Goal: Task Accomplishment & Management: Use online tool/utility

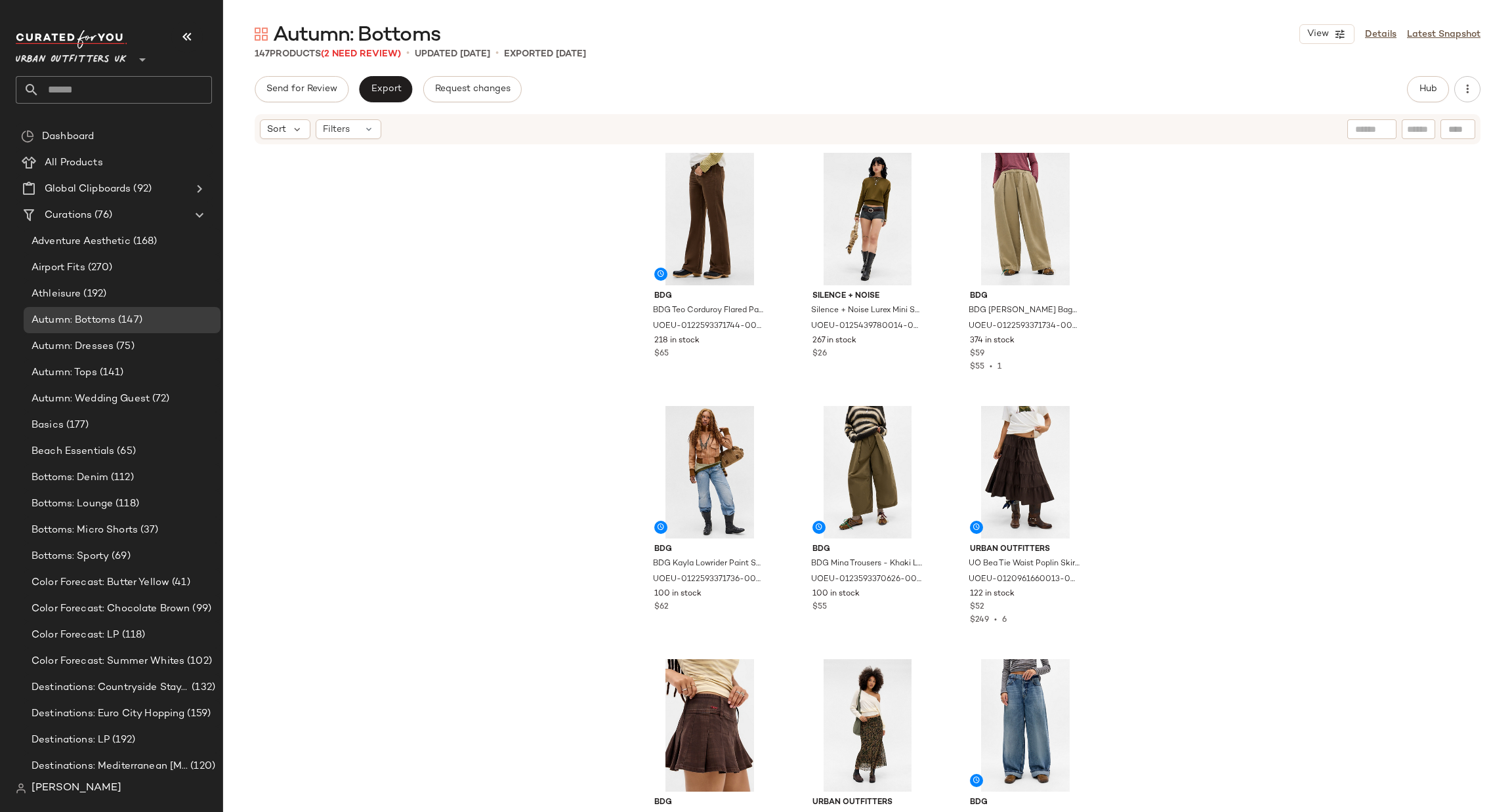
click at [116, 64] on span "Urban Outfitters UK" at bounding box center [71, 56] width 111 height 24
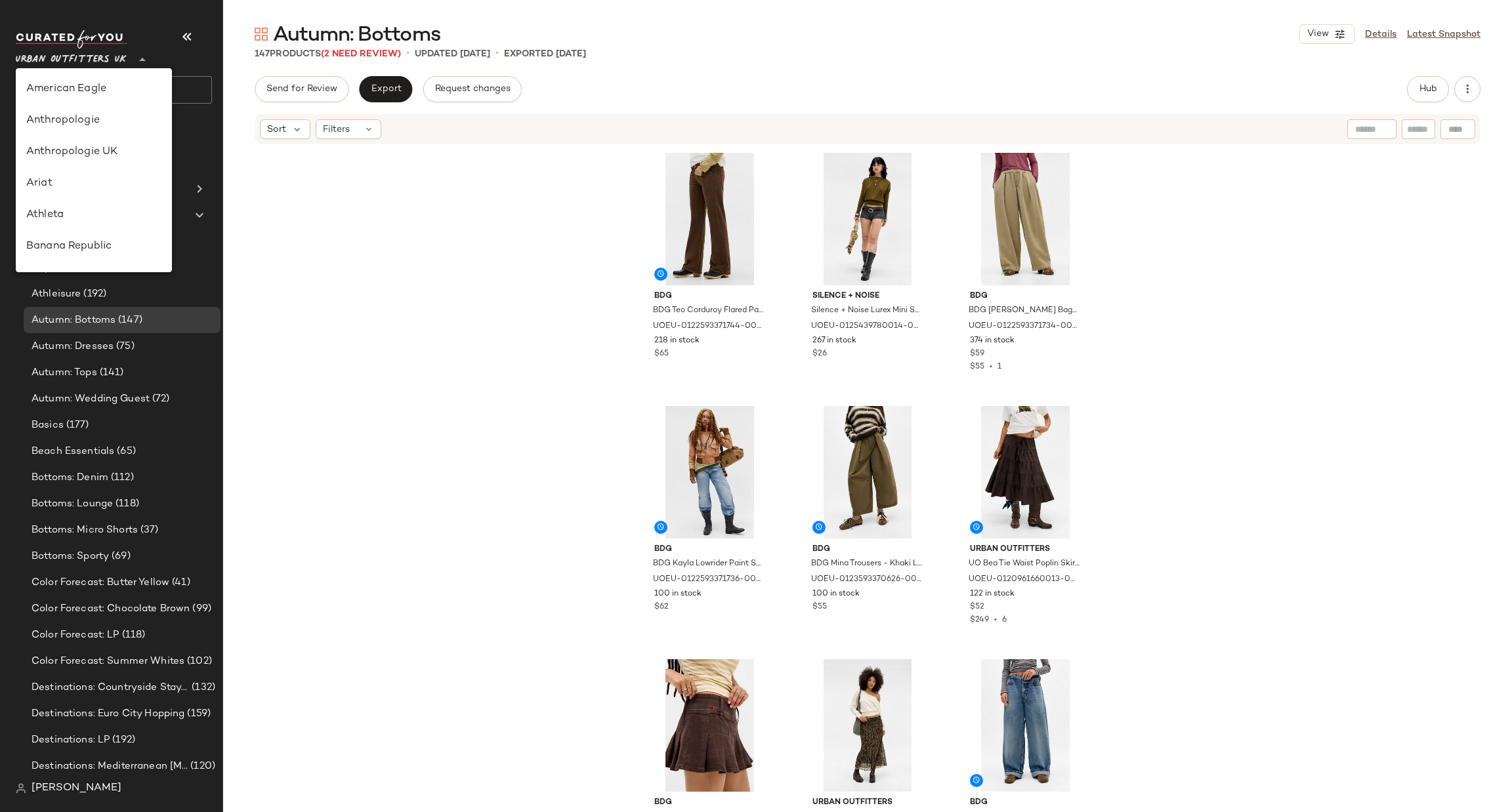
scroll to position [719, 0]
click at [133, 124] on div "Urban Outfitters" at bounding box center [94, 126] width 135 height 16
type input "**"
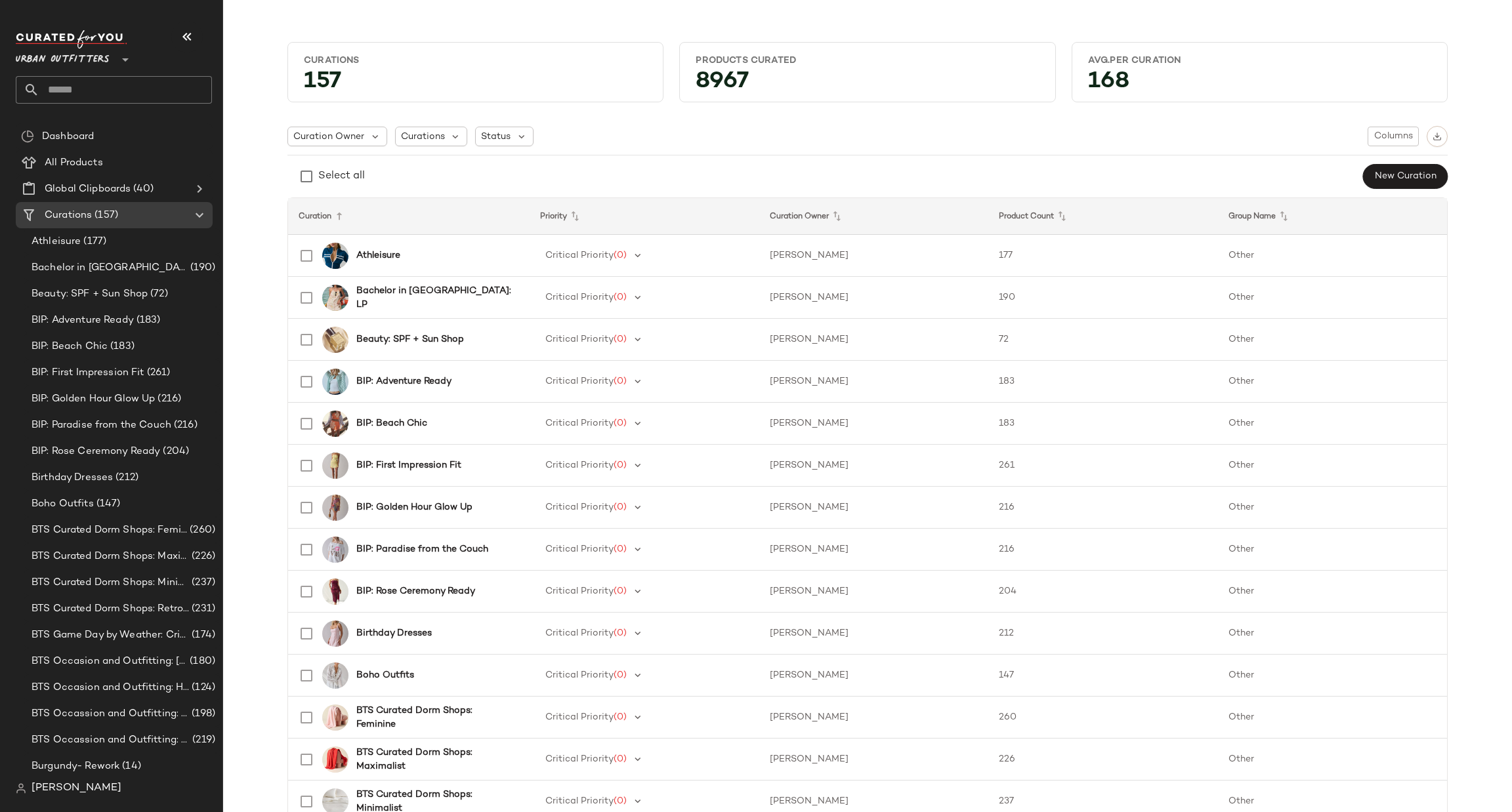
click at [118, 104] on div "Urban Outfitters **" at bounding box center [119, 67] width 206 height 82
click at [118, 89] on input "text" at bounding box center [126, 90] width 173 height 27
type input "******"
click at [166, 115] on div "Summer Hub: Farmer s Market" at bounding box center [114, 127] width 197 height 27
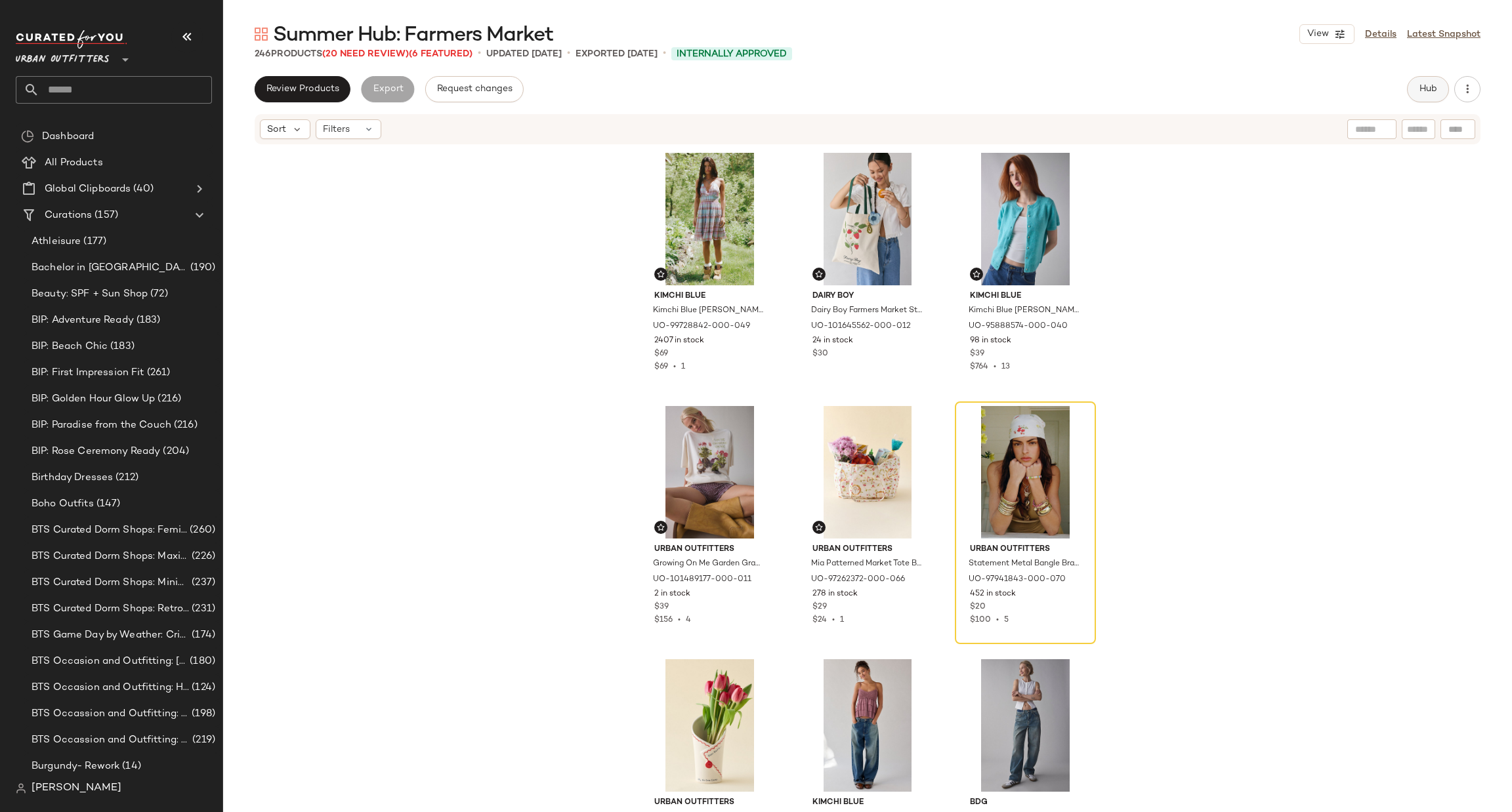
click at [1435, 80] on button "Hub" at bounding box center [1429, 90] width 42 height 26
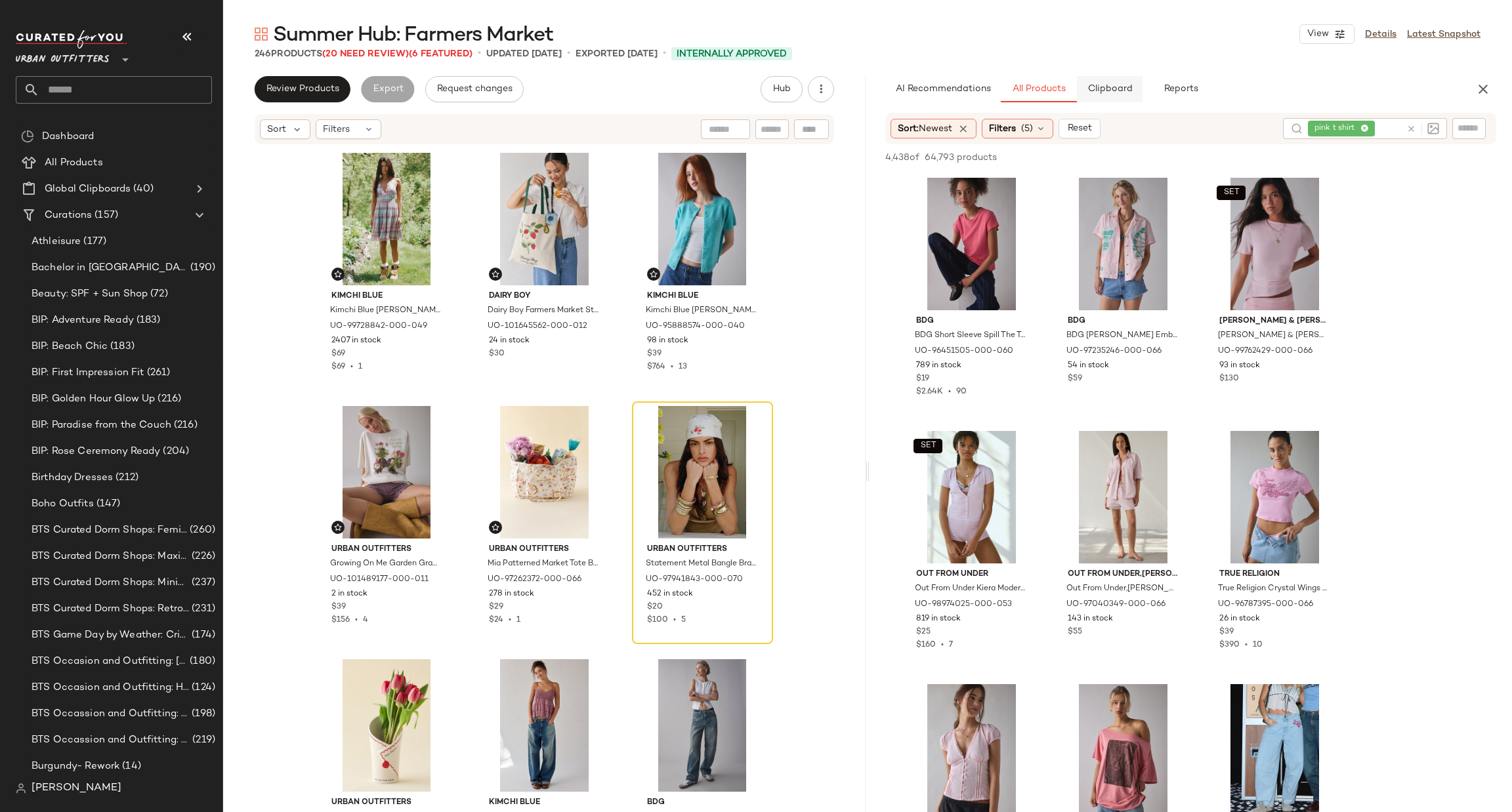
scroll to position [394, 0]
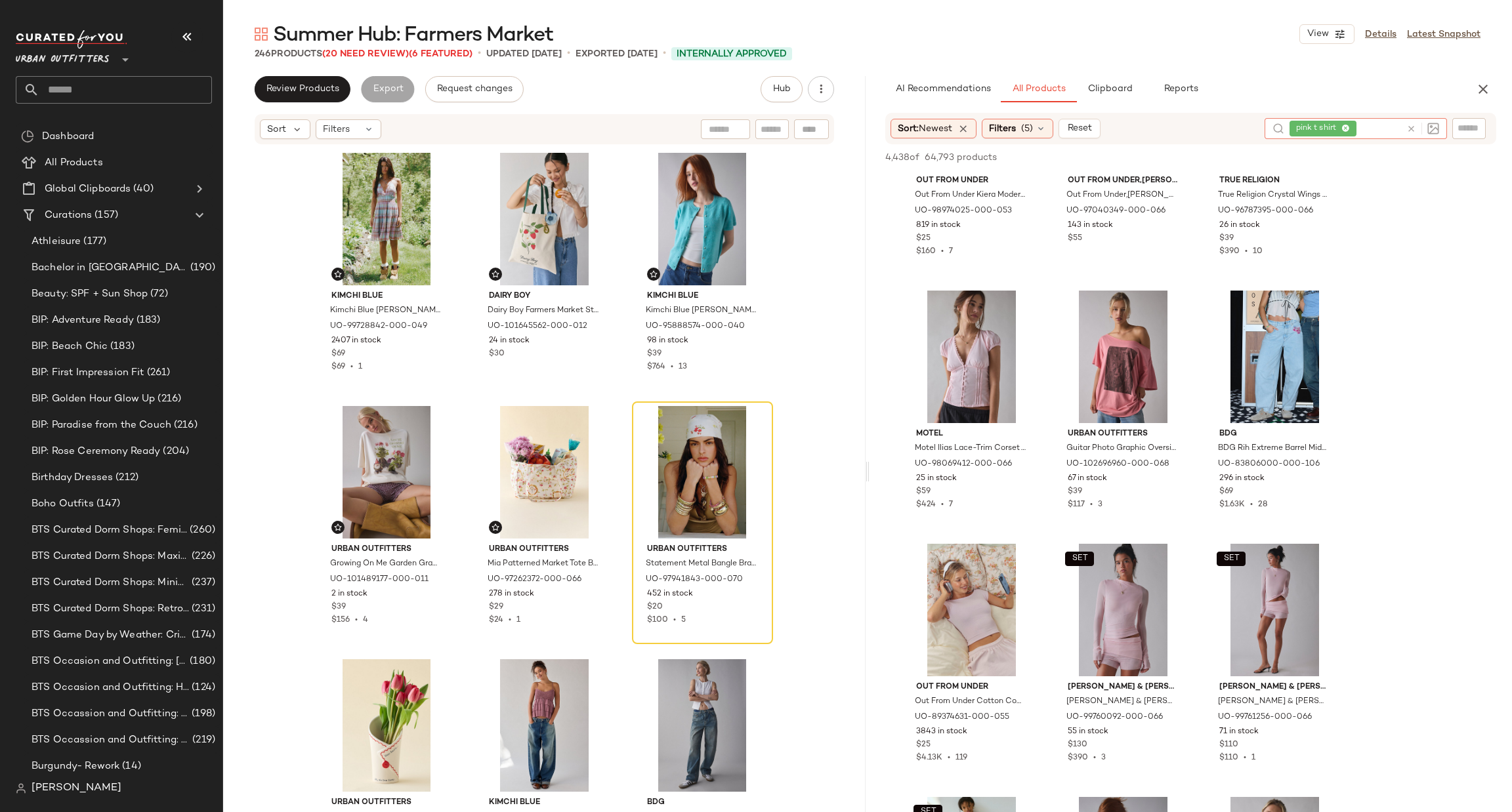
click at [1411, 126] on icon at bounding box center [1411, 128] width 10 height 10
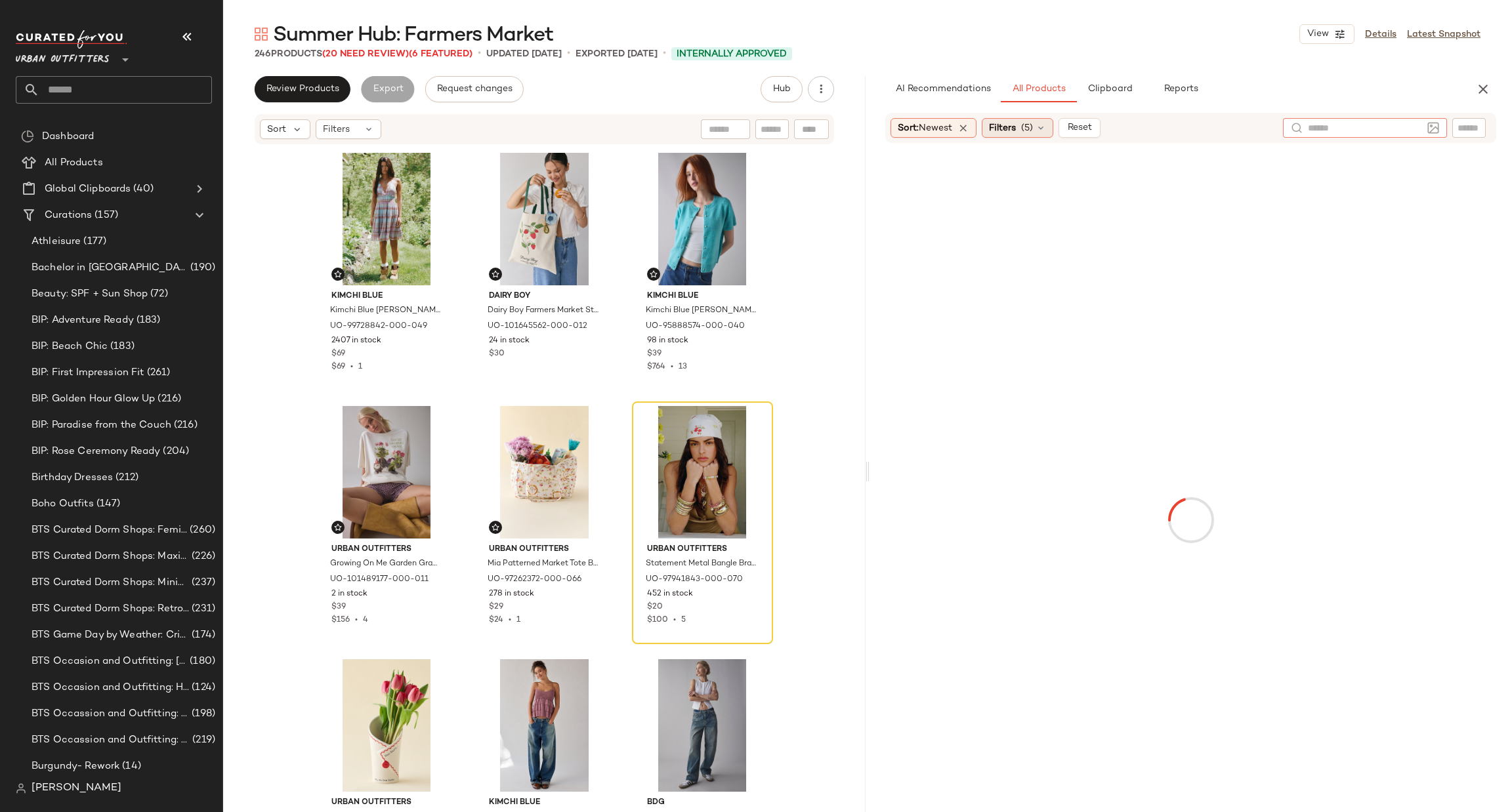
click at [1027, 126] on span "(5)" at bounding box center [1026, 128] width 11 height 14
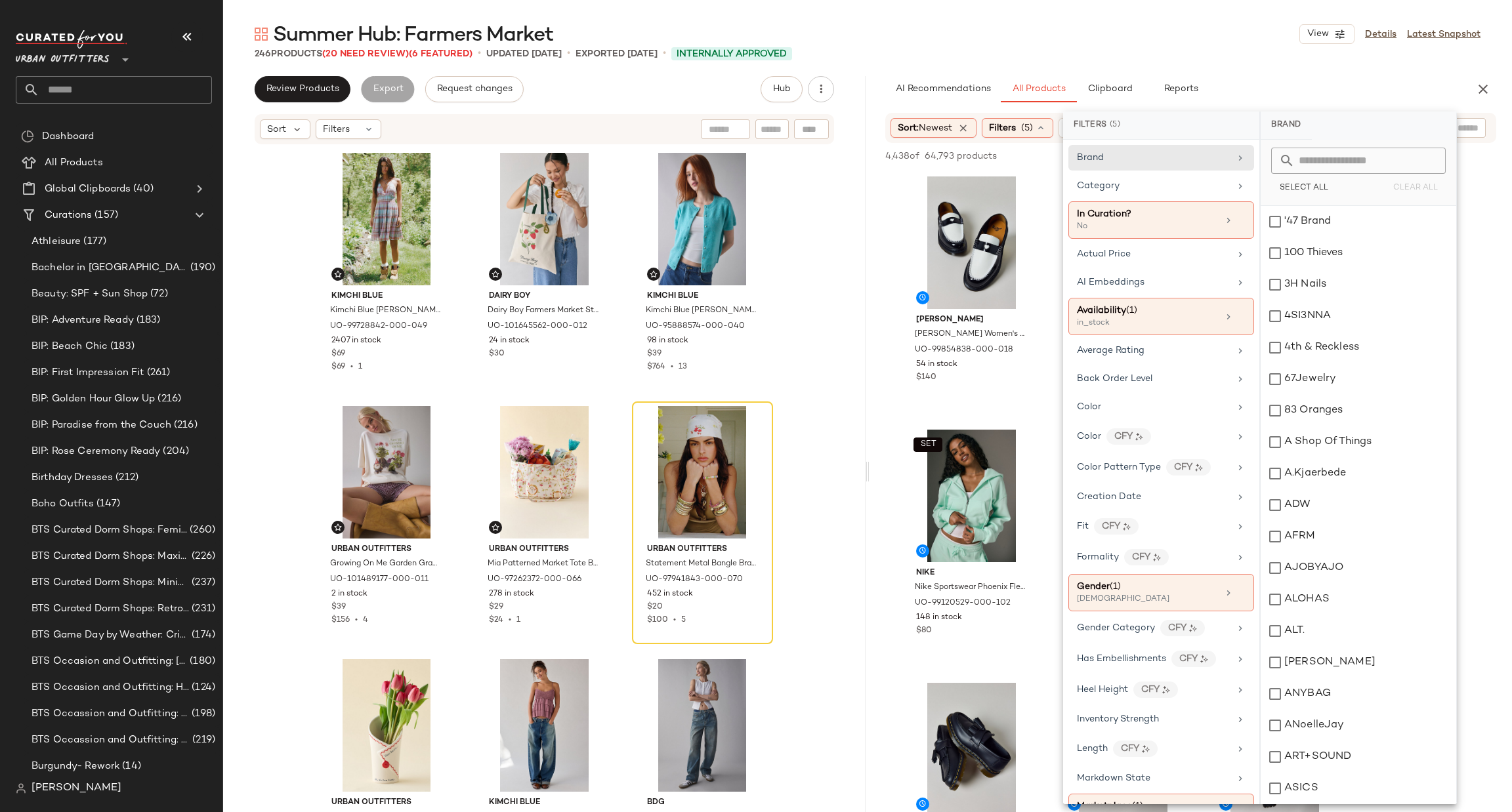
click at [837, 280] on div "Kimchi Blue Kimchi Blue [PERSON_NAME] Open-Back Halter Knee Length Dress in Blu…" at bounding box center [544, 499] width 643 height 706
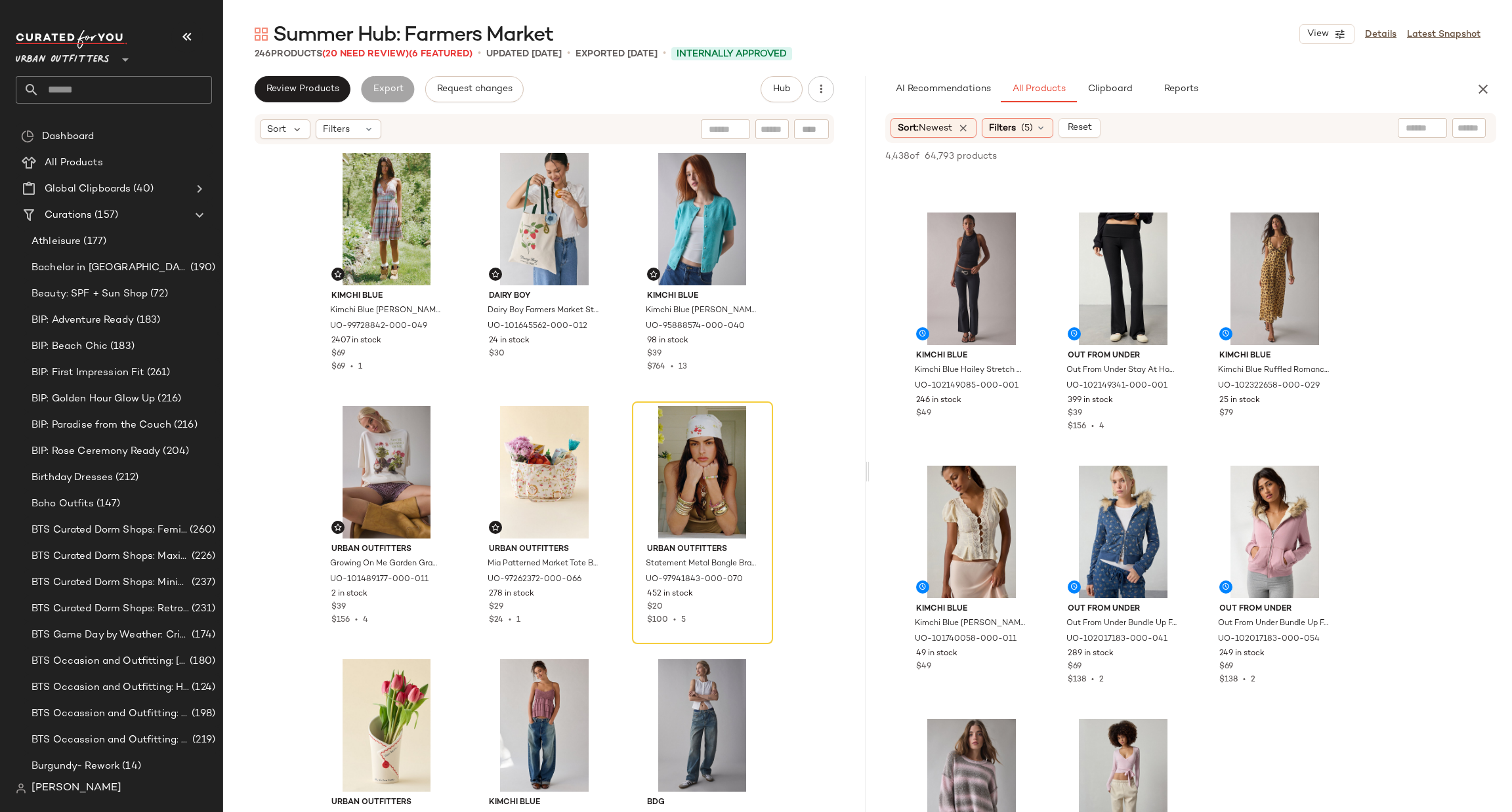
scroll to position [3543, 0]
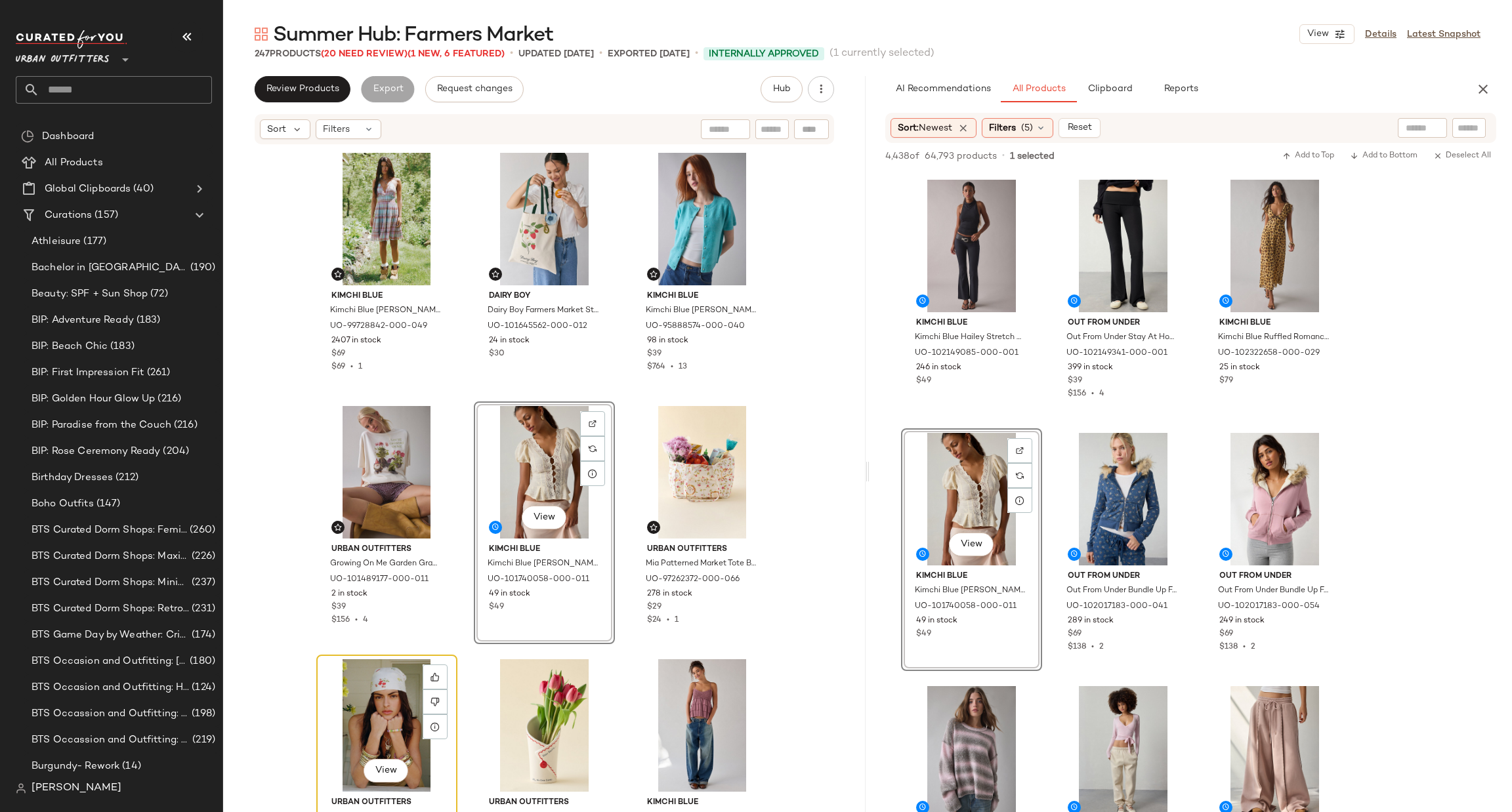
click at [373, 714] on div "View" at bounding box center [387, 725] width 132 height 133
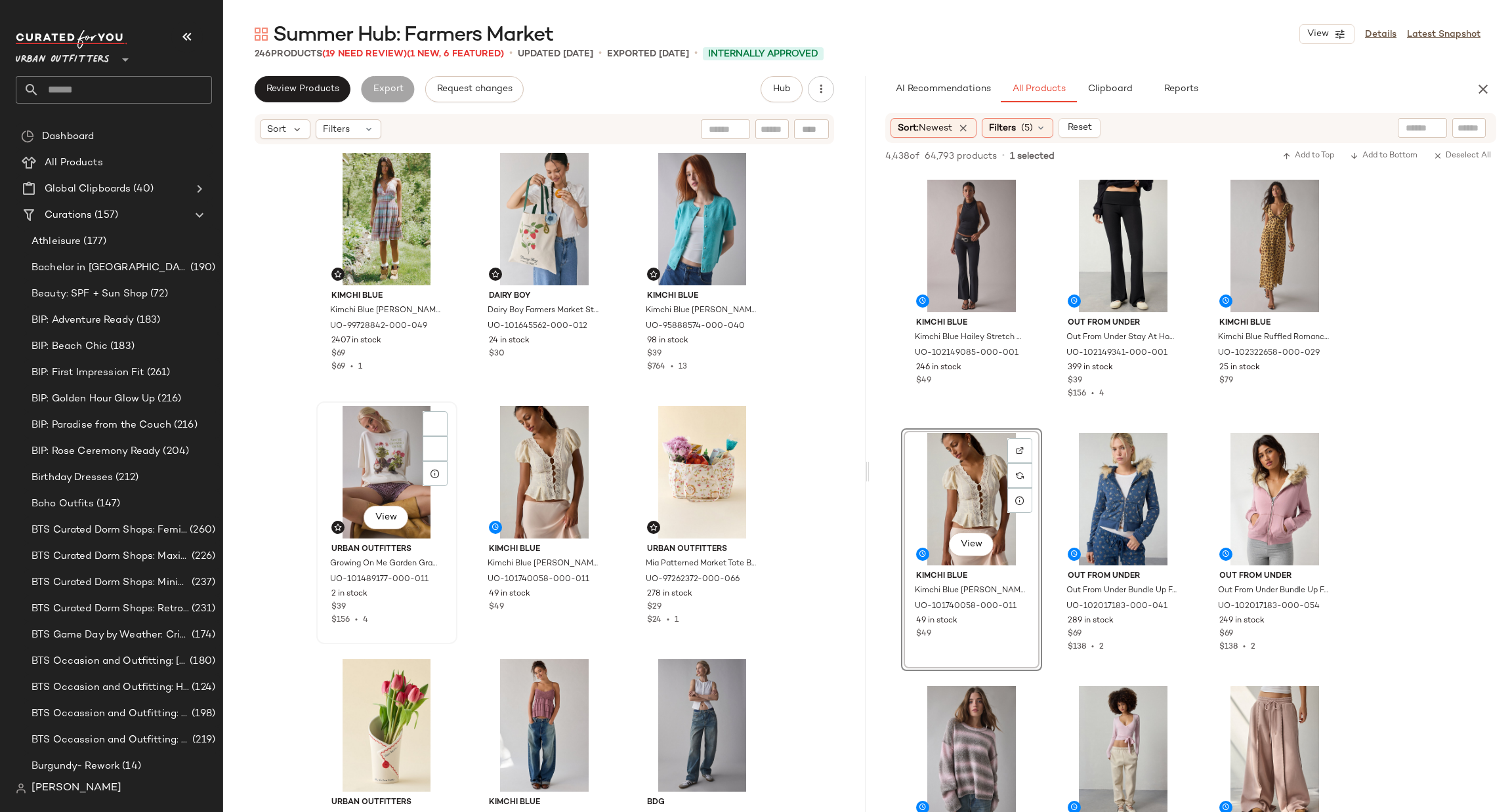
click at [389, 434] on div "View" at bounding box center [387, 472] width 132 height 133
click at [397, 227] on div "View" at bounding box center [387, 219] width 132 height 133
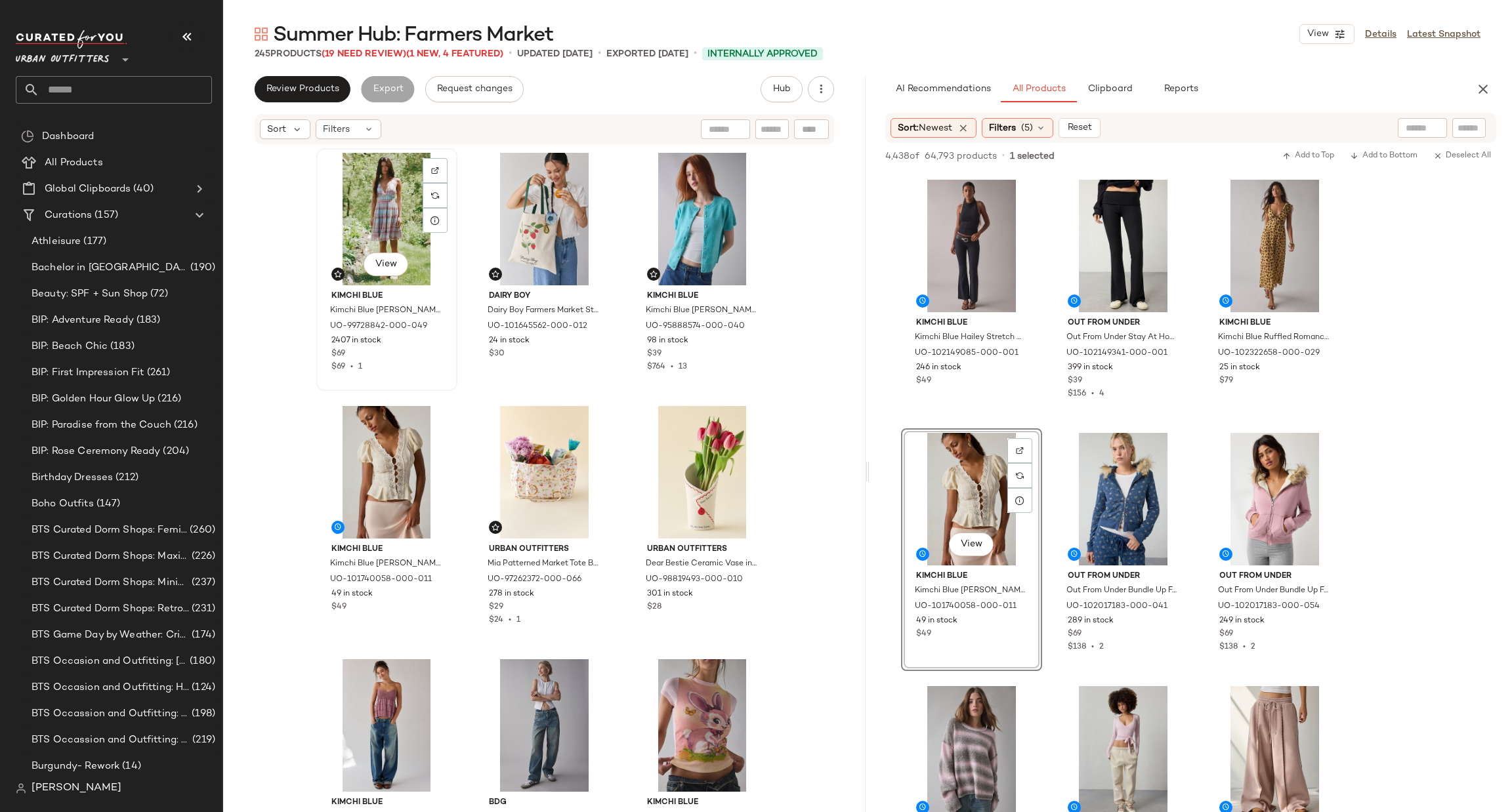
click at [397, 227] on div "View" at bounding box center [387, 219] width 132 height 133
click at [479, 227] on div at bounding box center [544, 219] width 132 height 133
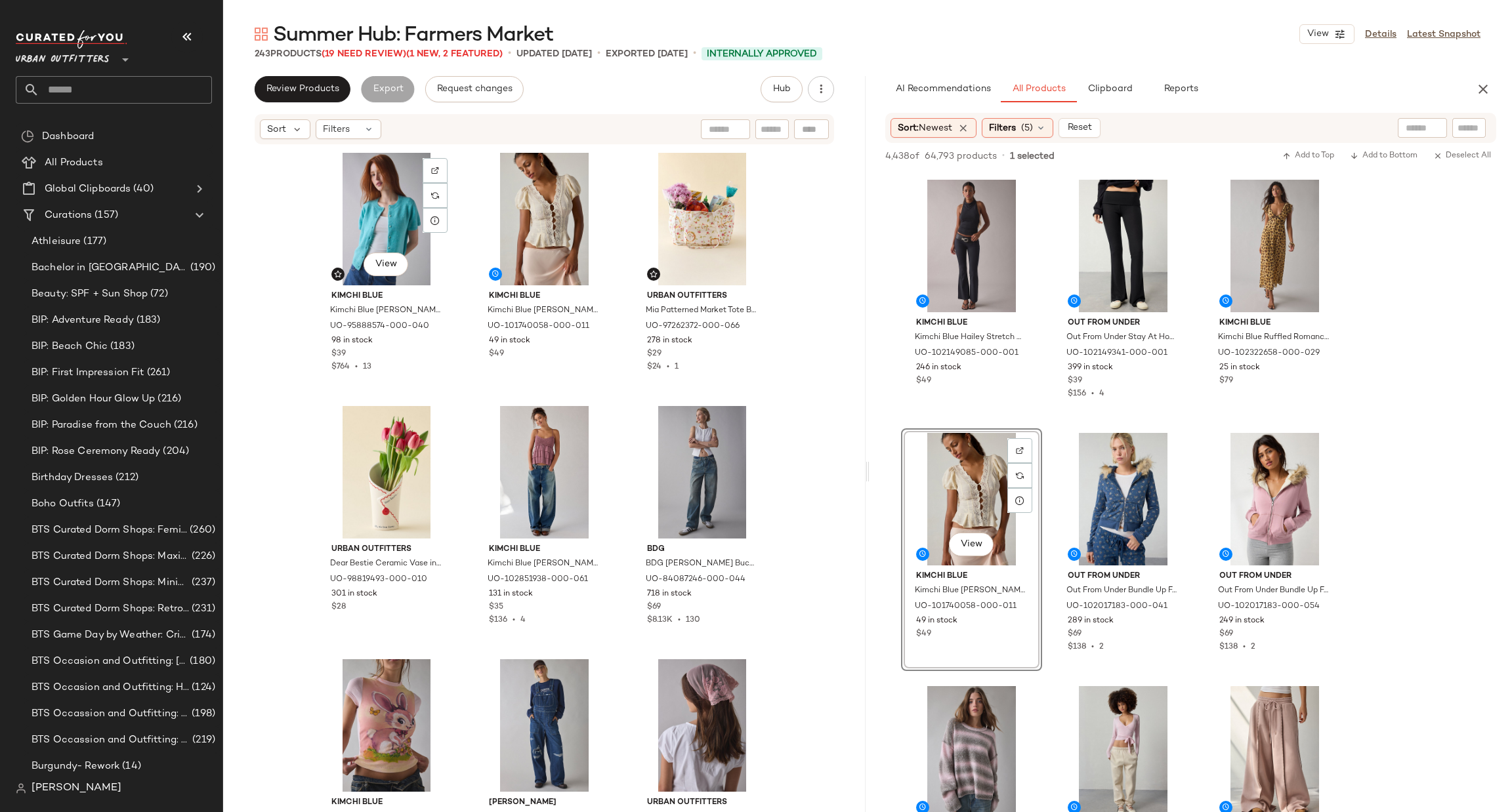
click at [397, 227] on div "View" at bounding box center [387, 219] width 132 height 133
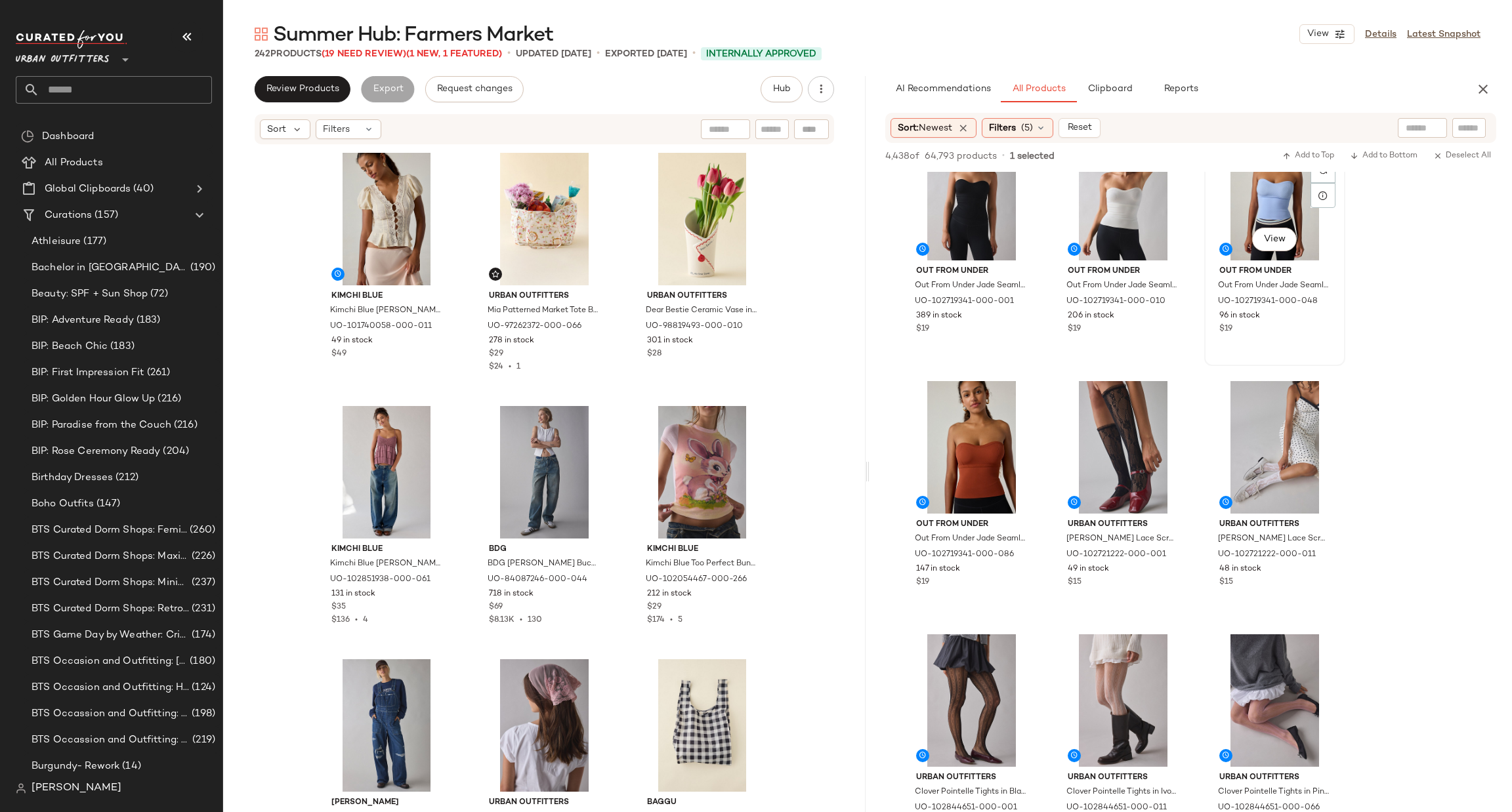
scroll to position [5906, 0]
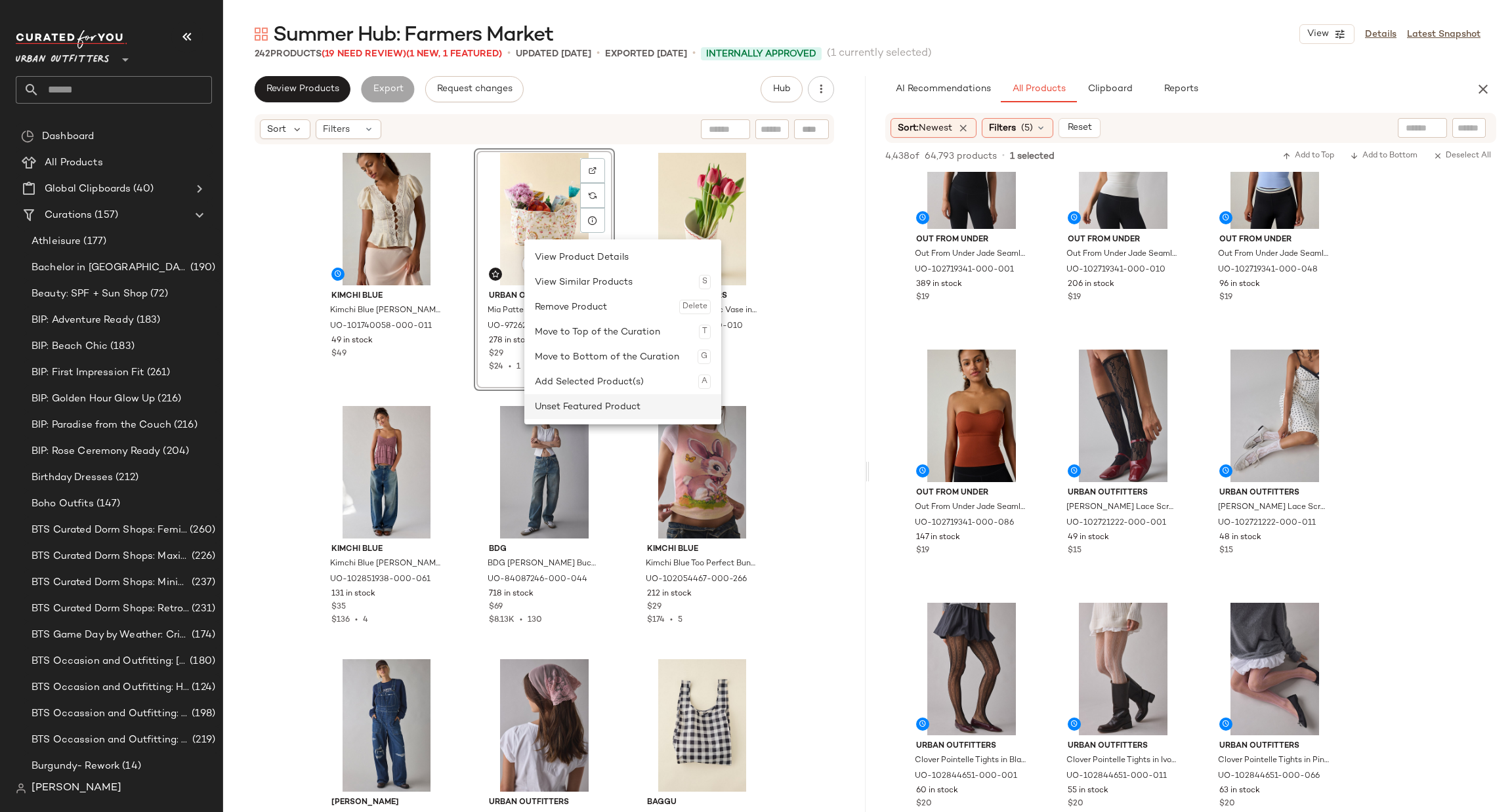
click at [605, 409] on div "Unset Featured Product" at bounding box center [623, 406] width 176 height 25
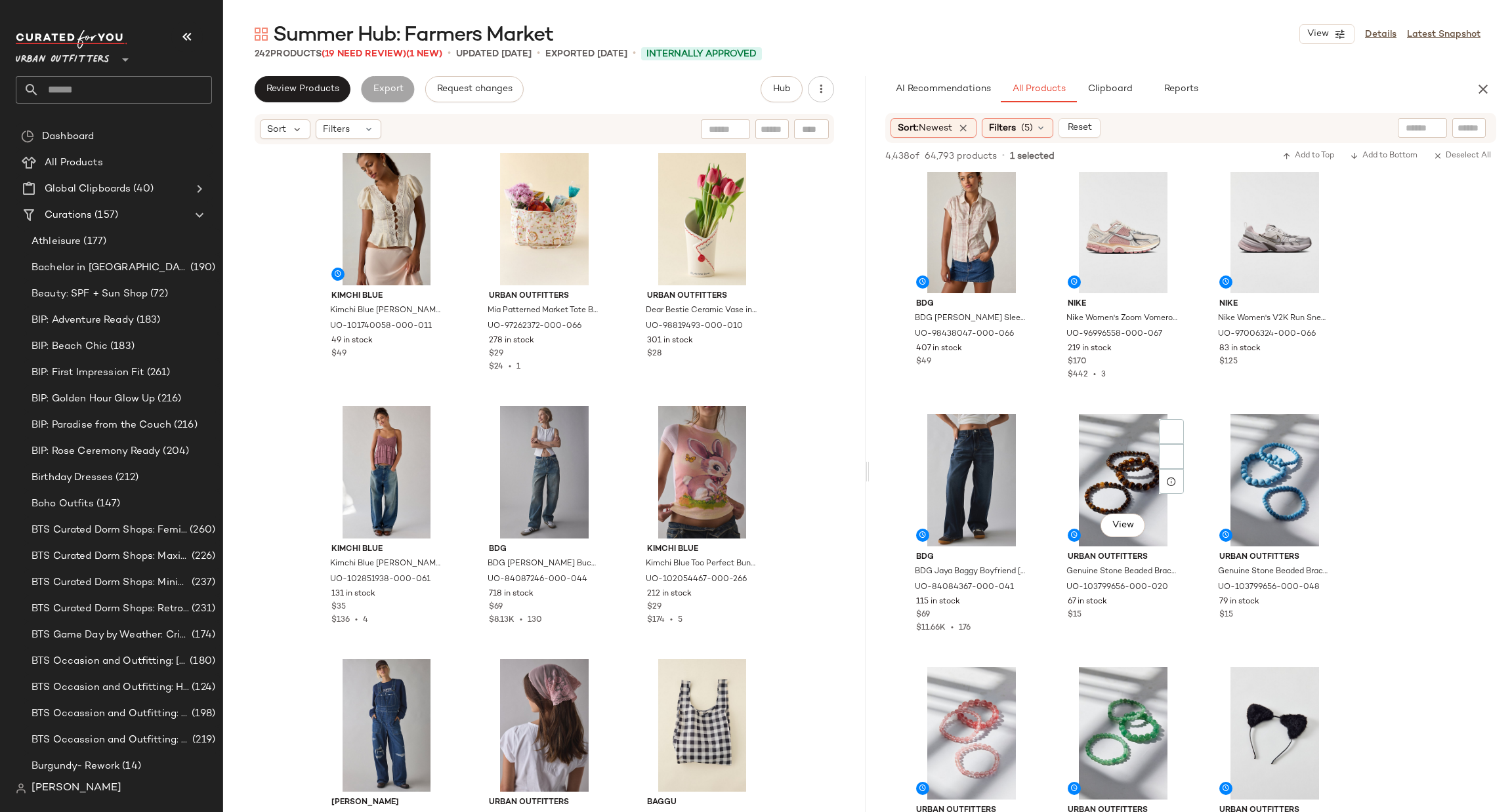
scroll to position [10631, 0]
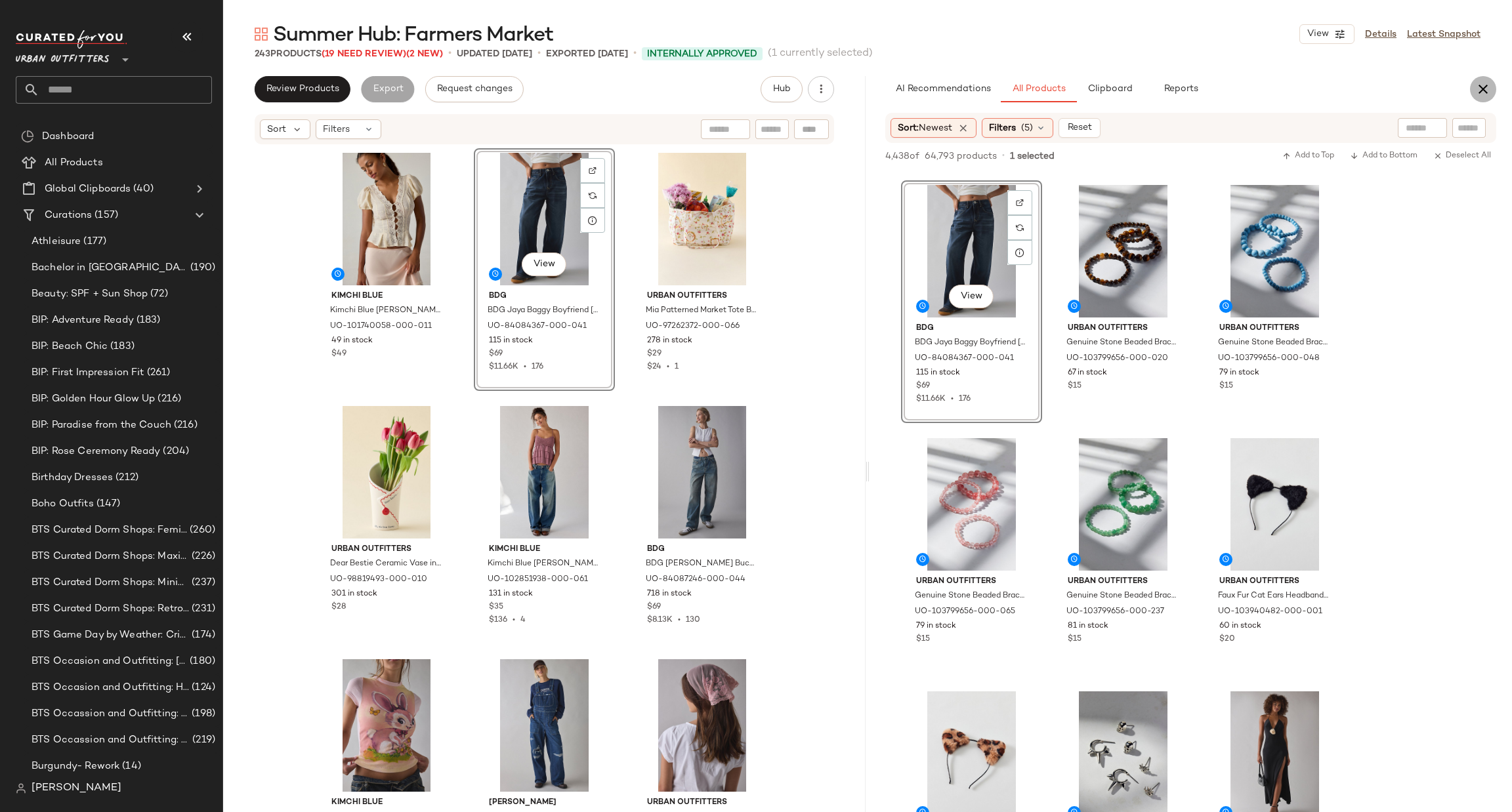
click at [1483, 83] on icon "button" at bounding box center [1484, 90] width 16 height 16
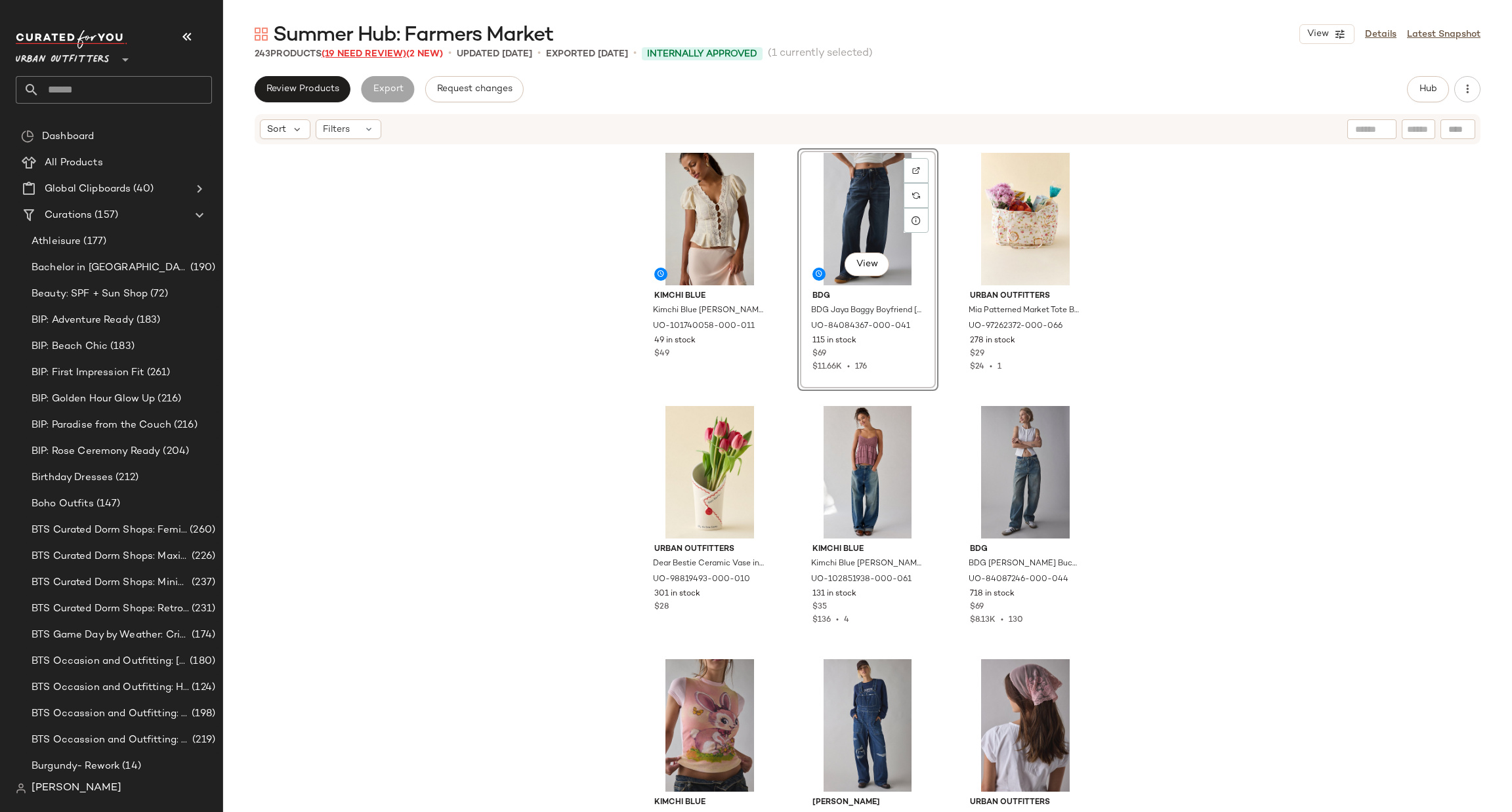
click at [356, 53] on span "(19 Need Review)" at bounding box center [364, 54] width 84 height 10
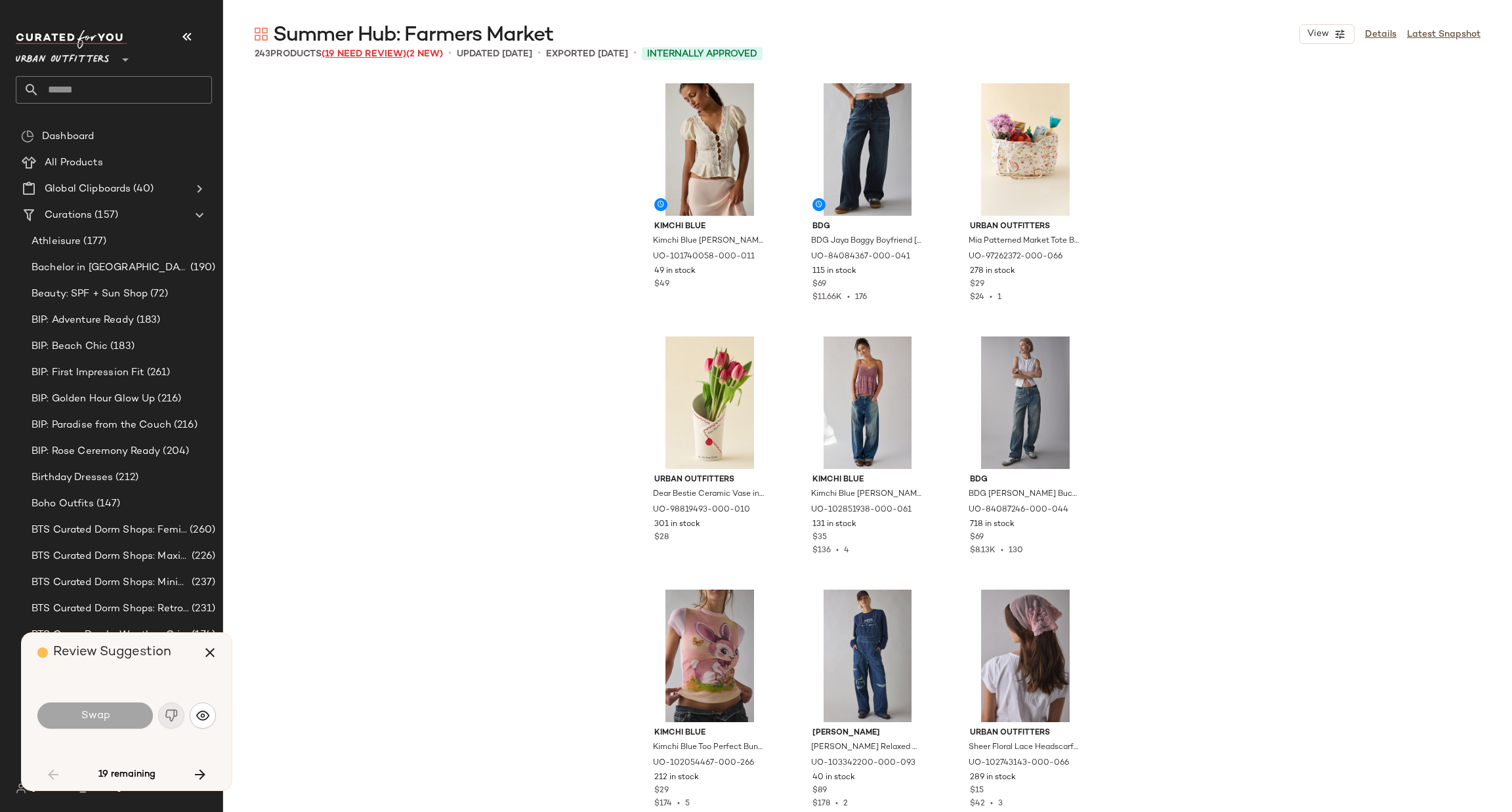
scroll to position [1520, 0]
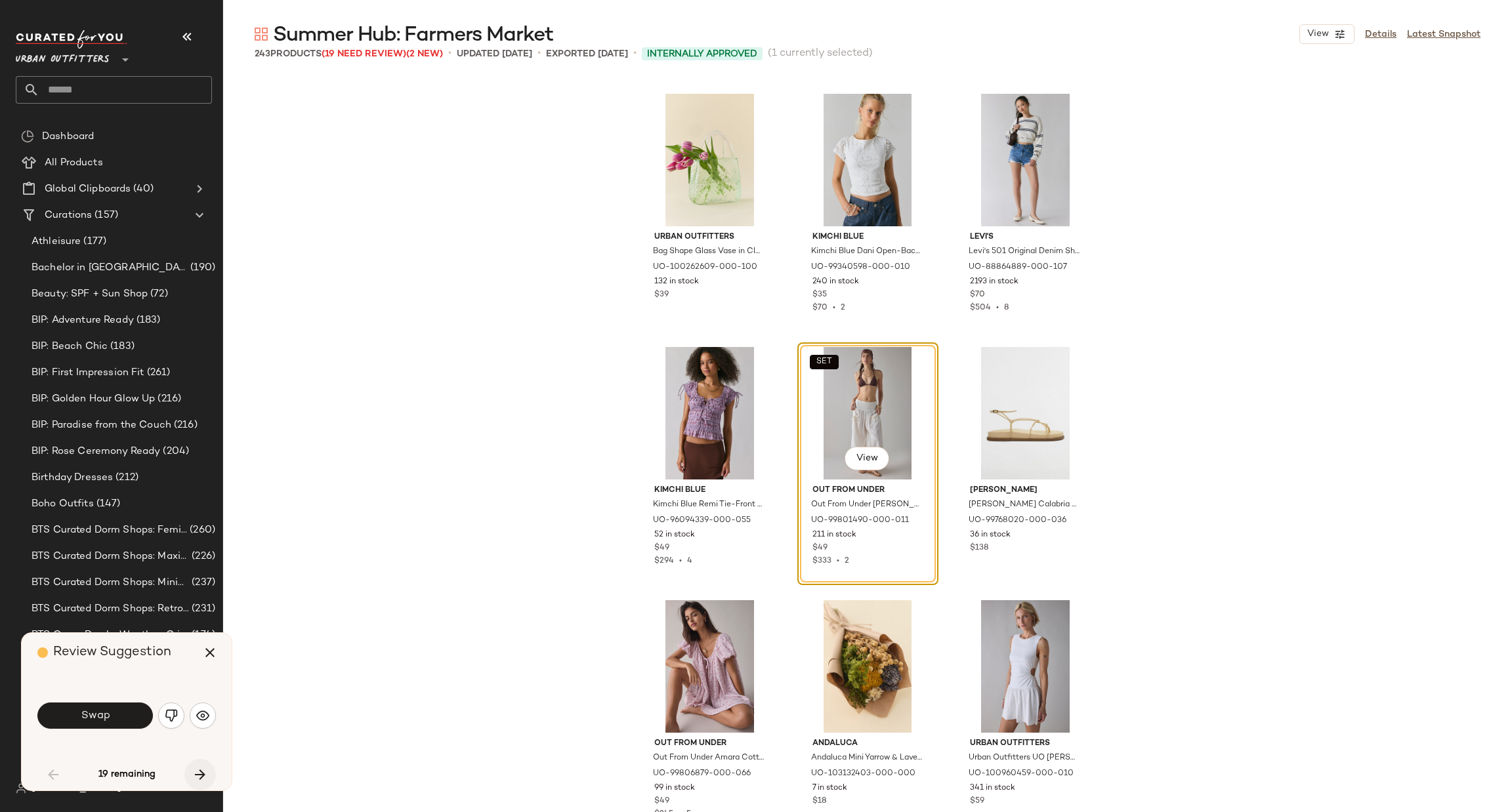
click at [206, 772] on icon "button" at bounding box center [200, 775] width 16 height 16
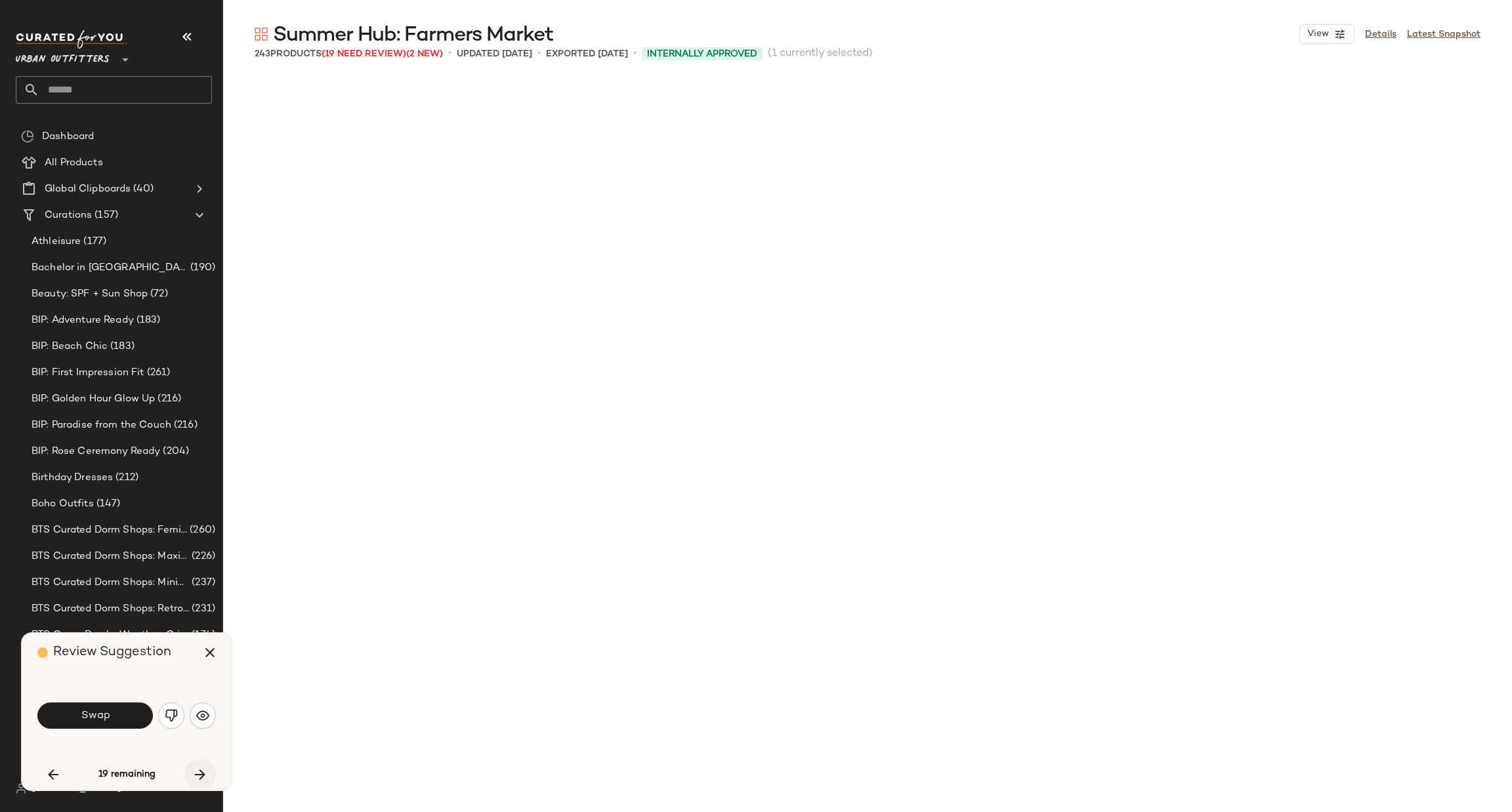
scroll to position [2279, 0]
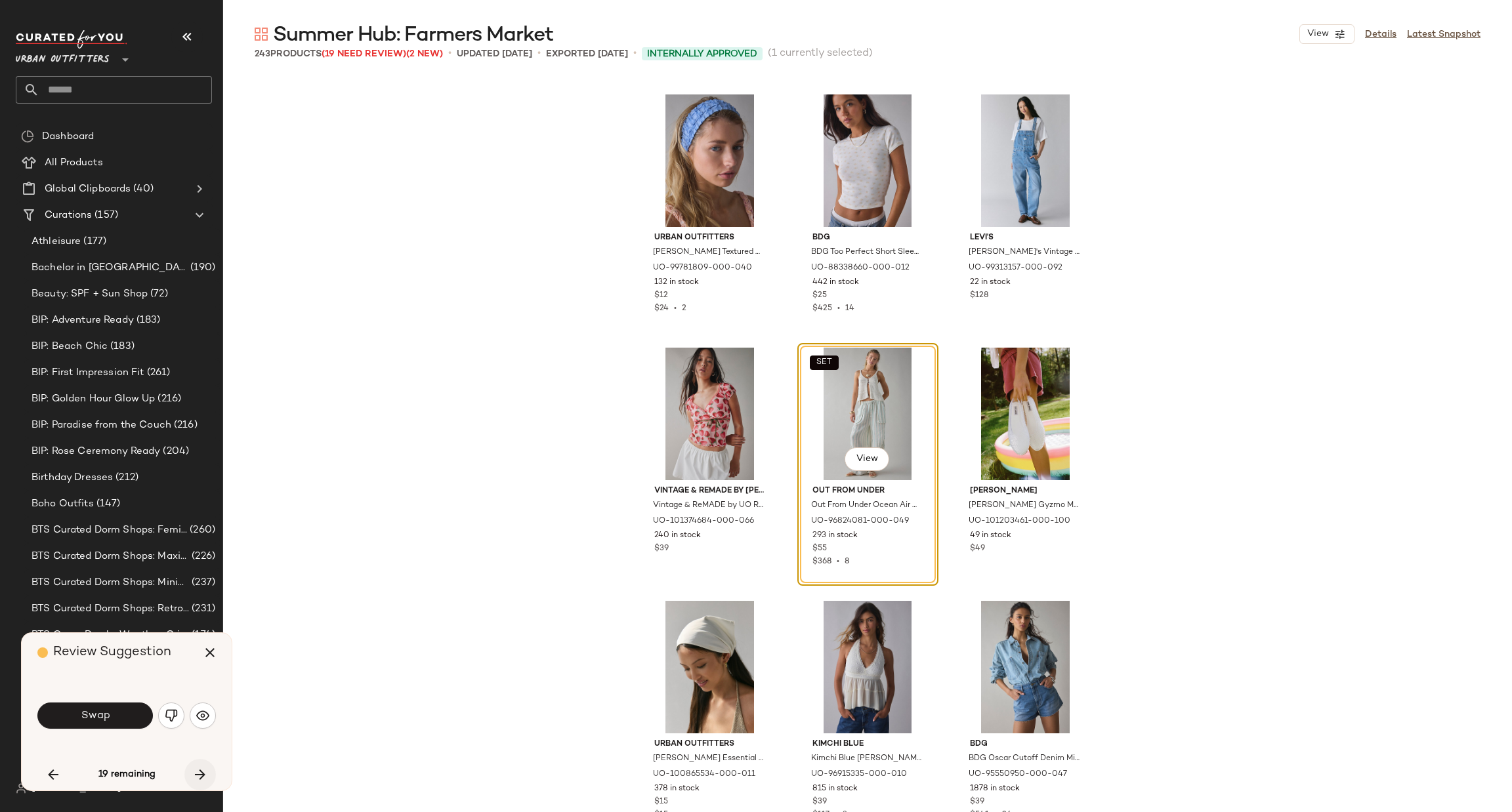
click at [206, 772] on icon "button" at bounding box center [200, 775] width 16 height 16
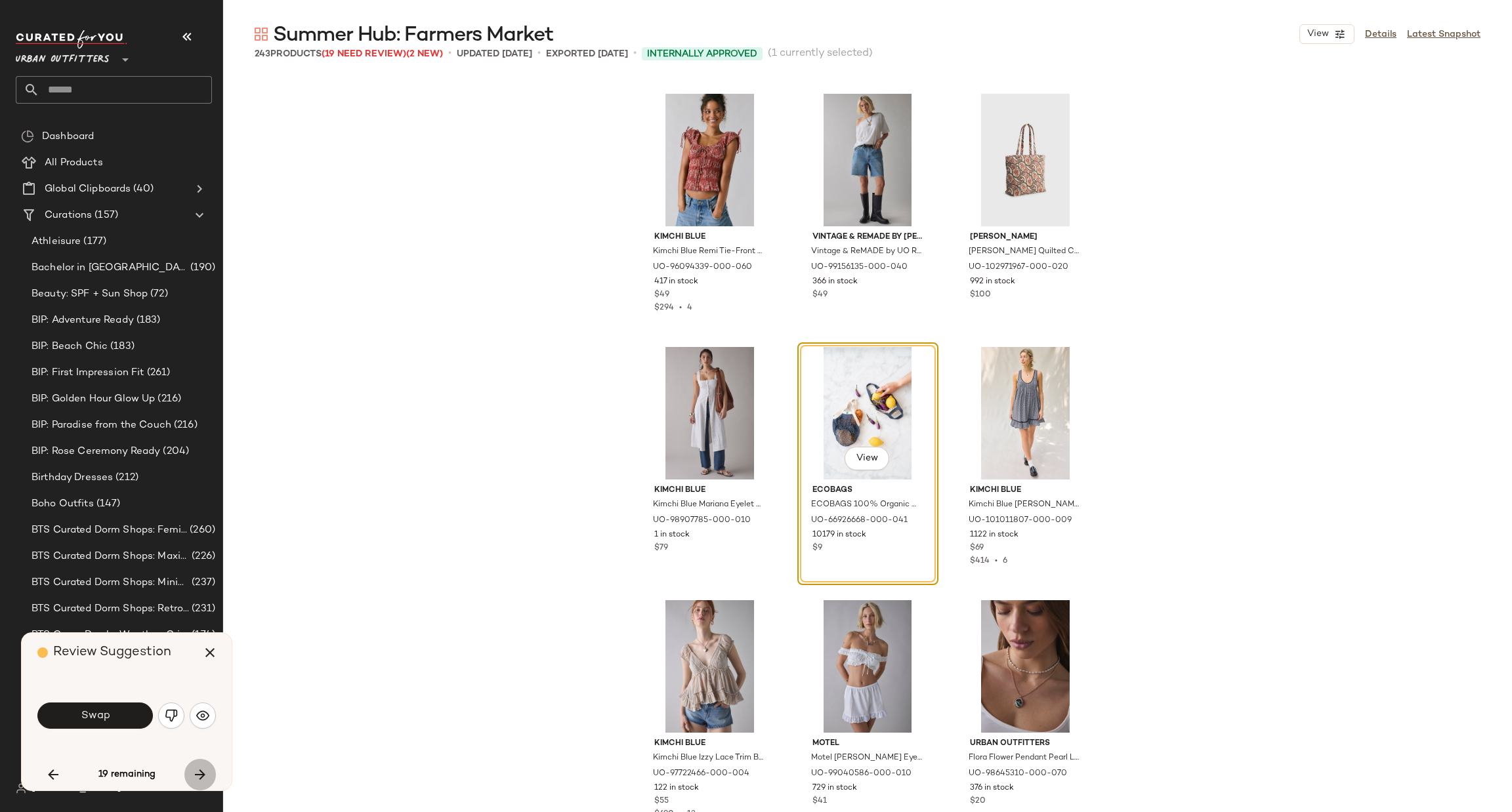
click at [206, 772] on icon "button" at bounding box center [200, 775] width 16 height 16
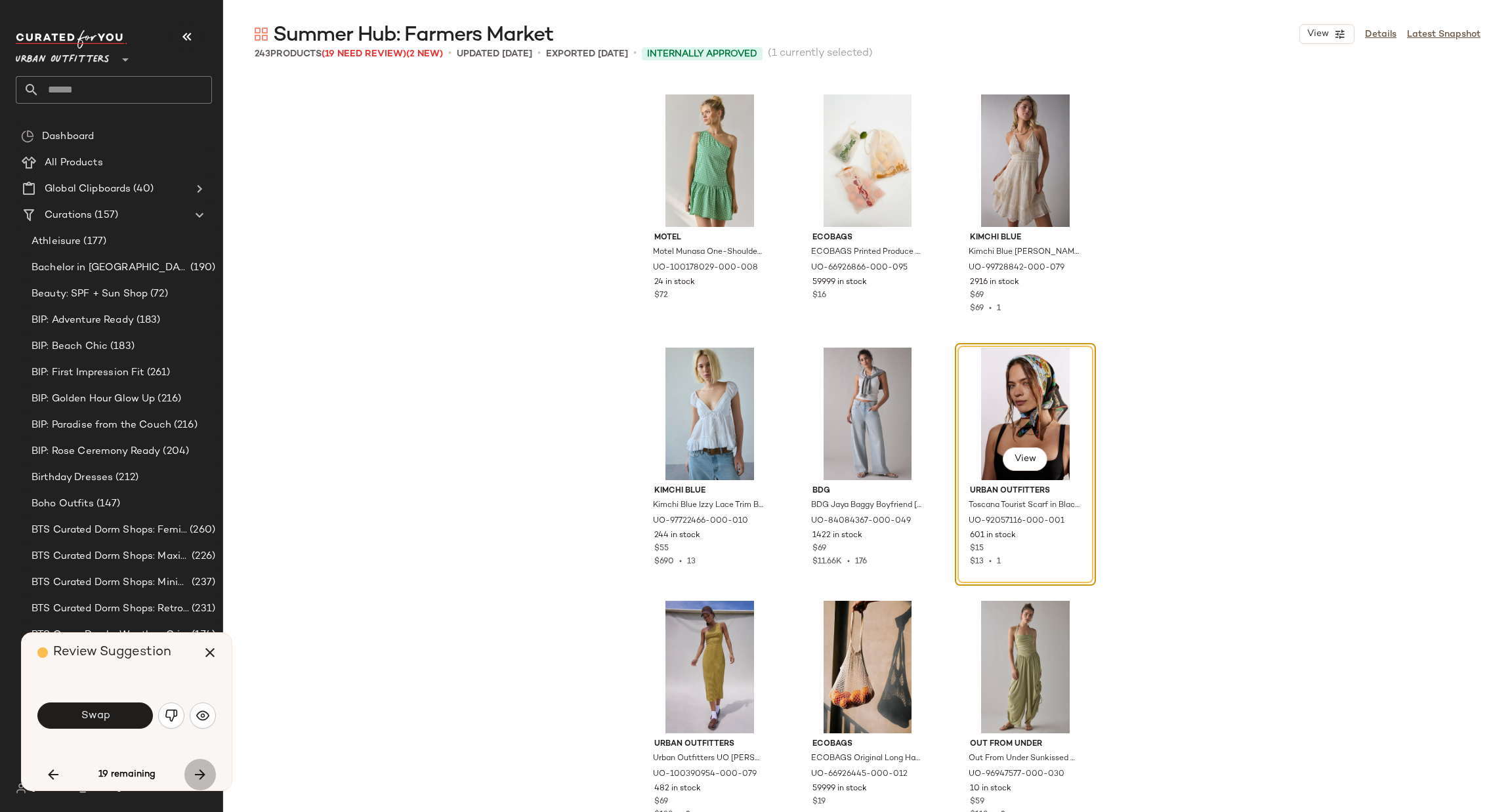
click at [206, 772] on icon "button" at bounding box center [200, 775] width 16 height 16
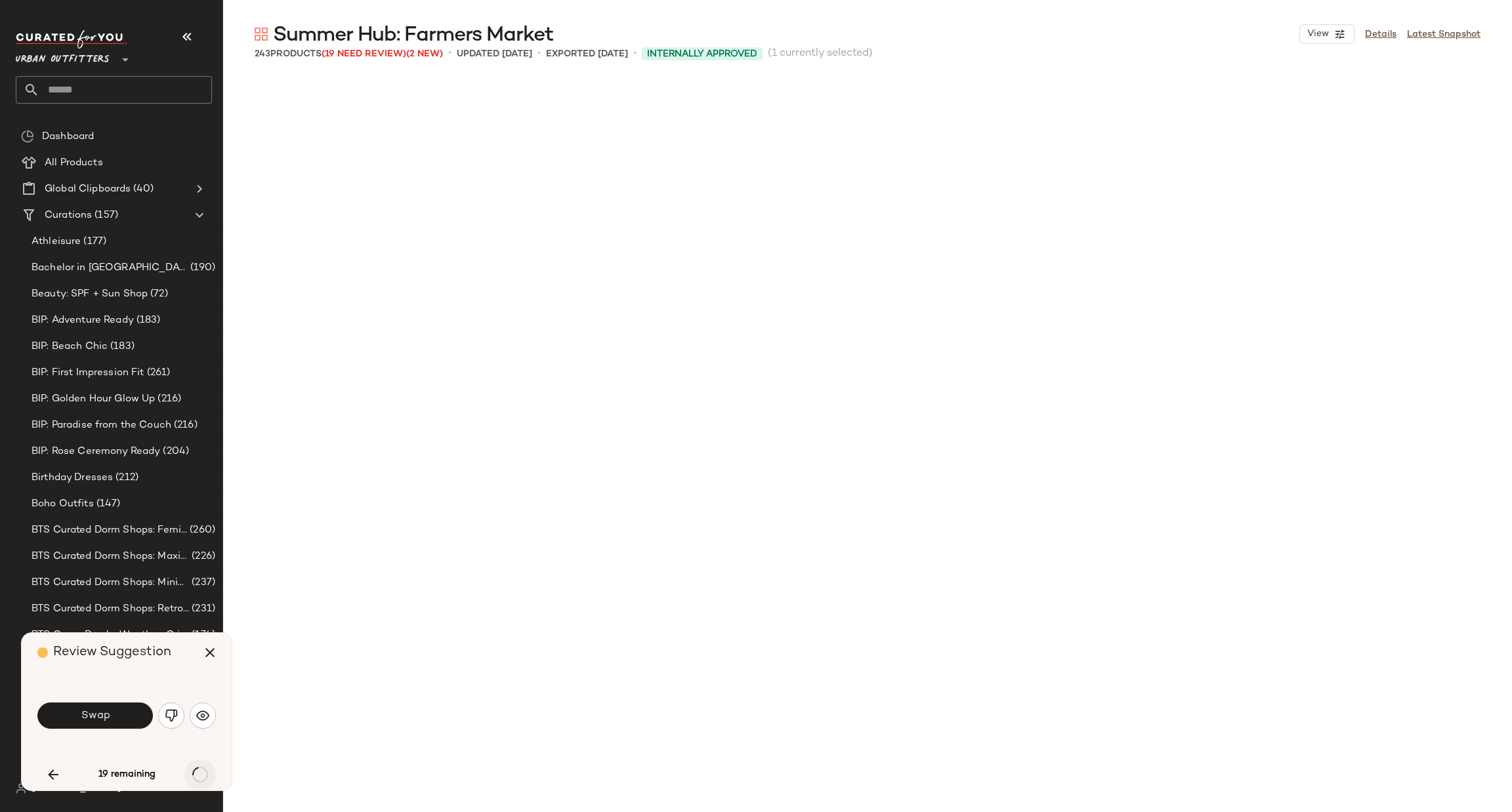
scroll to position [6079, 0]
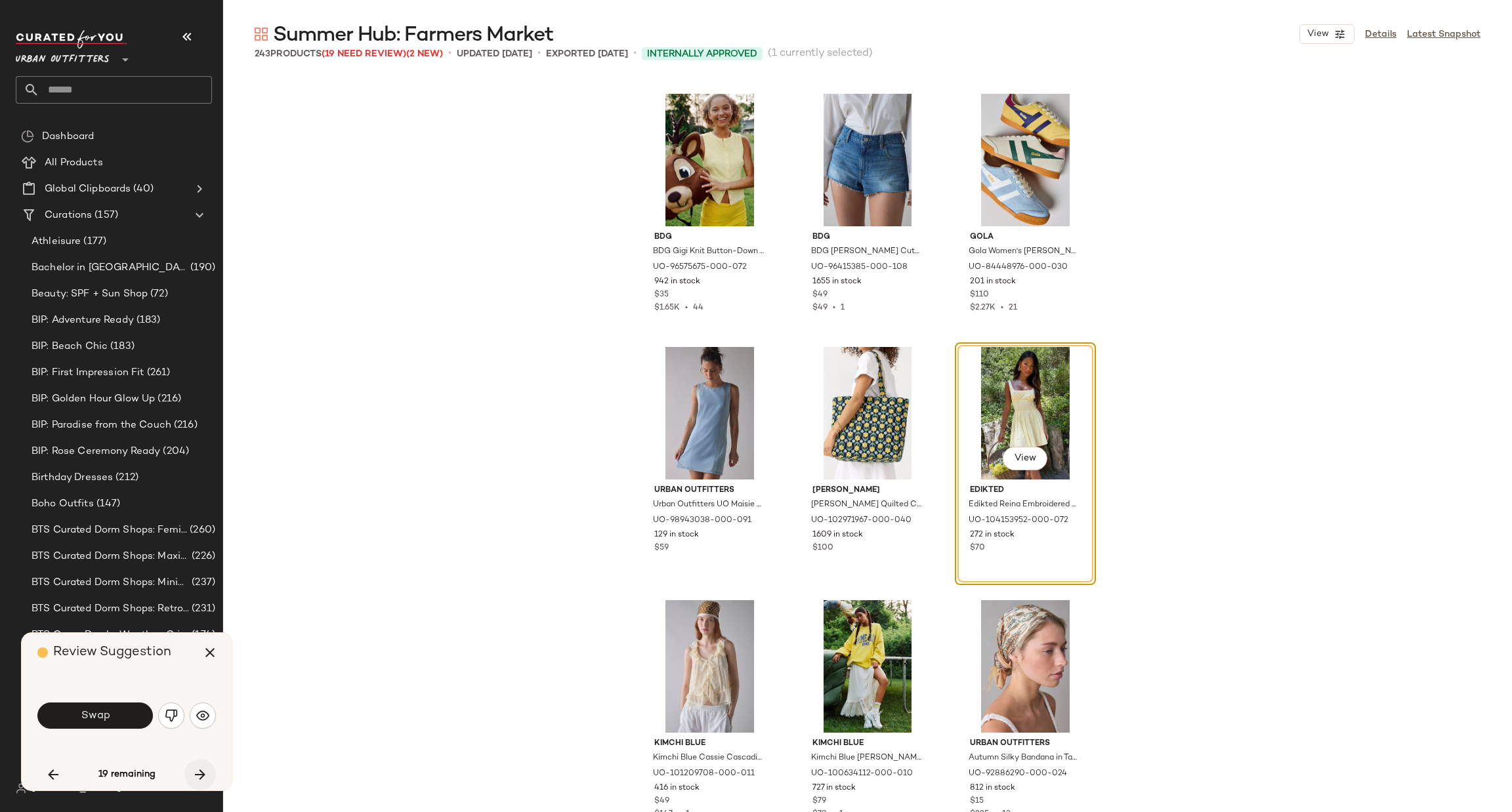
click at [206, 772] on icon "button" at bounding box center [200, 775] width 16 height 16
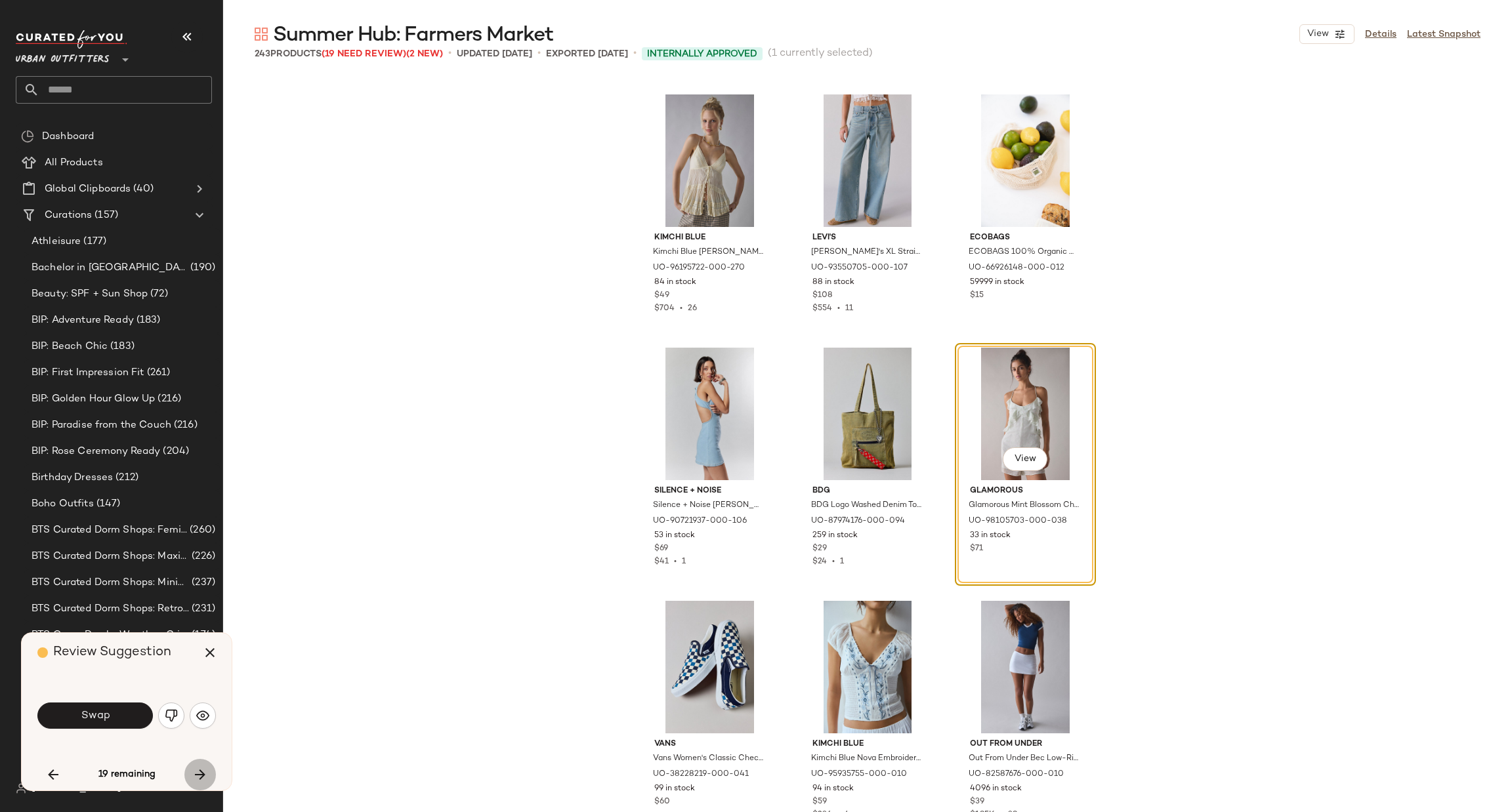
click at [206, 772] on icon "button" at bounding box center [200, 775] width 16 height 16
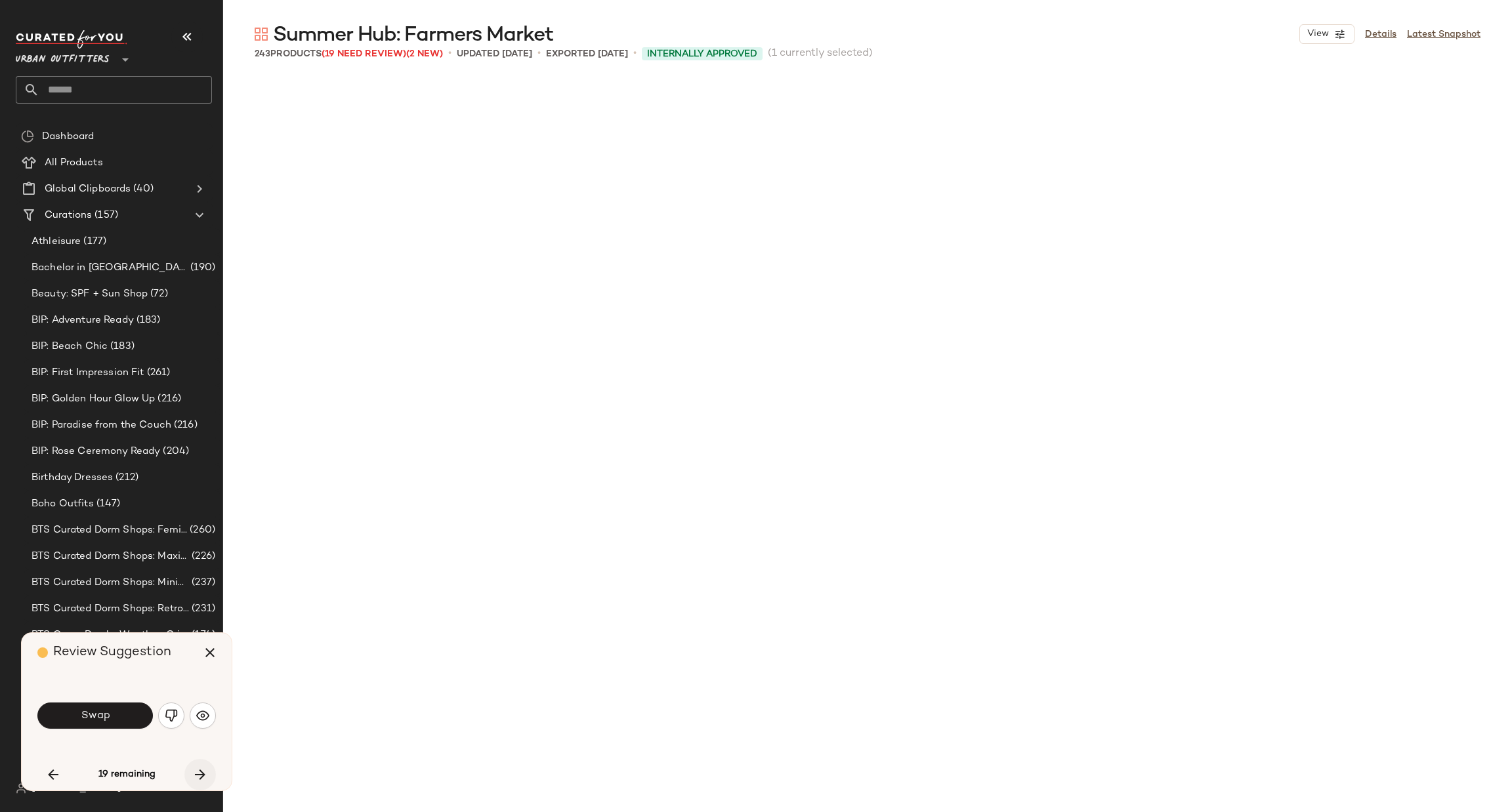
scroll to position [8612, 0]
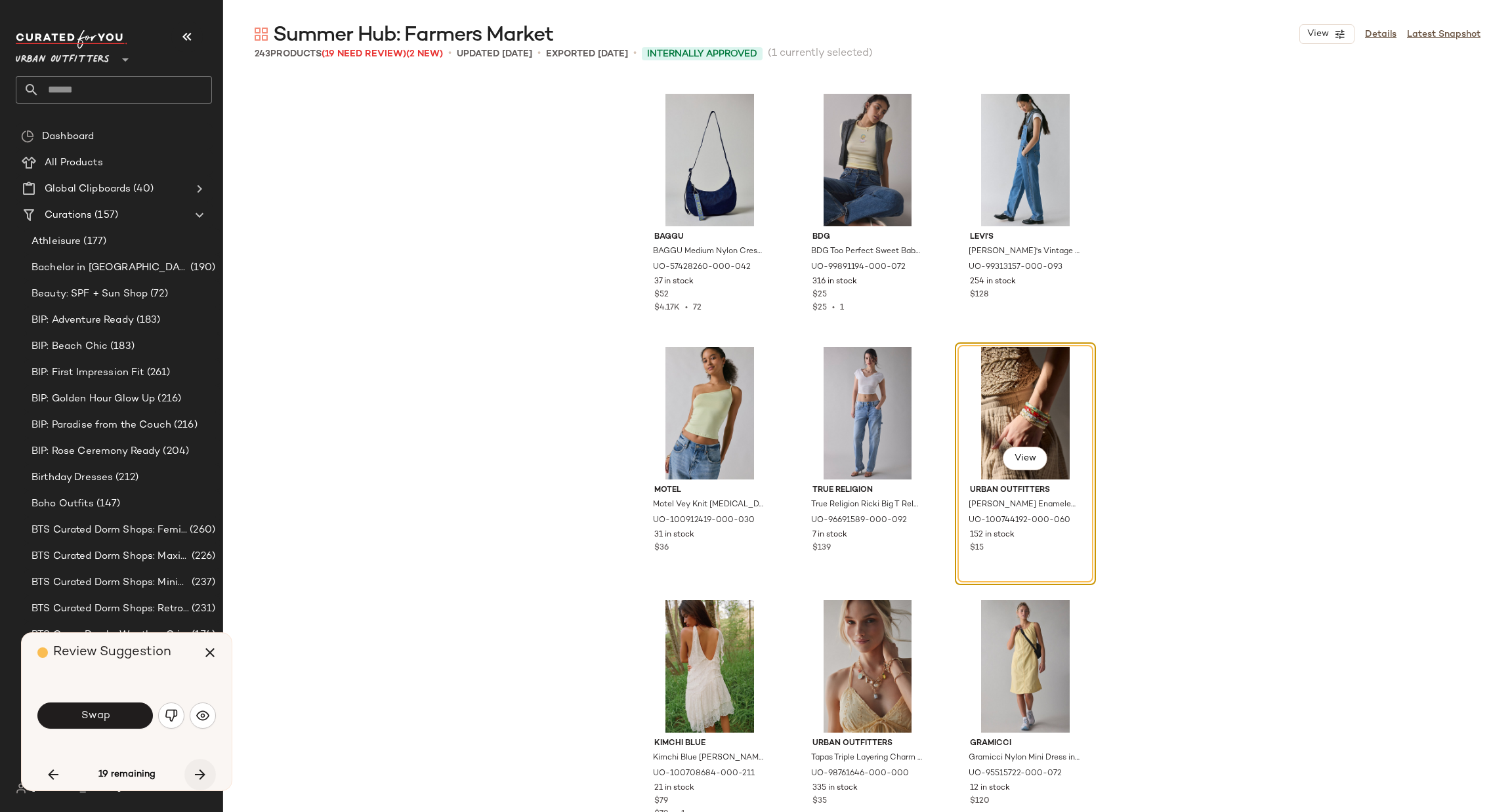
click at [206, 772] on icon "button" at bounding box center [200, 775] width 16 height 16
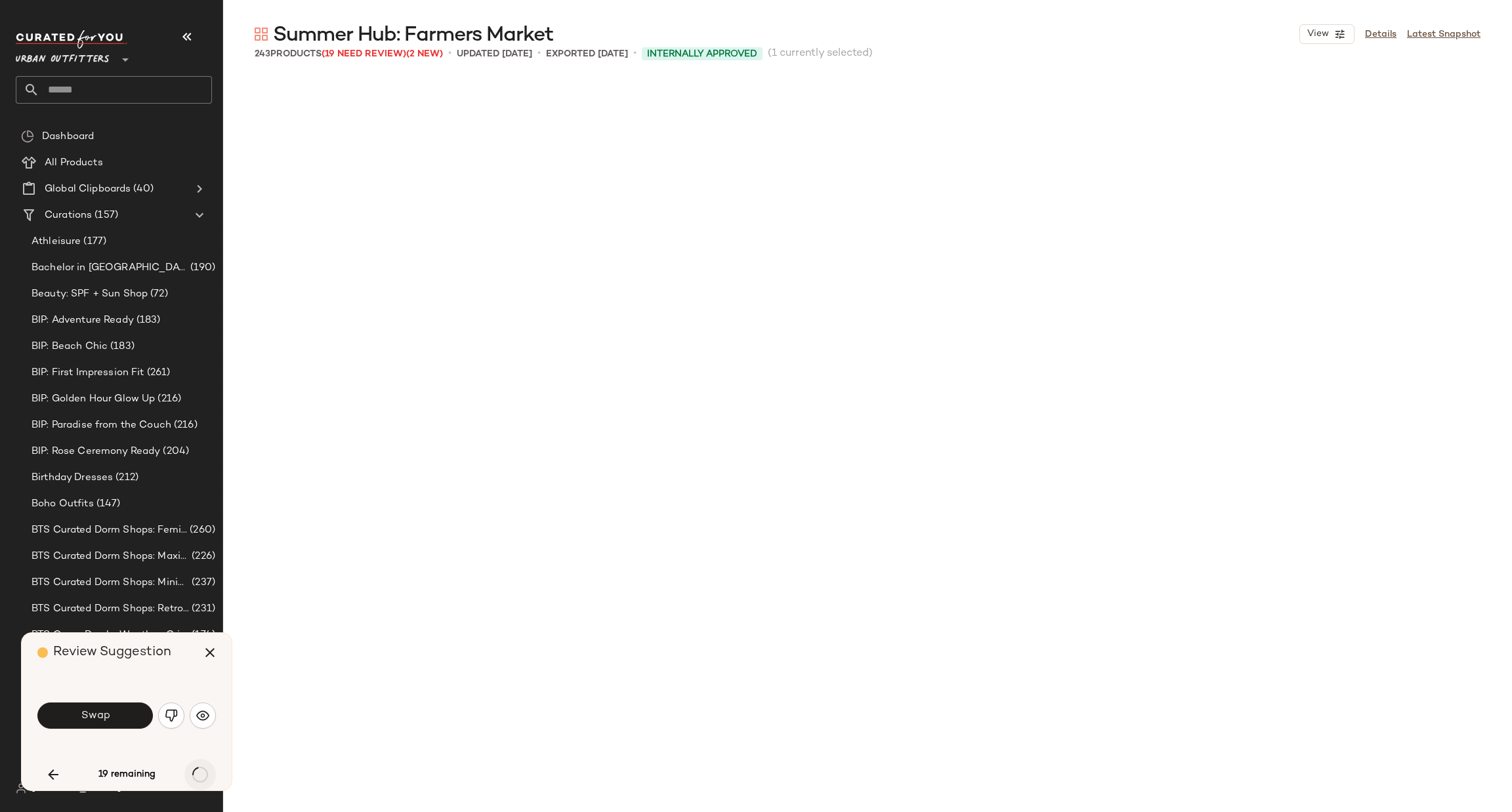
scroll to position [11652, 0]
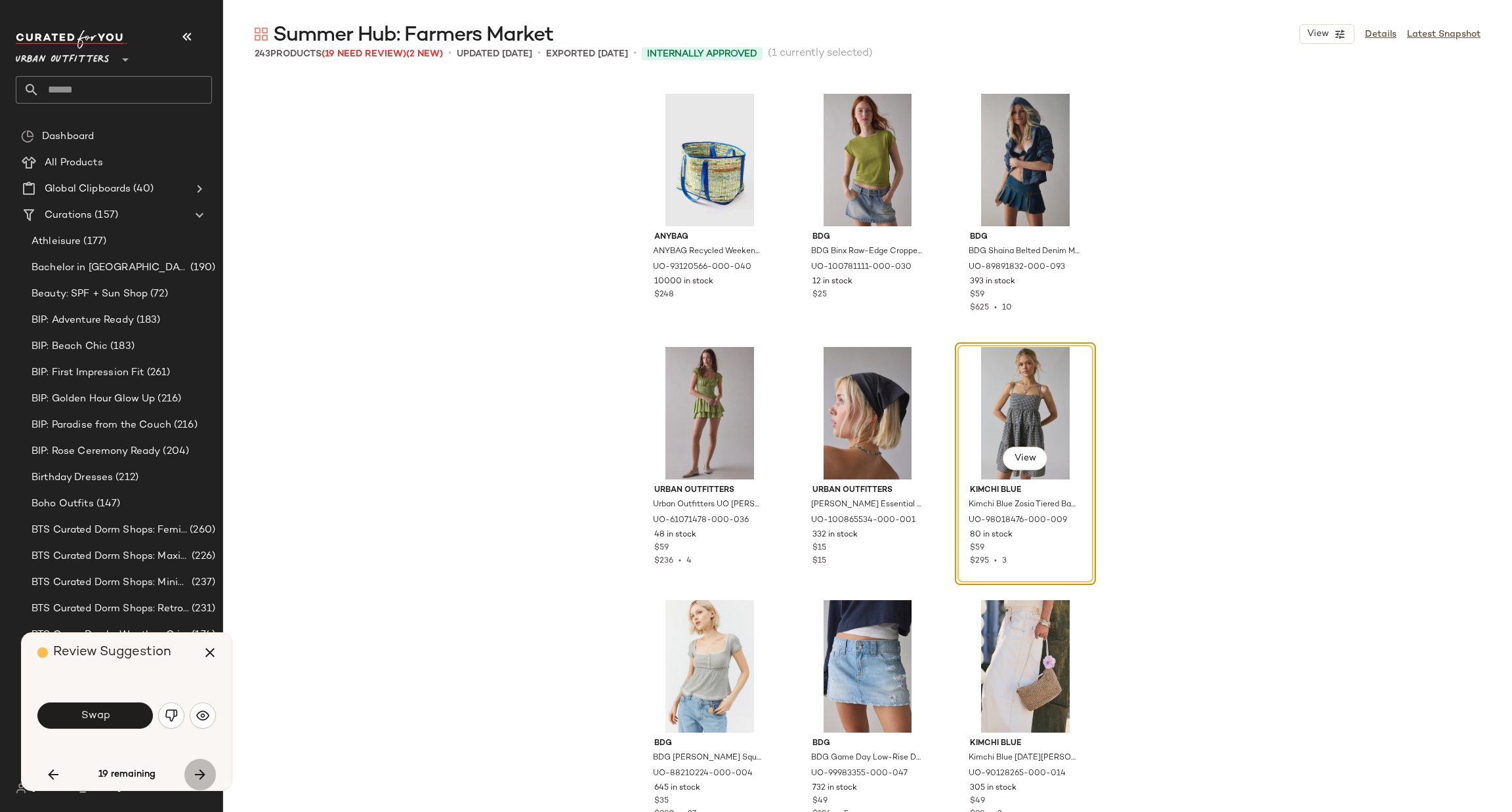
click at [206, 772] on icon "button" at bounding box center [200, 775] width 16 height 16
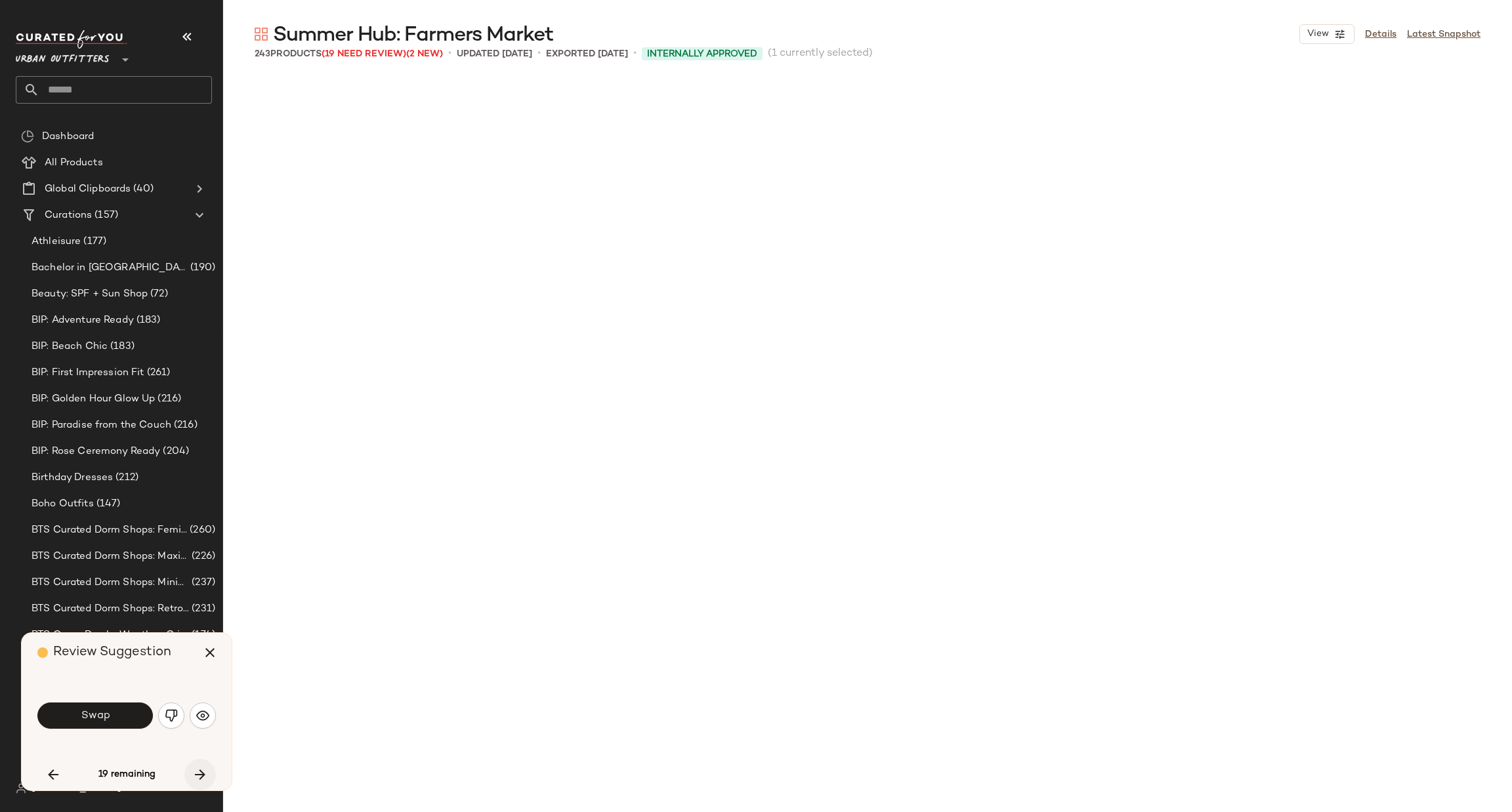
scroll to position [12665, 0]
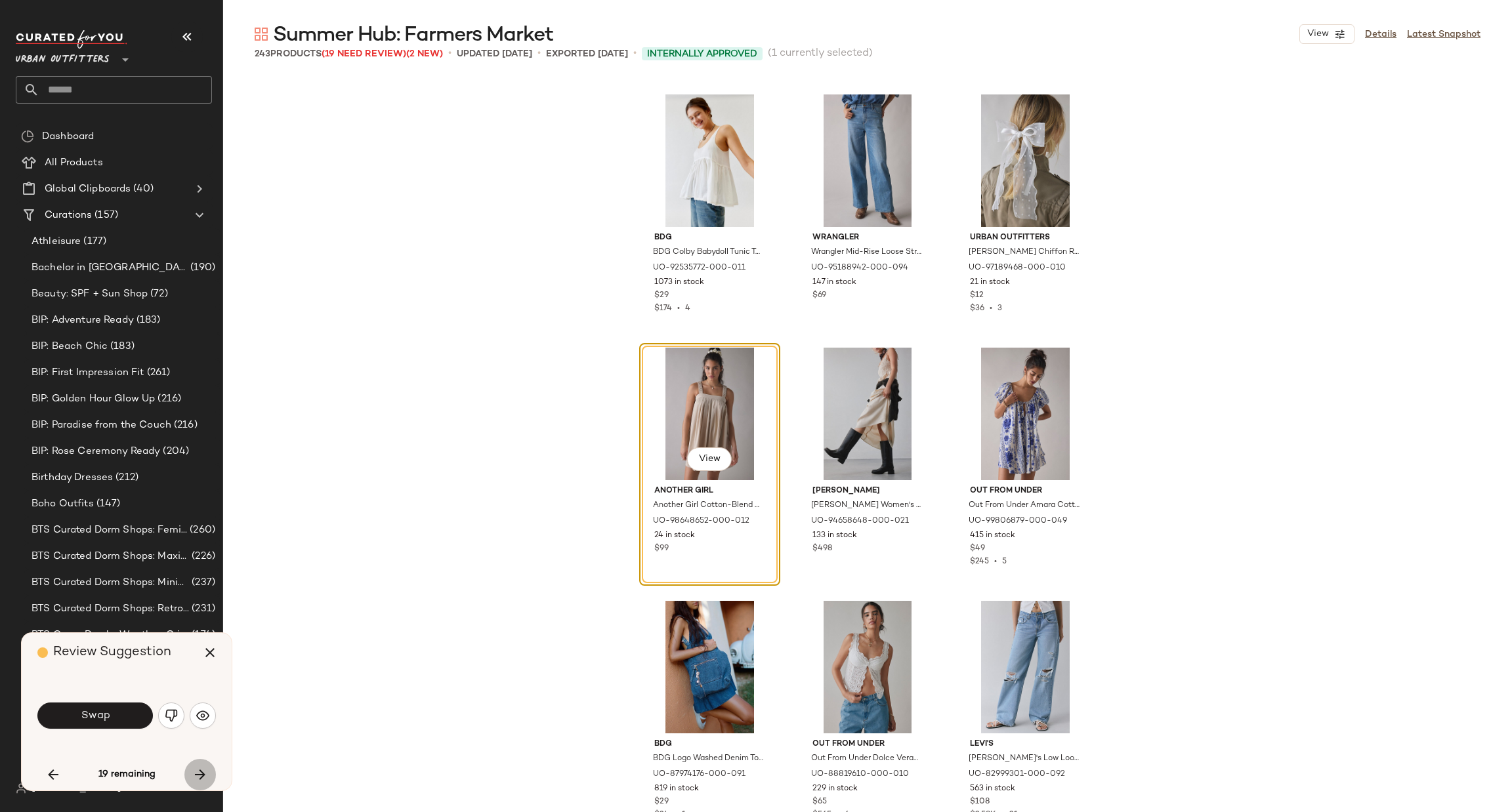
click at [206, 772] on icon "button" at bounding box center [200, 775] width 16 height 16
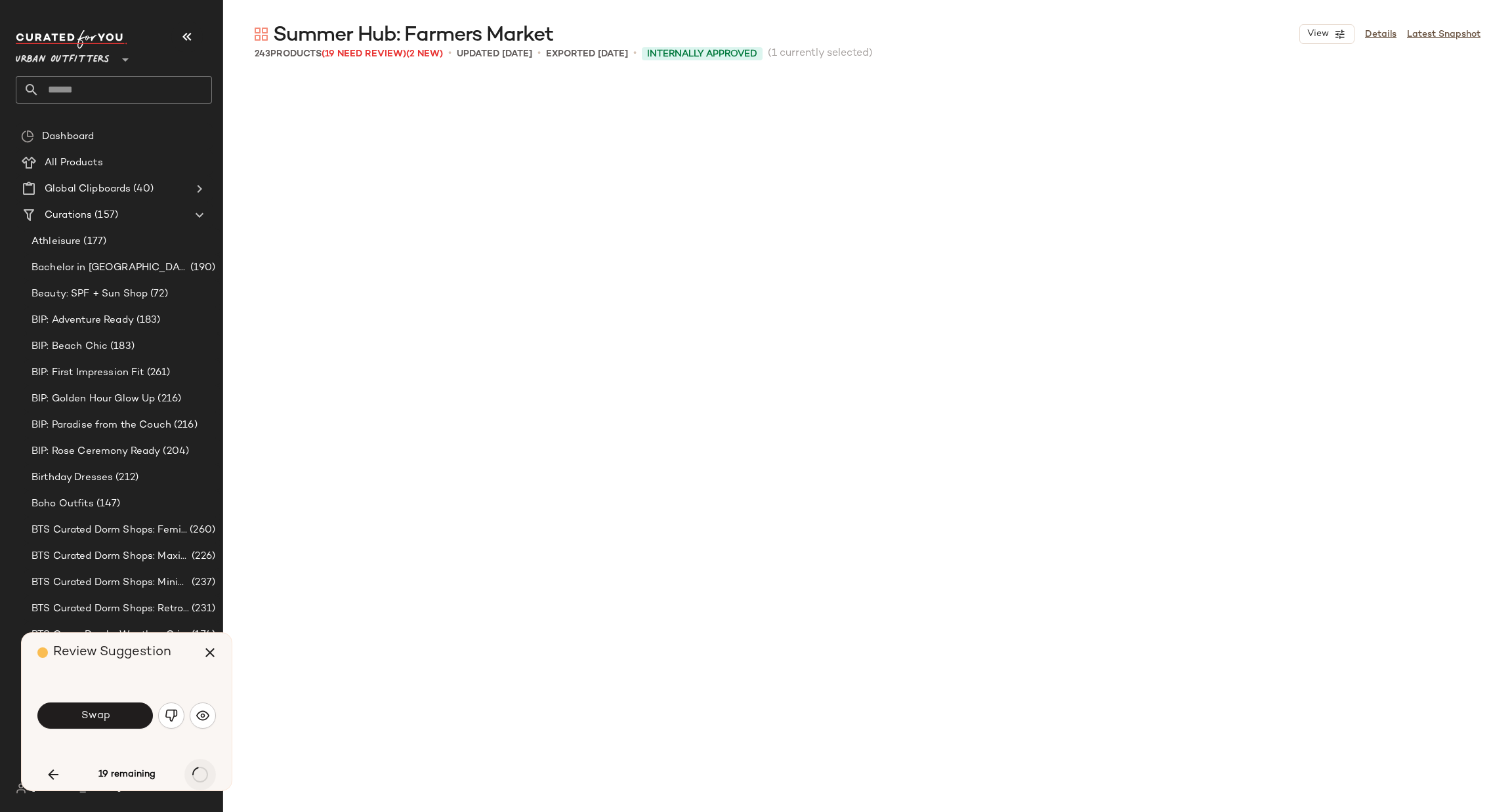
scroll to position [14944, 0]
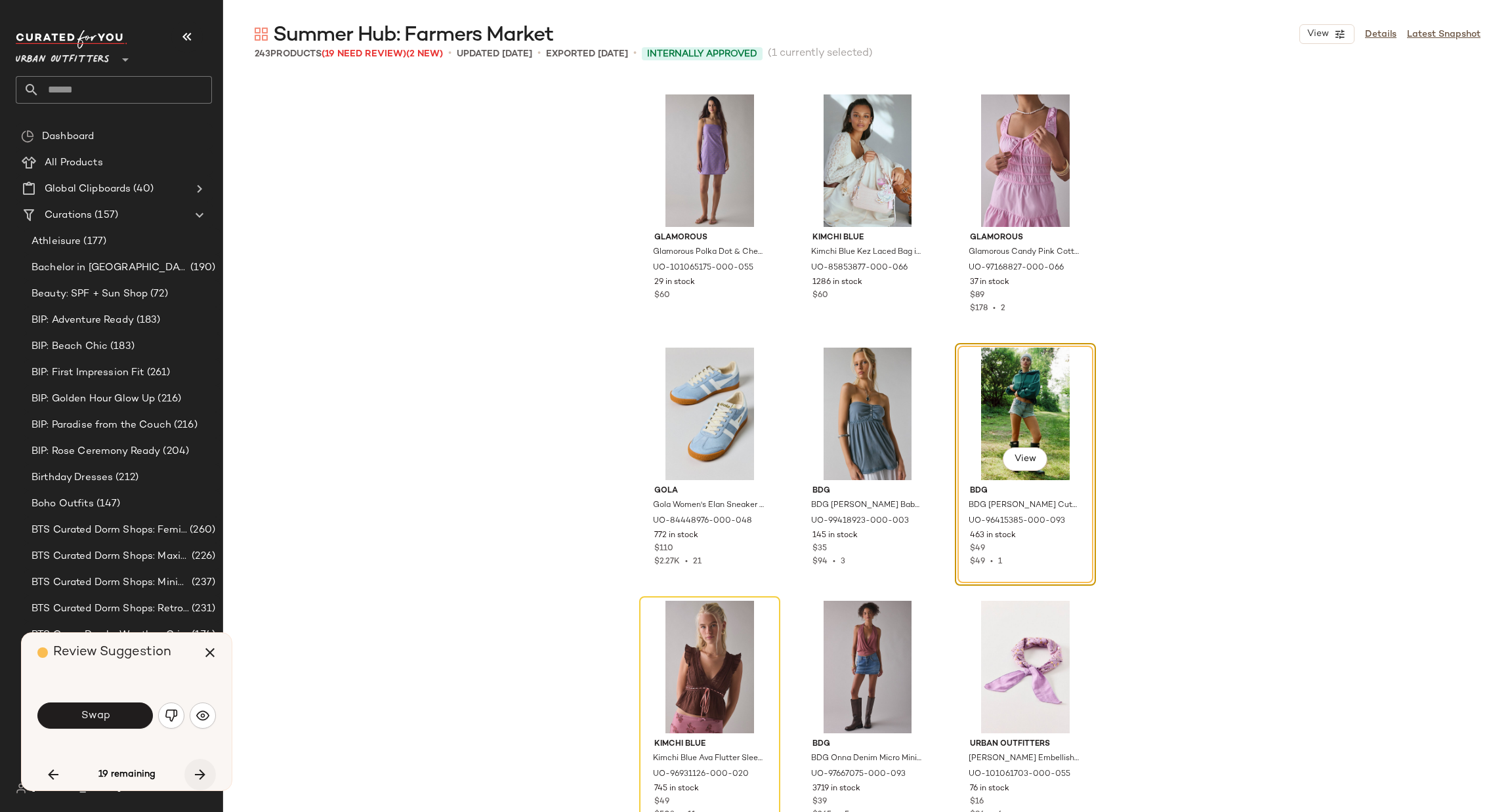
click at [206, 772] on icon "button" at bounding box center [200, 775] width 16 height 16
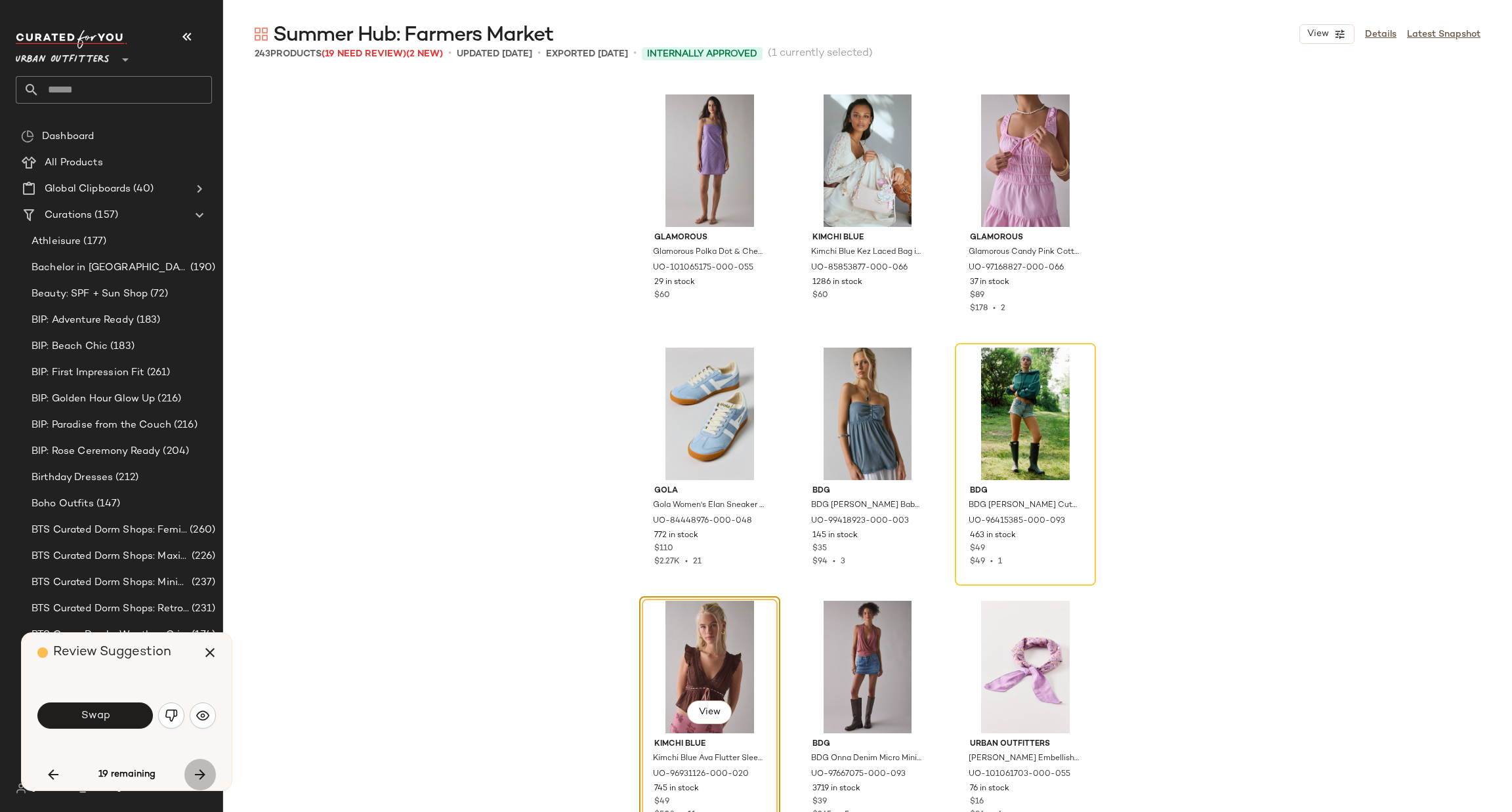
scroll to position [15198, 0]
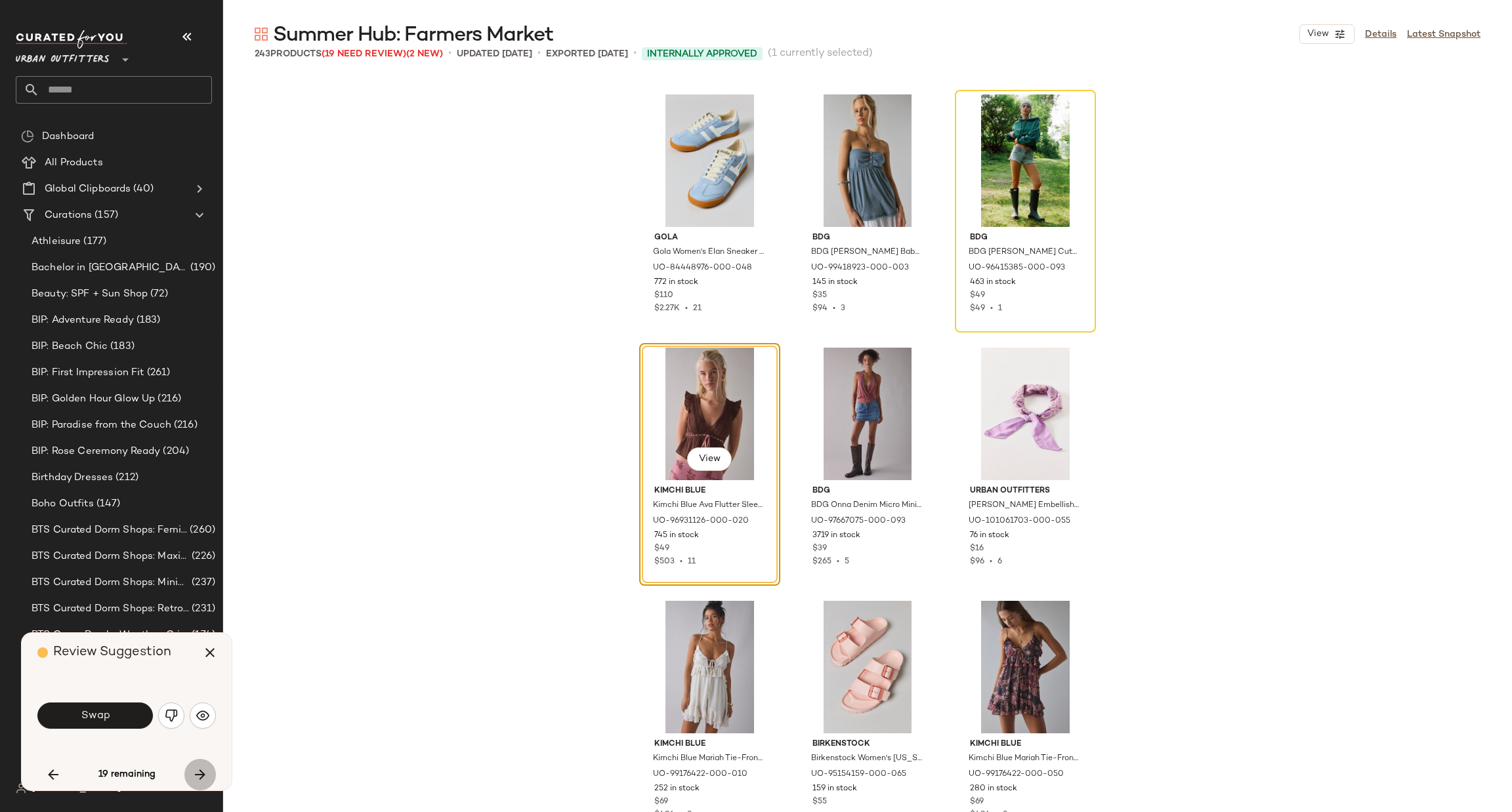
click at [206, 772] on icon "button" at bounding box center [200, 775] width 16 height 16
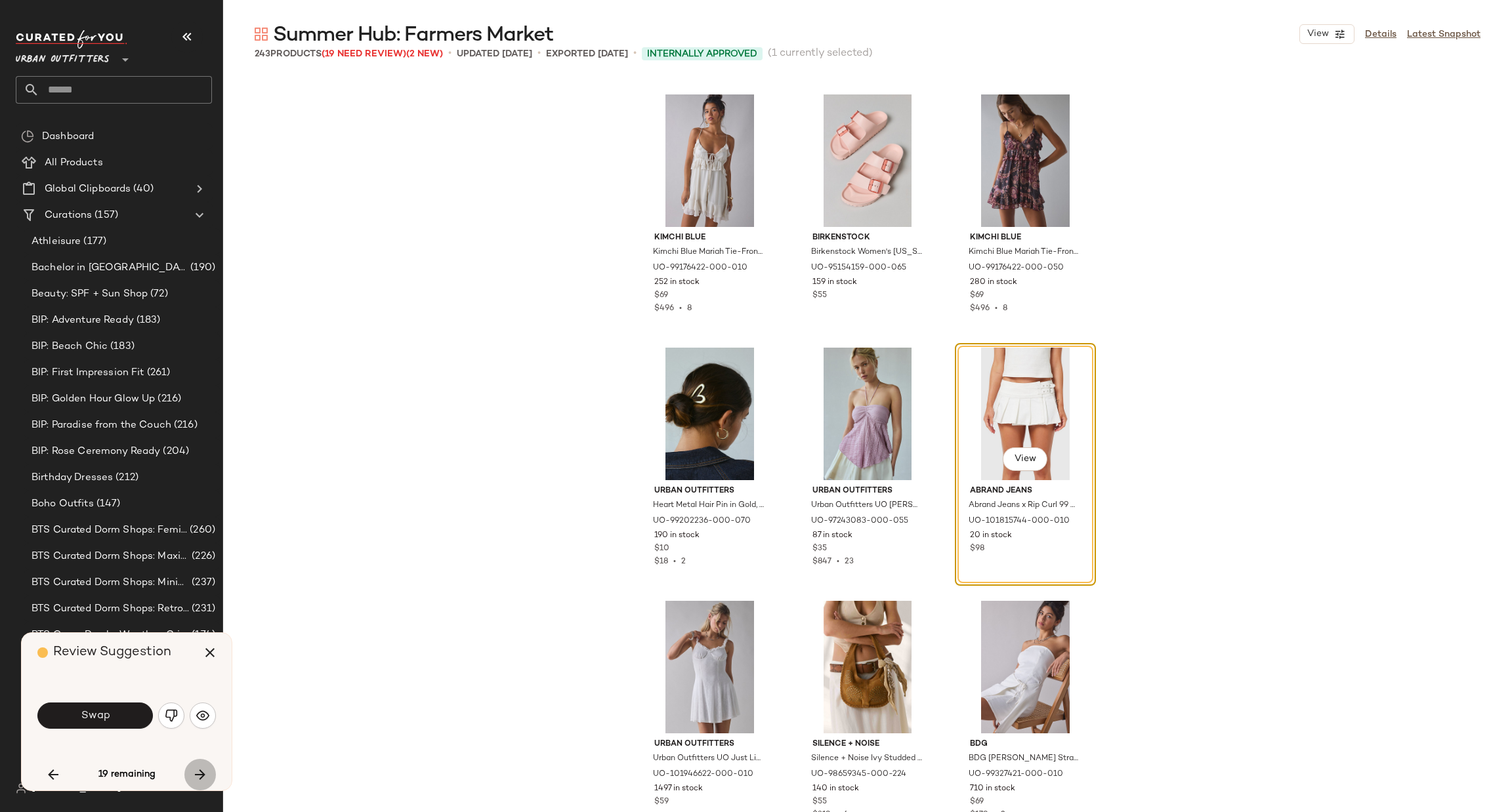
click at [206, 772] on icon "button" at bounding box center [200, 775] width 16 height 16
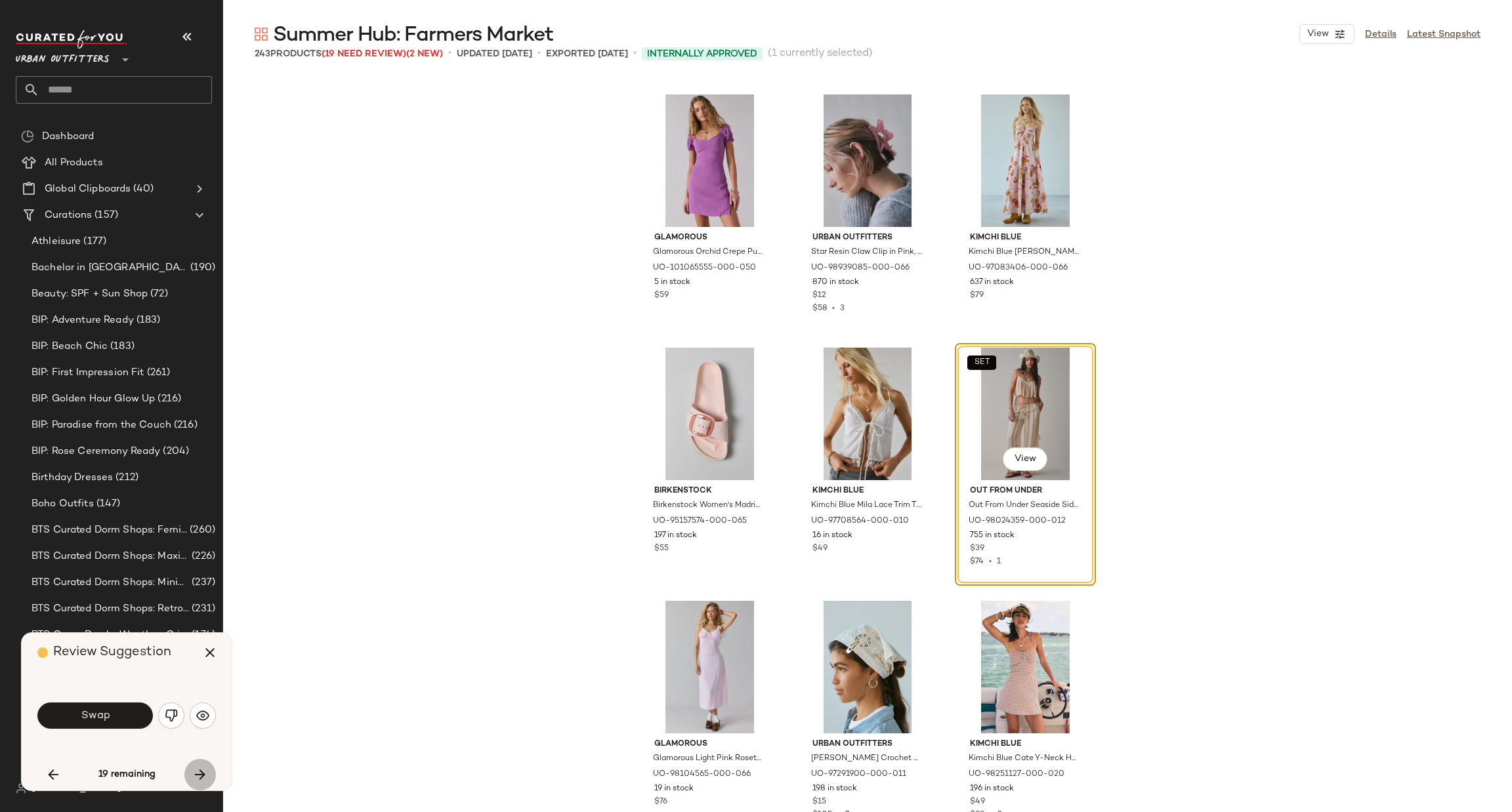
click at [206, 772] on icon "button" at bounding box center [200, 775] width 16 height 16
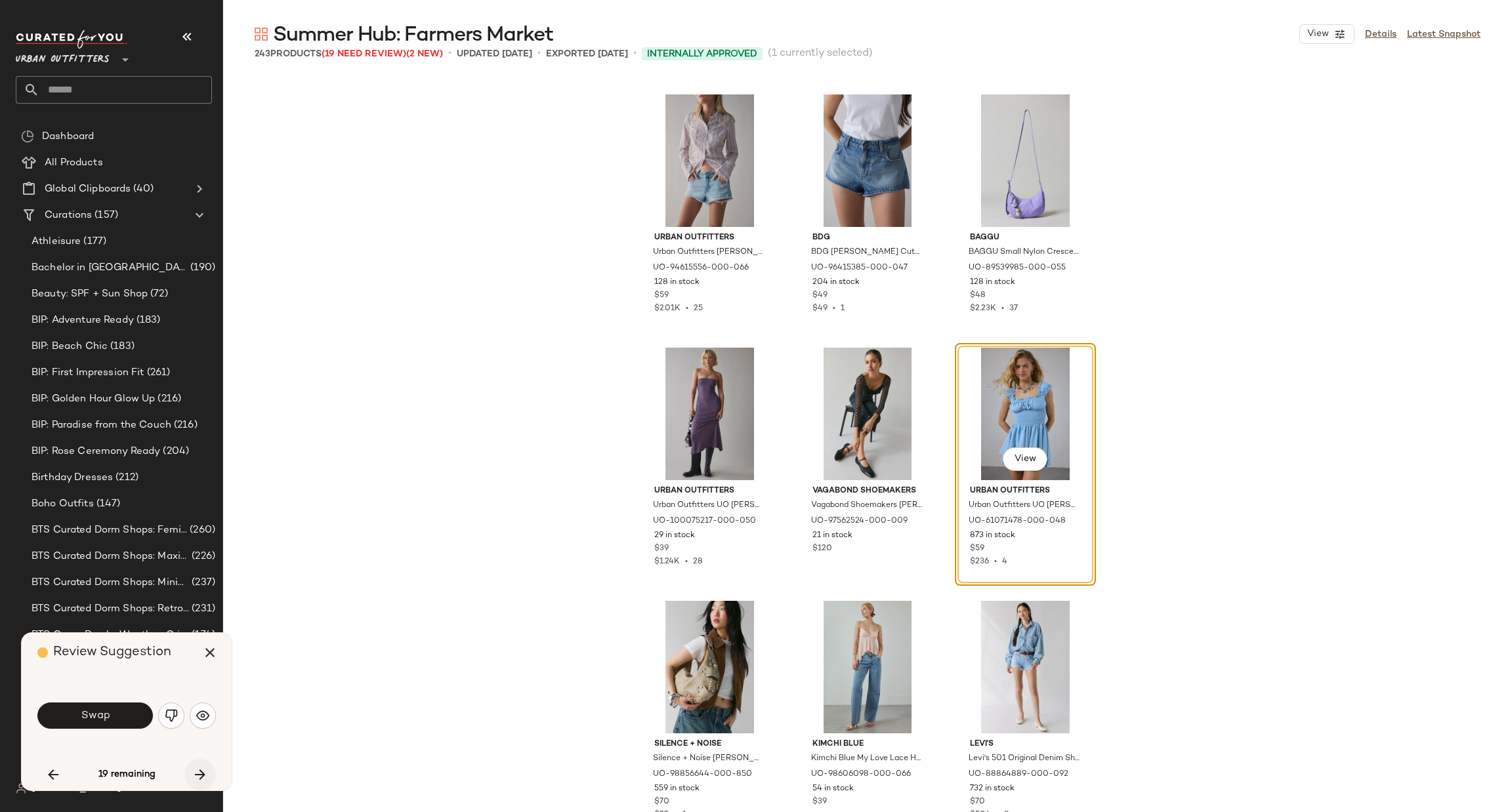
click at [206, 772] on icon "button" at bounding box center [200, 775] width 16 height 16
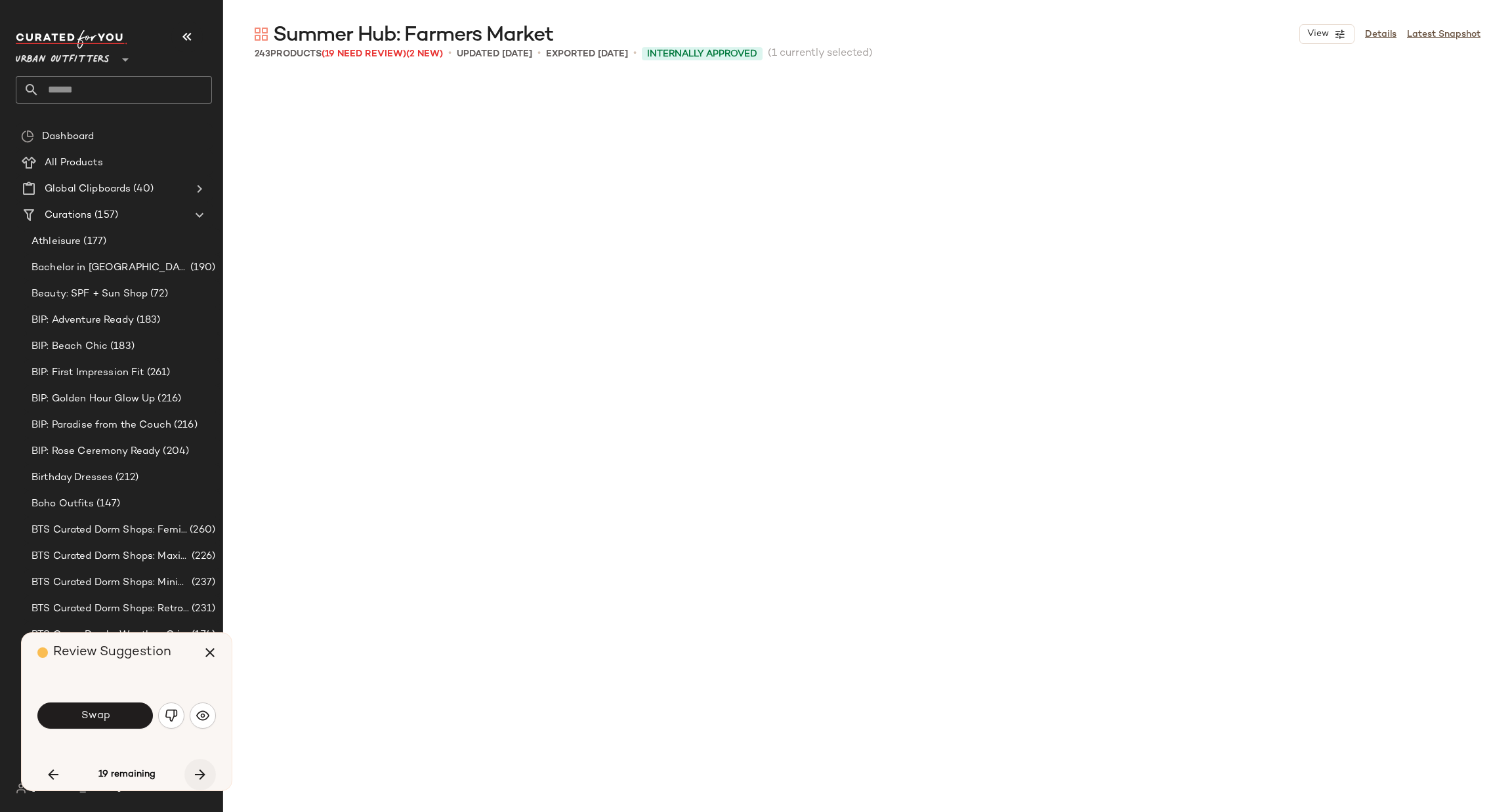
scroll to position [18238, 0]
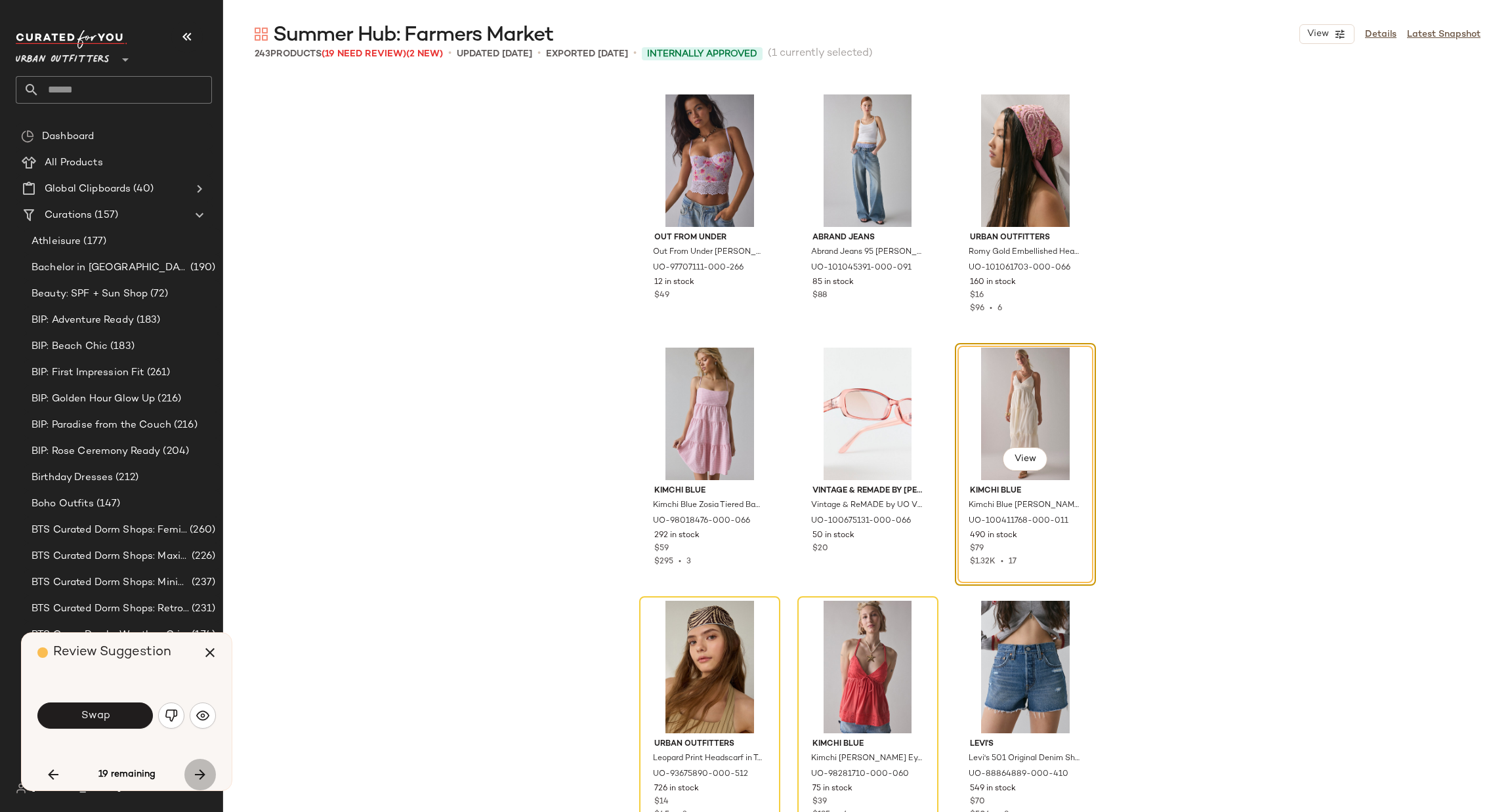
click at [206, 772] on icon "button" at bounding box center [200, 775] width 16 height 16
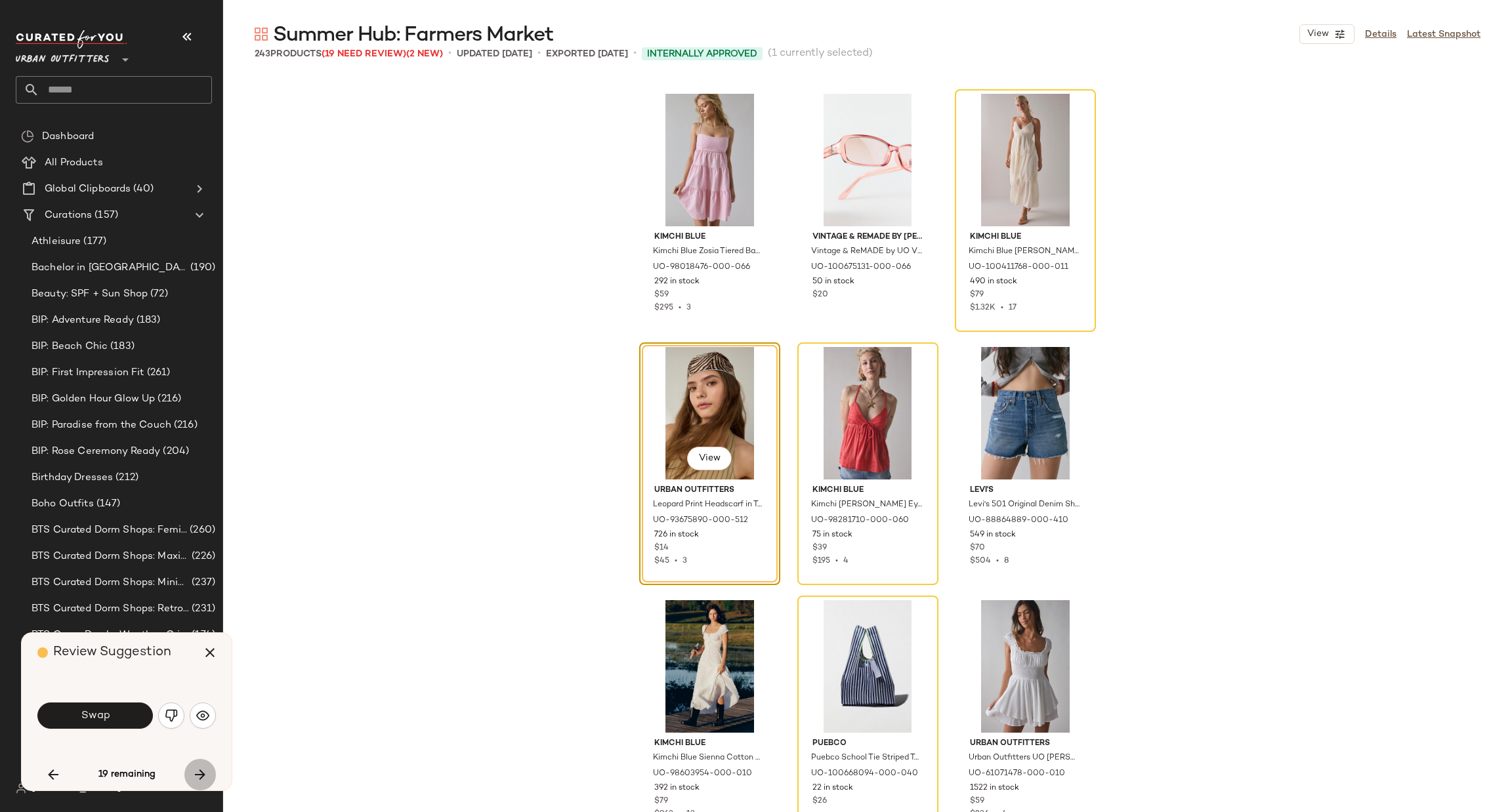
click at [206, 772] on icon "button" at bounding box center [200, 775] width 16 height 16
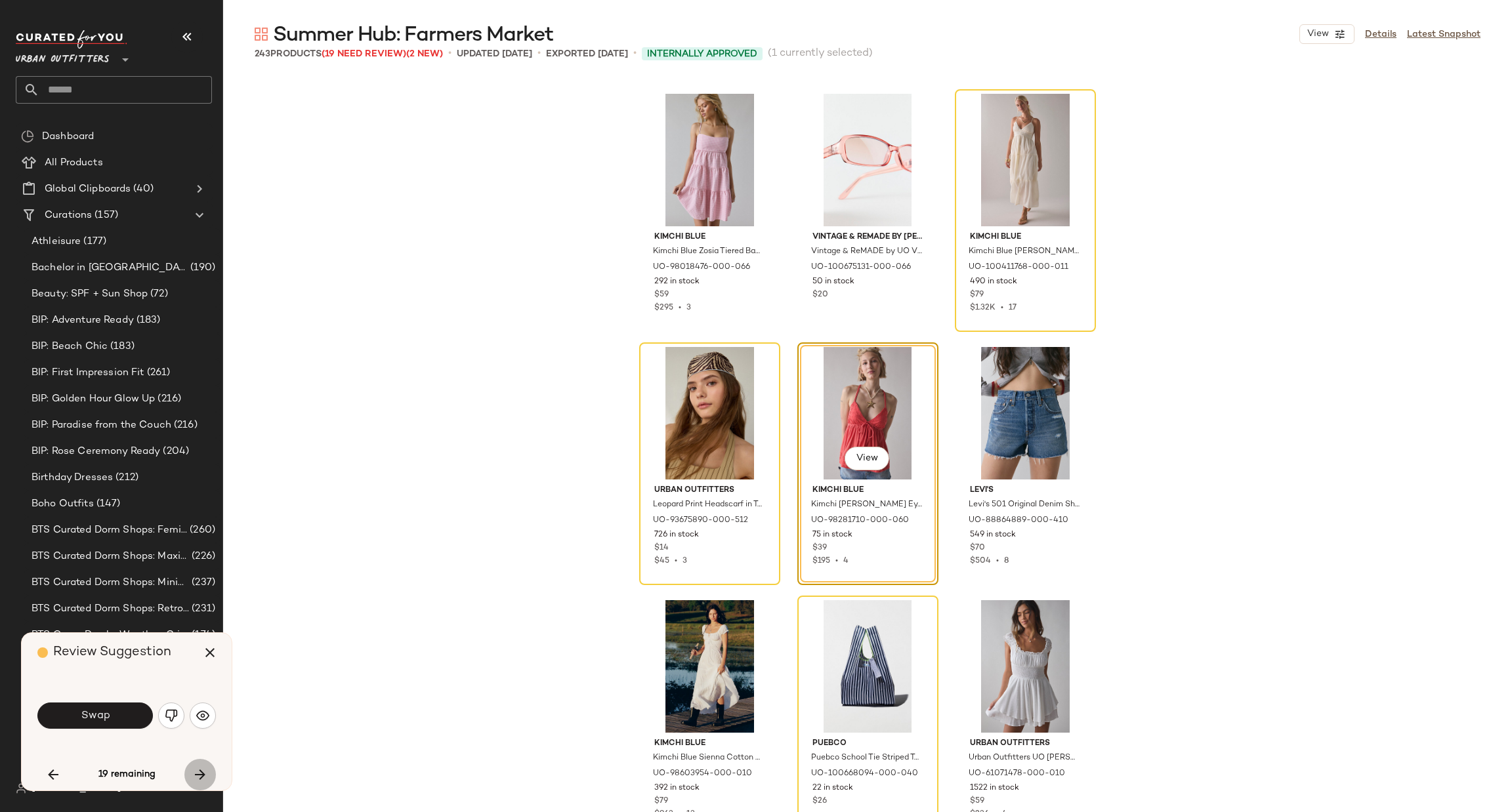
click at [206, 772] on icon "button" at bounding box center [200, 775] width 16 height 16
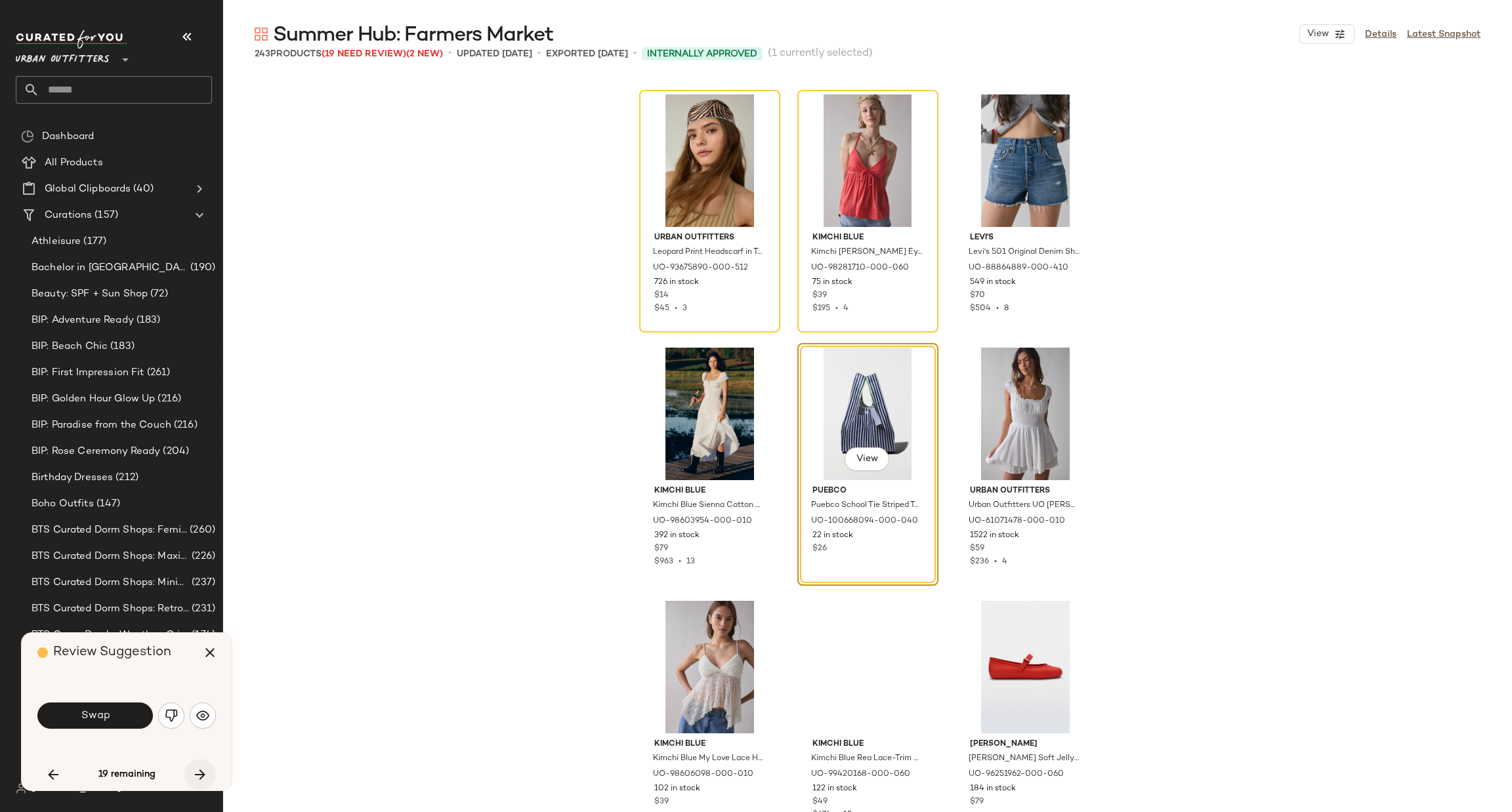
click at [206, 772] on icon "button" at bounding box center [200, 775] width 16 height 16
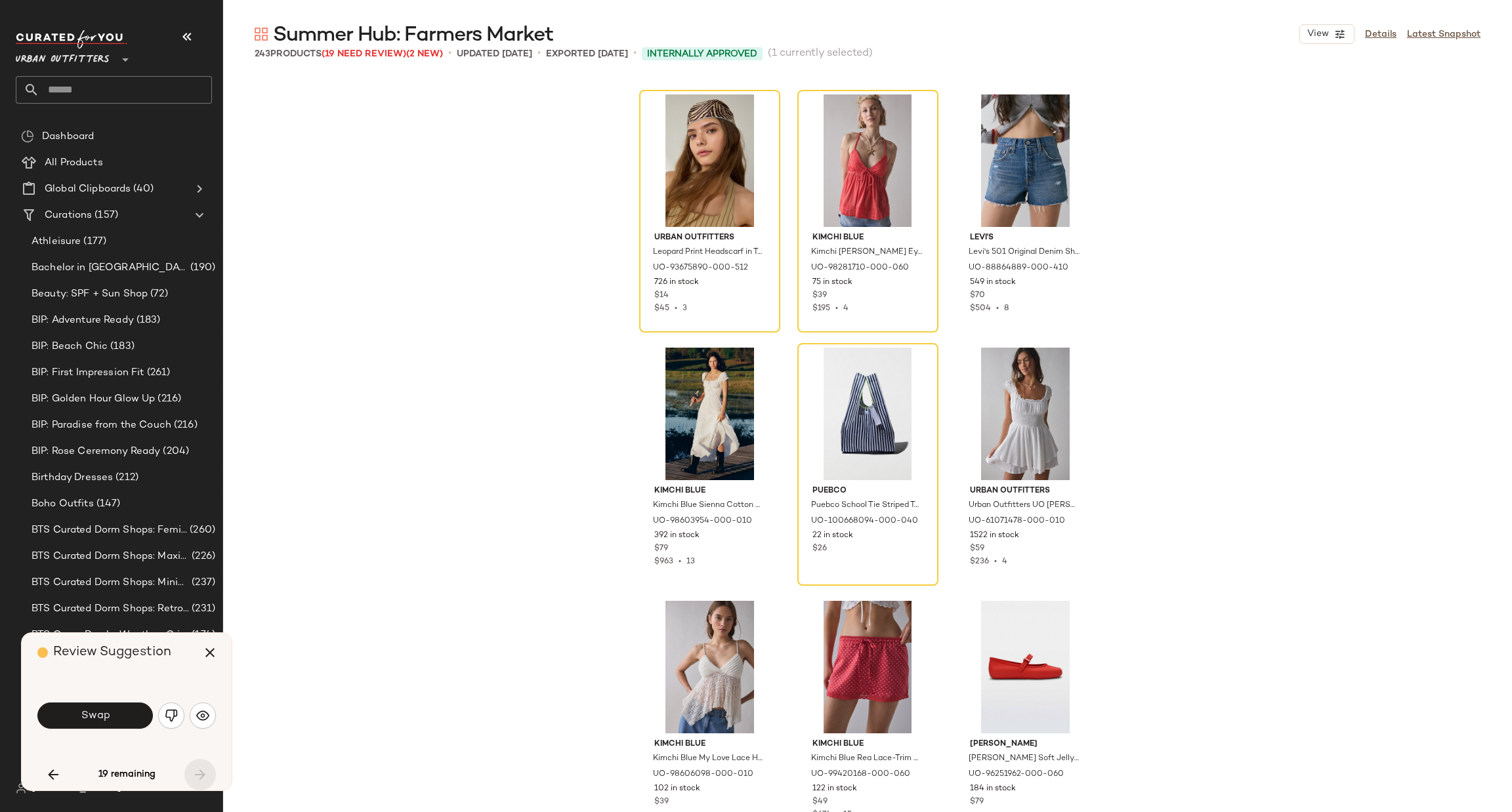
scroll to position [19504, 0]
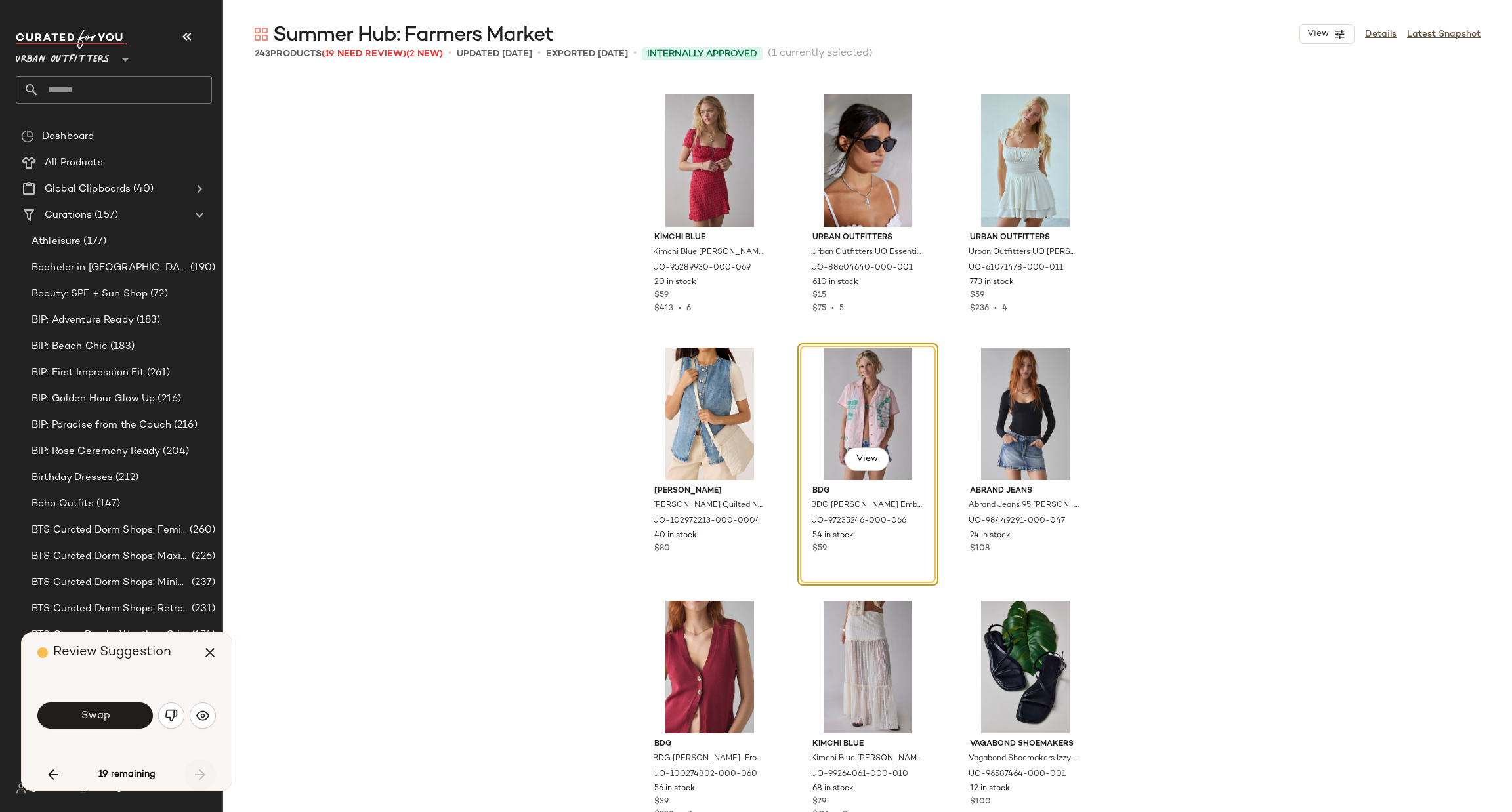
click at [206, 772] on div "19 remaining" at bounding box center [126, 775] width 178 height 32
click at [109, 718] on span "Swap" at bounding box center [95, 716] width 30 height 12
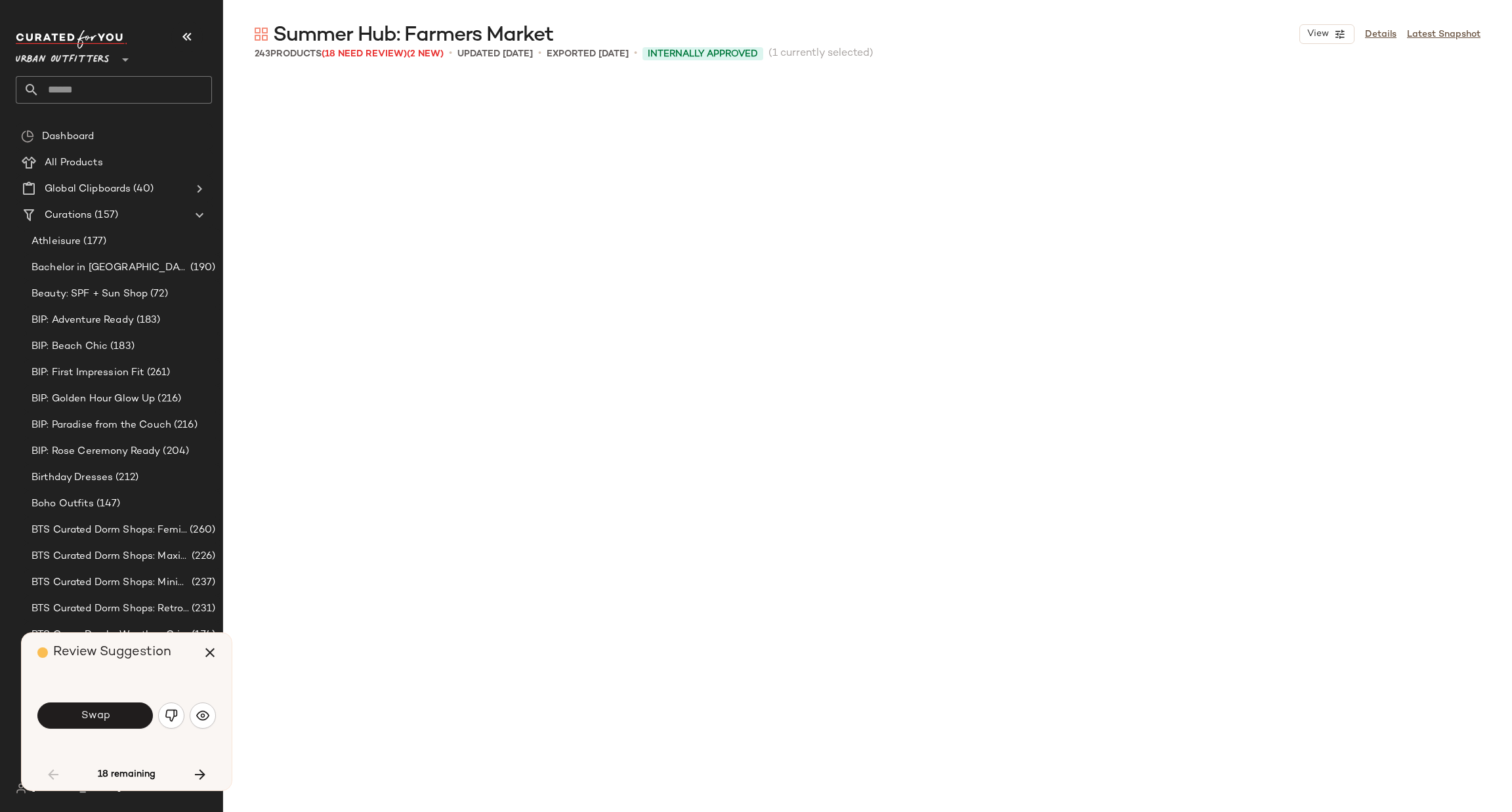
scroll to position [1520, 0]
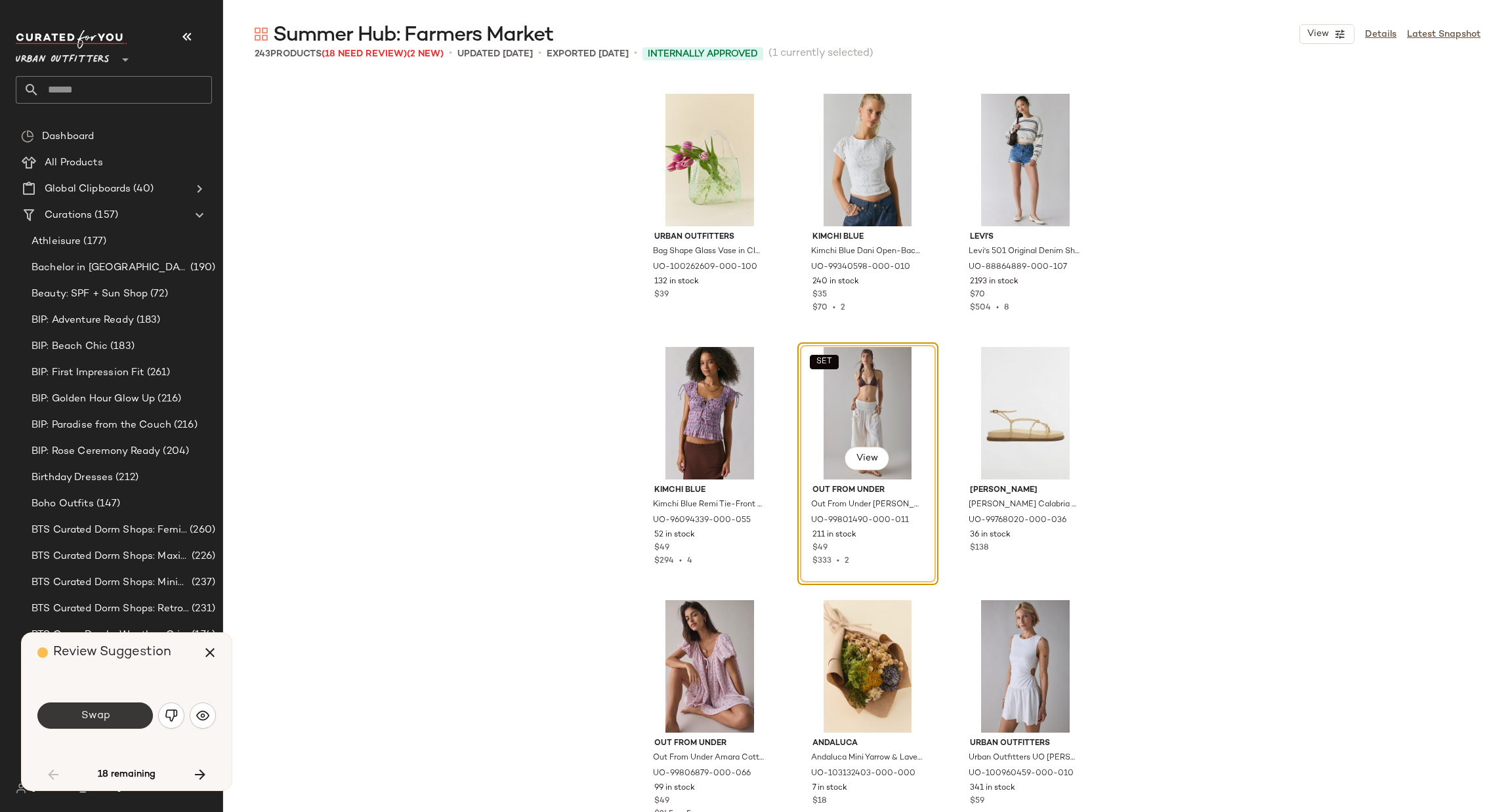
click at [113, 721] on button "Swap" at bounding box center [96, 716] width 116 height 26
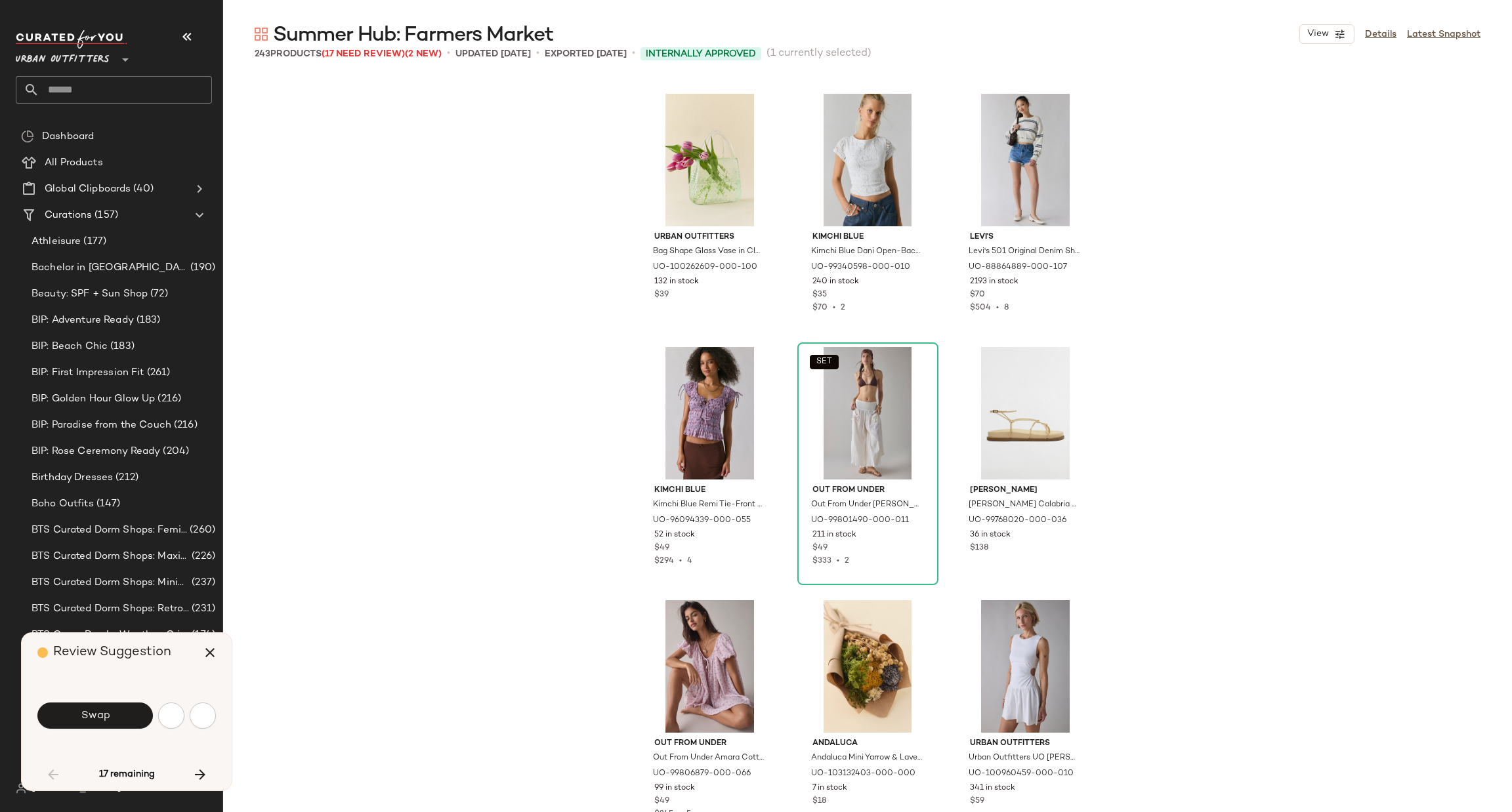
scroll to position [2279, 0]
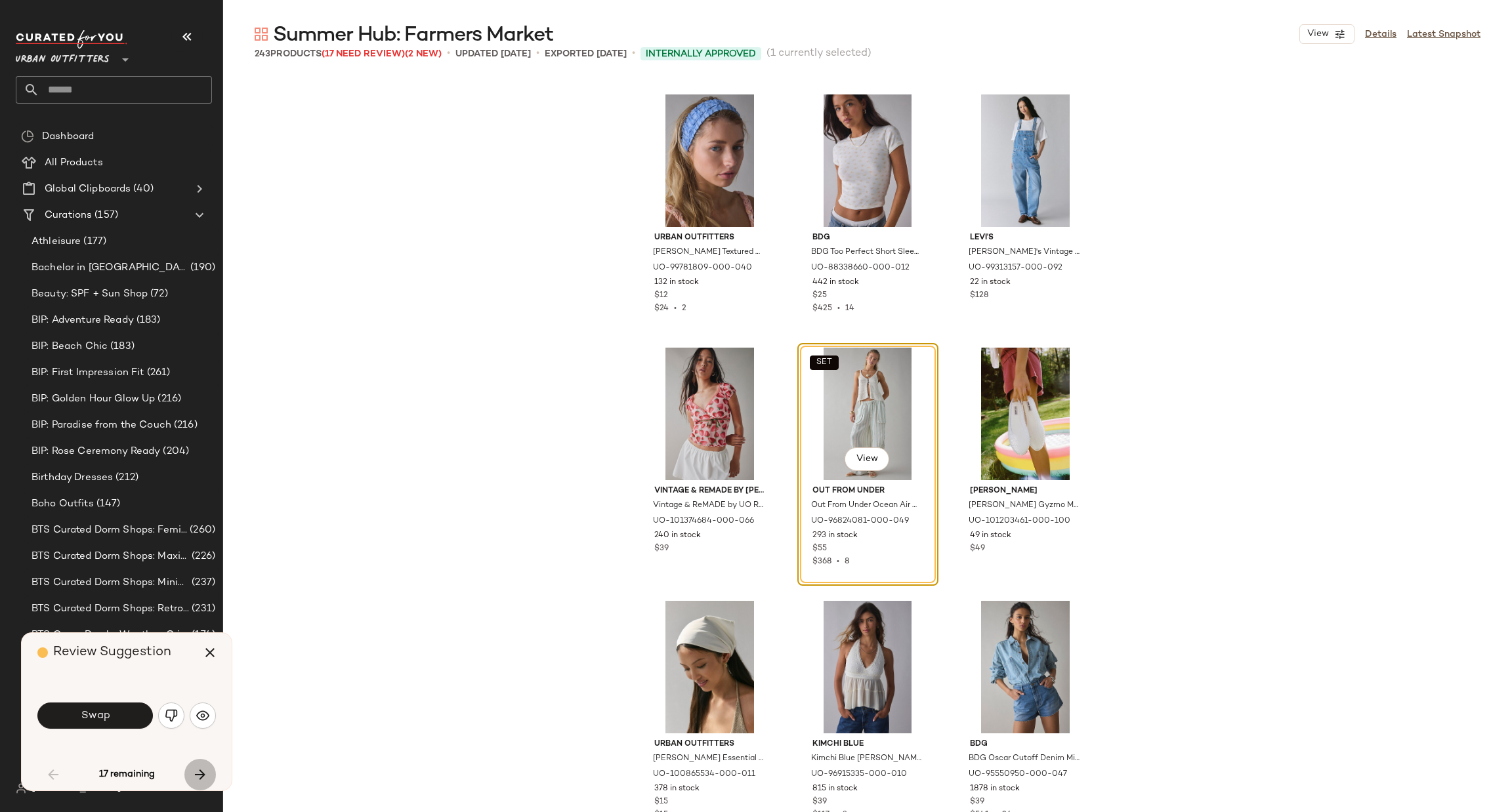
click at [209, 765] on button "button" at bounding box center [200, 775] width 32 height 32
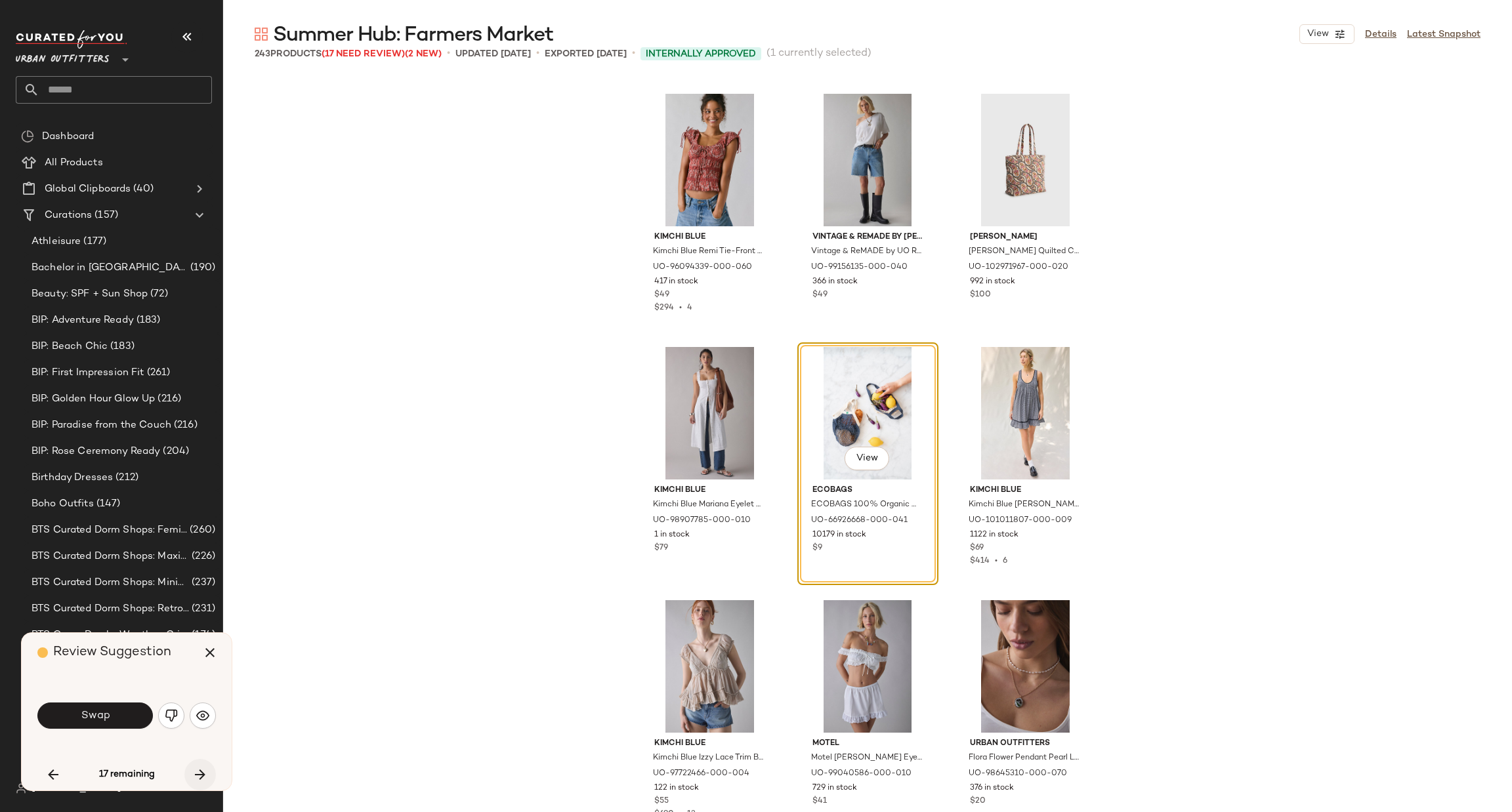
click at [200, 773] on icon "button" at bounding box center [200, 775] width 16 height 16
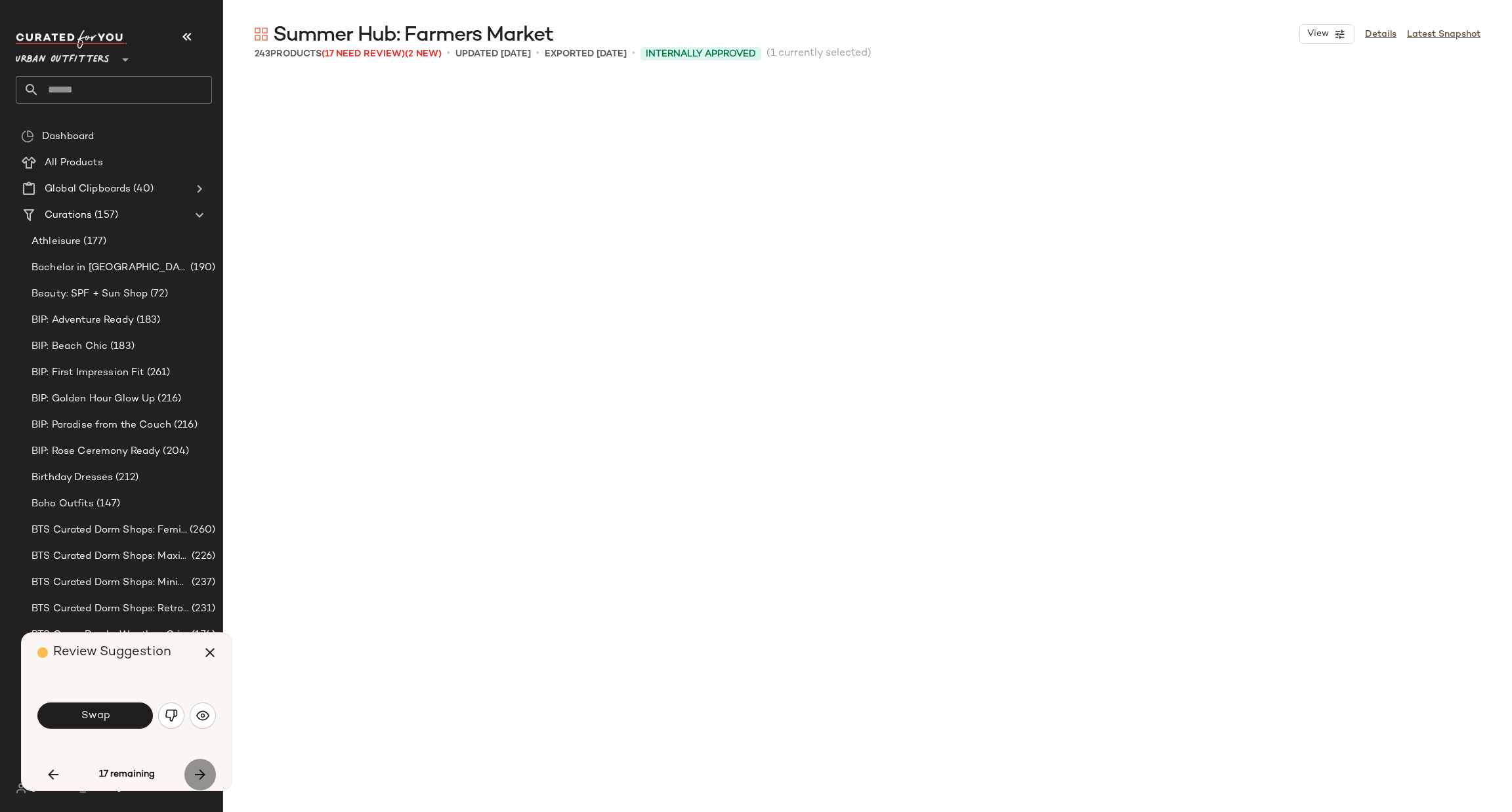
click at [200, 773] on icon "button" at bounding box center [200, 775] width 16 height 16
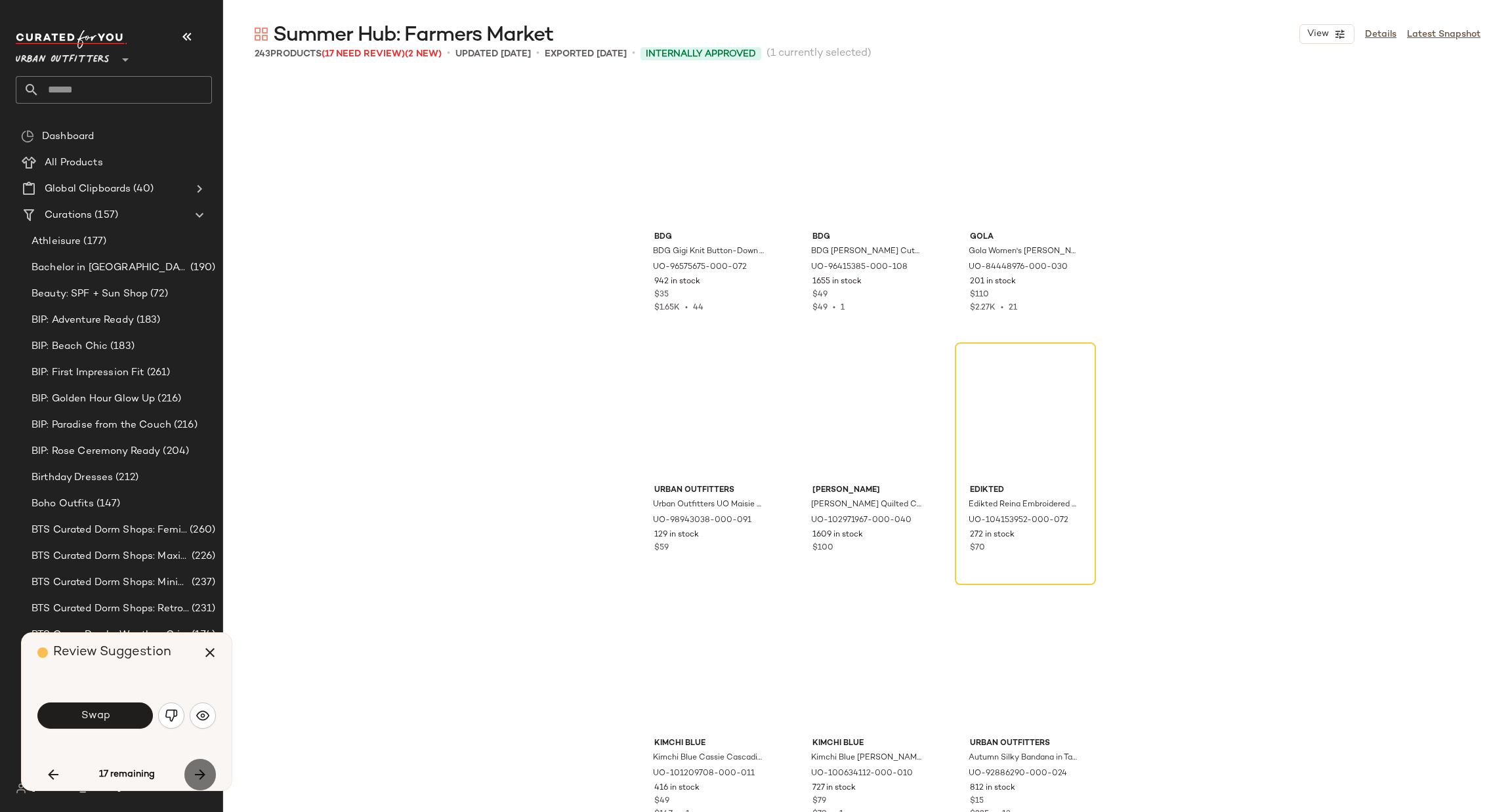
click at [200, 773] on icon "button" at bounding box center [200, 775] width 16 height 16
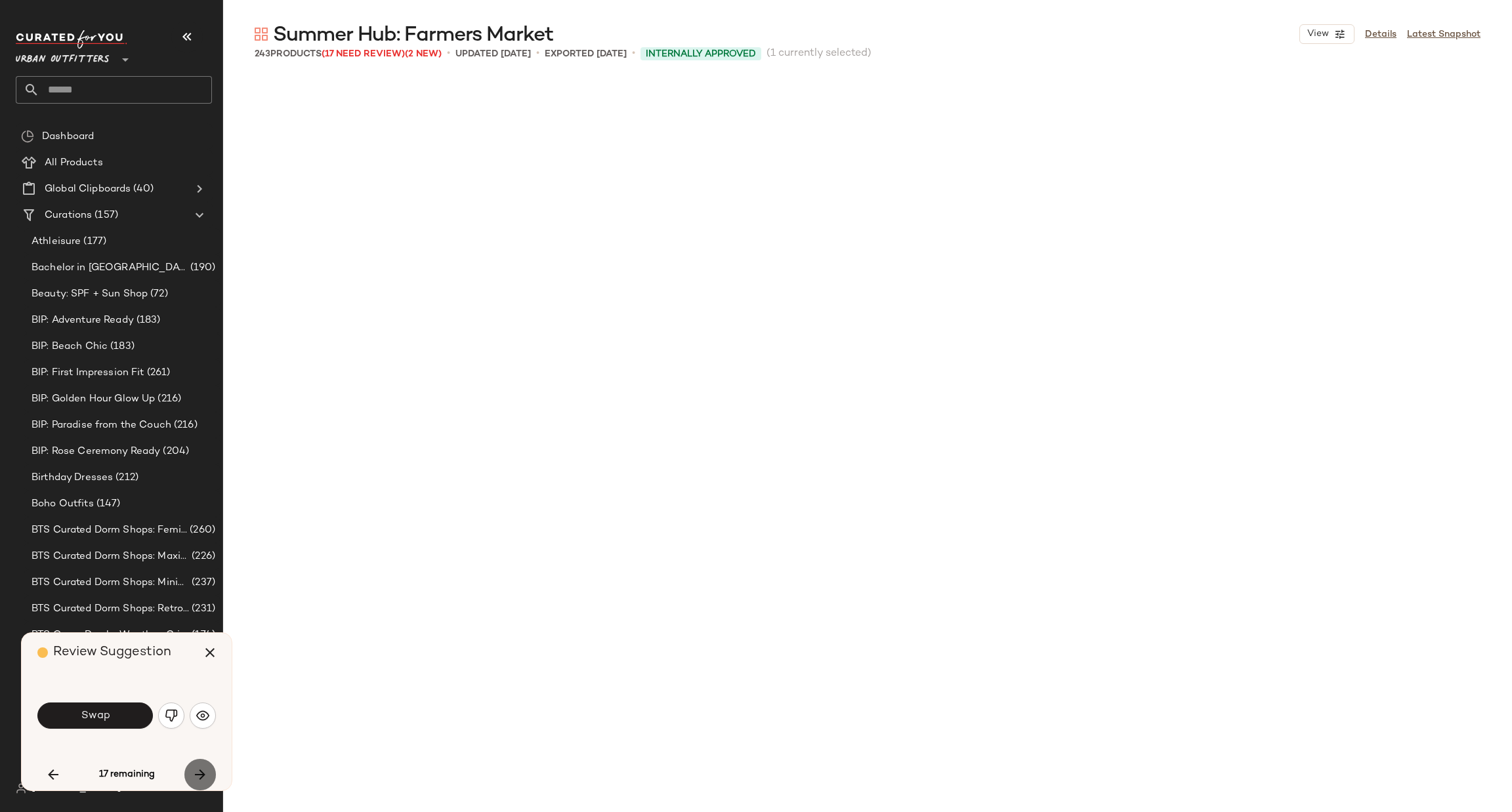
click at [200, 773] on icon "button" at bounding box center [200, 775] width 16 height 16
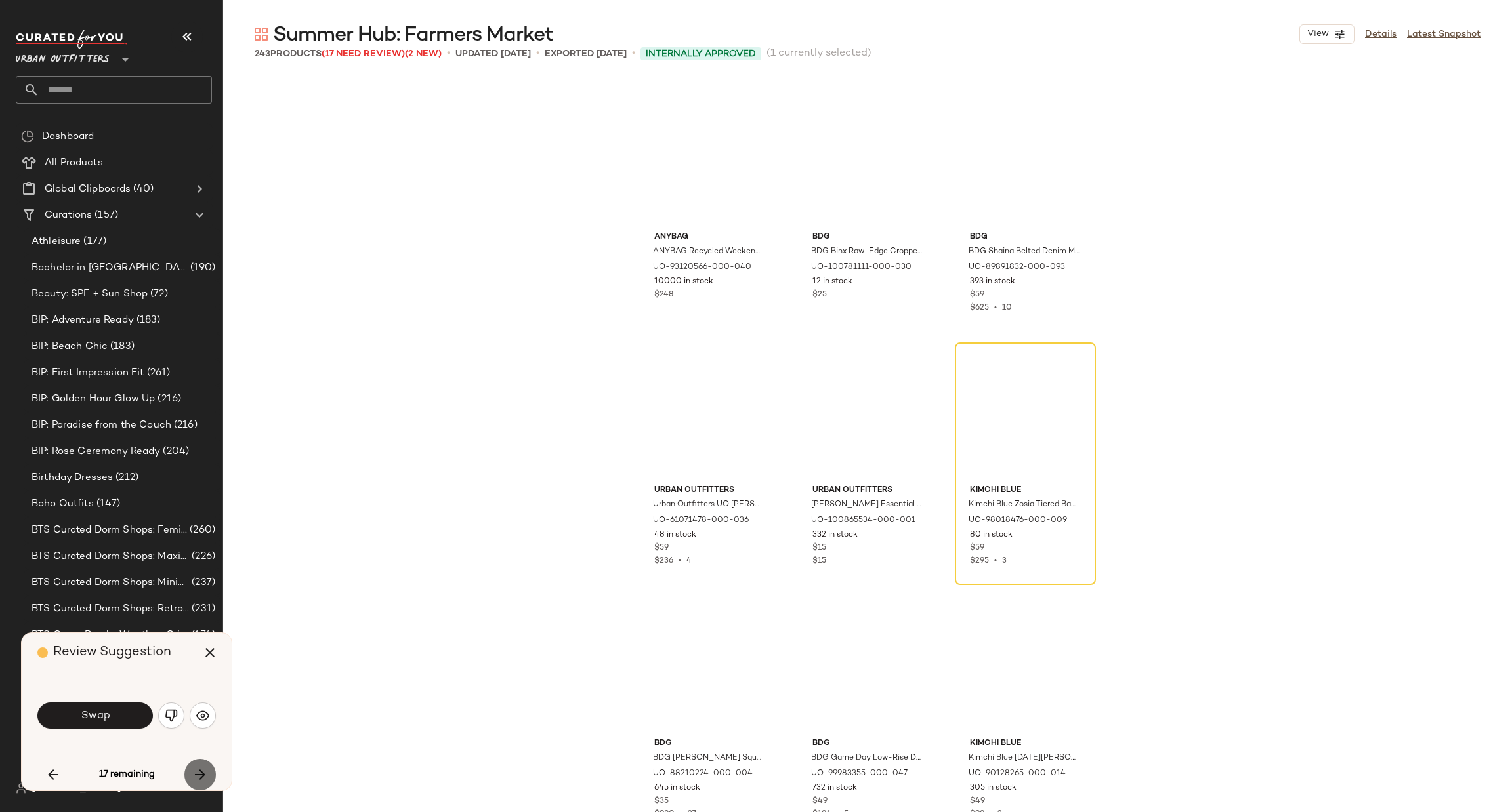
click at [200, 773] on icon "button" at bounding box center [200, 775] width 16 height 16
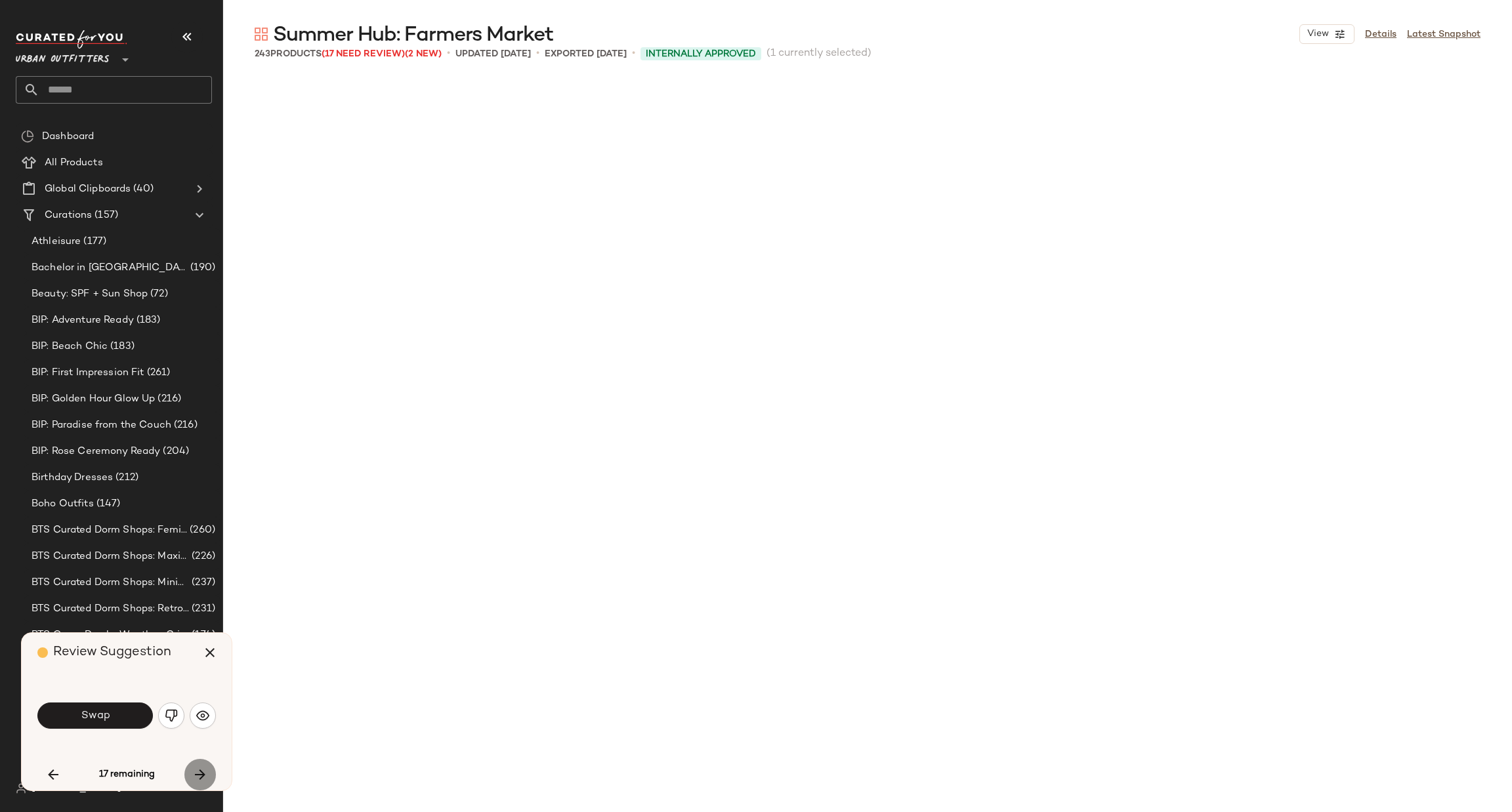
click at [198, 775] on icon "button" at bounding box center [200, 775] width 16 height 16
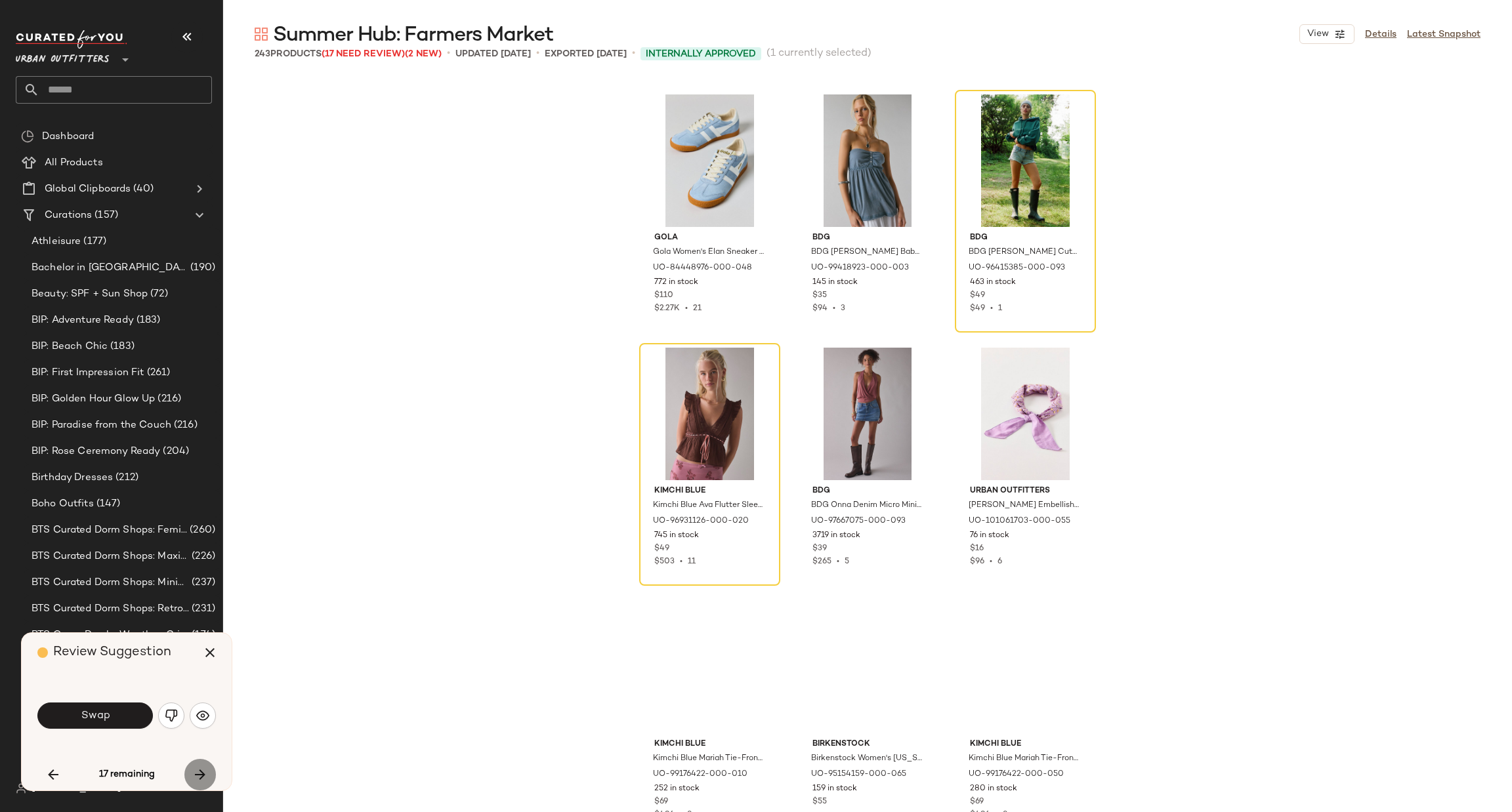
click at [198, 775] on icon "button" at bounding box center [200, 775] width 16 height 16
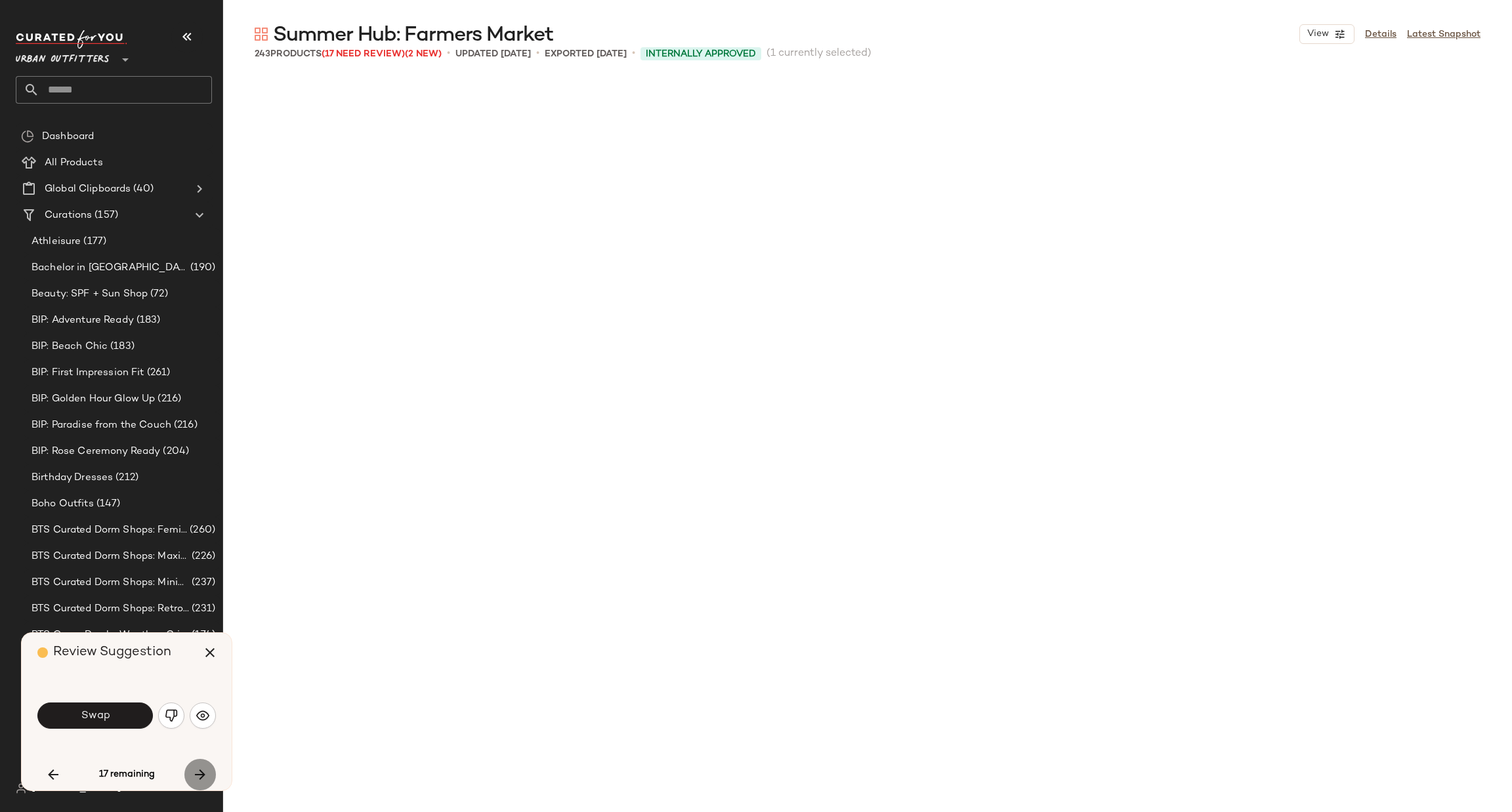
click at [197, 775] on icon "button" at bounding box center [200, 775] width 16 height 16
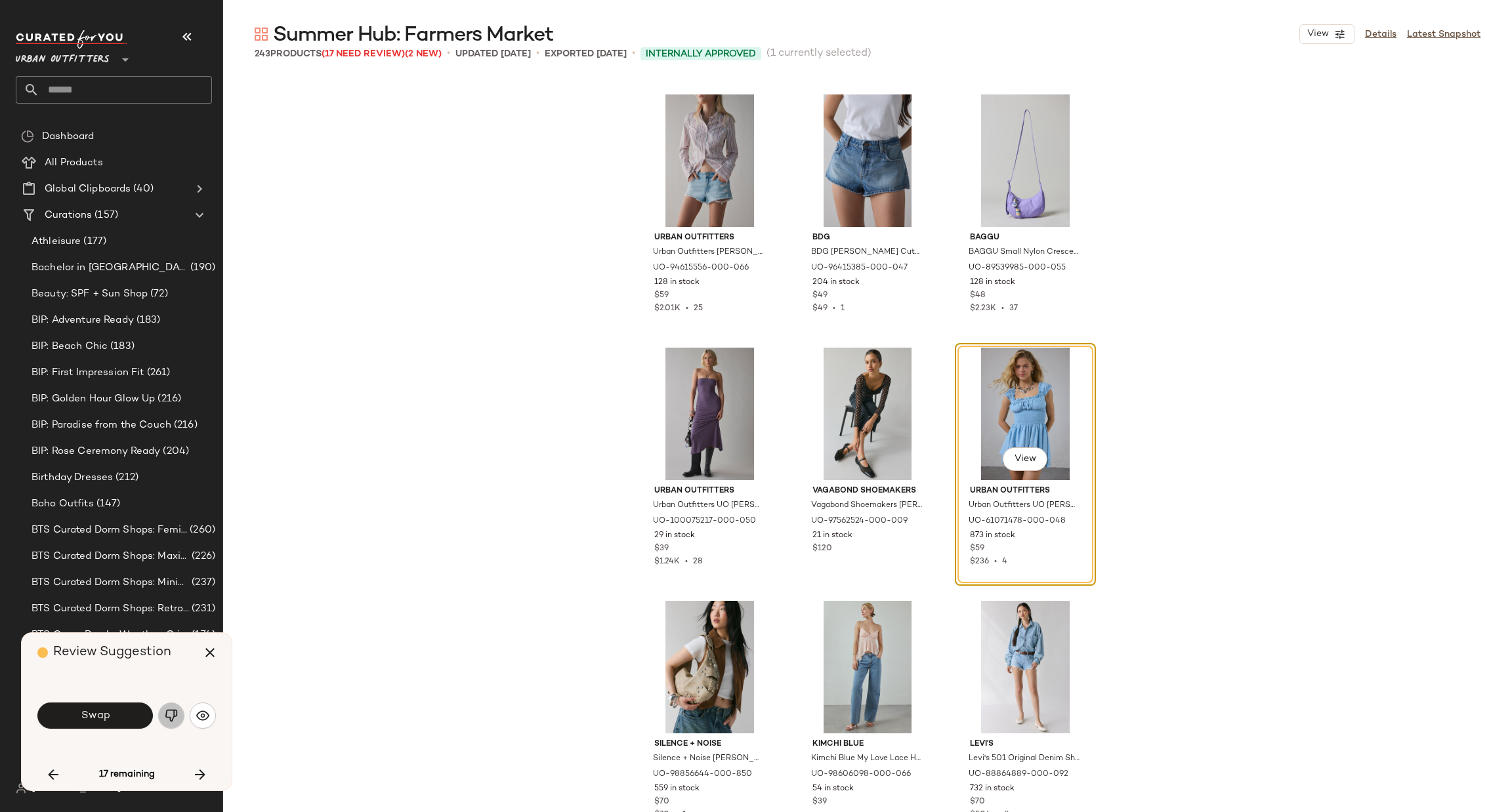
click at [163, 713] on button "button" at bounding box center [171, 716] width 26 height 26
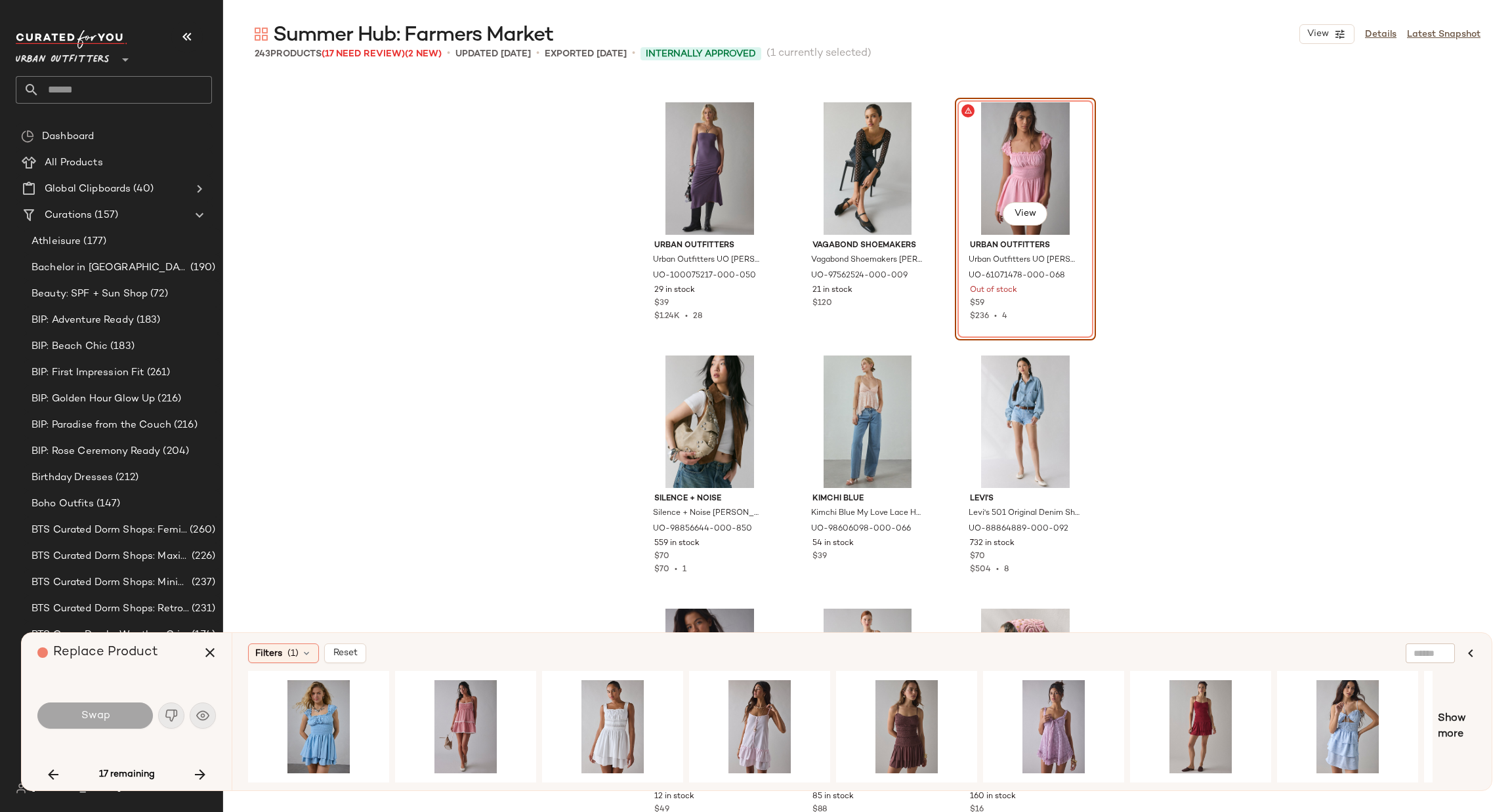
scroll to position [17674, 0]
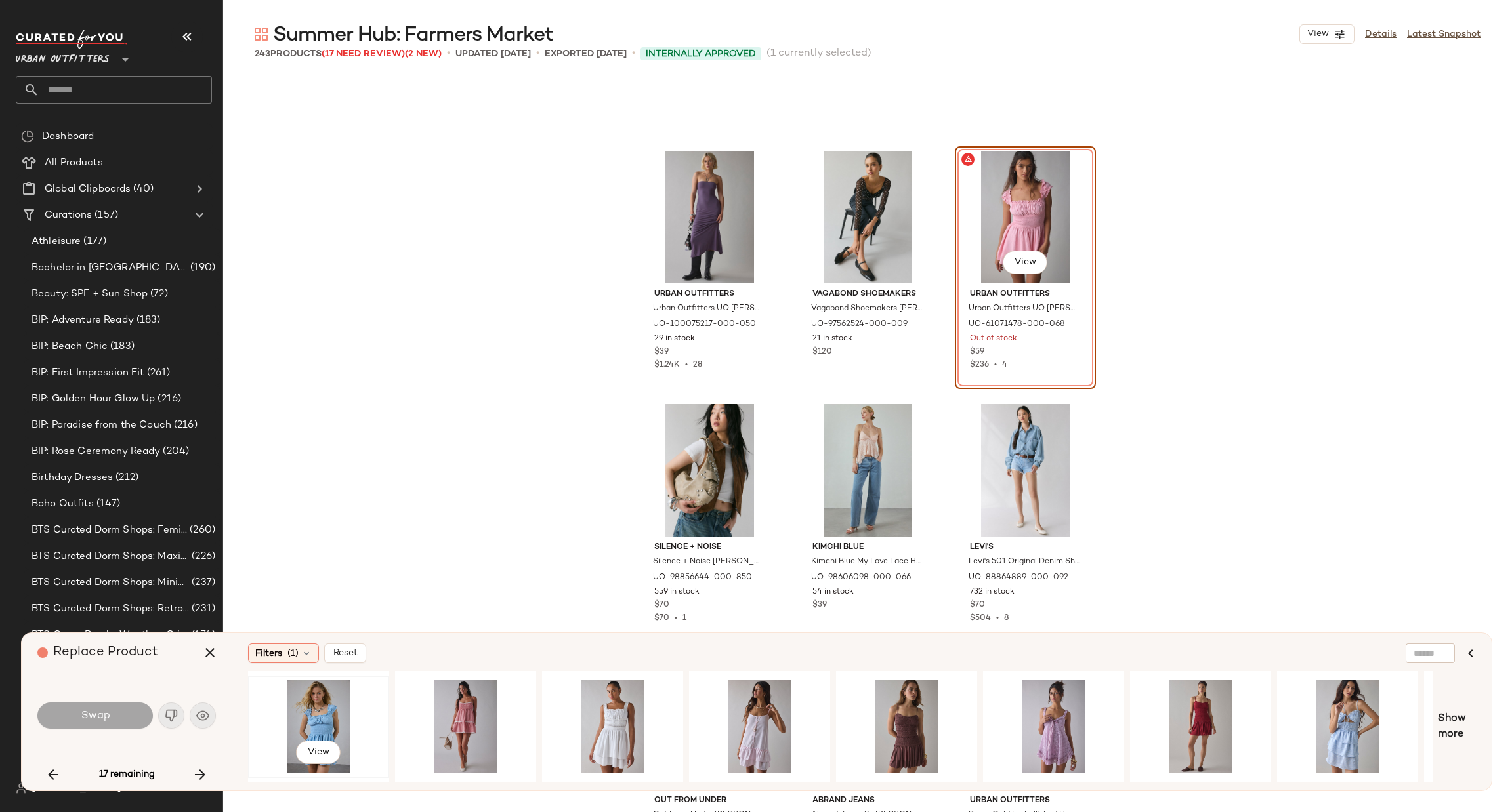
click at [321, 701] on div "View" at bounding box center [319, 727] width 132 height 93
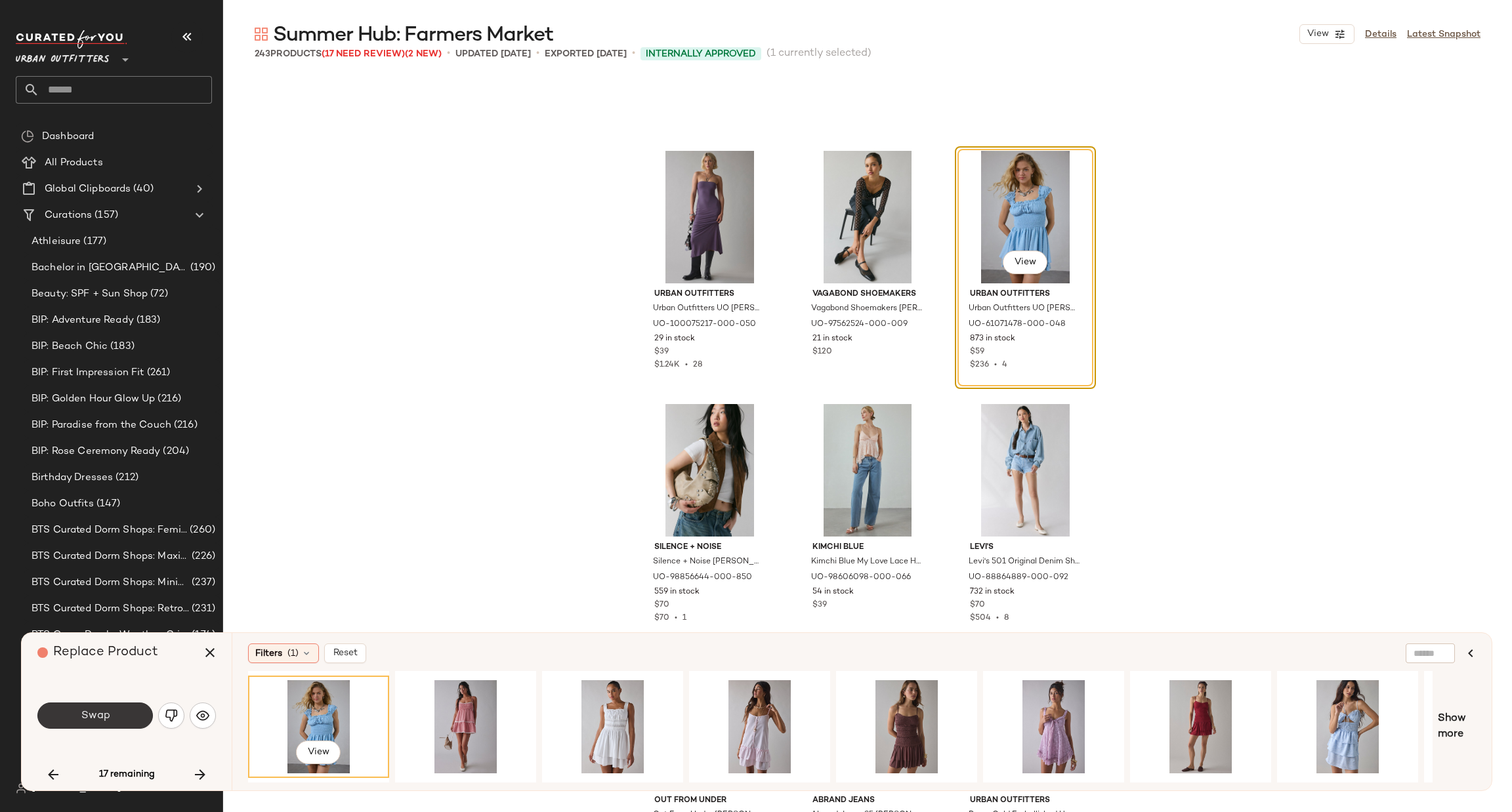
click at [115, 711] on button "Swap" at bounding box center [96, 716] width 116 height 26
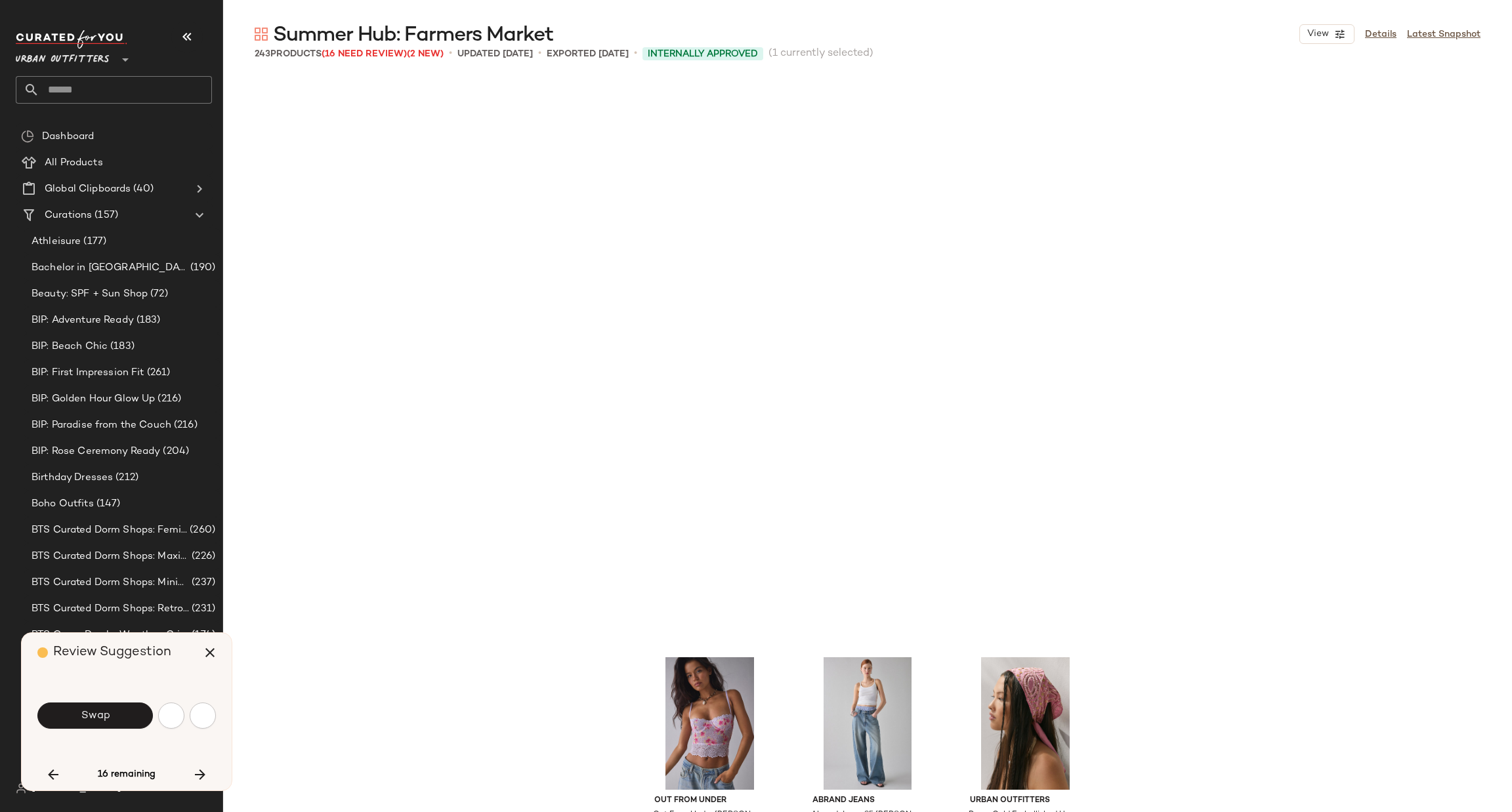
scroll to position [18238, 0]
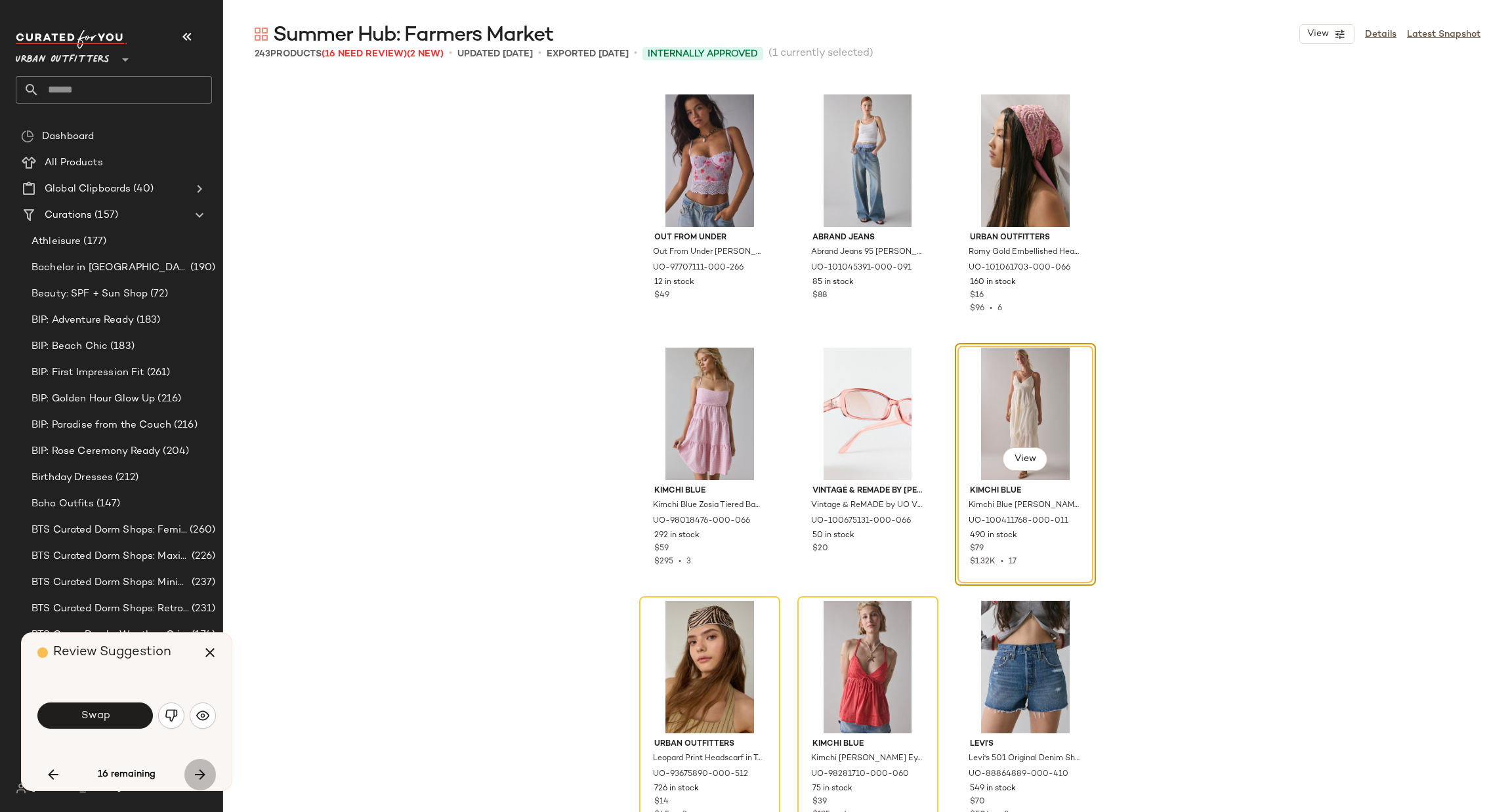
click at [199, 763] on button "button" at bounding box center [200, 775] width 32 height 32
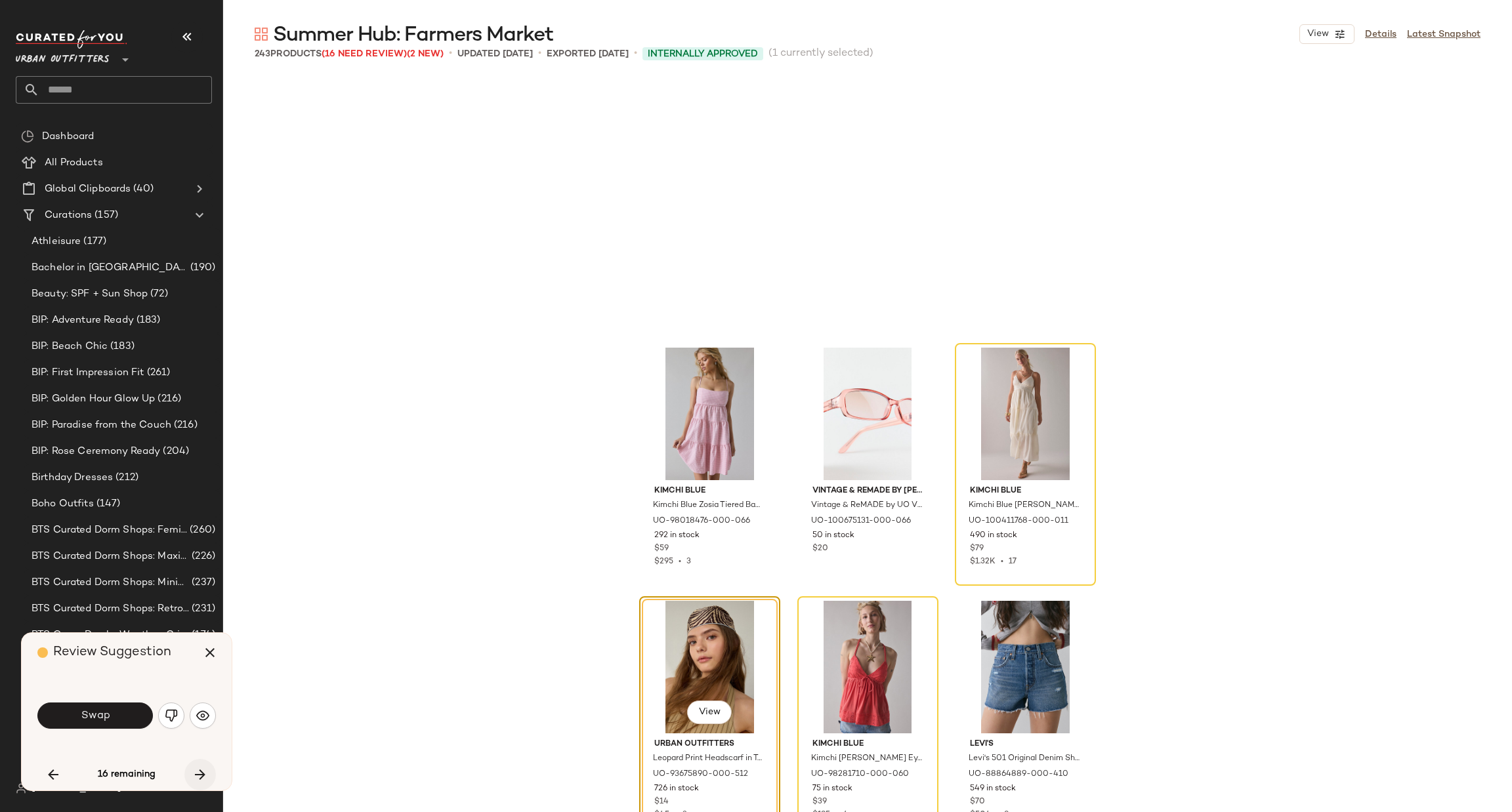
scroll to position [18492, 0]
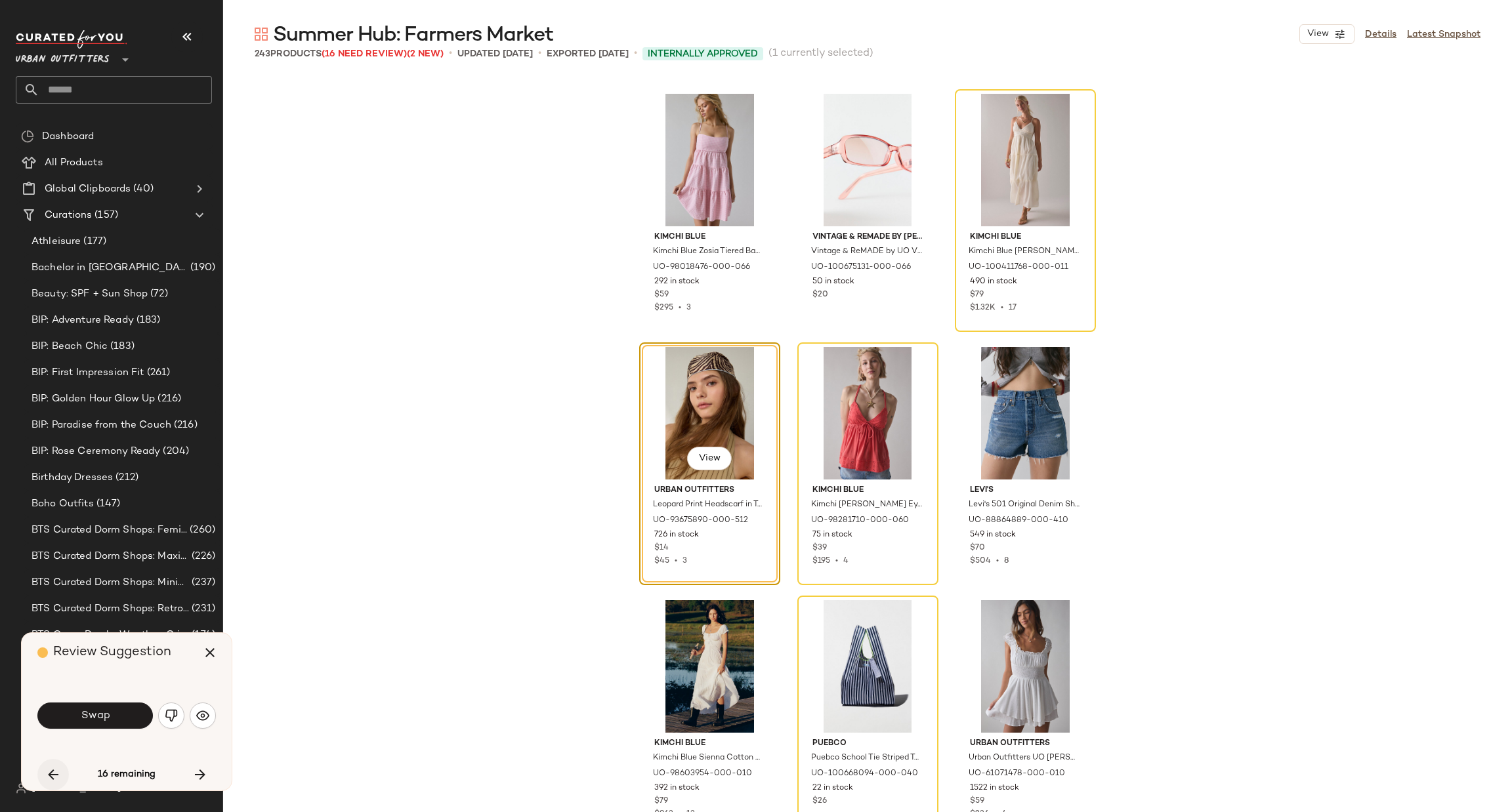
click at [61, 769] on icon "button" at bounding box center [54, 775] width 16 height 16
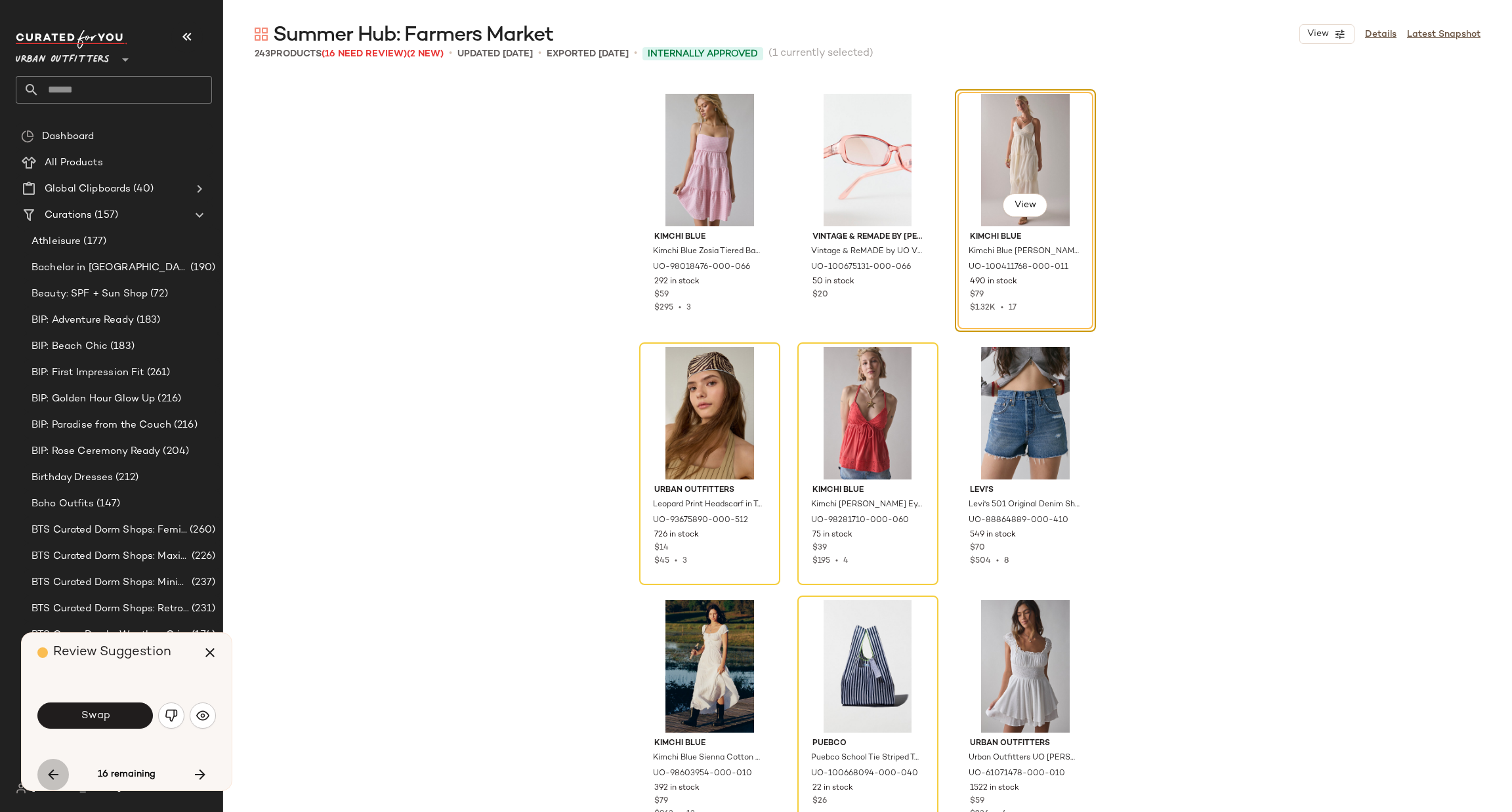
scroll to position [18238, 0]
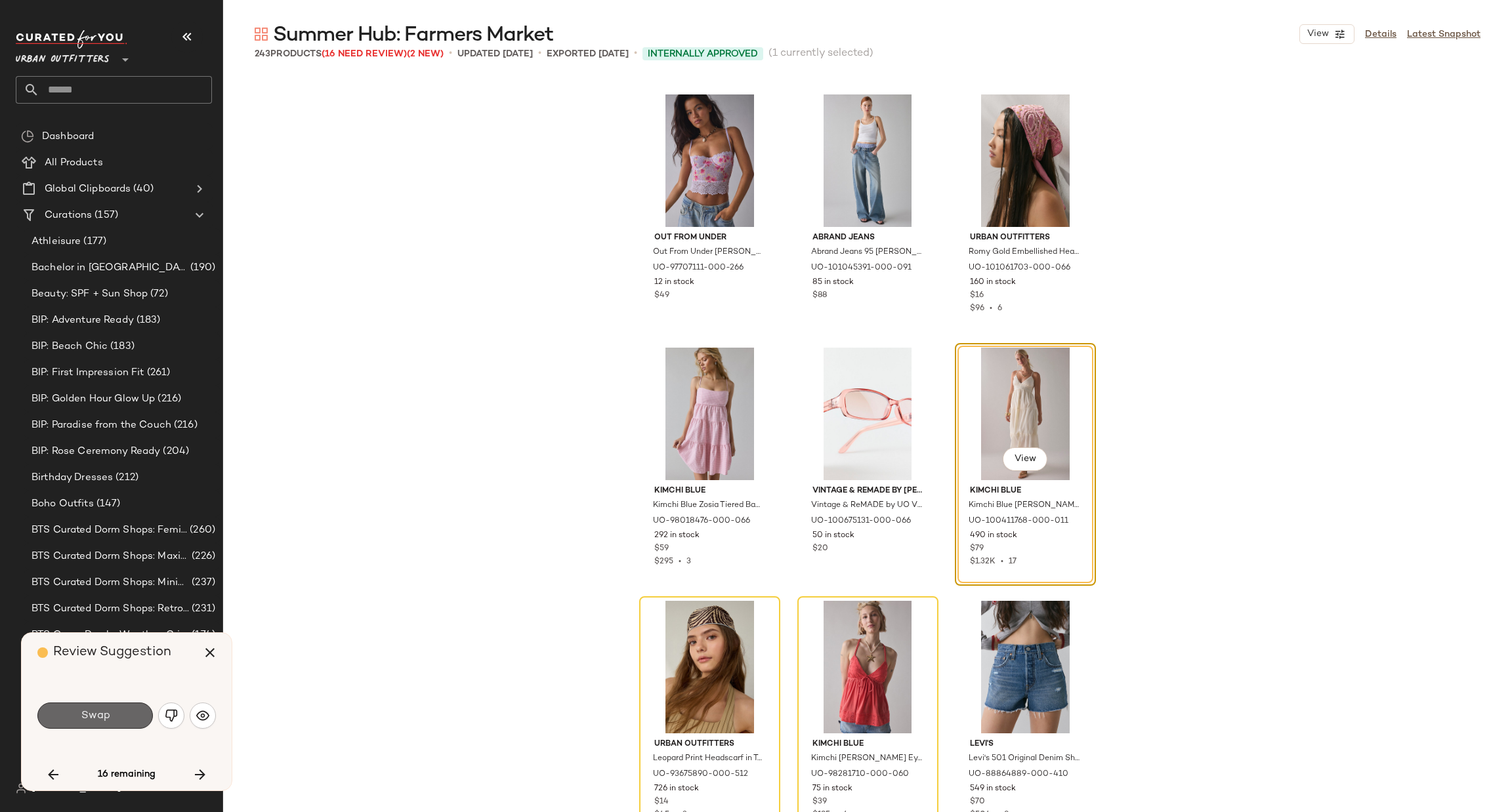
click at [100, 722] on span "Swap" at bounding box center [95, 716] width 30 height 12
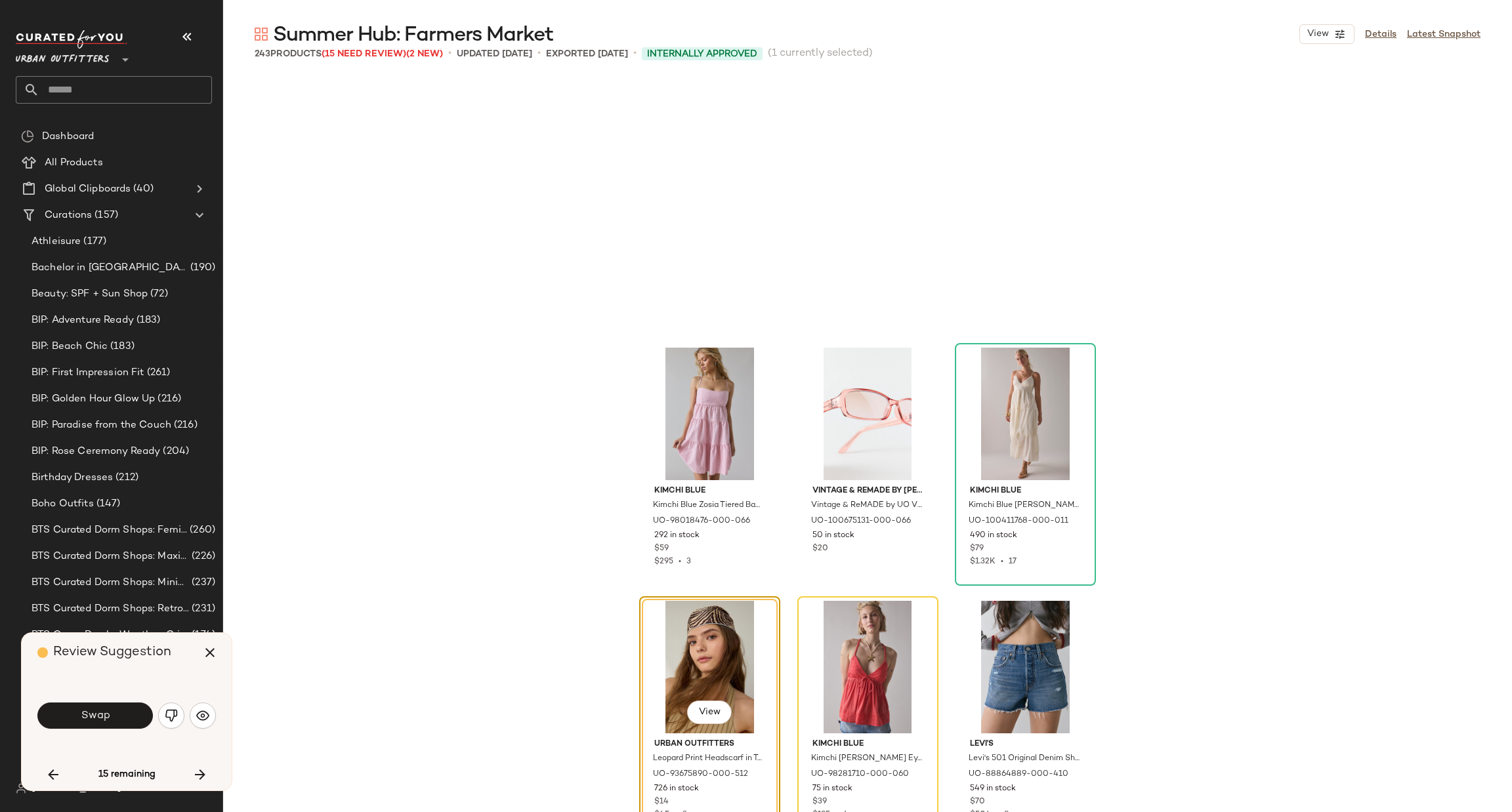
scroll to position [18492, 0]
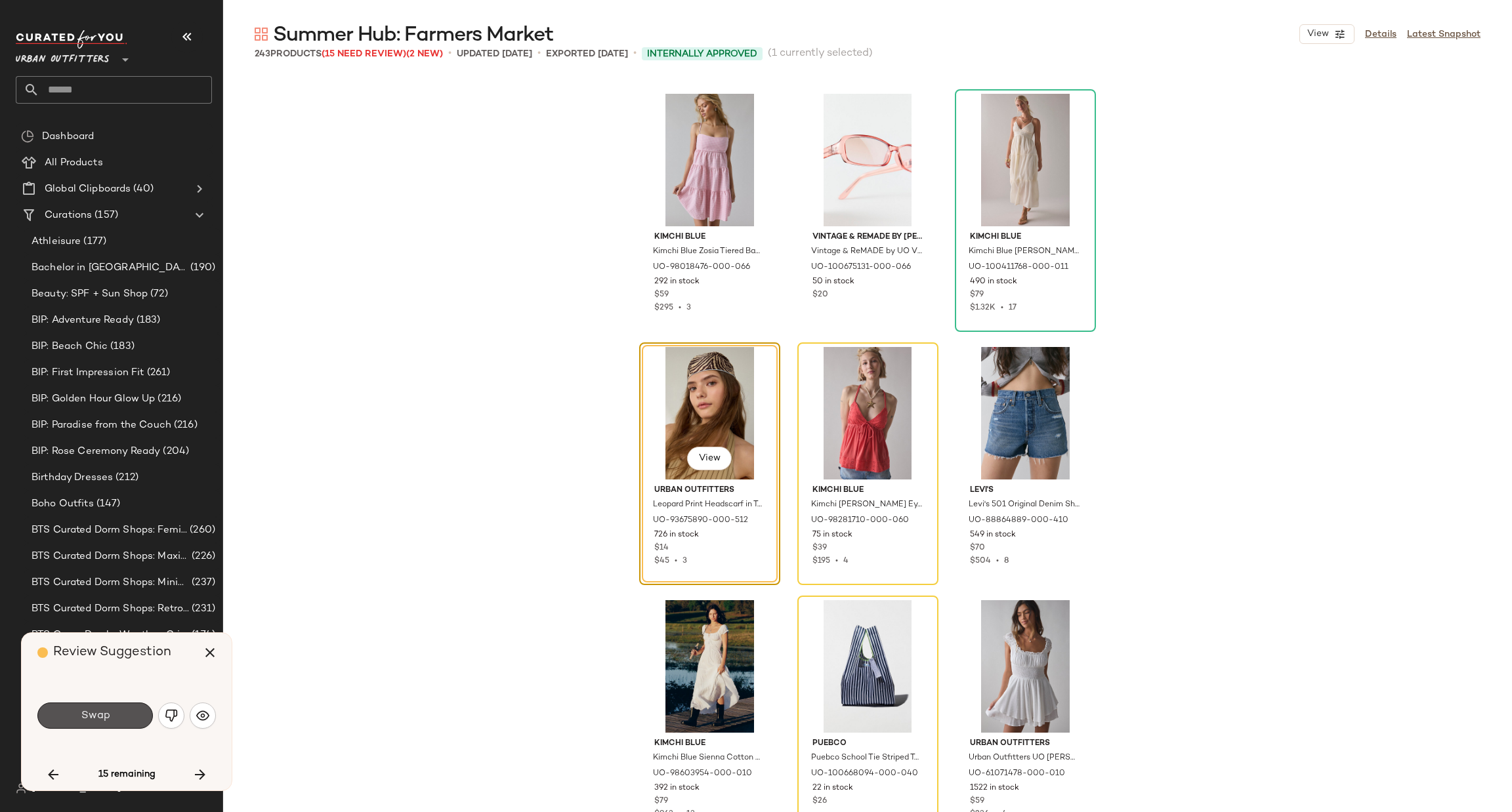
click at [131, 713] on button "Swap" at bounding box center [96, 716] width 116 height 26
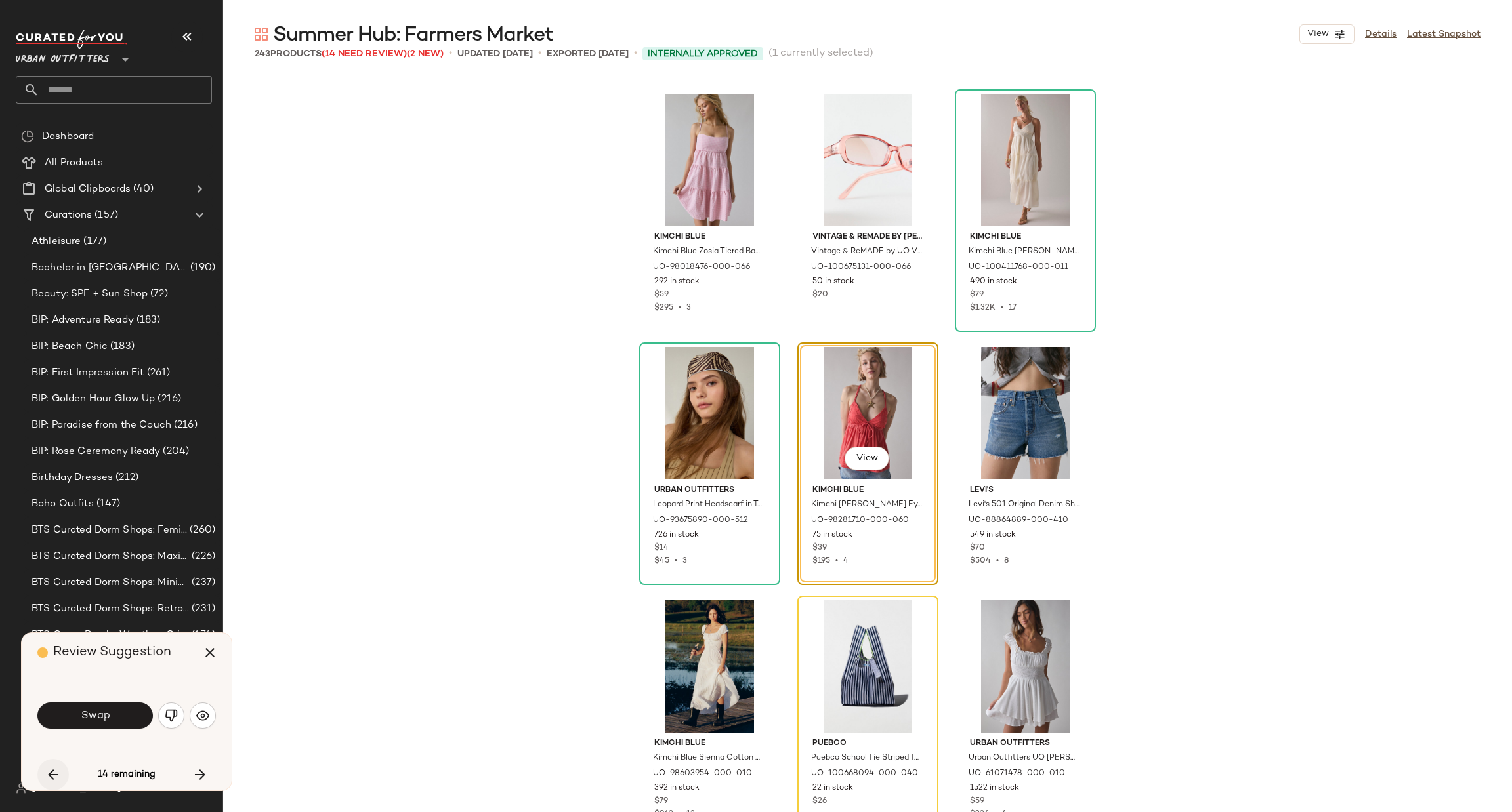
click at [54, 776] on icon "button" at bounding box center [54, 775] width 16 height 16
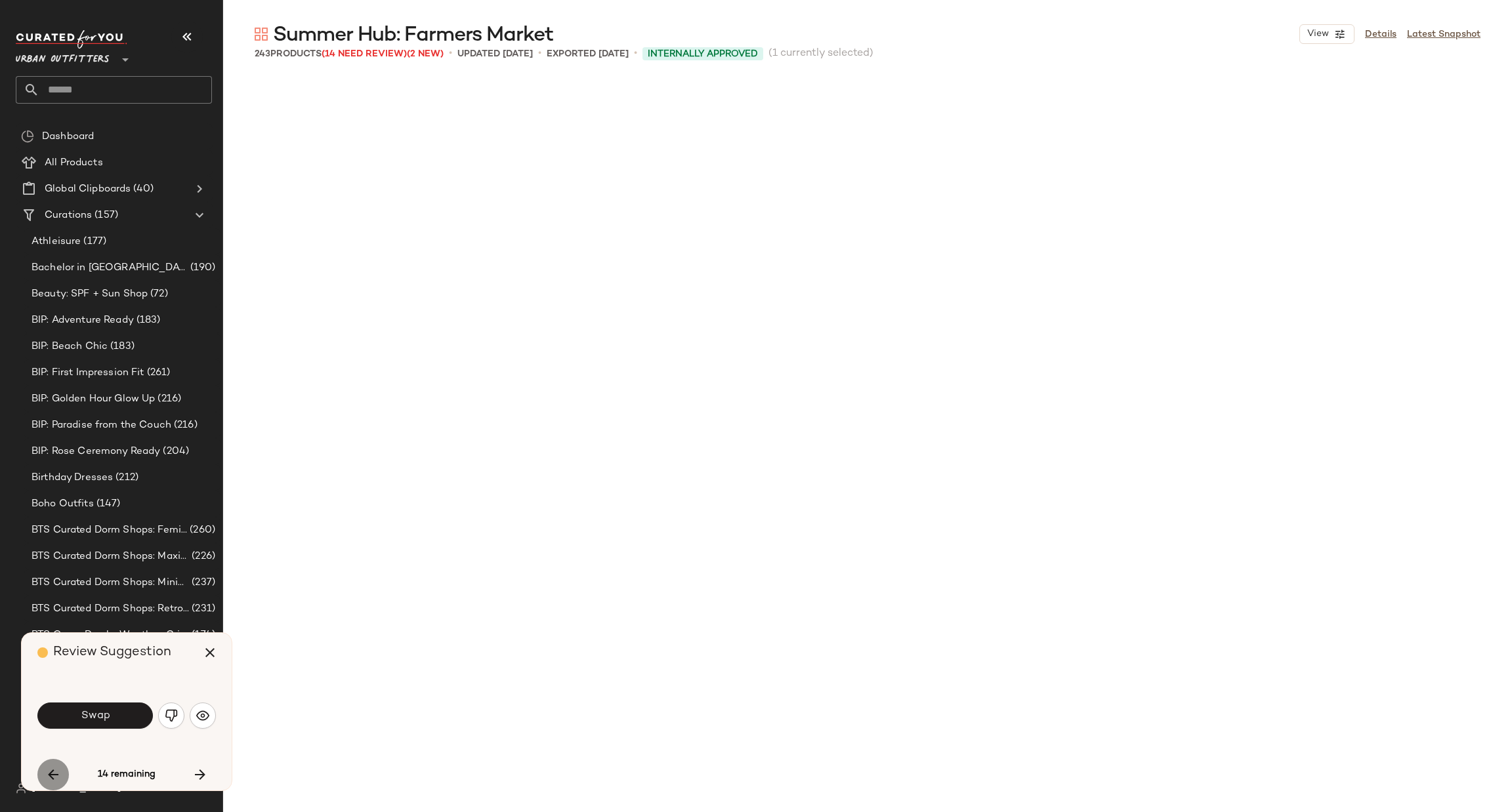
click at [54, 776] on icon "button" at bounding box center [54, 775] width 16 height 16
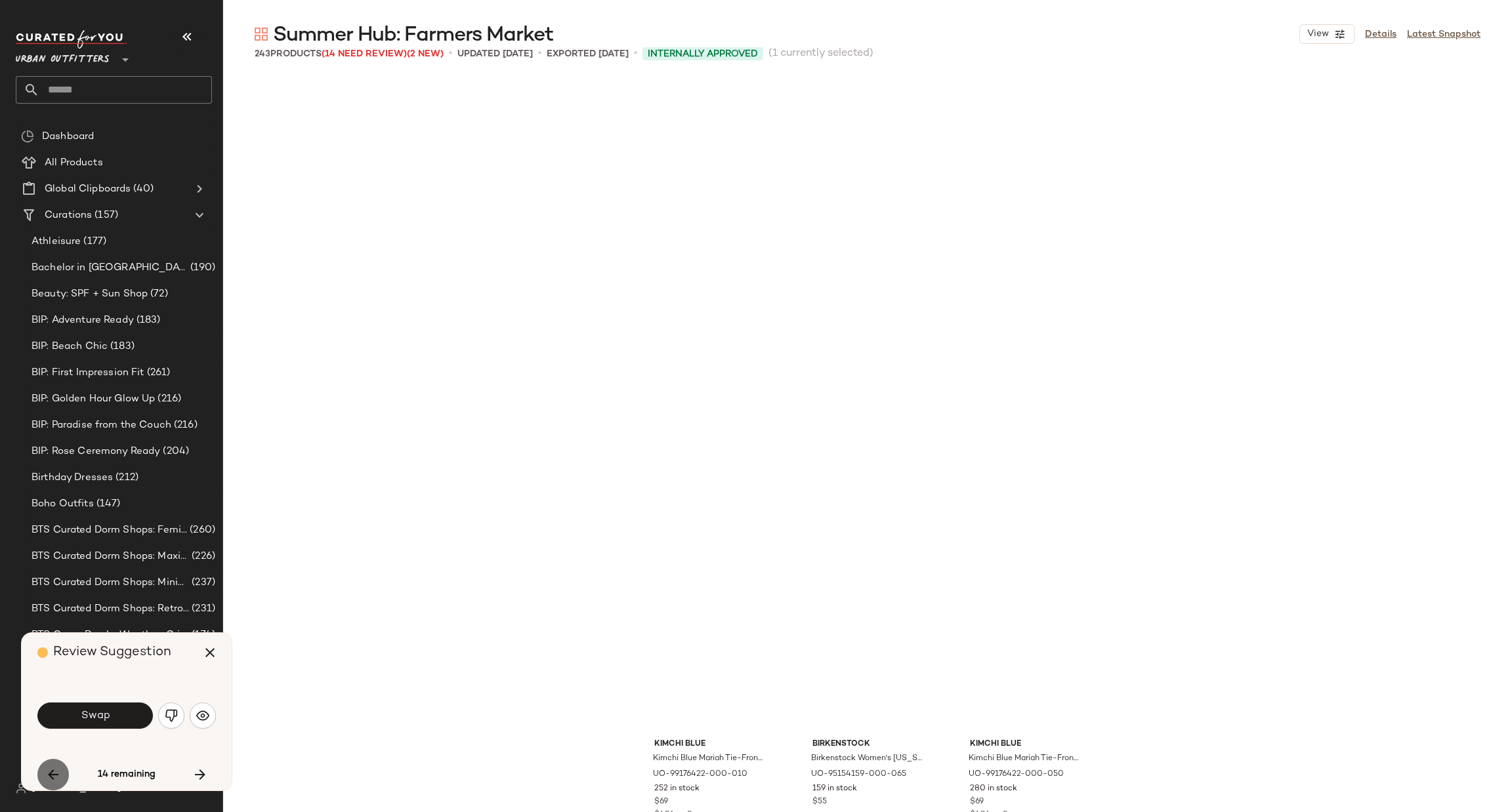
click at [54, 776] on icon "button" at bounding box center [54, 775] width 16 height 16
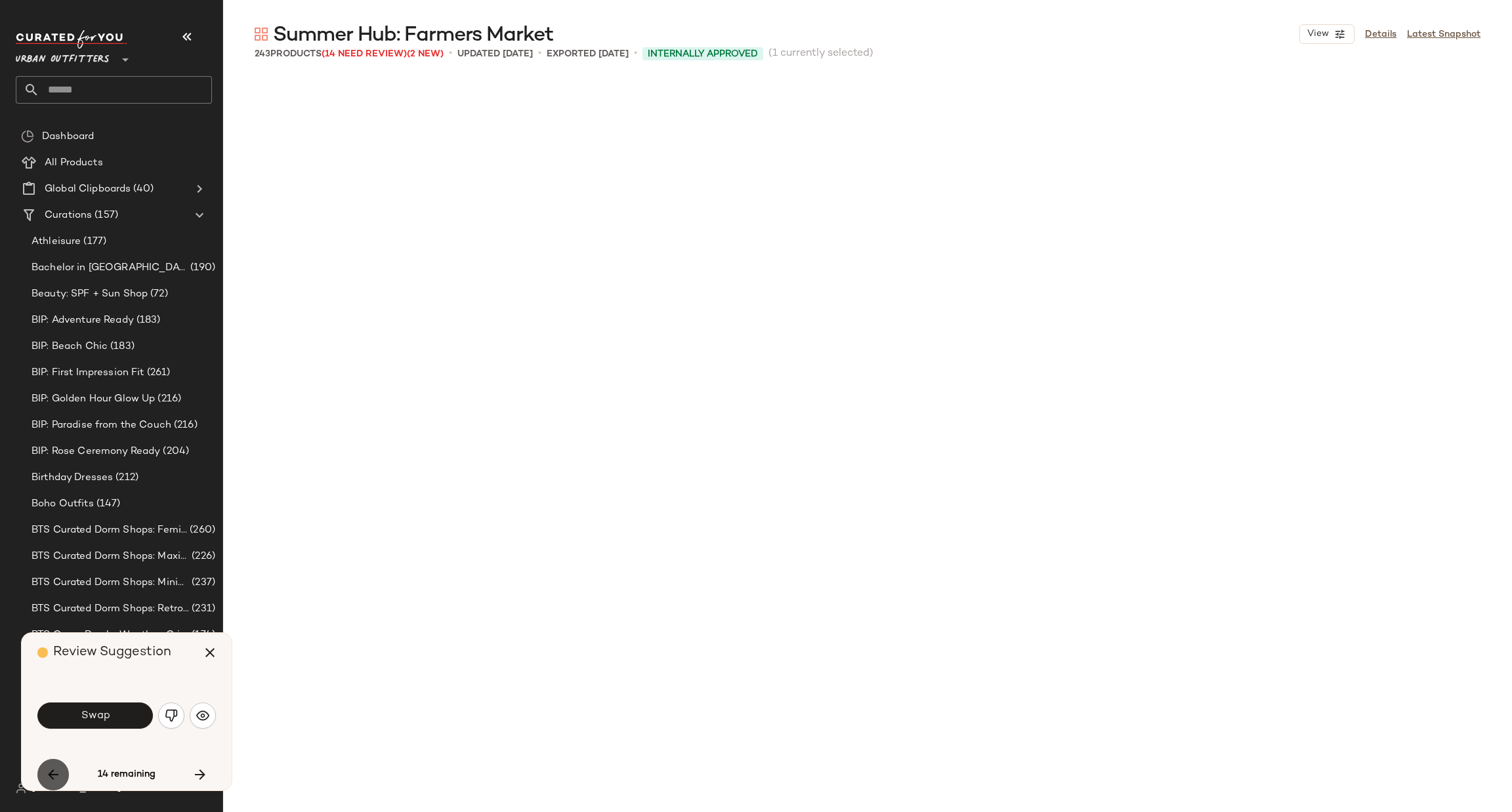
click at [54, 776] on icon "button" at bounding box center [54, 775] width 16 height 16
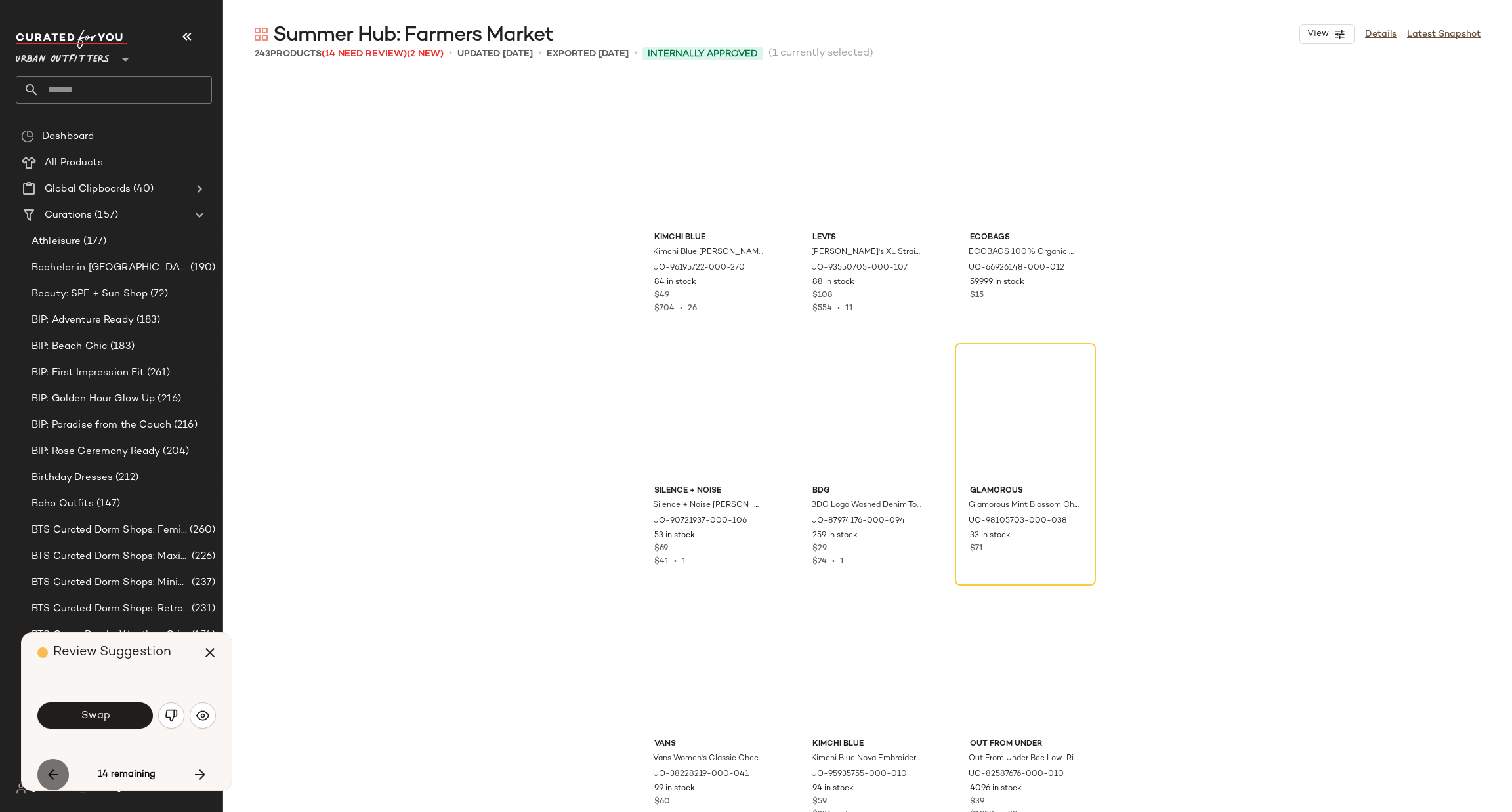
click at [54, 776] on icon "button" at bounding box center [54, 775] width 16 height 16
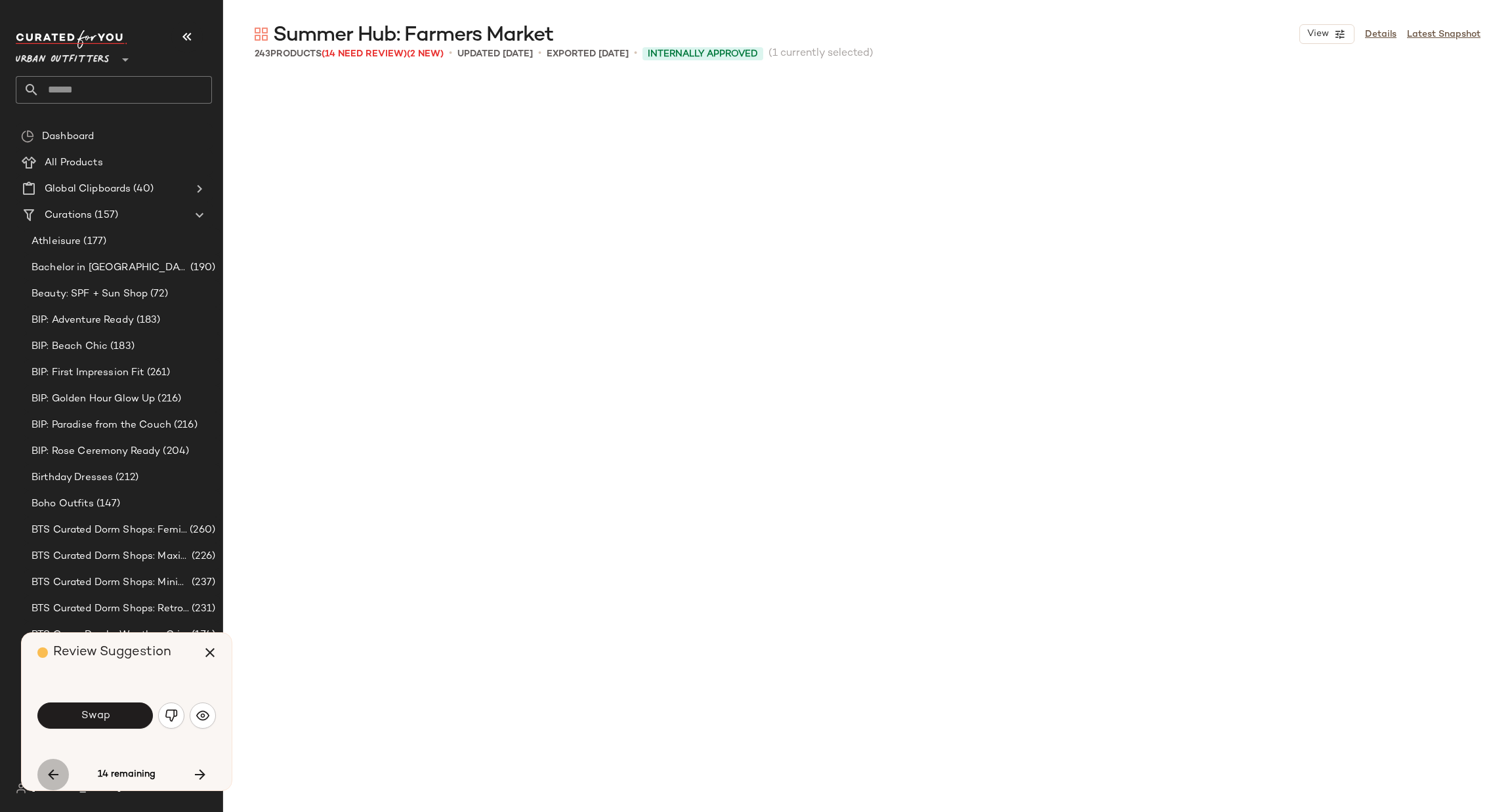
scroll to position [3040, 0]
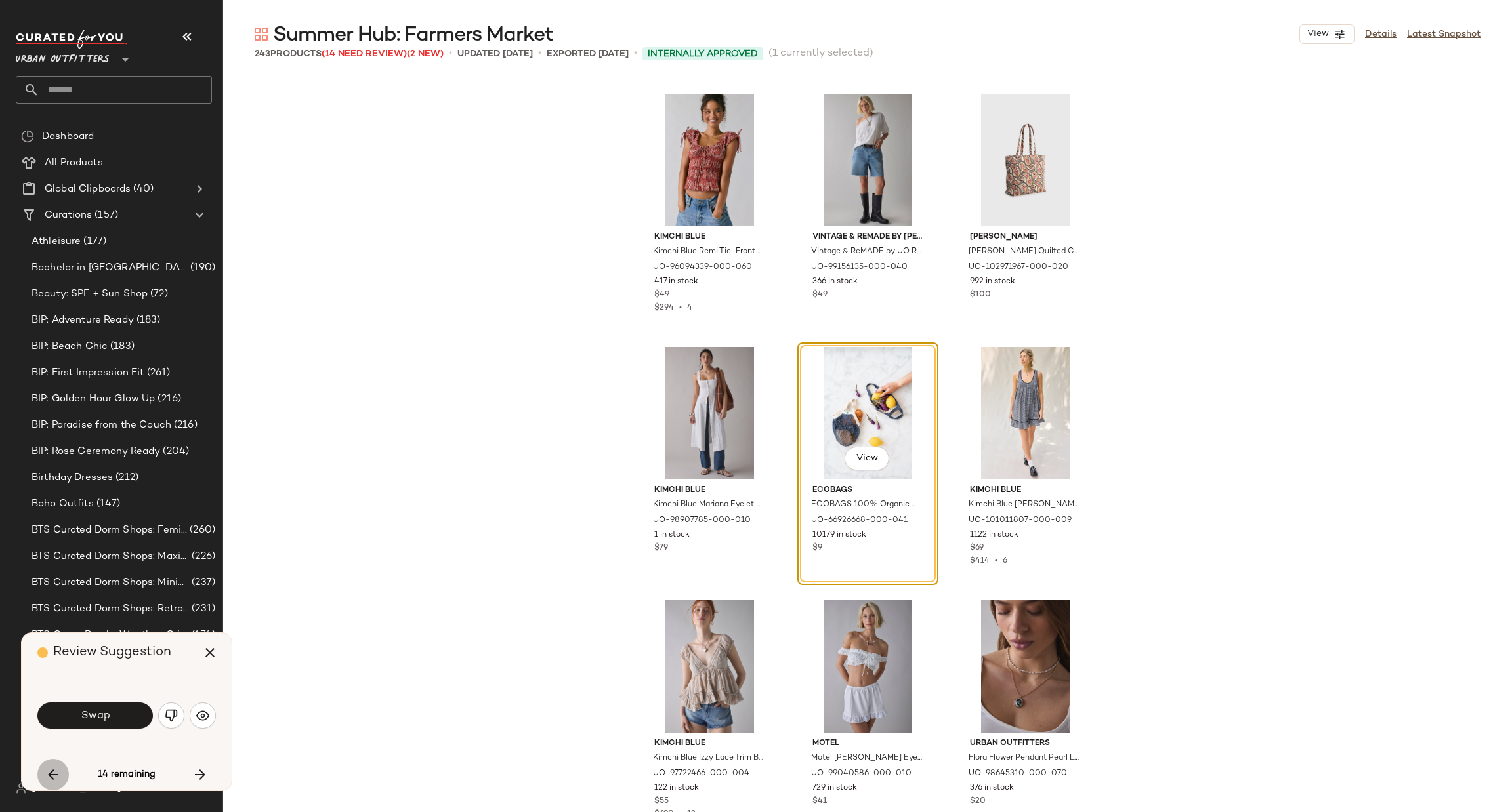
click at [54, 776] on icon "button" at bounding box center [54, 775] width 16 height 16
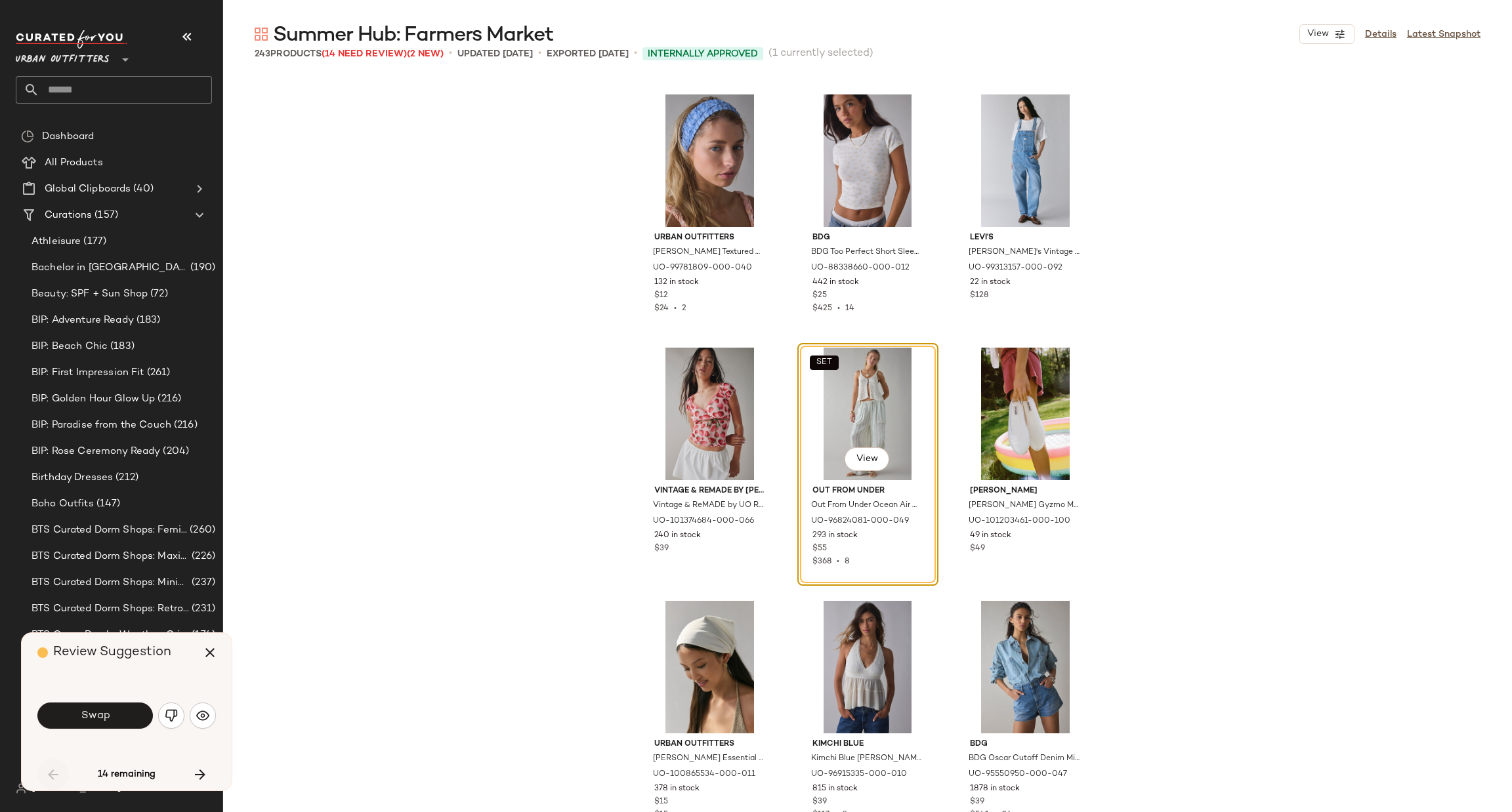
click at [54, 776] on div "14 remaining" at bounding box center [126, 775] width 178 height 32
click at [163, 744] on div "Swap" at bounding box center [126, 715] width 178 height 71
click at [107, 720] on span "Swap" at bounding box center [95, 716] width 30 height 12
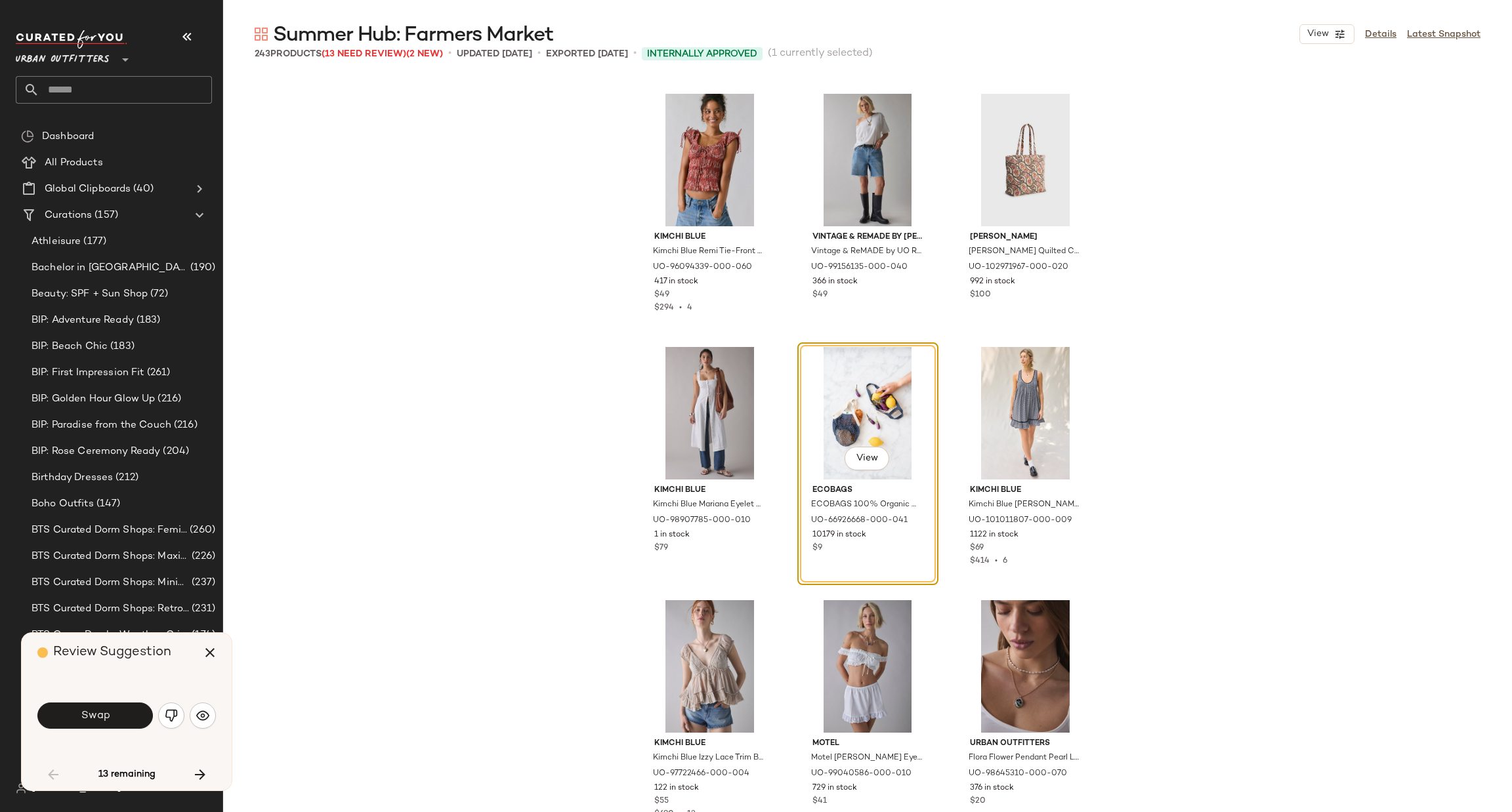
click at [107, 720] on span "Swap" at bounding box center [95, 716] width 30 height 12
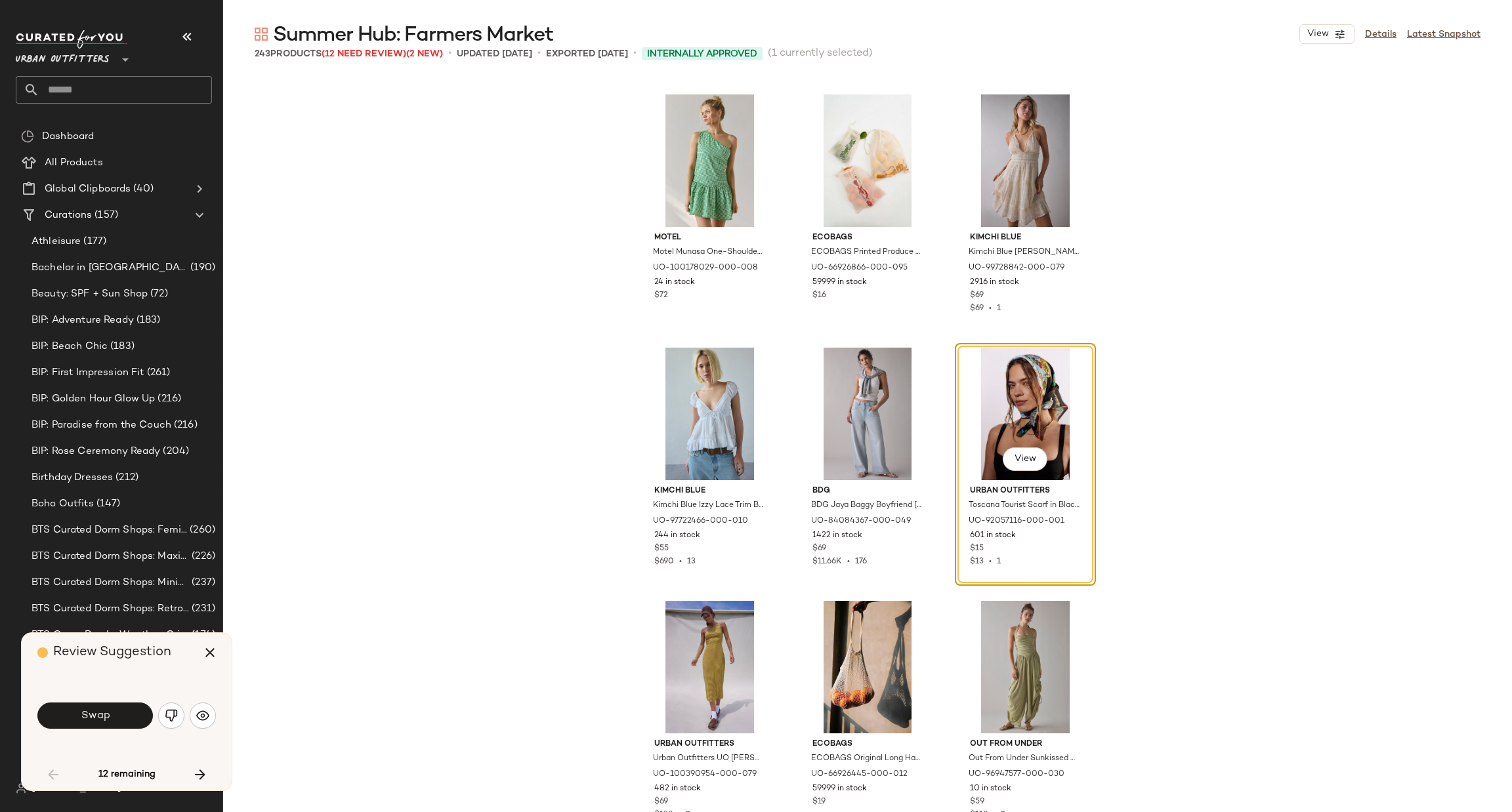
click at [107, 720] on span "Swap" at bounding box center [95, 716] width 30 height 12
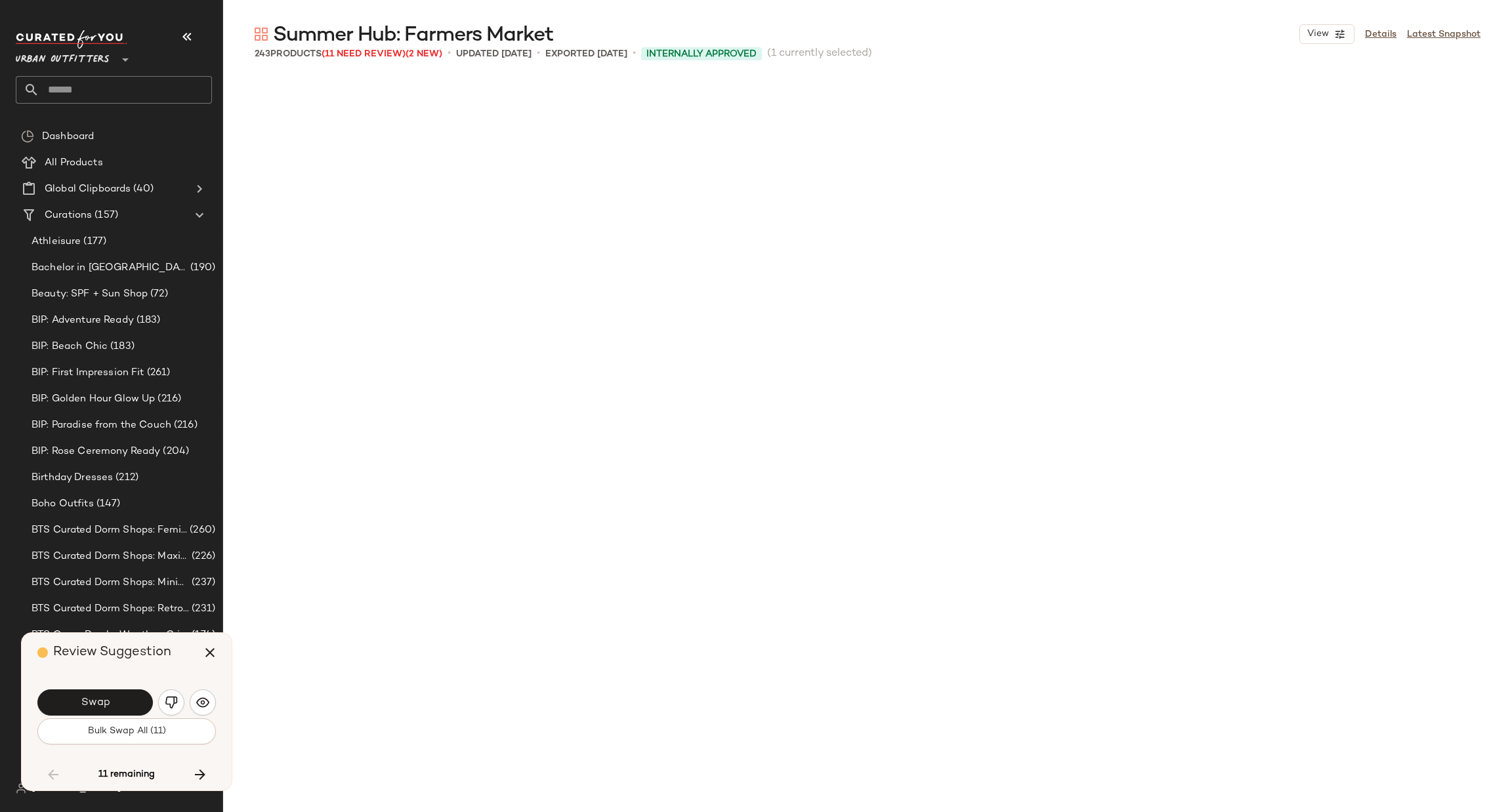
scroll to position [6079, 0]
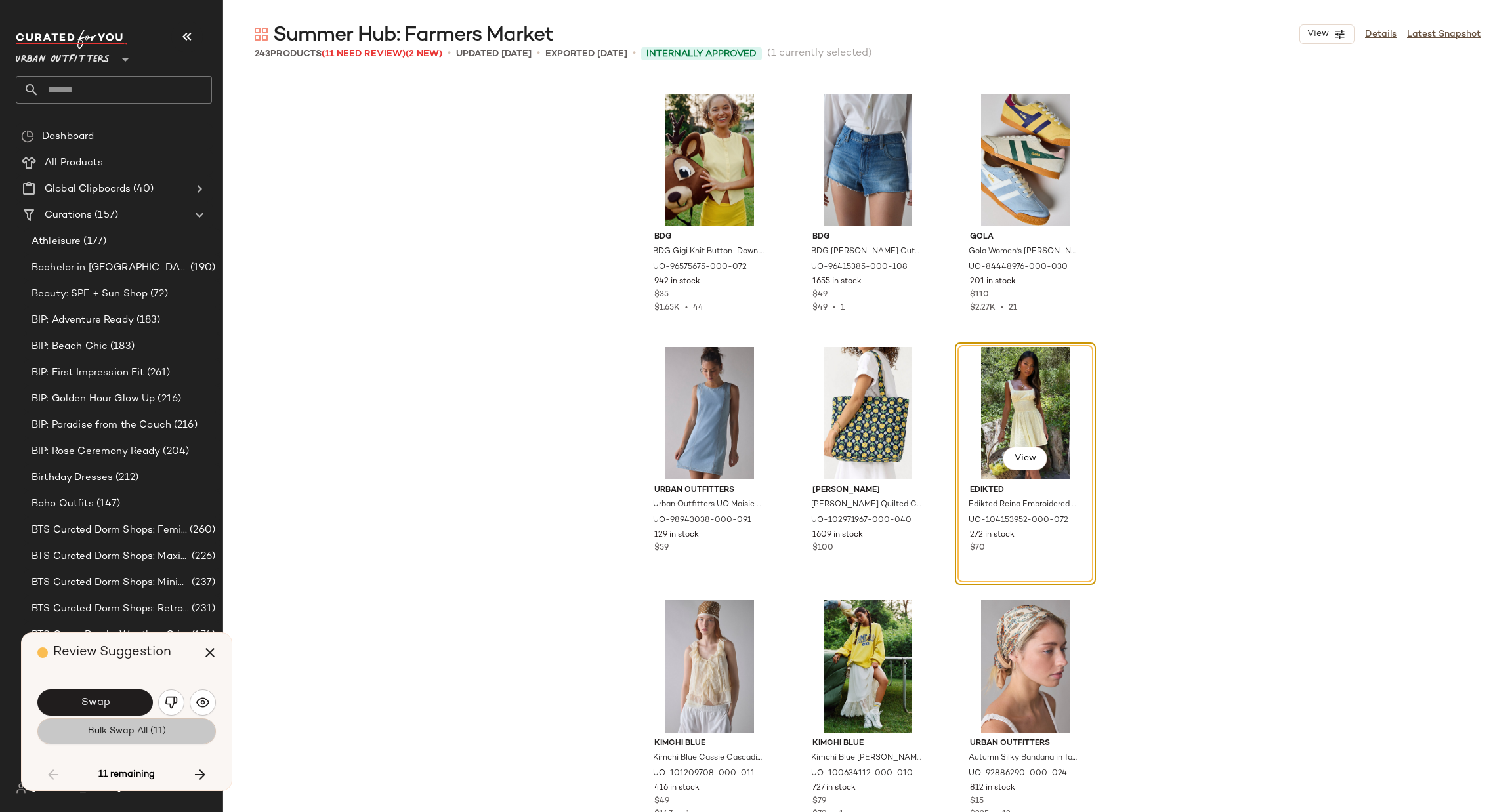
click at [107, 720] on button "Bulk Swap All (11)" at bounding box center [126, 732] width 178 height 26
click at [107, 720] on div "Bulk Swap All (11)" at bounding box center [126, 732] width 178 height 26
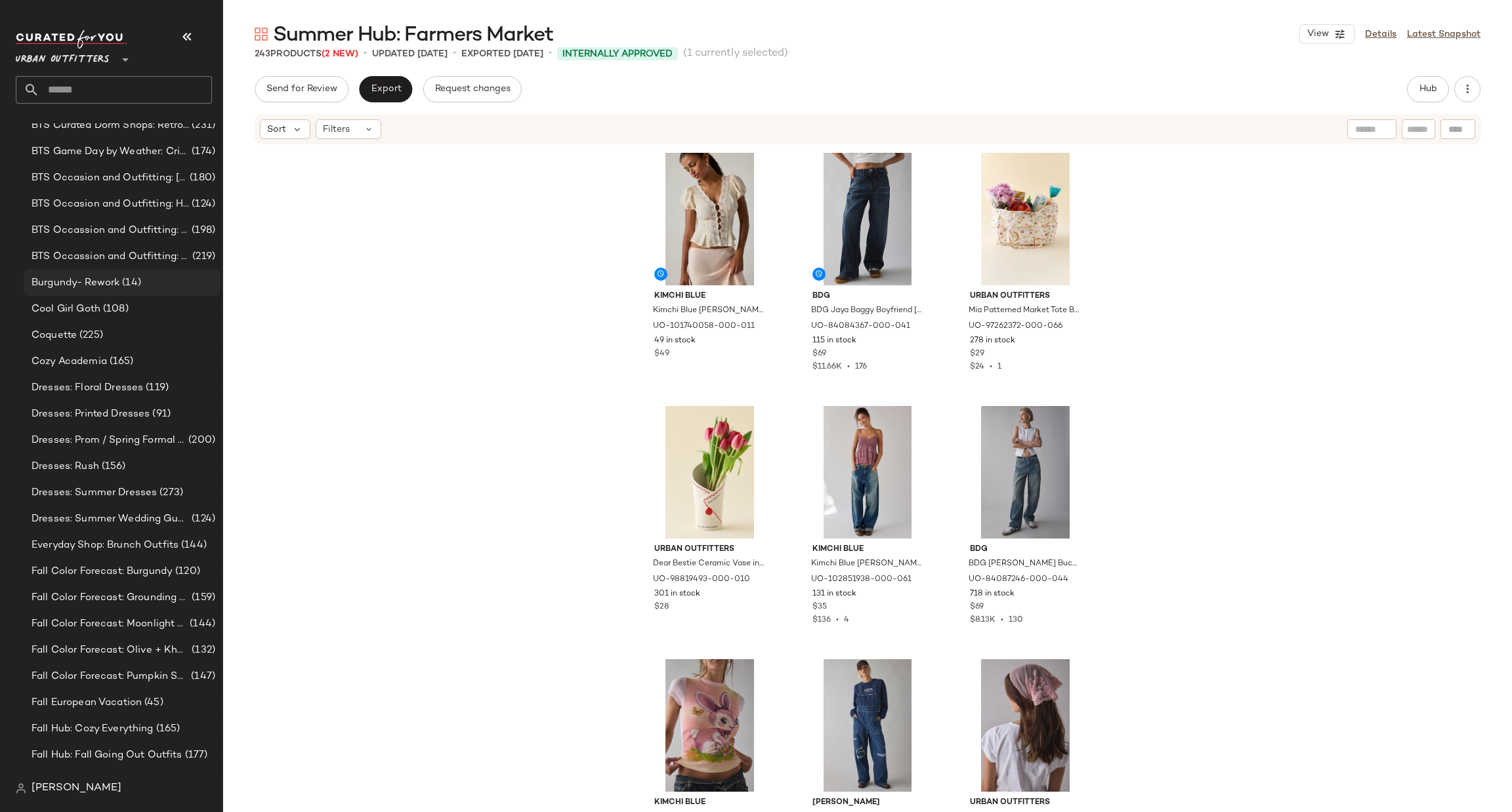
scroll to position [217, 0]
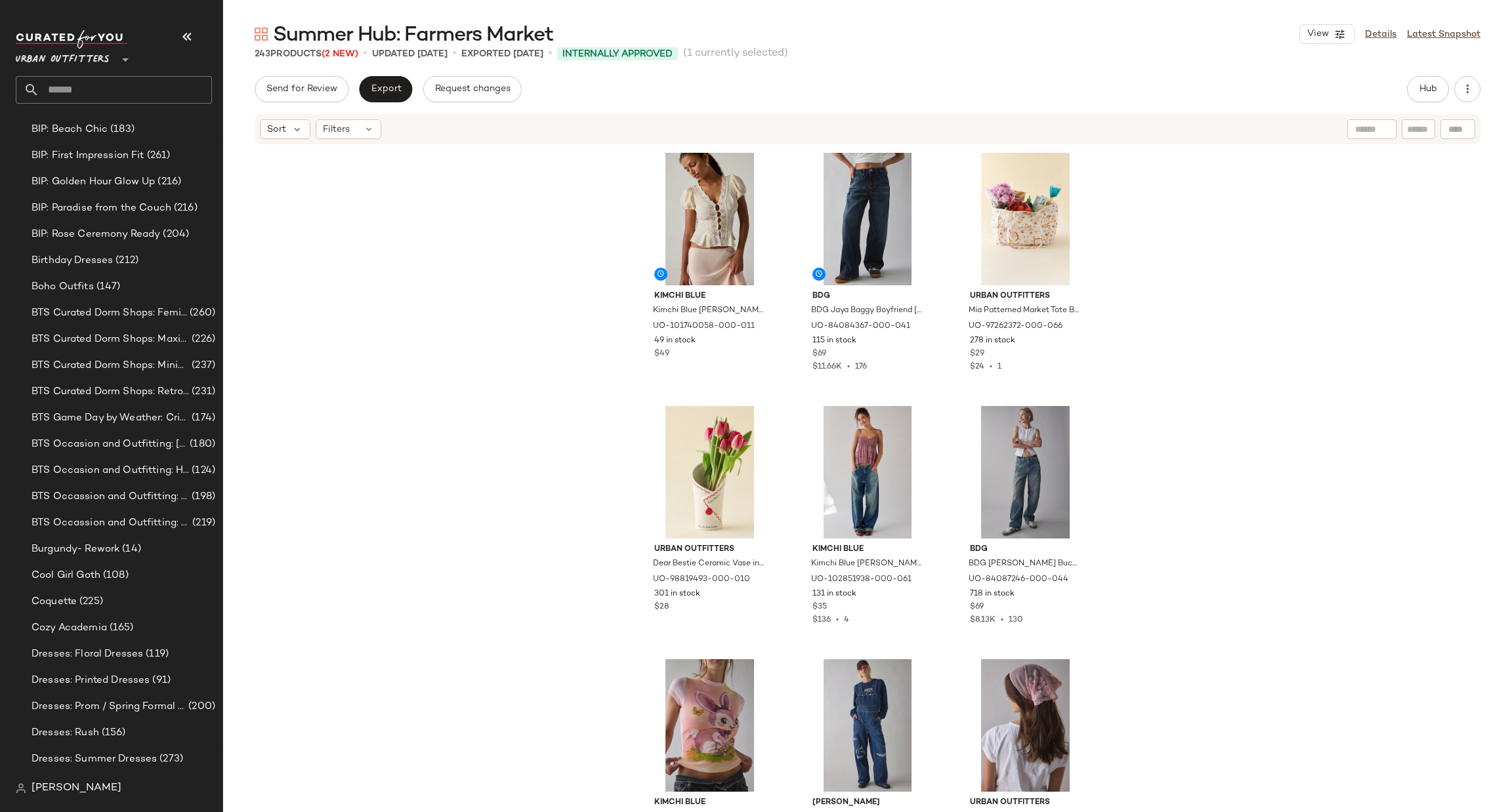
click at [184, 84] on input "text" at bounding box center [126, 90] width 173 height 27
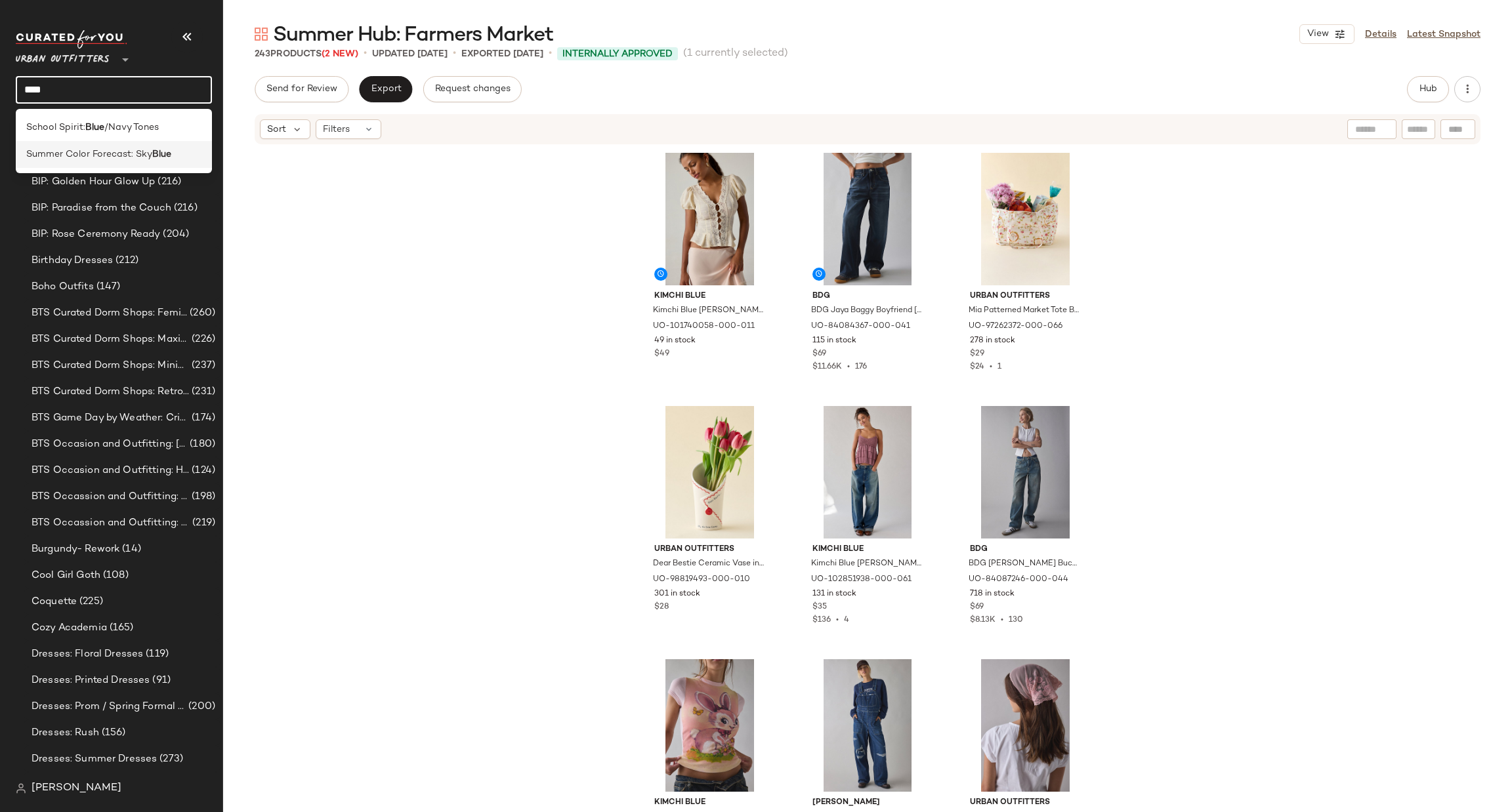
type input "****"
click at [170, 157] on b "Blue" at bounding box center [162, 154] width 19 height 14
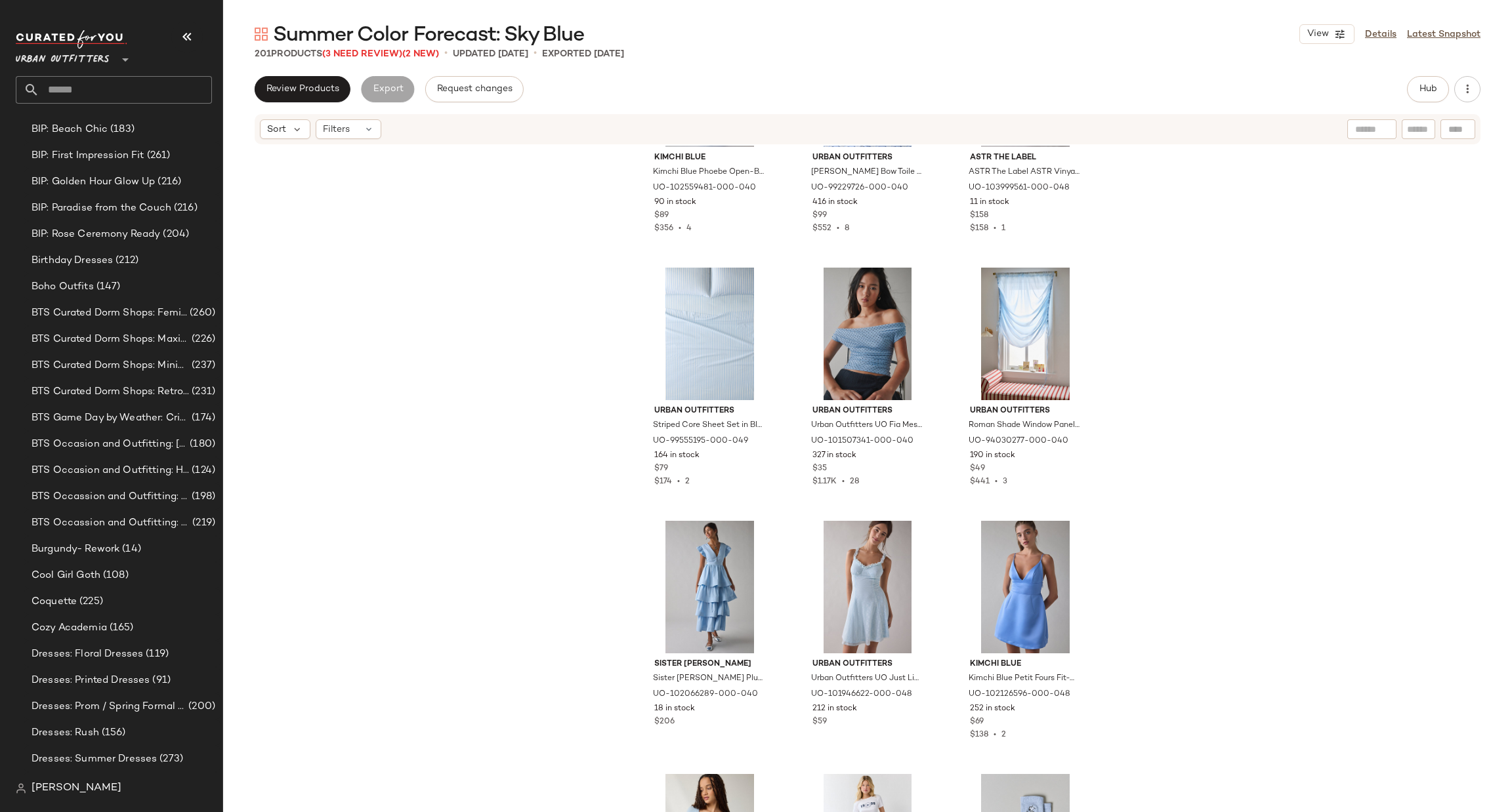
scroll to position [1388, 0]
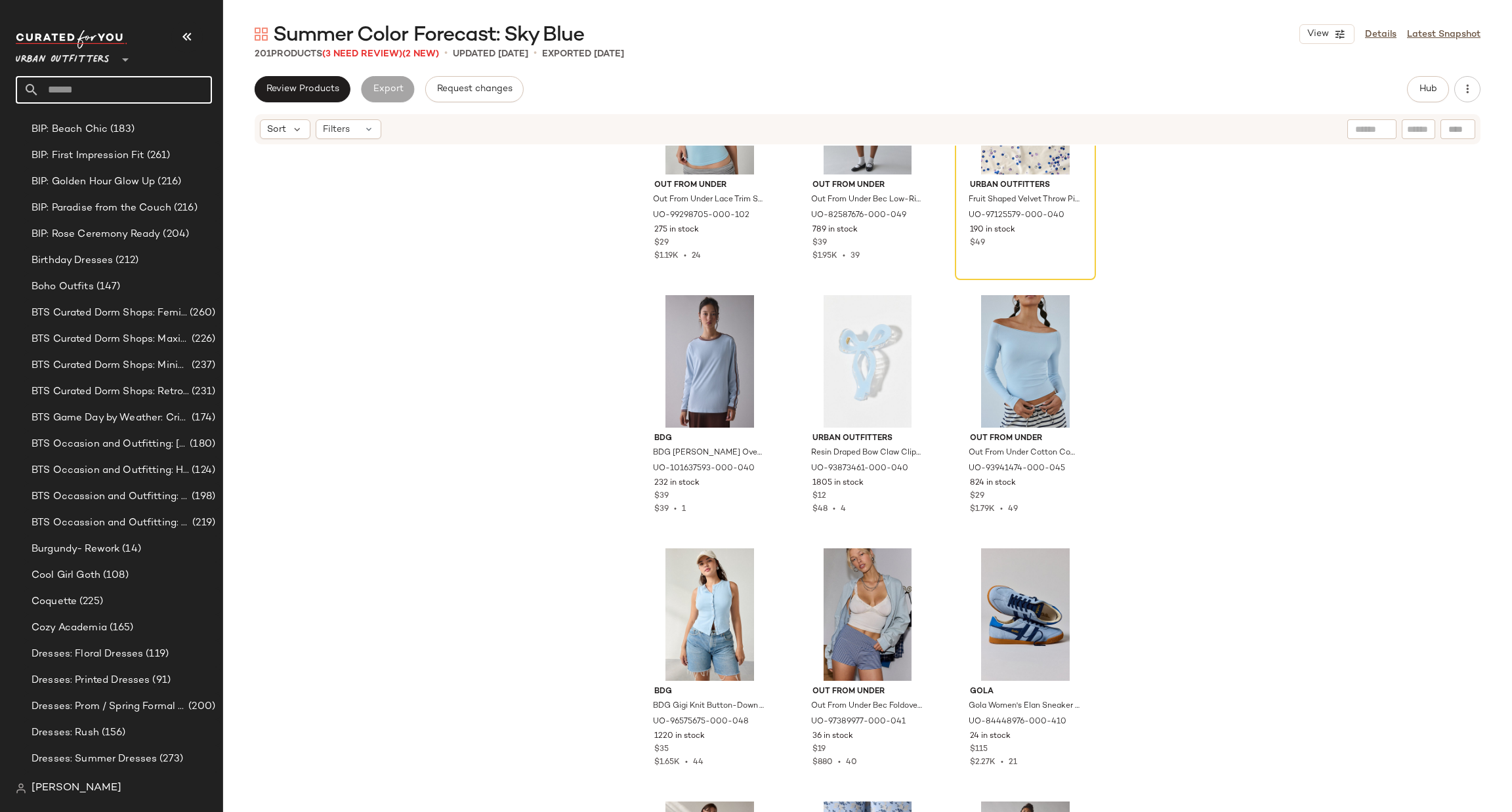
click at [94, 88] on input "text" at bounding box center [126, 90] width 173 height 27
type input "****"
click at [105, 126] on b "Oran" at bounding box center [96, 128] width 22 height 14
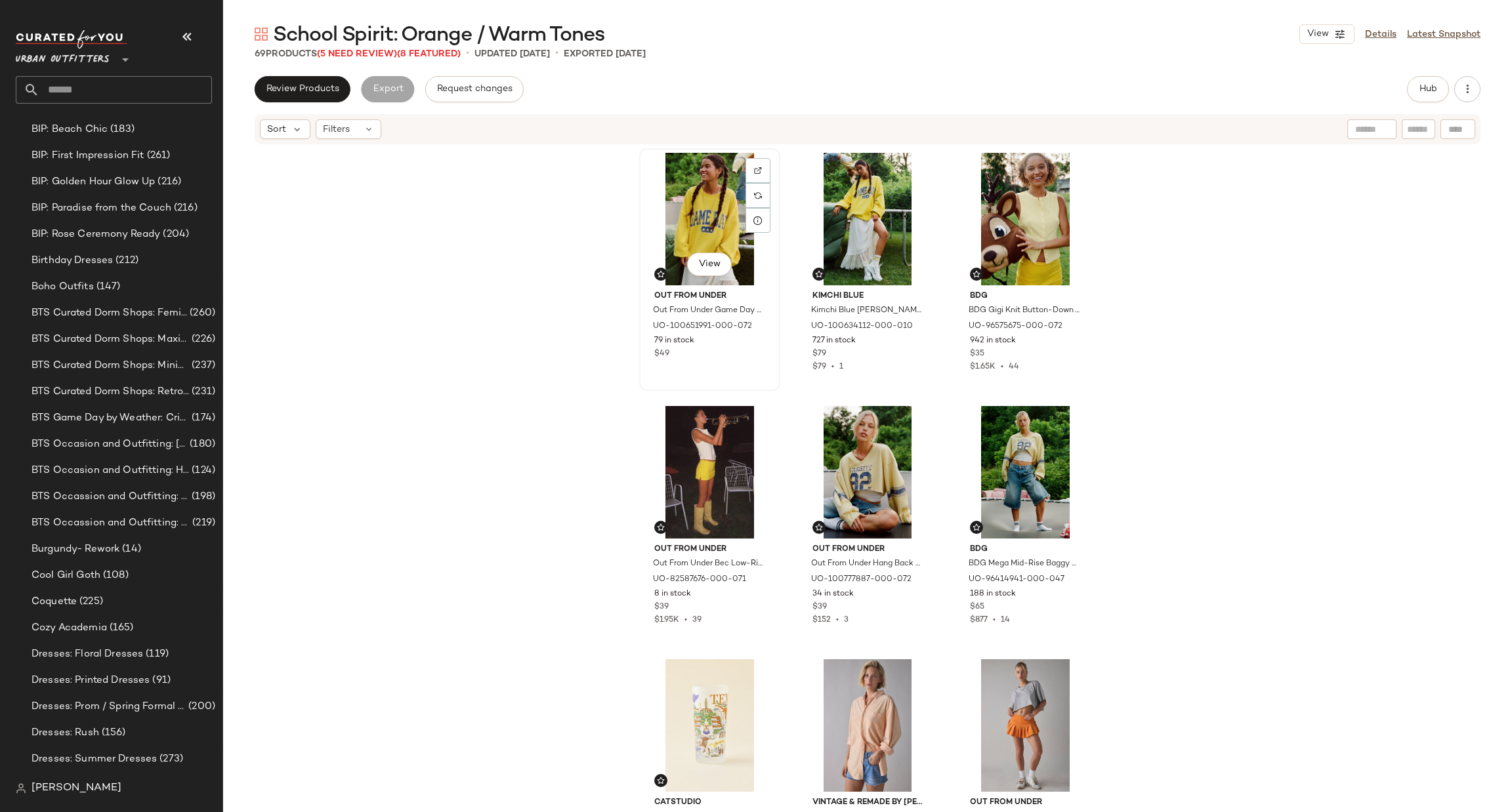
click at [709, 202] on div "View" at bounding box center [709, 219] width 132 height 133
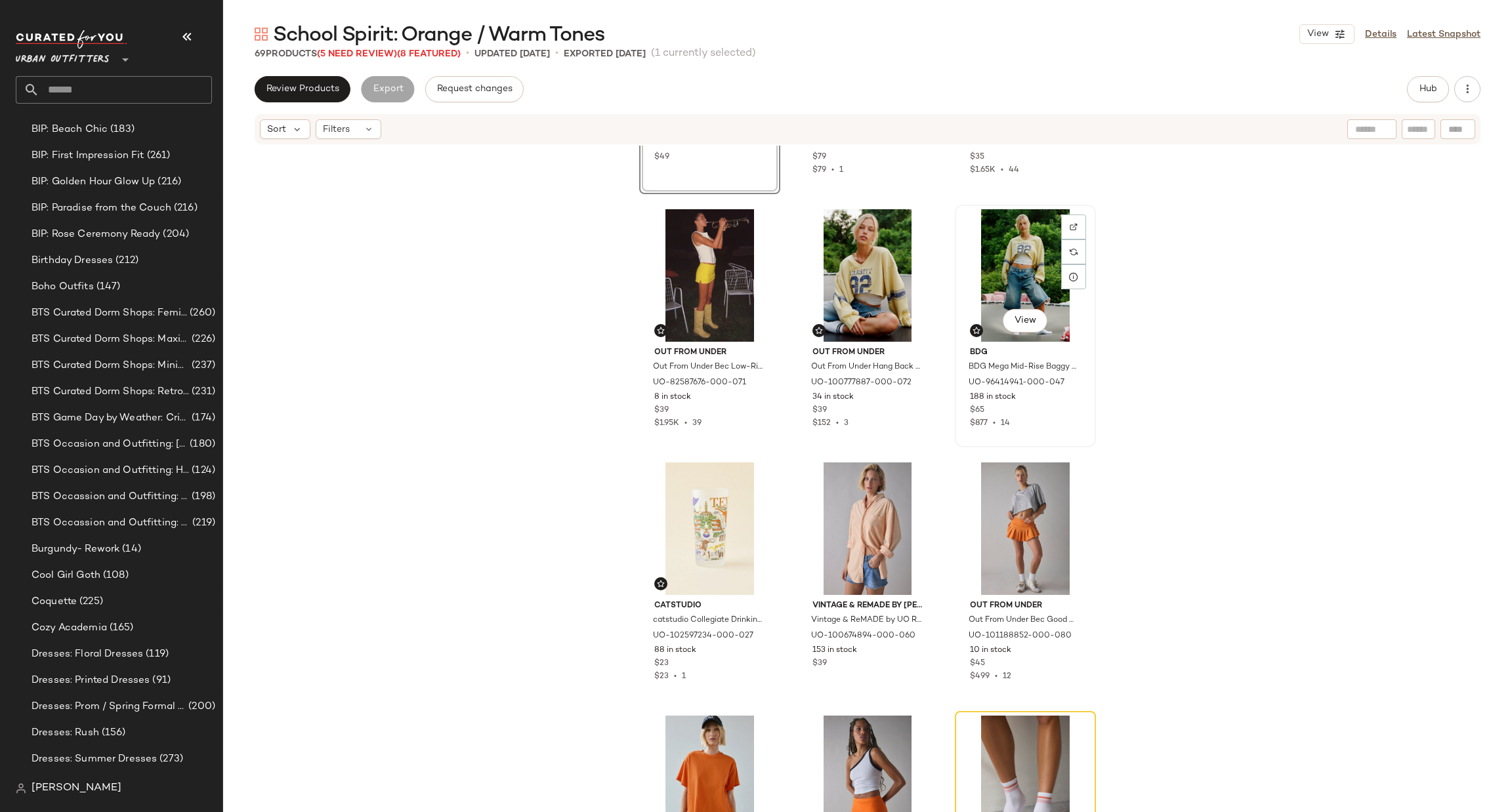
click at [1011, 291] on div "View" at bounding box center [1026, 275] width 132 height 133
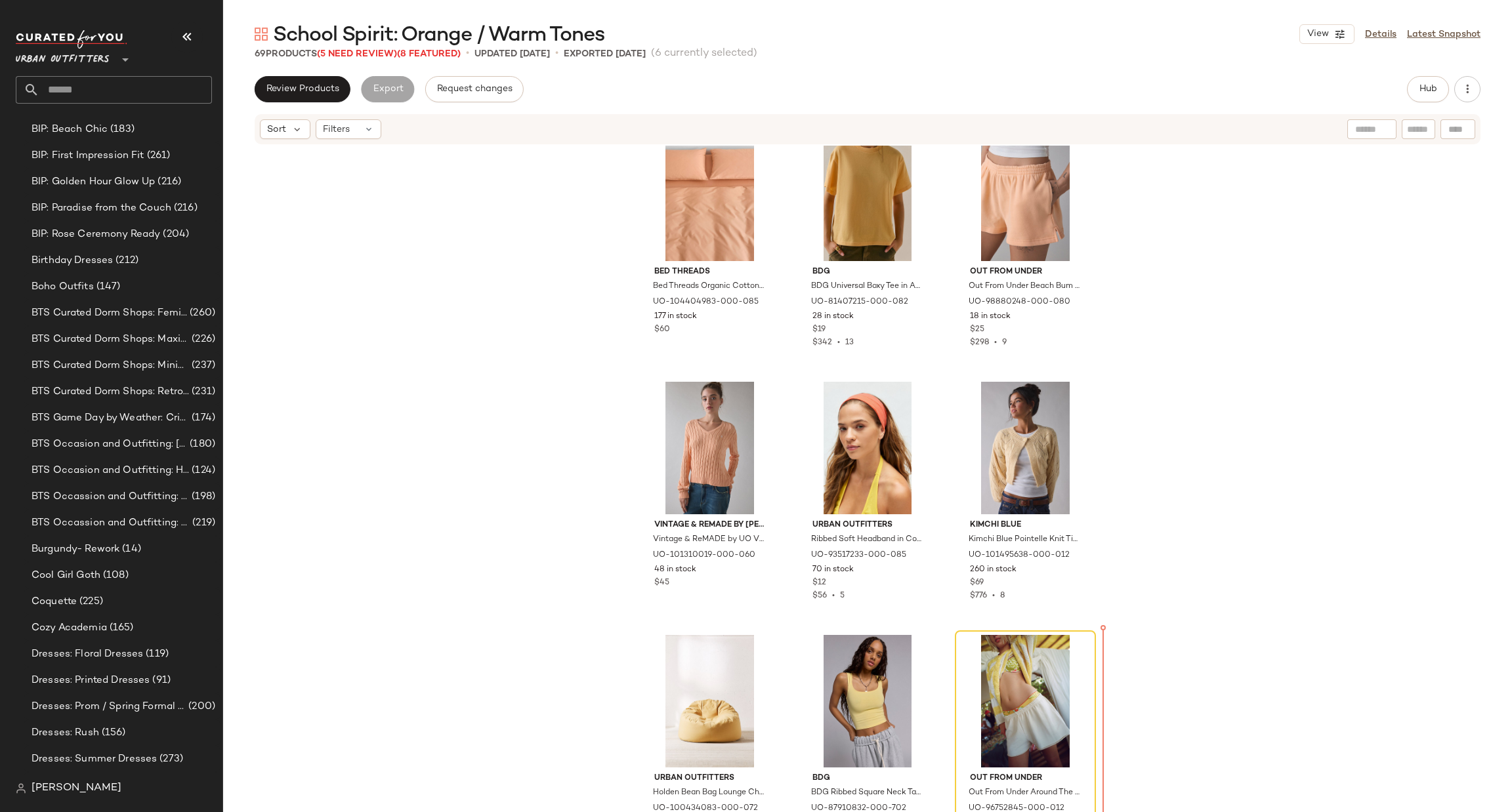
scroll to position [2066, 0]
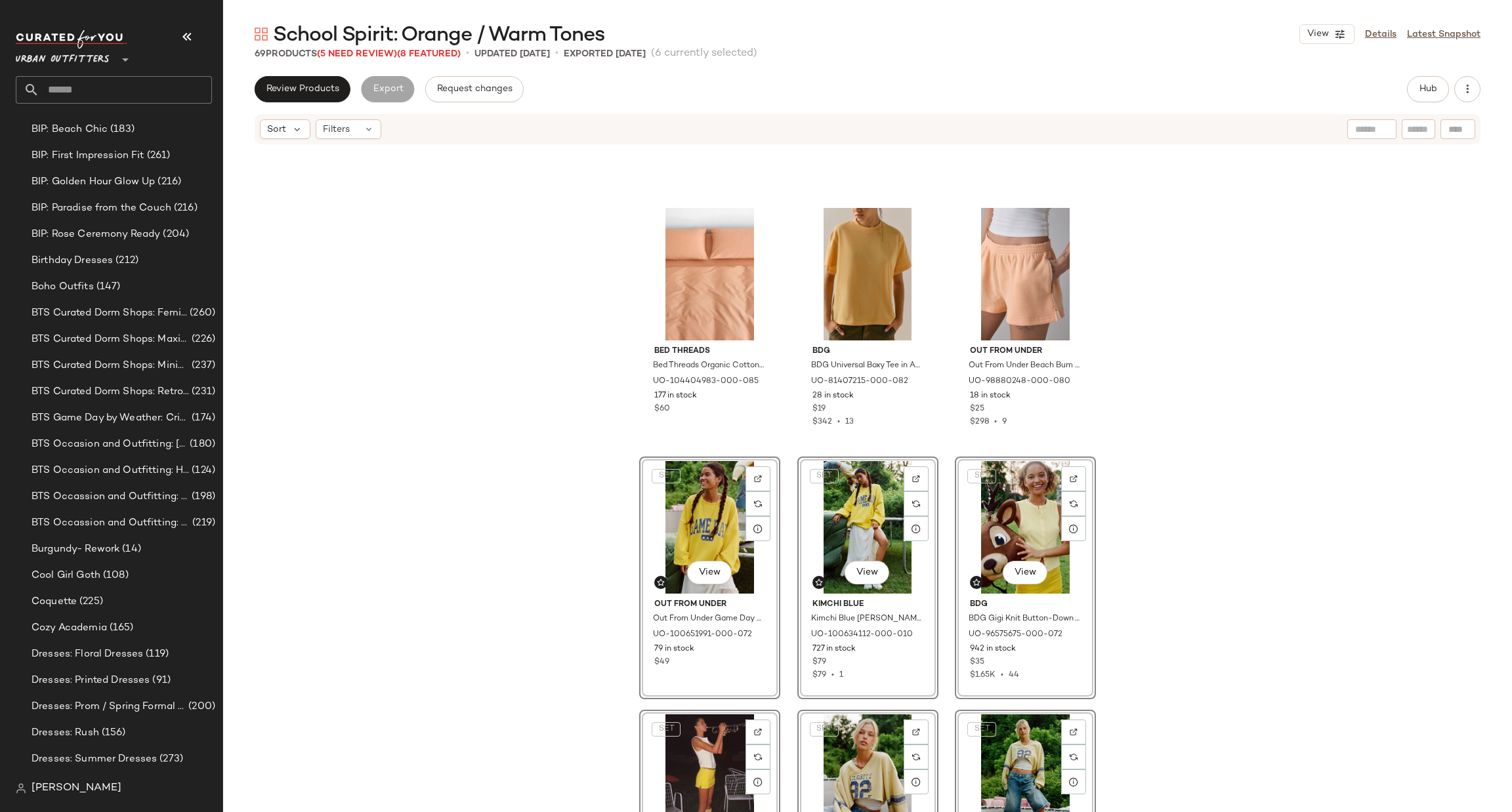
click at [1229, 412] on div "Bed Threads Bed Threads Organic Cotton Percale Pillowcase Set in Butterscotch a…" at bounding box center [868, 499] width 1289 height 706
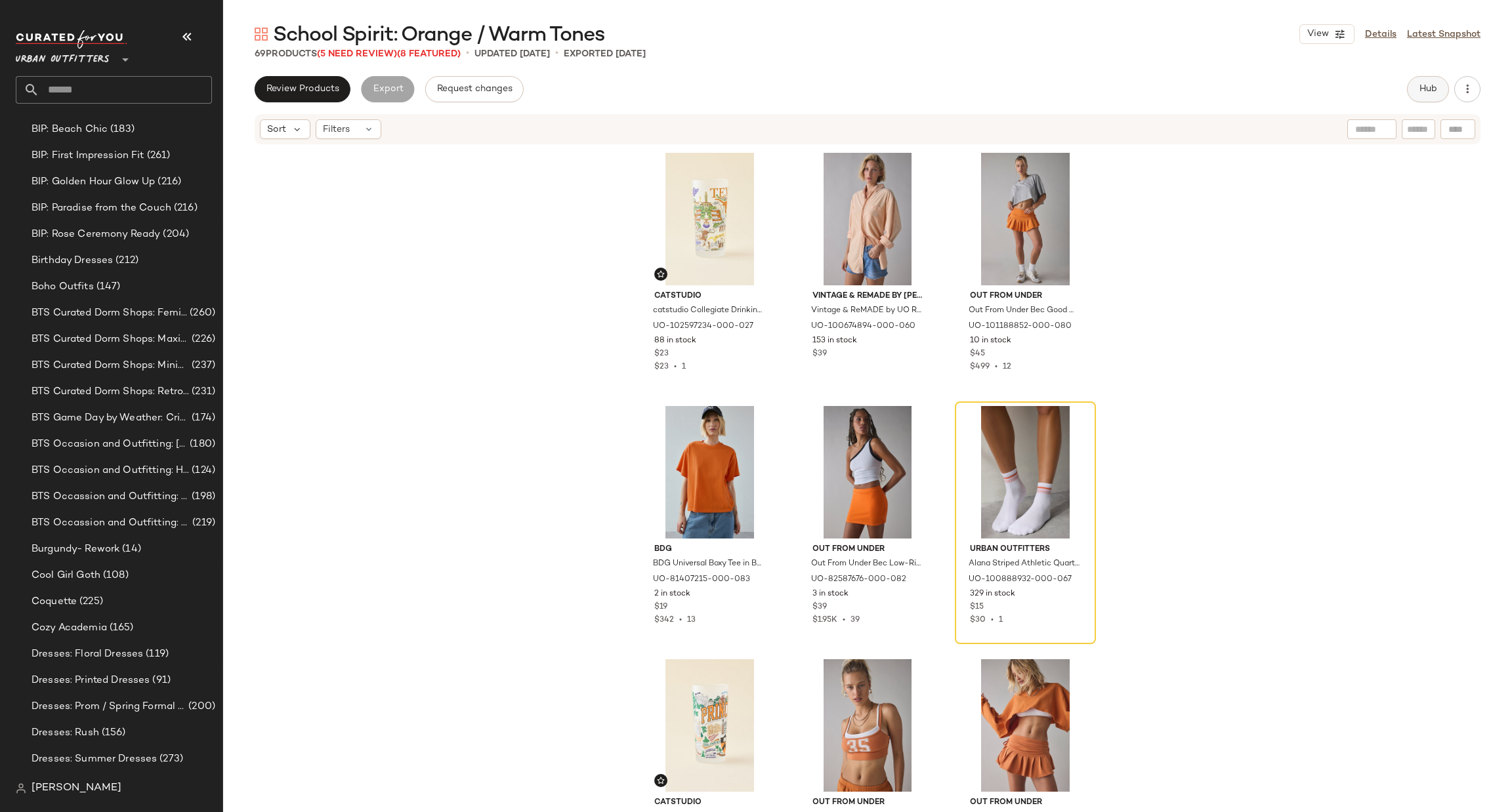
click at [1423, 98] on button "Hub" at bounding box center [1429, 90] width 42 height 26
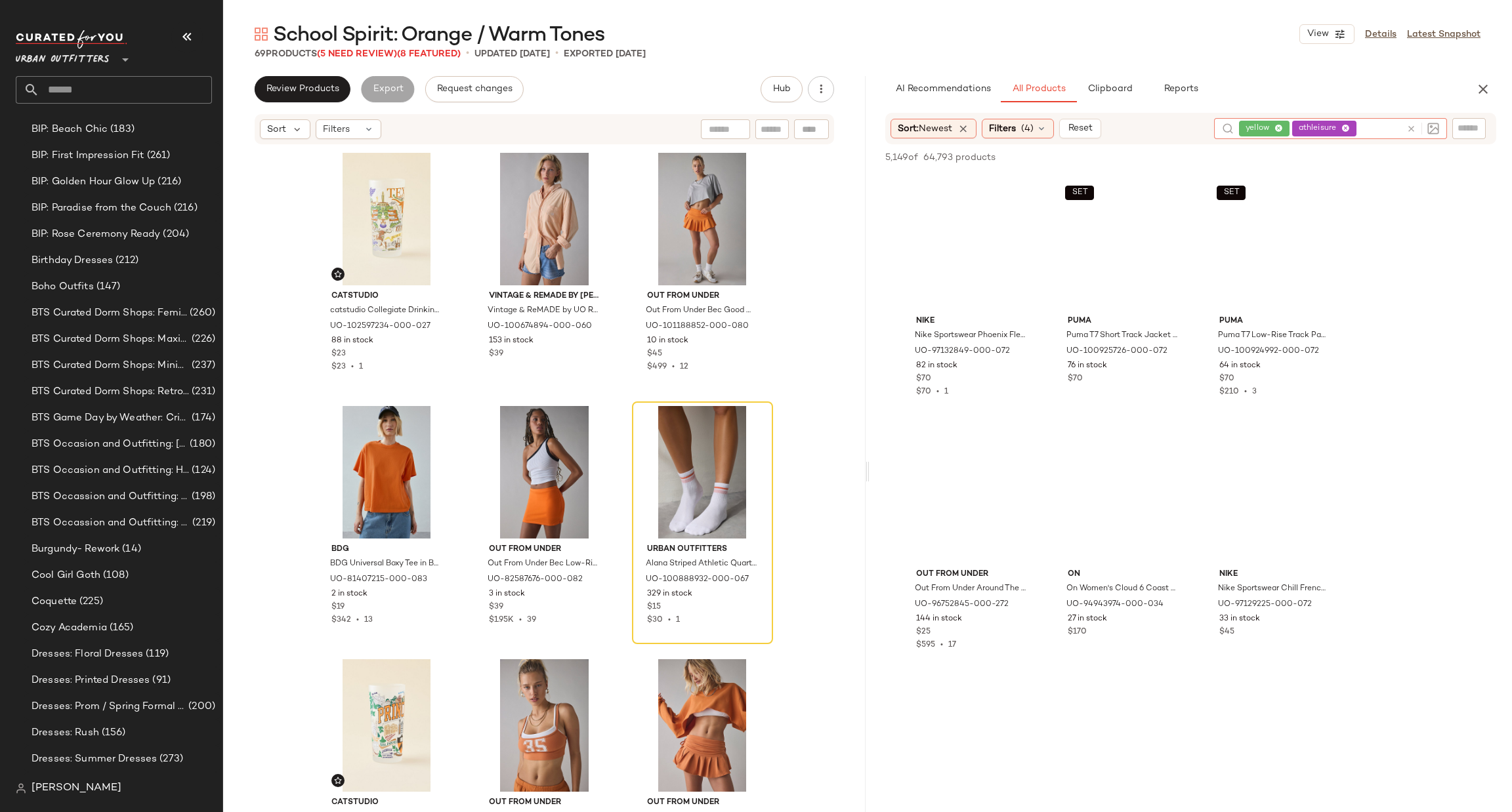
click at [1413, 128] on icon at bounding box center [1411, 128] width 10 height 10
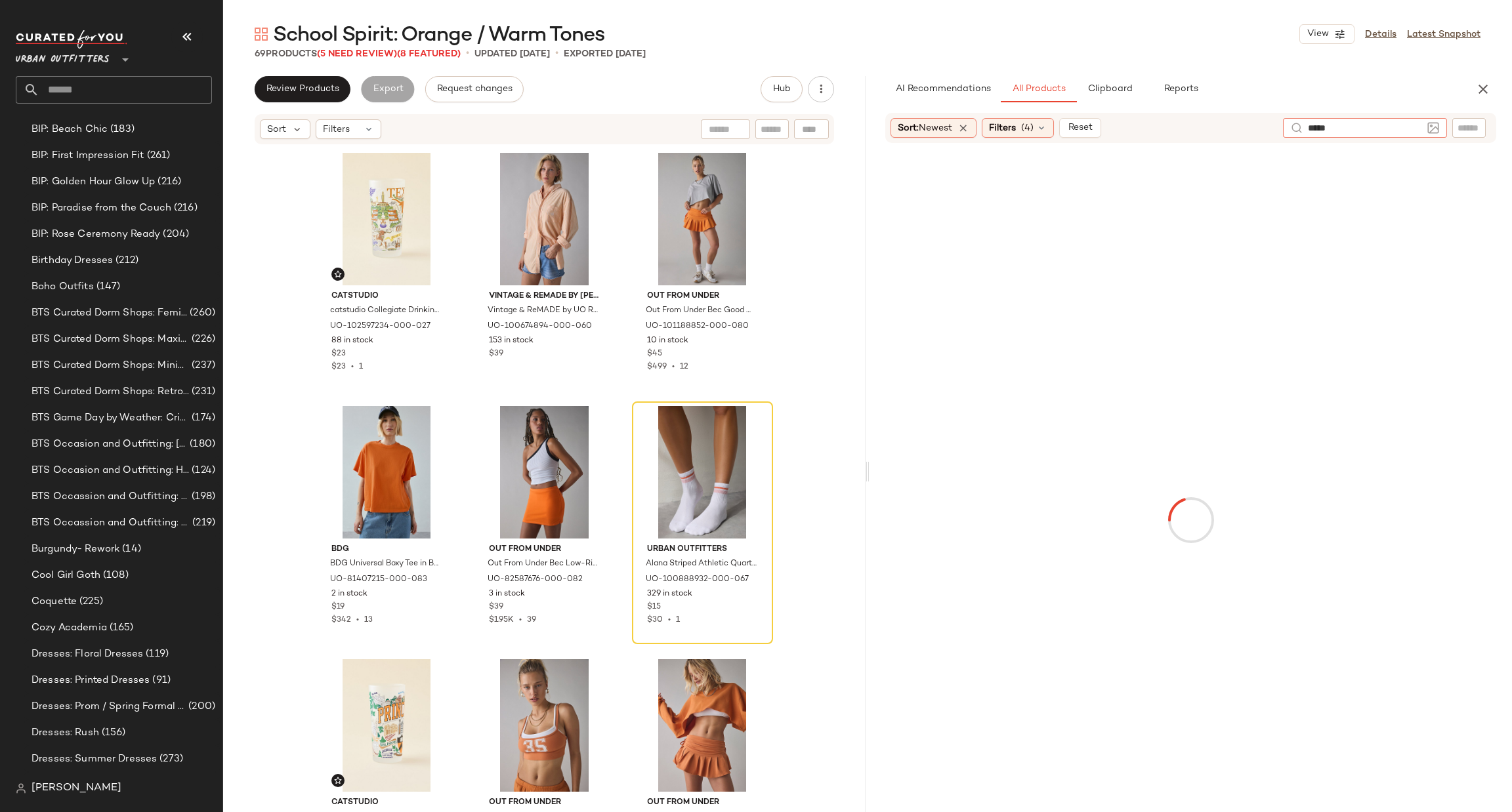
type input "******"
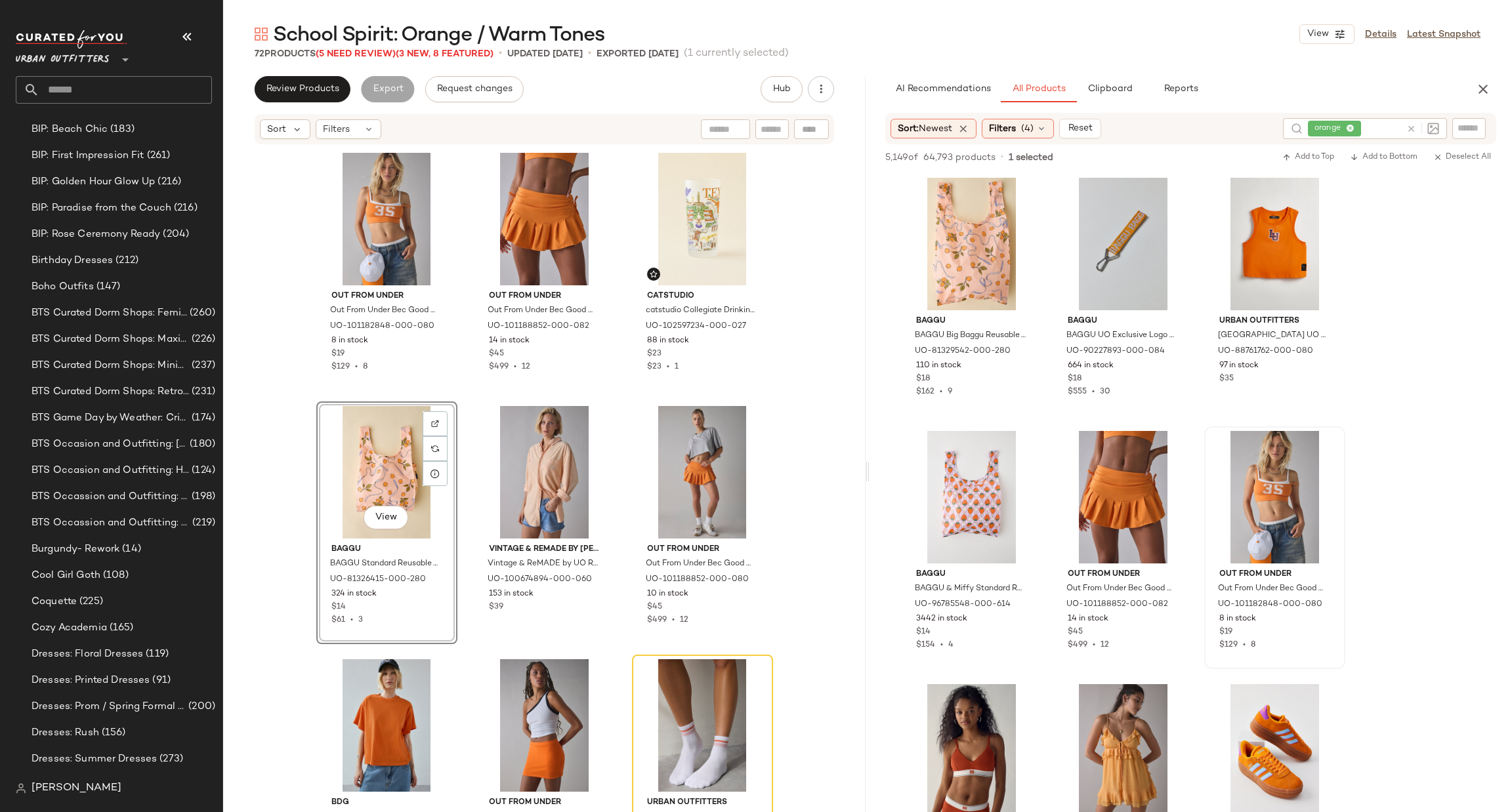
click at [389, 466] on div "View" at bounding box center [387, 472] width 132 height 133
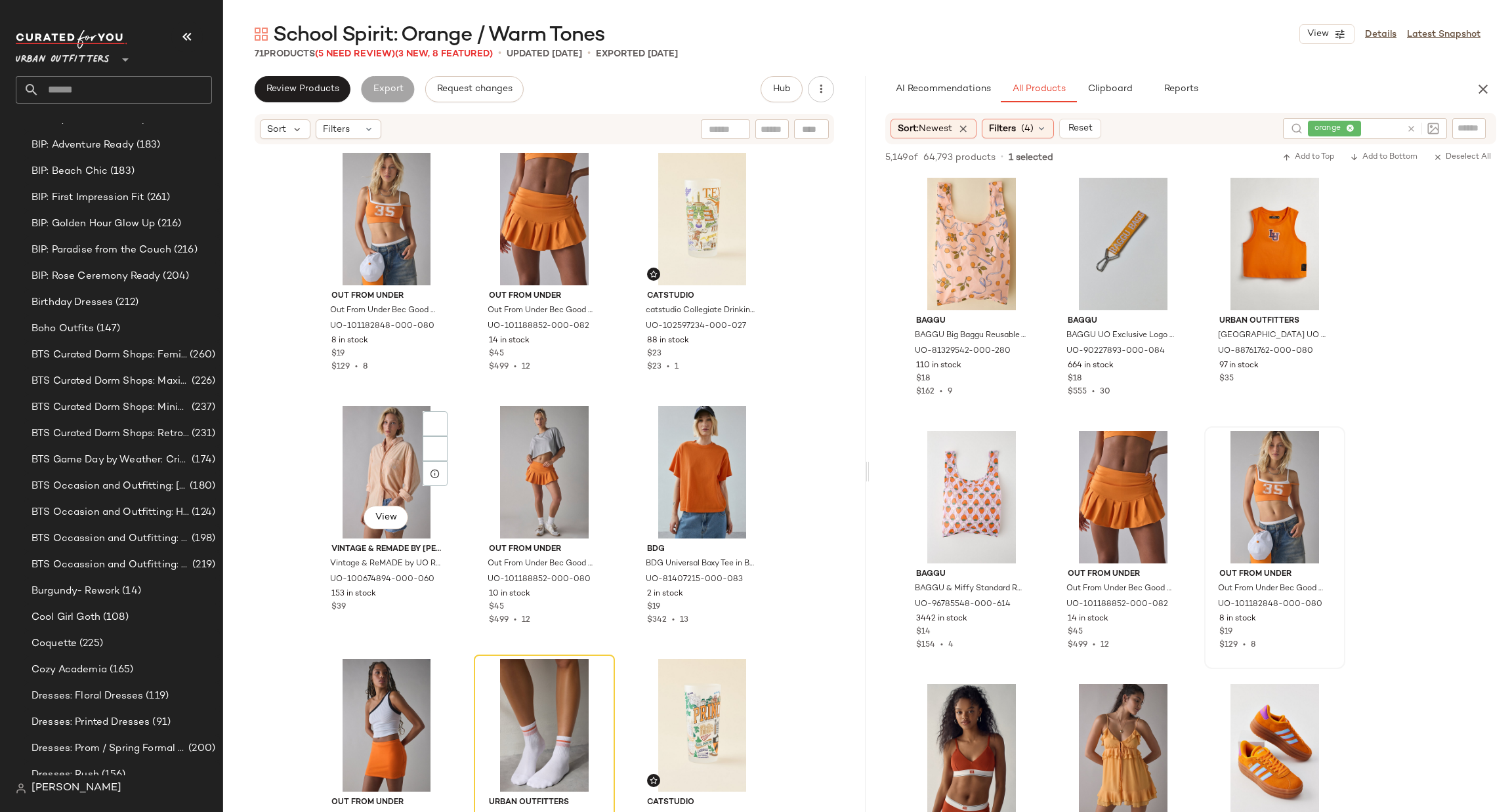
scroll to position [217, 0]
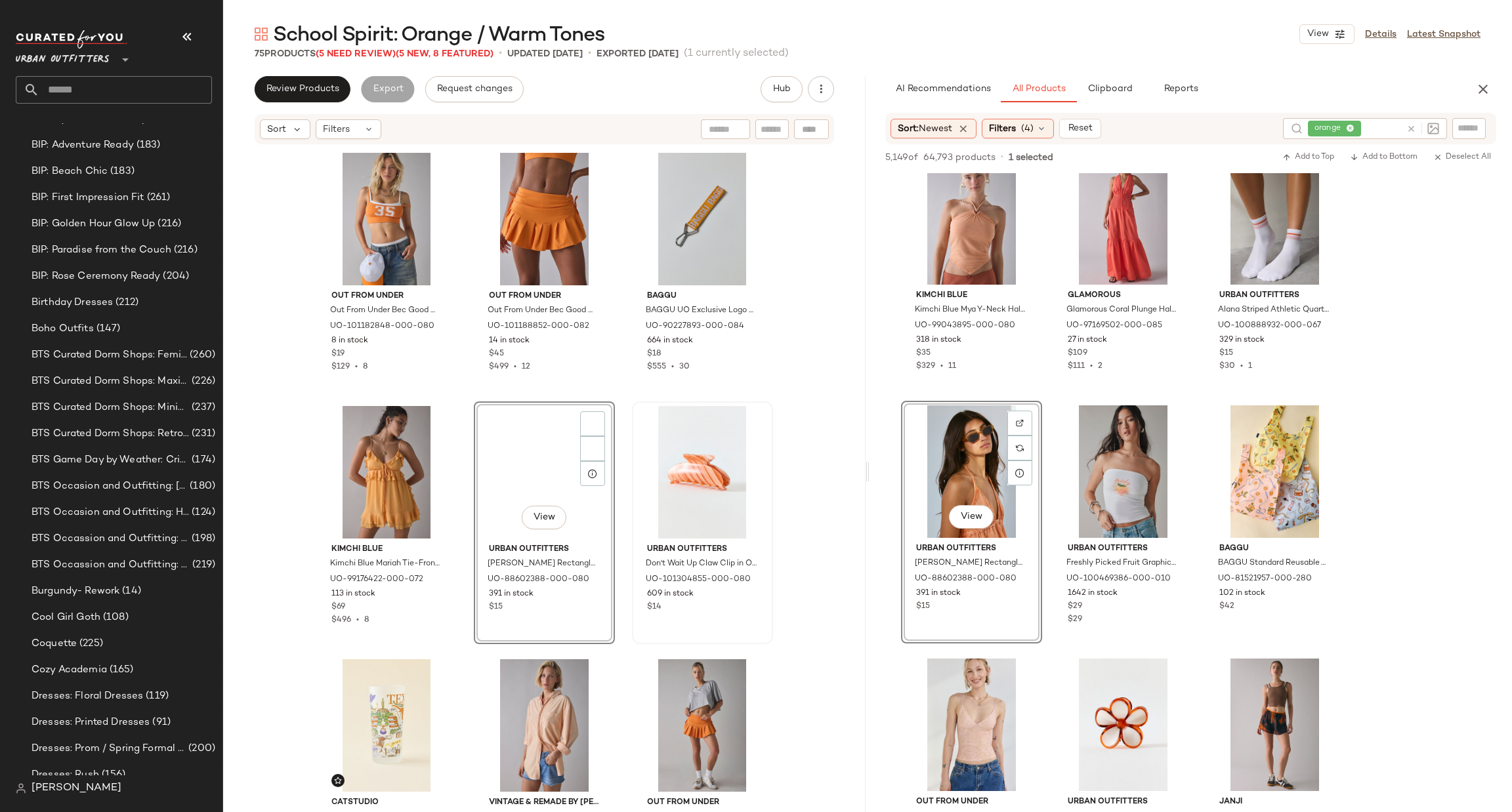
scroll to position [217, 0]
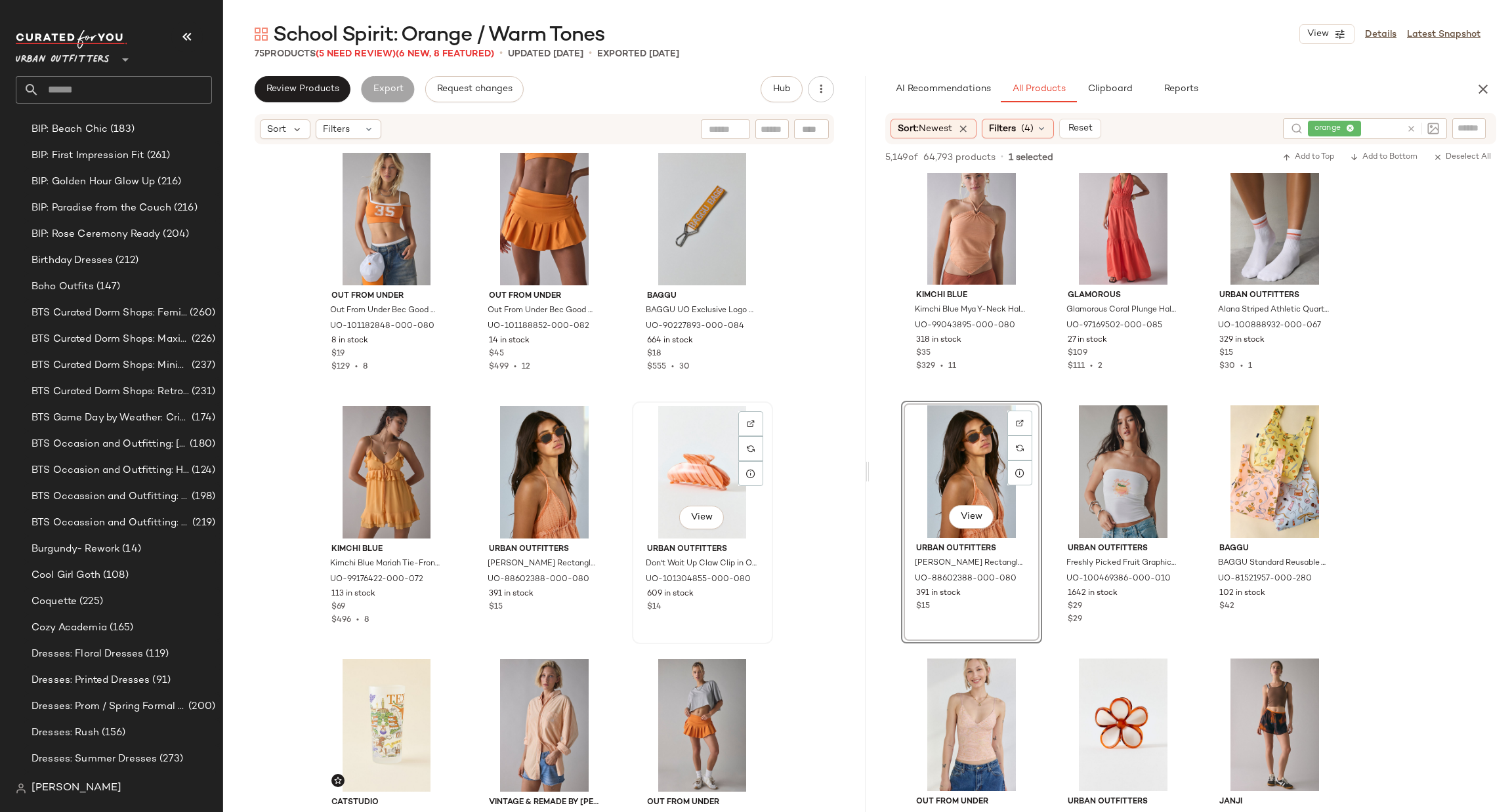
click at [692, 449] on div "View" at bounding box center [702, 472] width 132 height 133
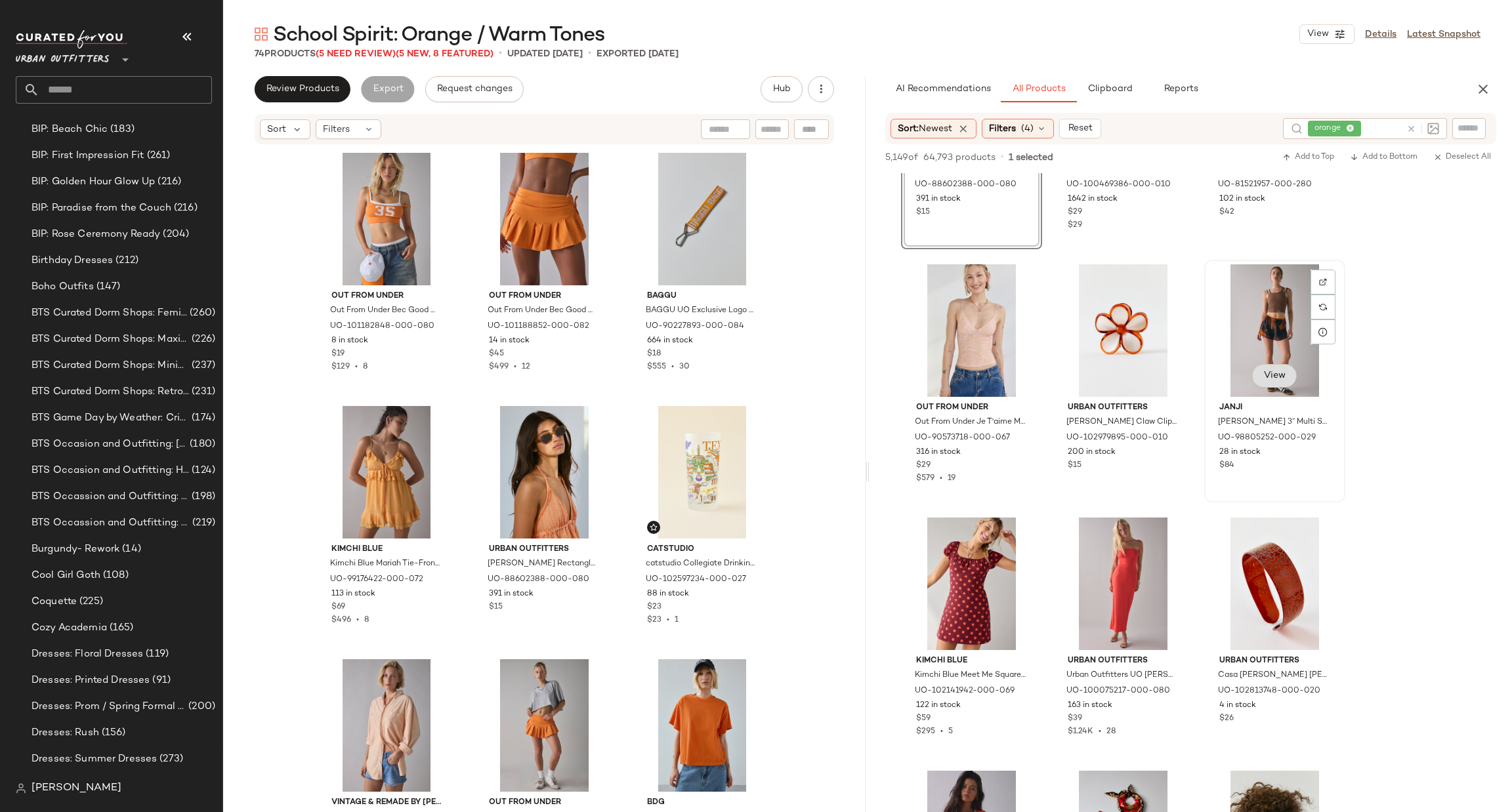
scroll to position [2559, 0]
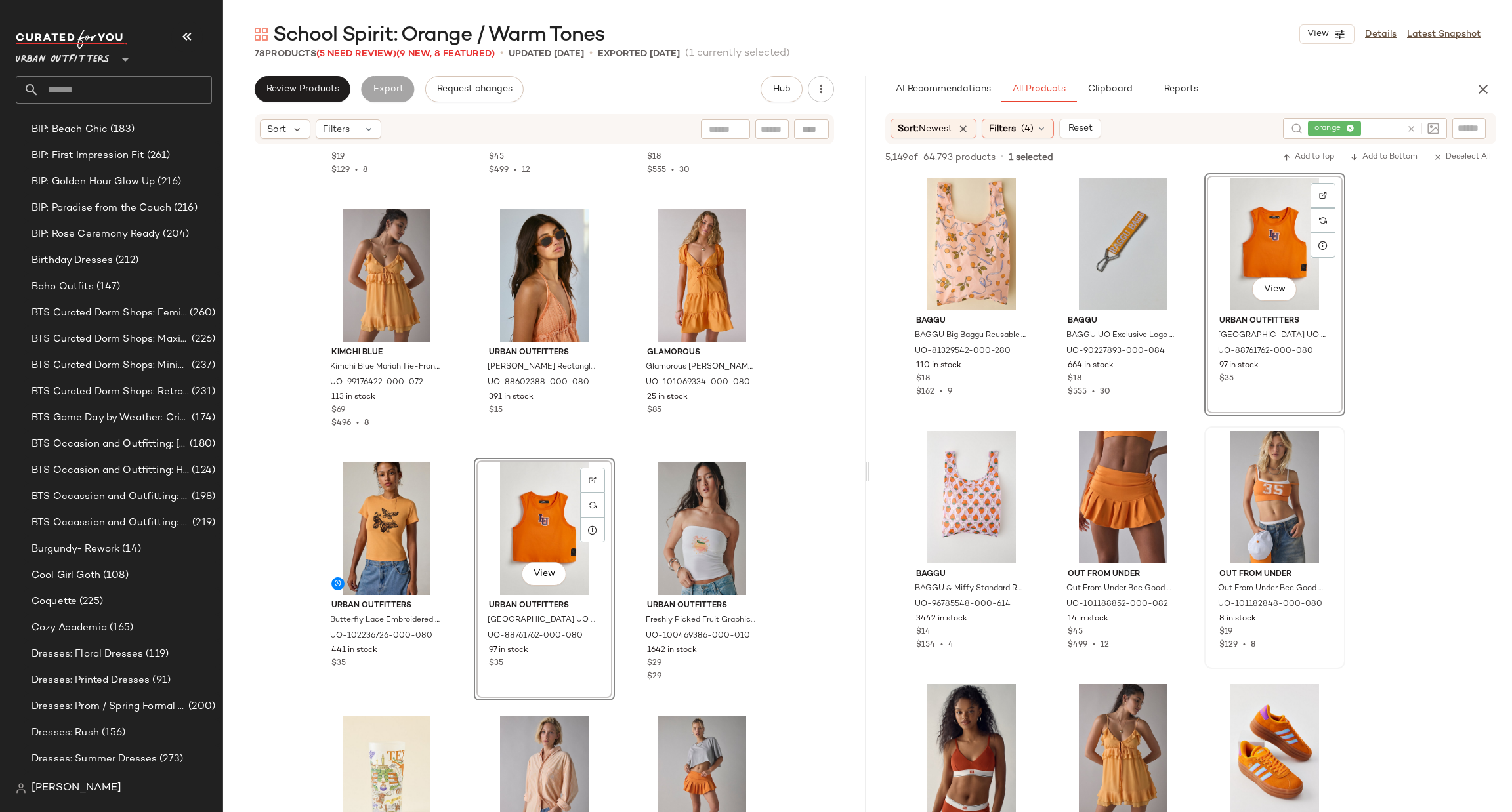
scroll to position [217, 0]
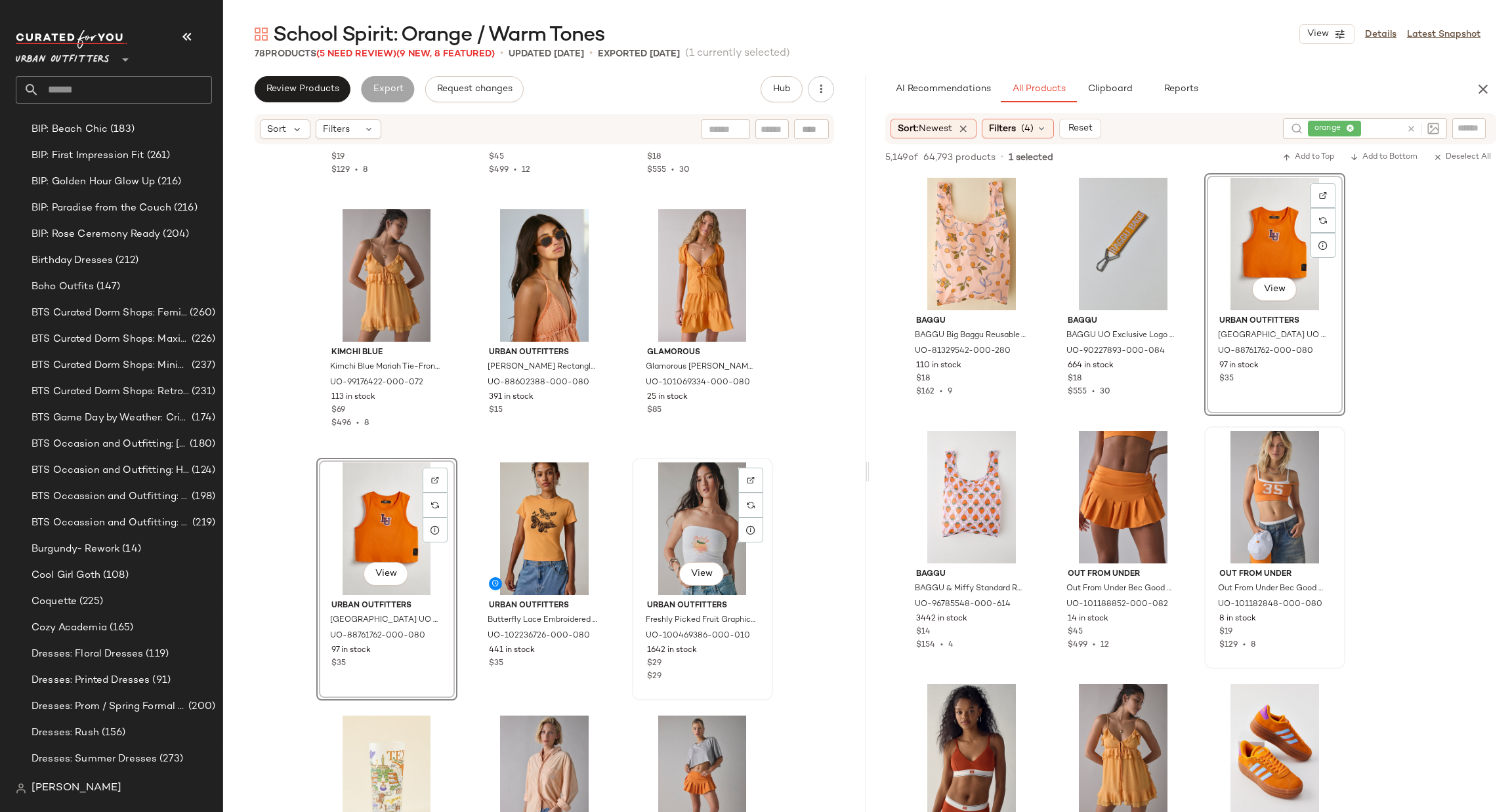
click at [712, 521] on div "View" at bounding box center [702, 528] width 132 height 133
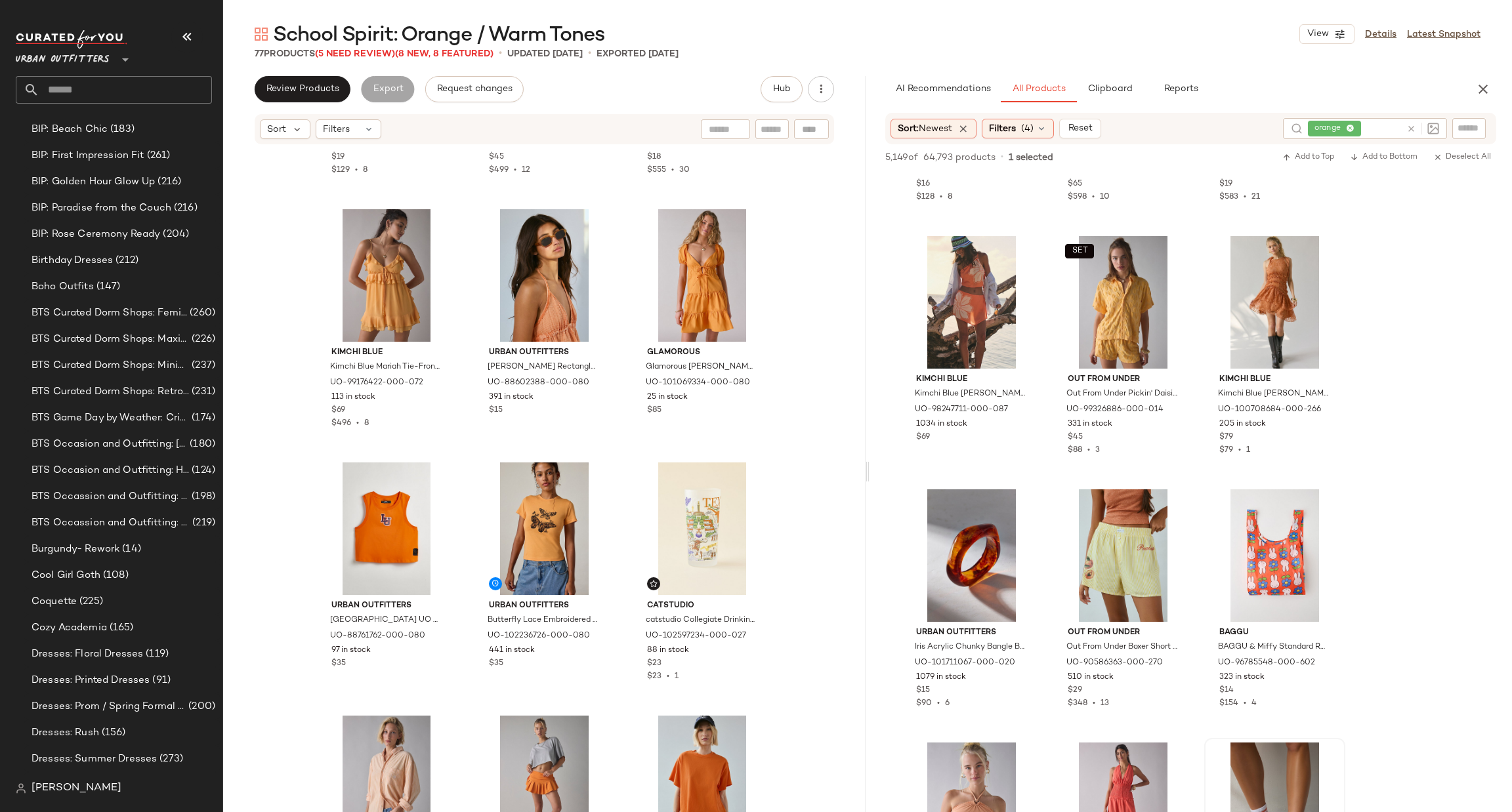
scroll to position [2559, 0]
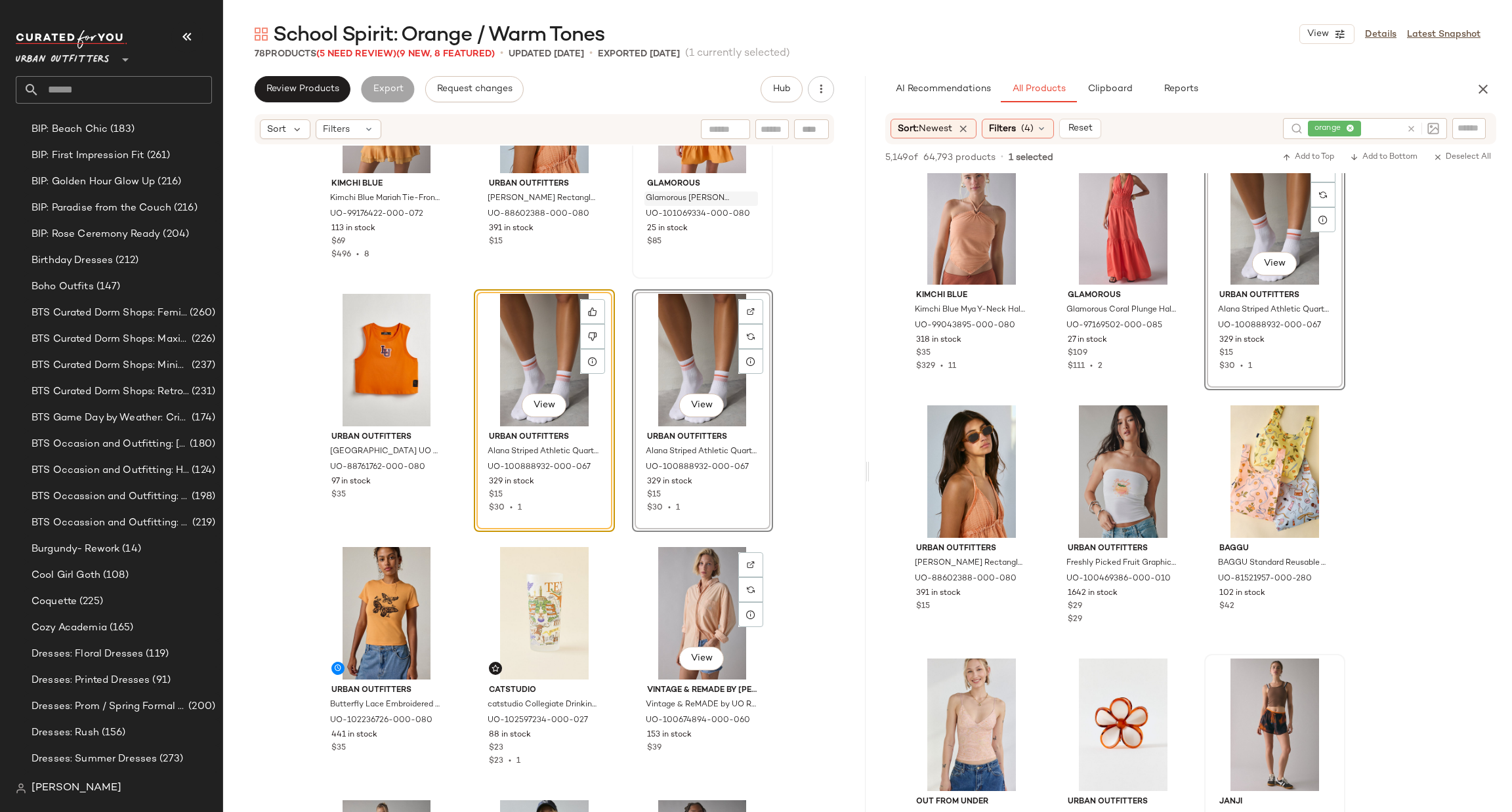
scroll to position [404, 0]
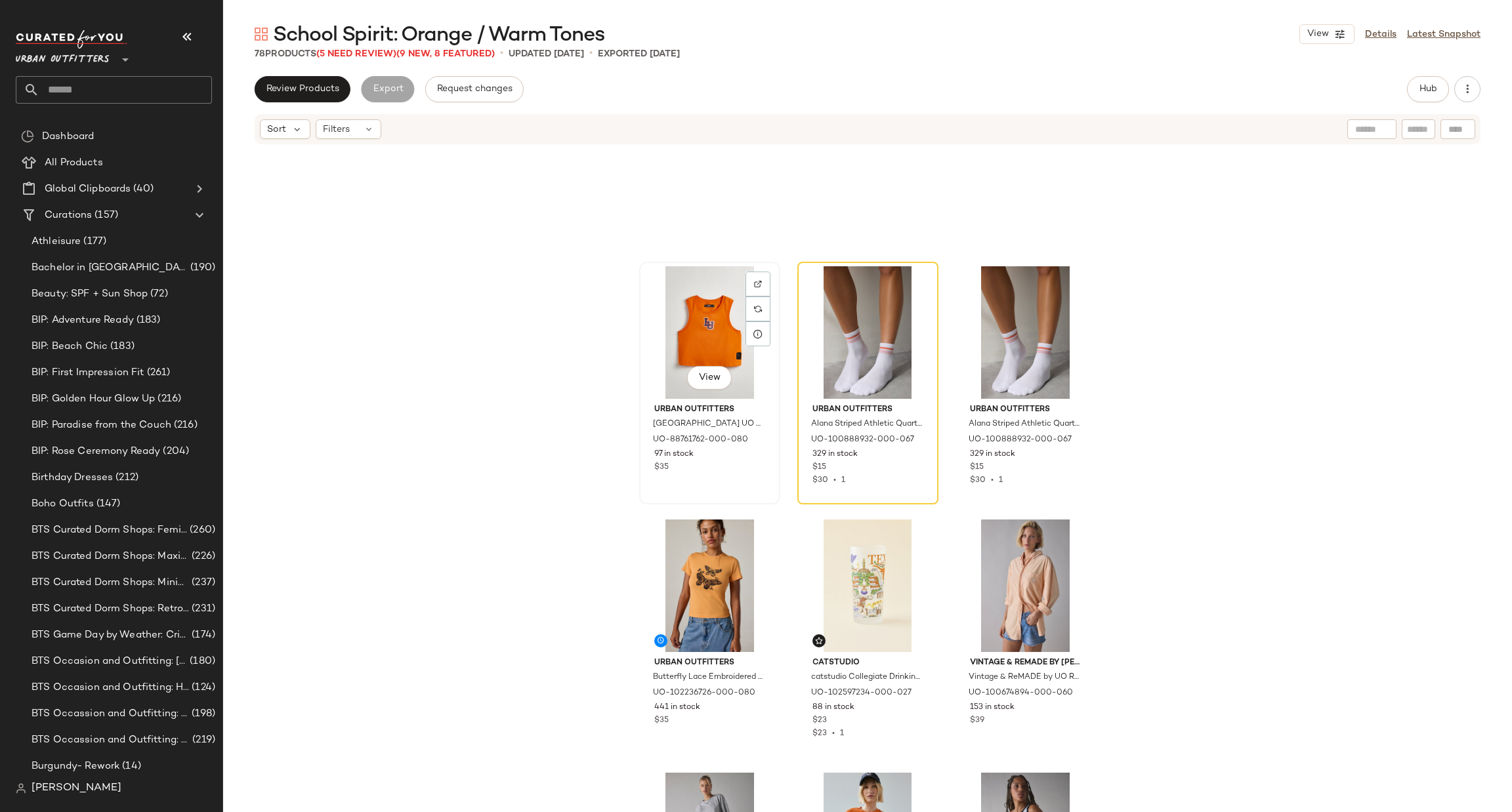
scroll to position [197, 0]
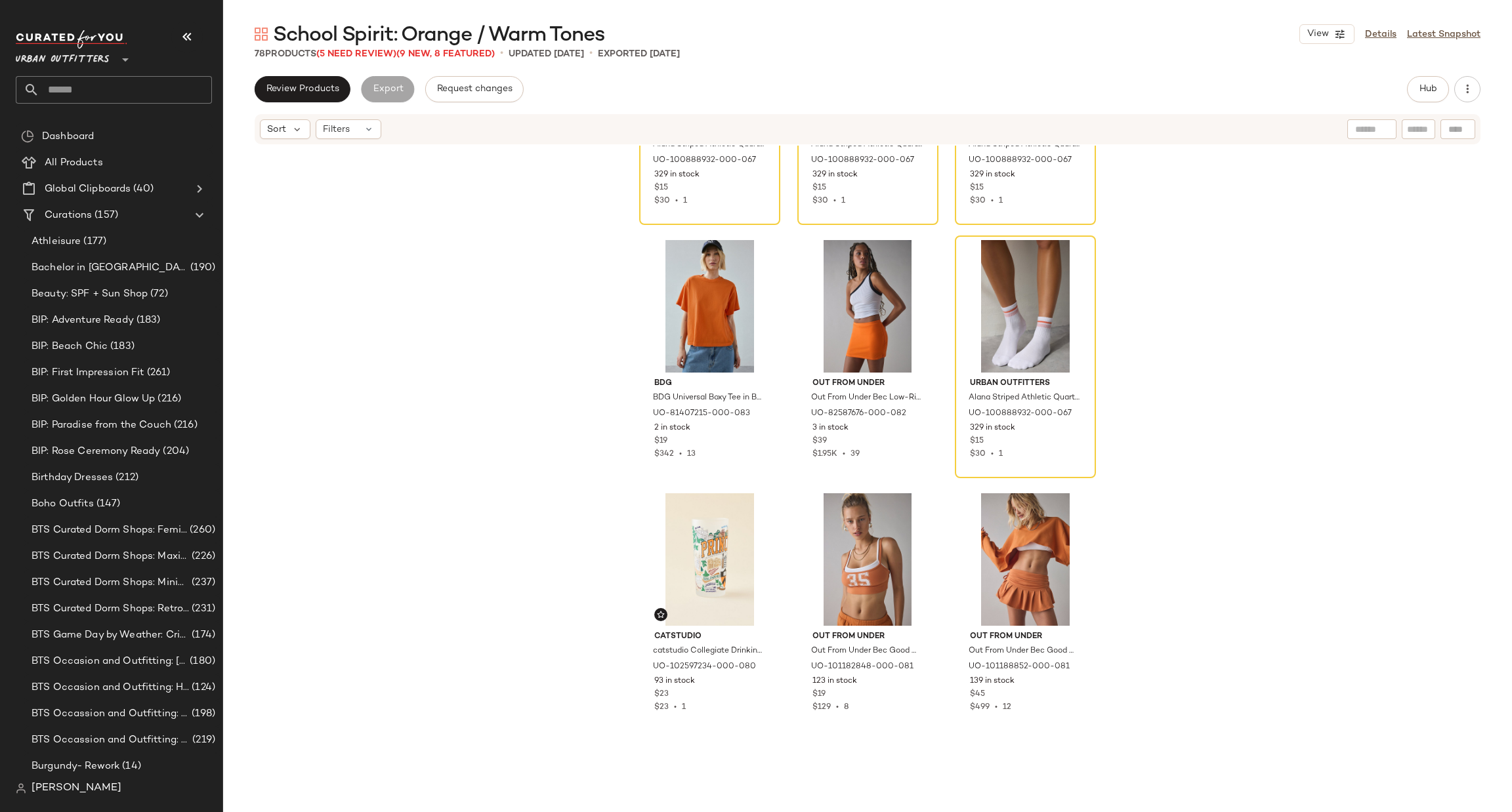
scroll to position [1191, 0]
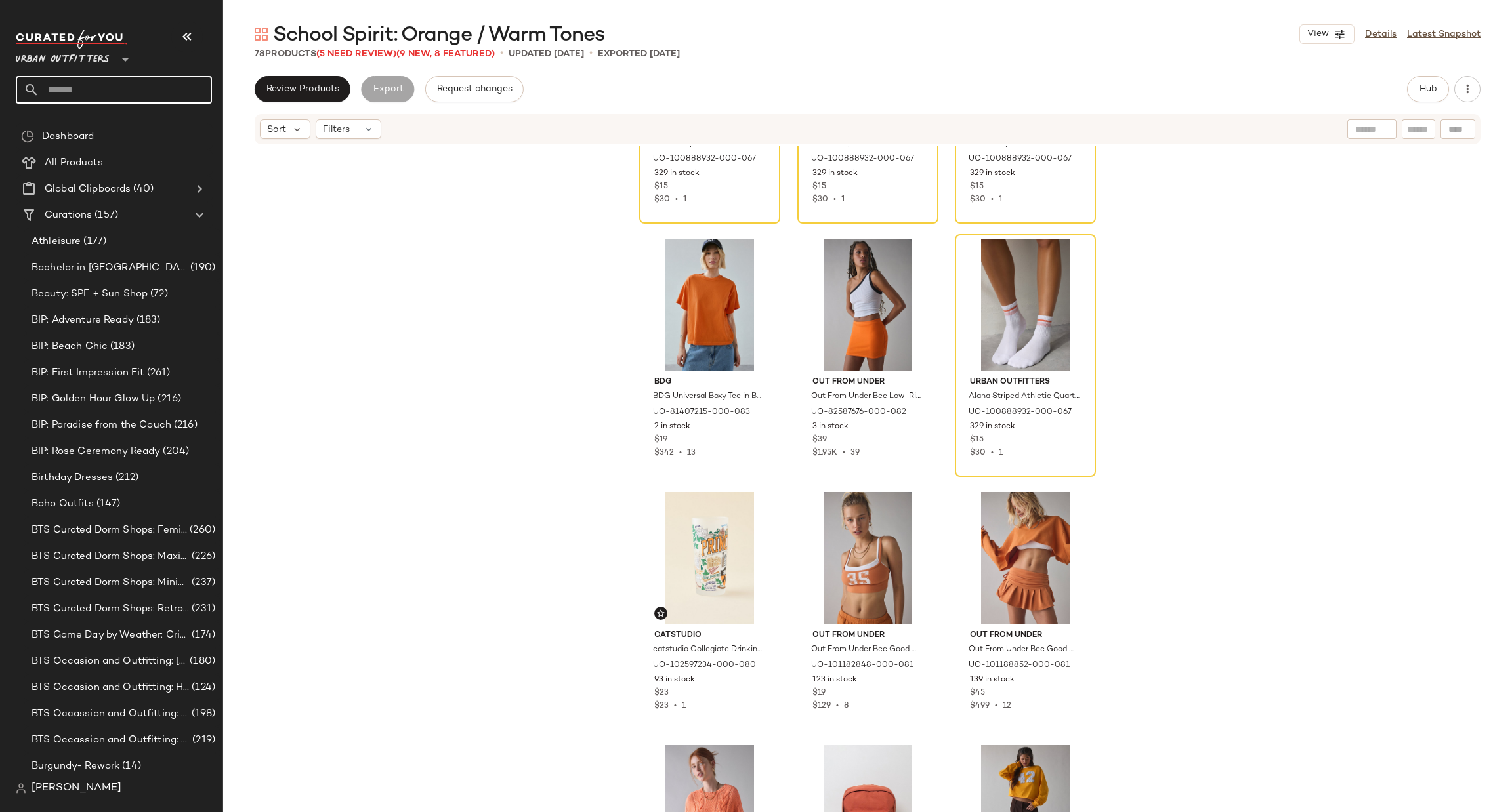
click at [123, 99] on input "text" at bounding box center [126, 90] width 173 height 27
type input "***"
click at [124, 126] on span "/Cardinal/Garnet Tones" at bounding box center [155, 128] width 105 height 14
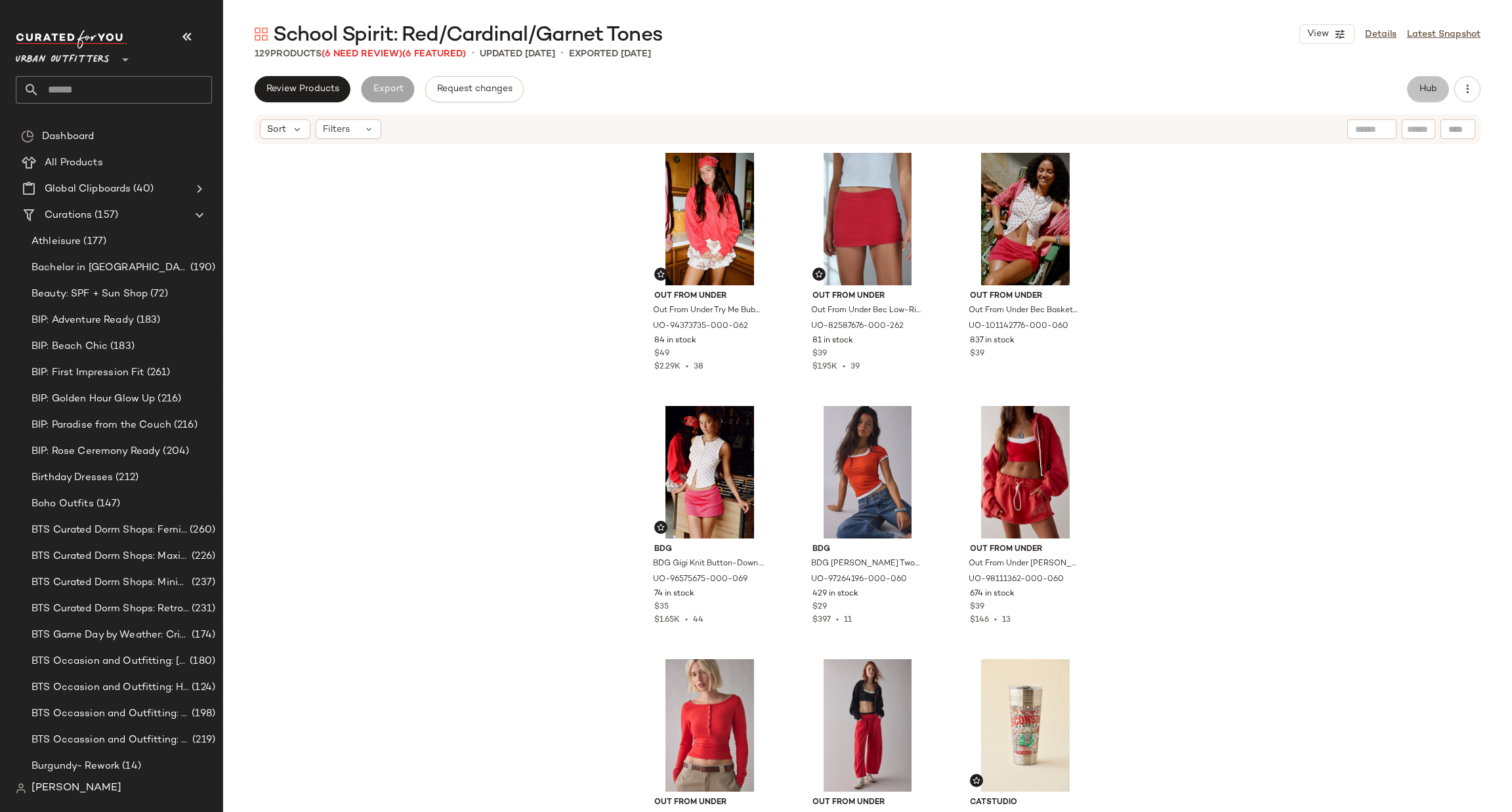
click at [1430, 79] on button "Hub" at bounding box center [1429, 90] width 42 height 26
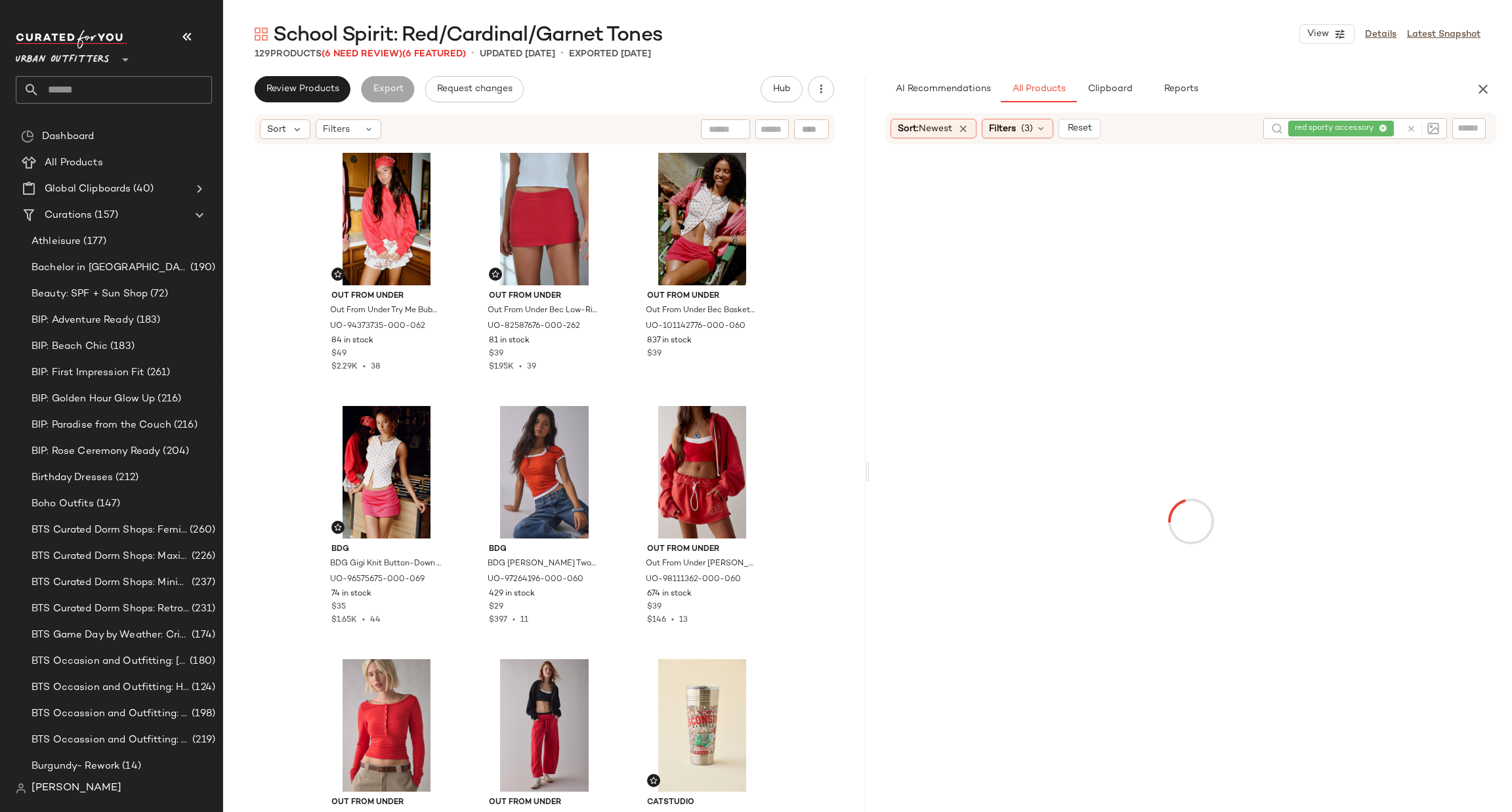
click at [1409, 124] on icon at bounding box center [1411, 128] width 10 height 10
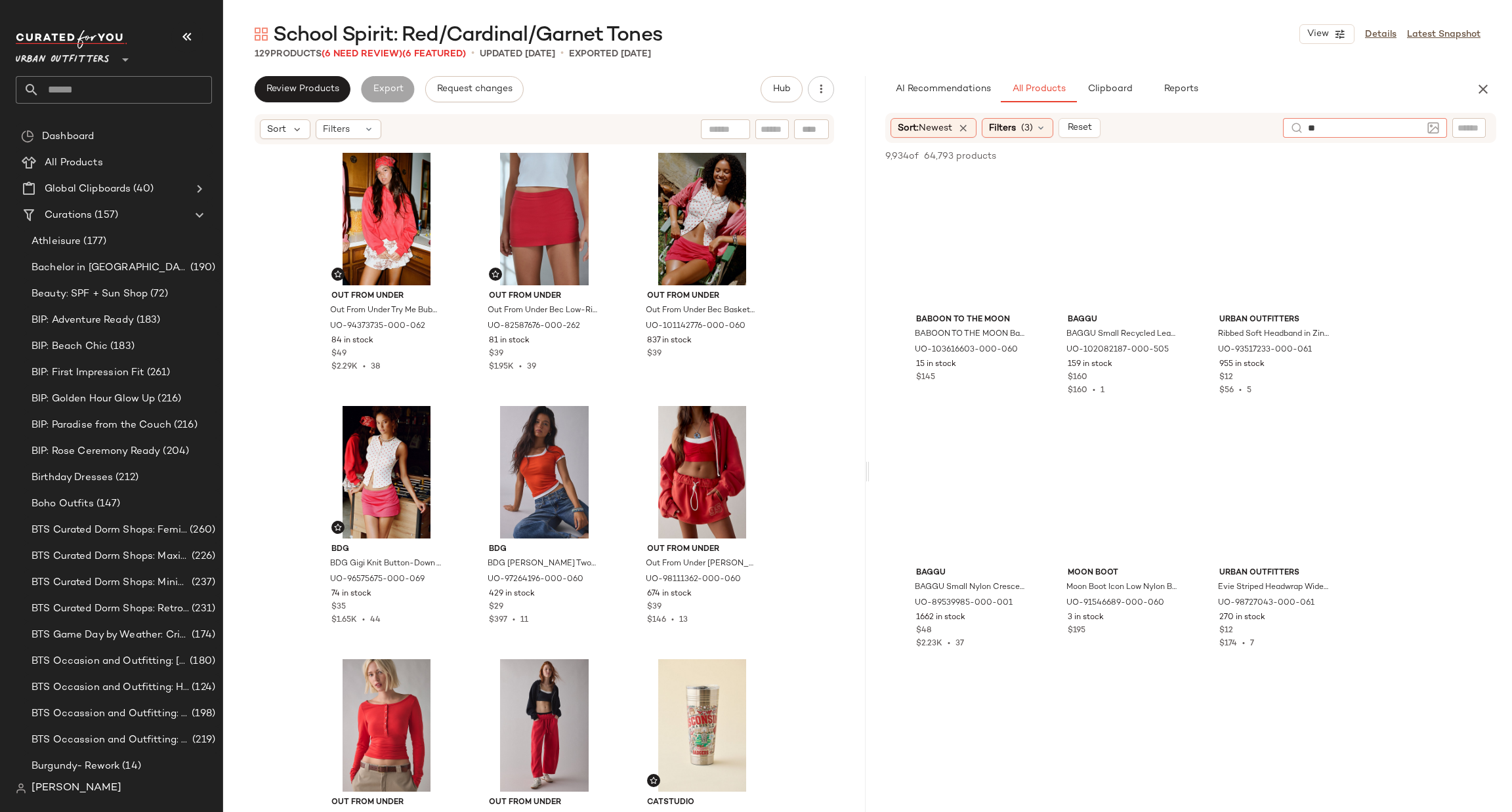
type input "***"
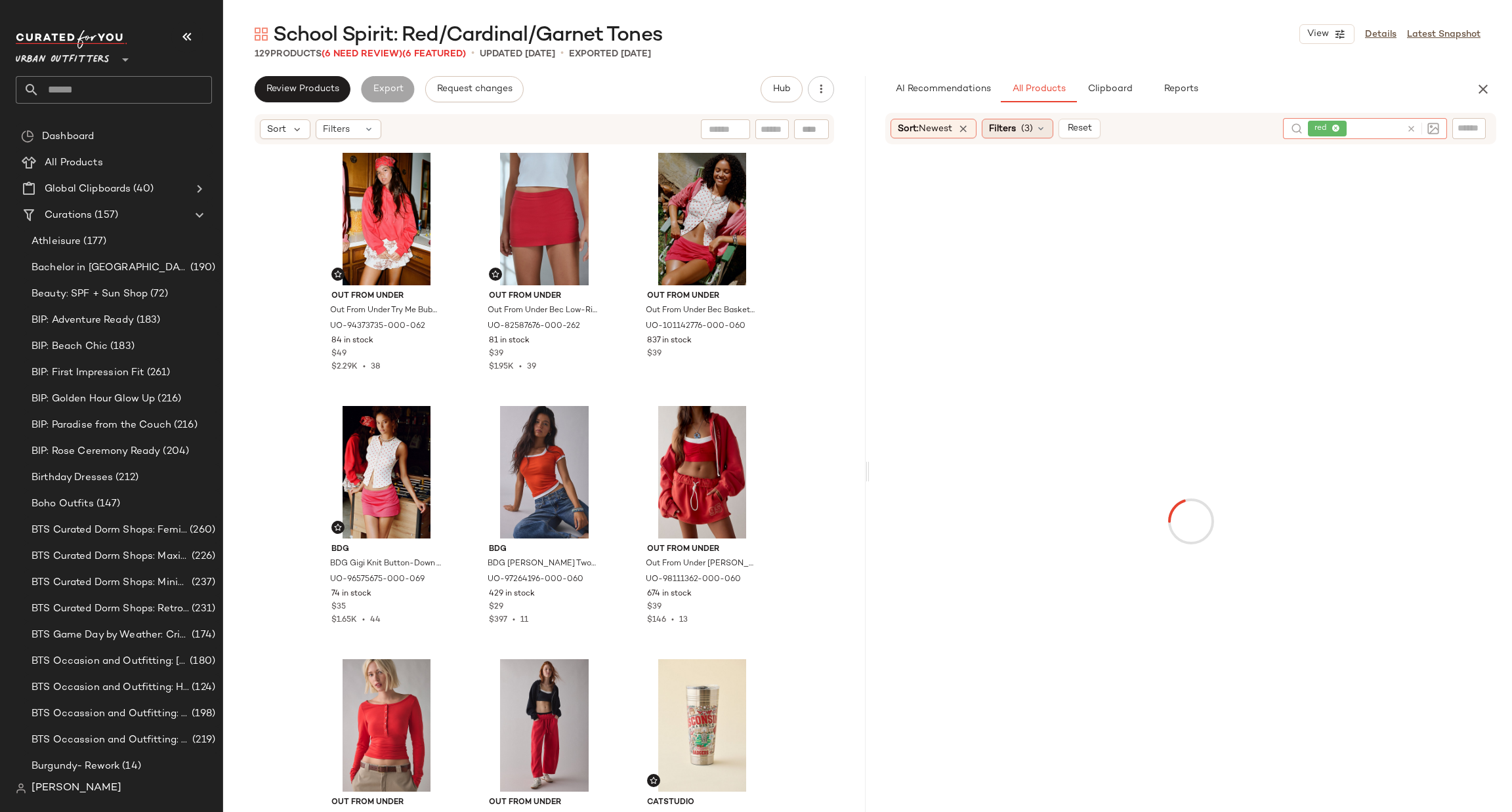
click at [1012, 132] on span "Filters" at bounding box center [1003, 129] width 27 height 14
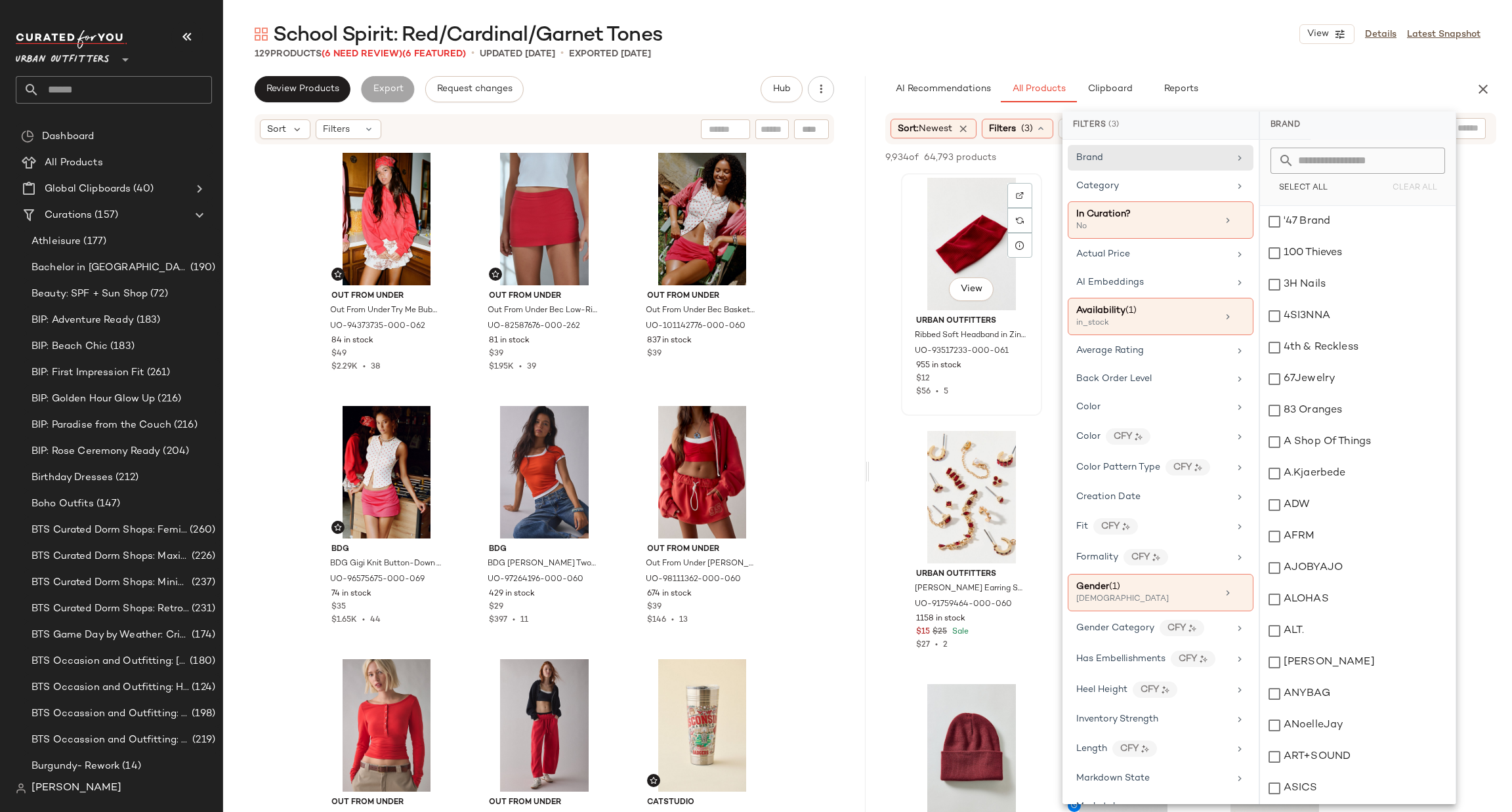
click at [1033, 305] on div "View" at bounding box center [972, 244] width 132 height 133
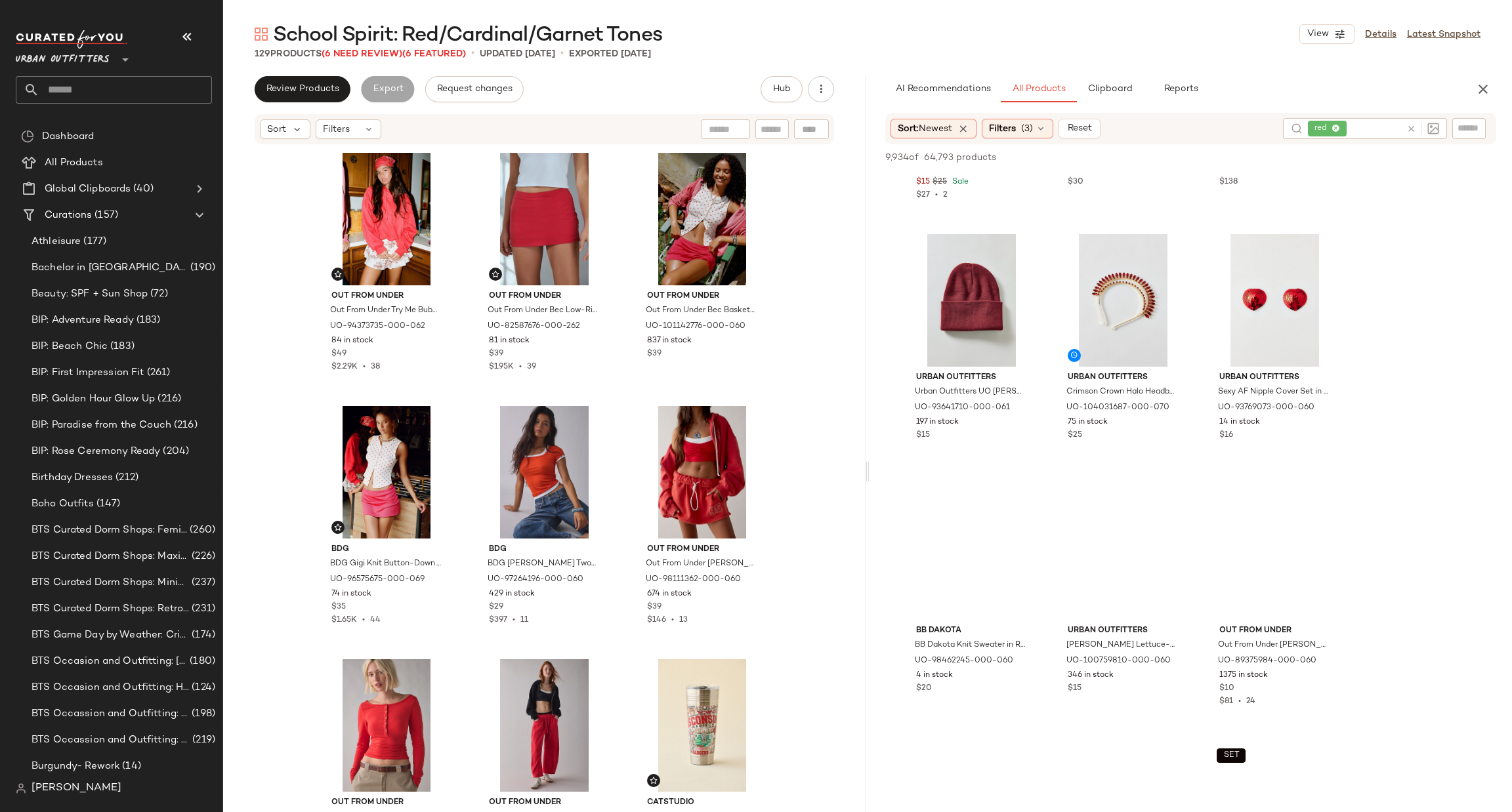
scroll to position [590, 0]
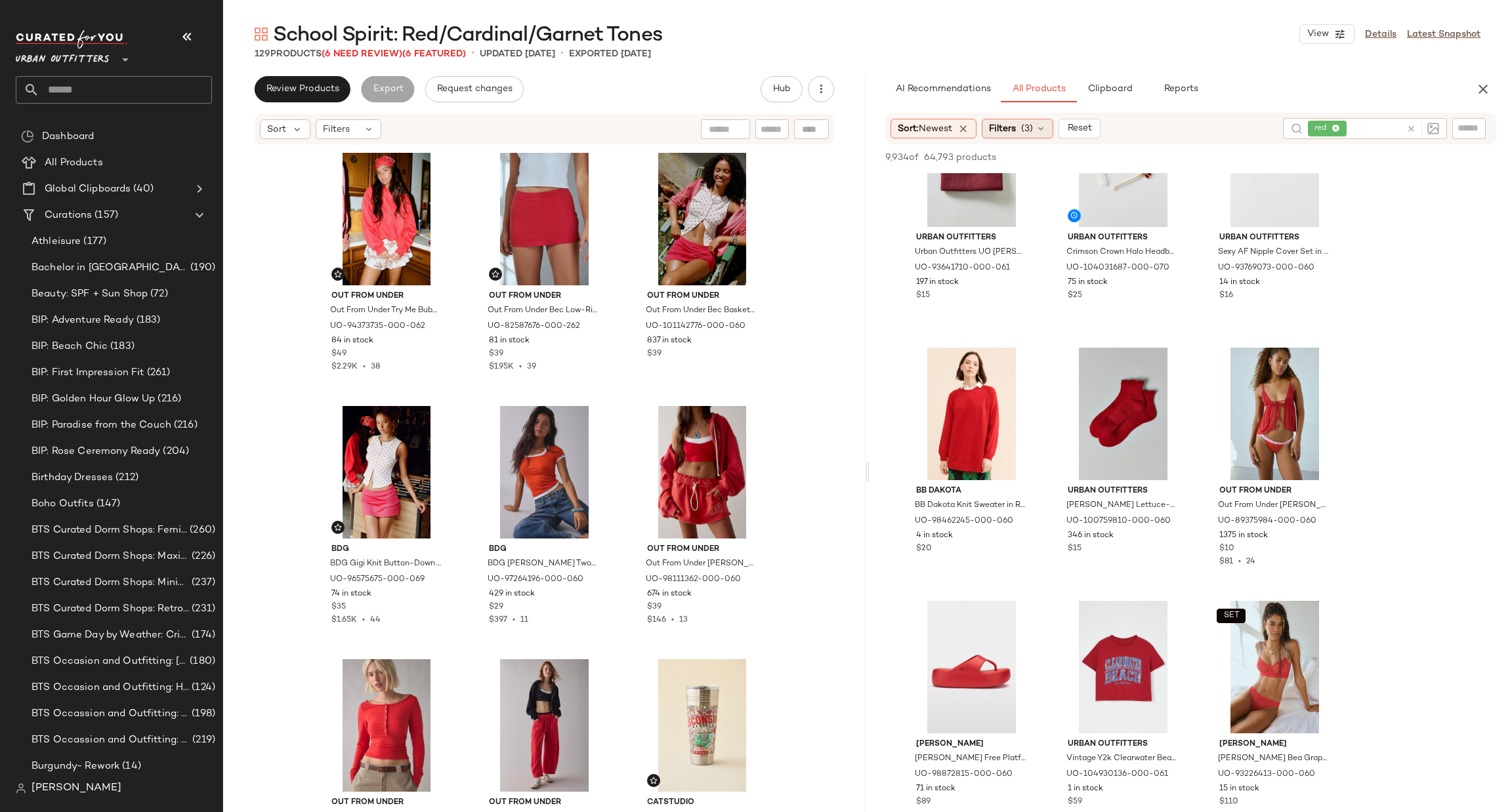
click at [1015, 128] on span "Filters" at bounding box center [1003, 129] width 27 height 14
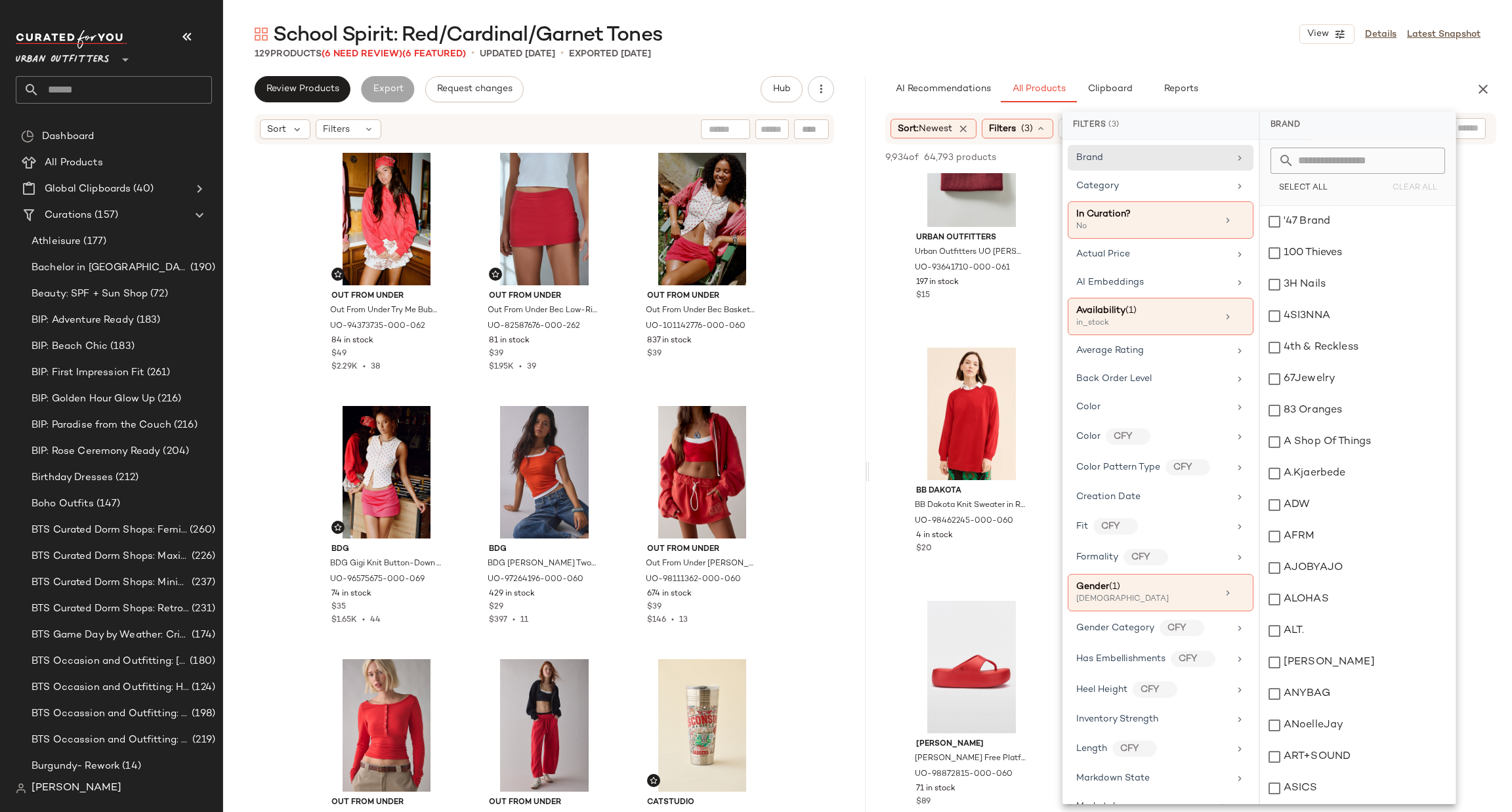
scroll to position [0, 0]
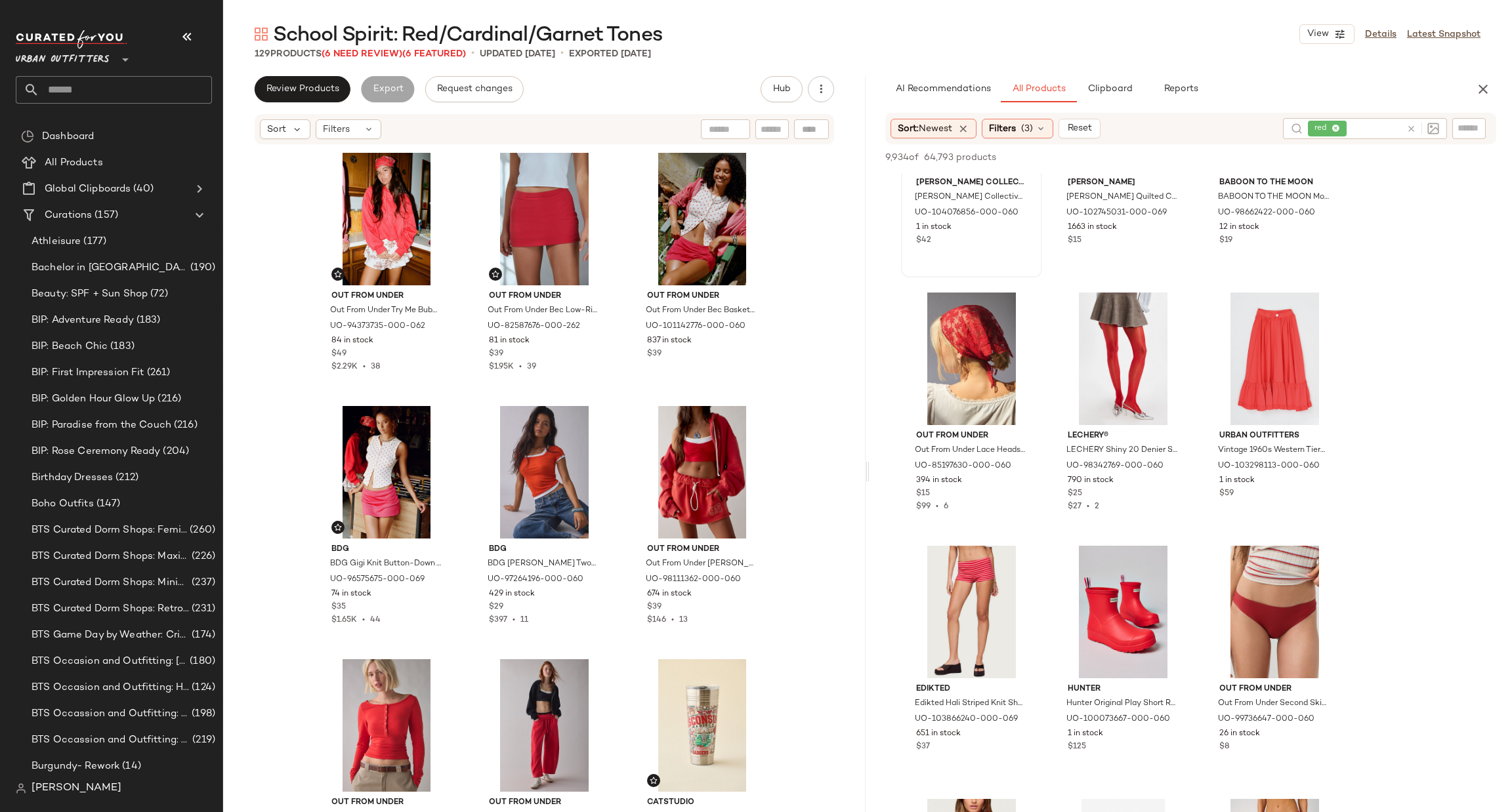
scroll to position [2756, 0]
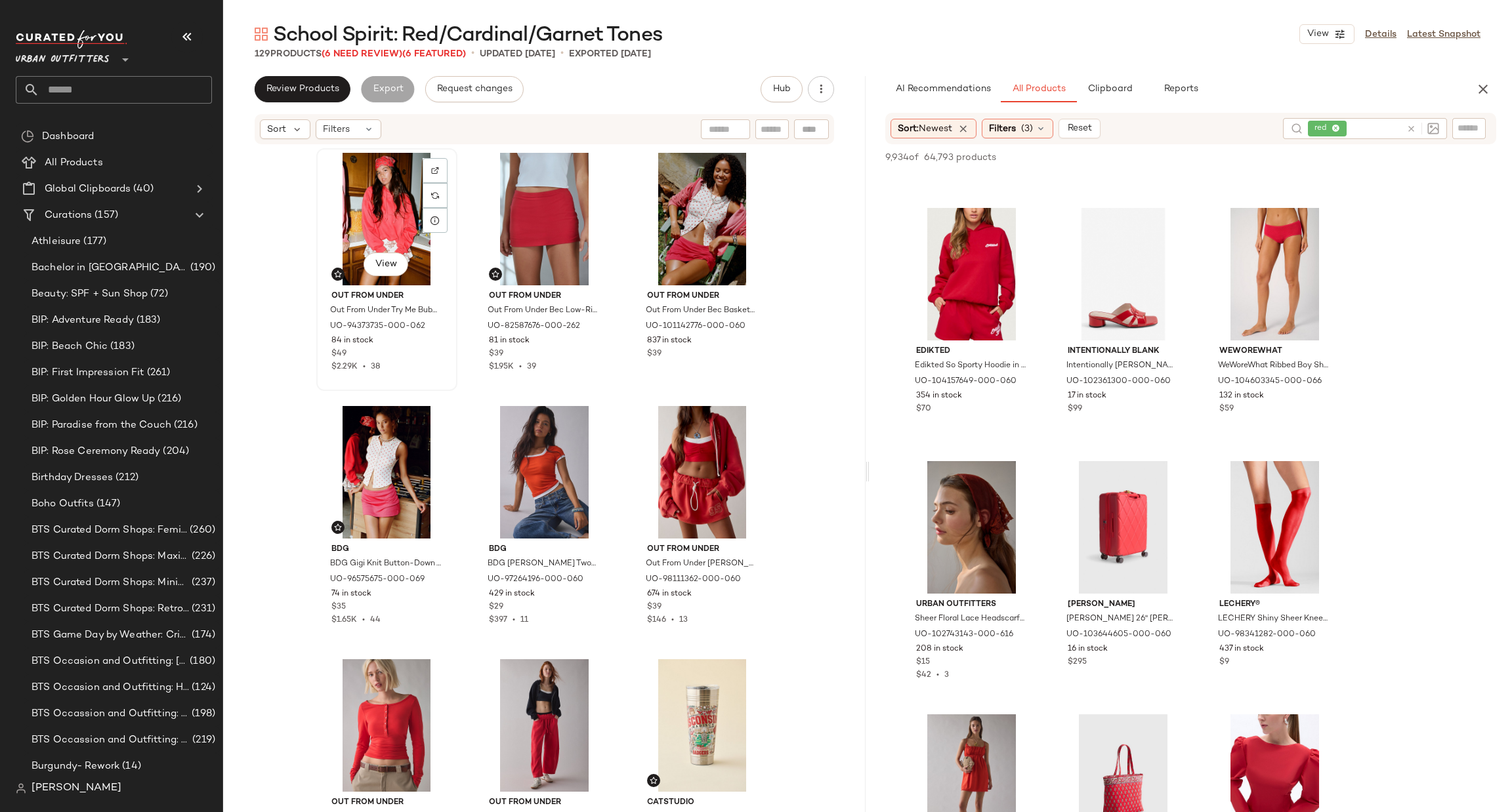
click at [364, 220] on div "View" at bounding box center [387, 219] width 132 height 133
click at [377, 466] on div "View" at bounding box center [387, 472] width 132 height 133
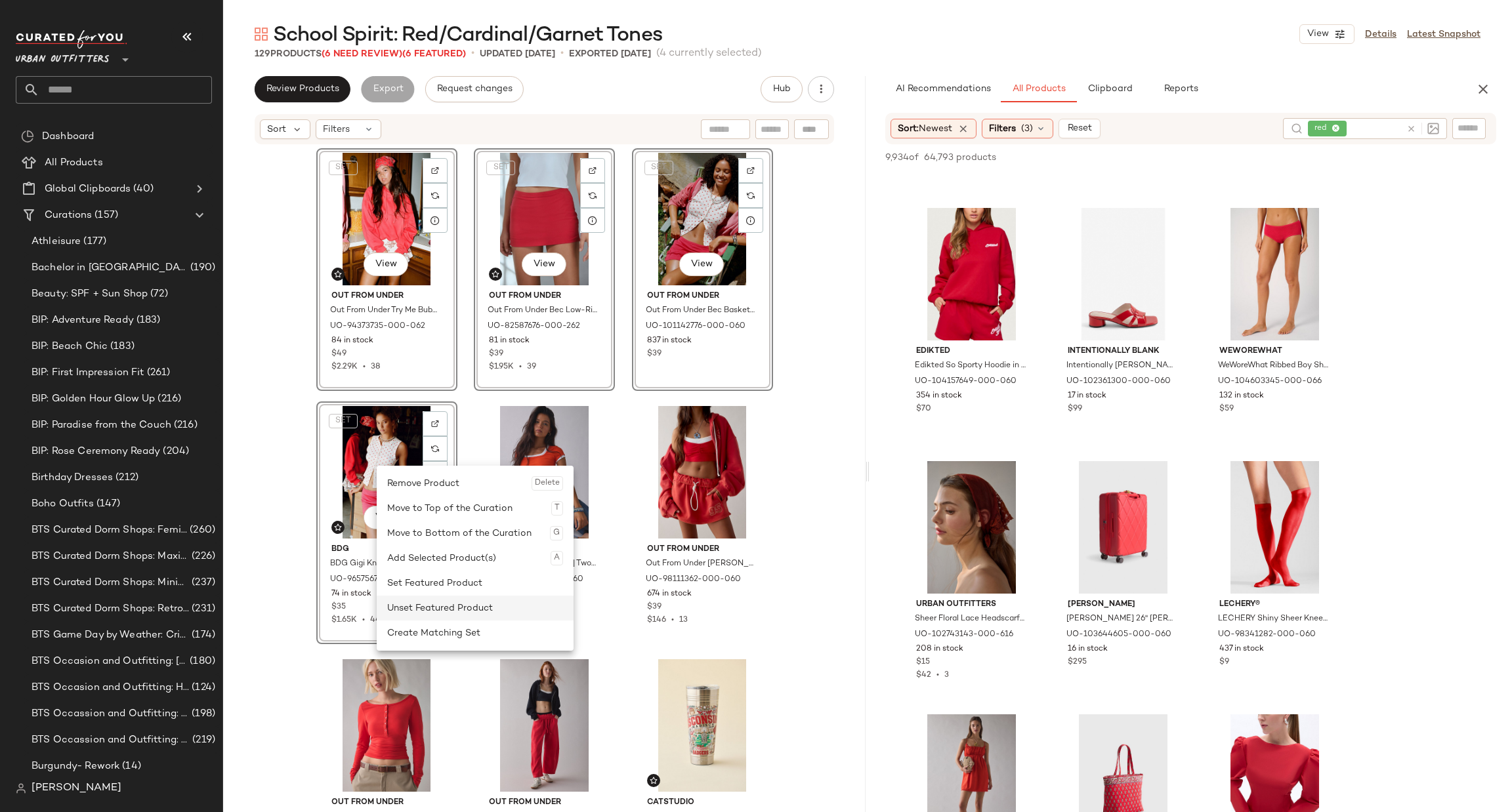
click at [471, 602] on div "Unset Featured Product" at bounding box center [475, 608] width 176 height 25
